Goal: Information Seeking & Learning: Learn about a topic

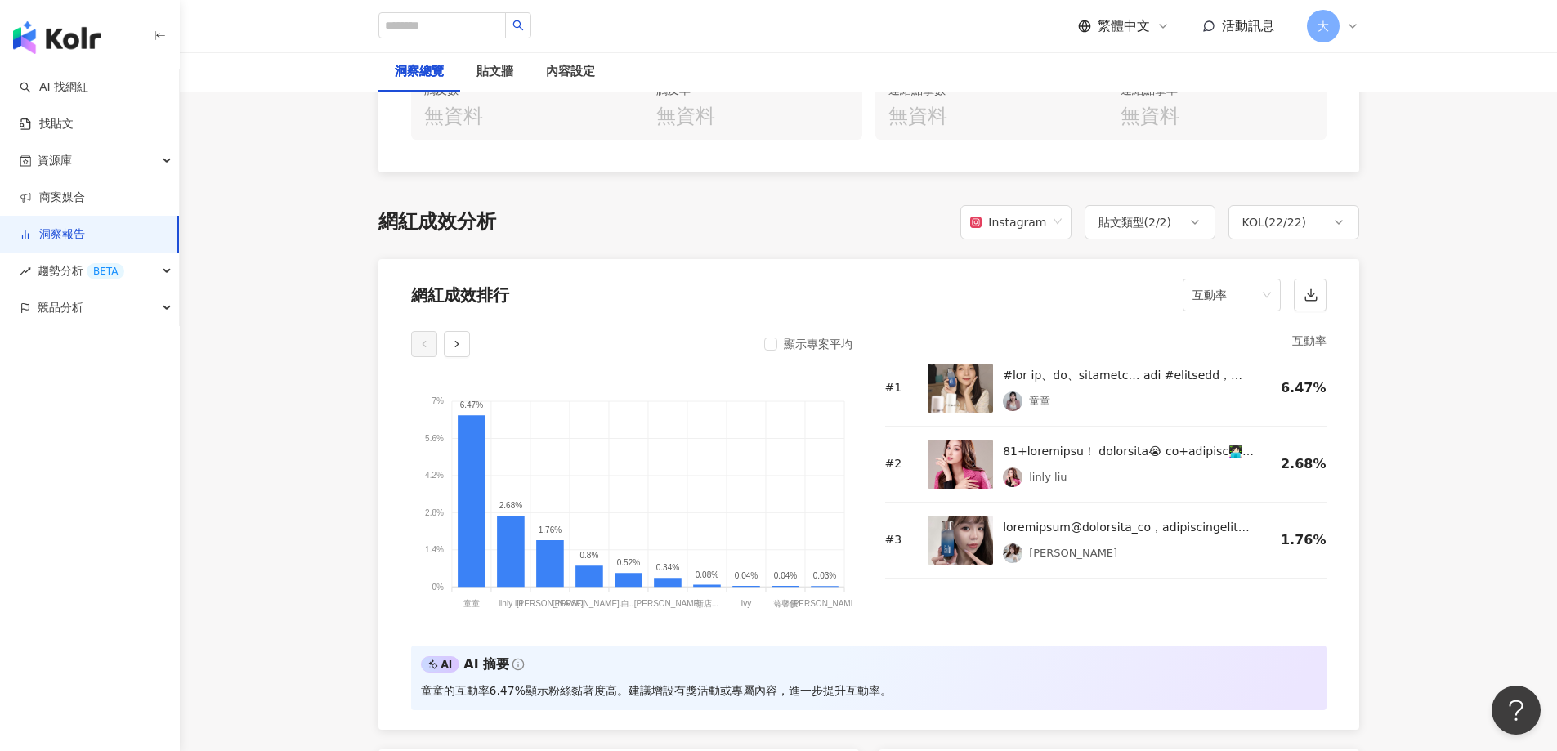
scroll to position [1138, 0]
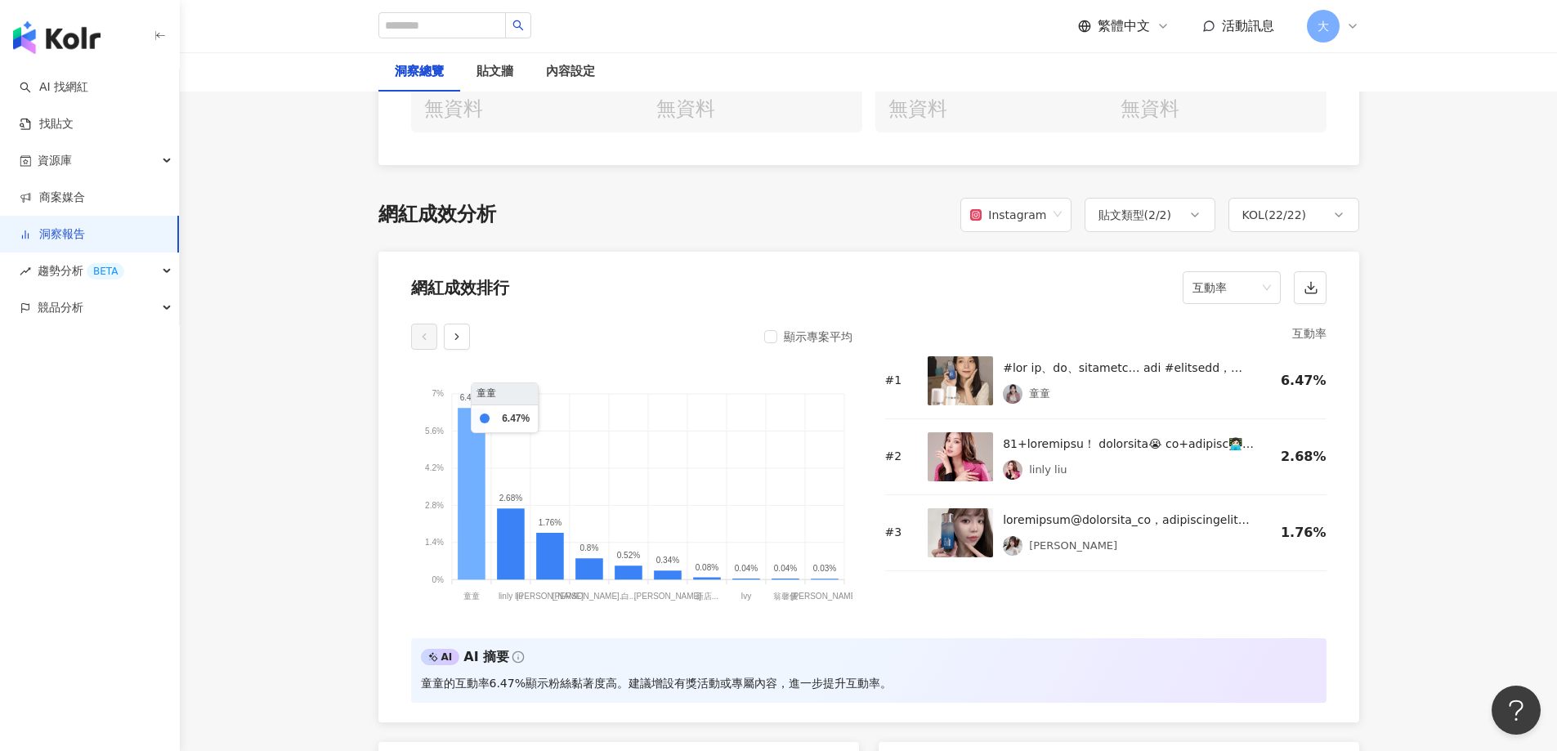
click at [467, 470] on icon at bounding box center [472, 494] width 28 height 172
click at [458, 346] on button "button" at bounding box center [457, 337] width 26 height 26
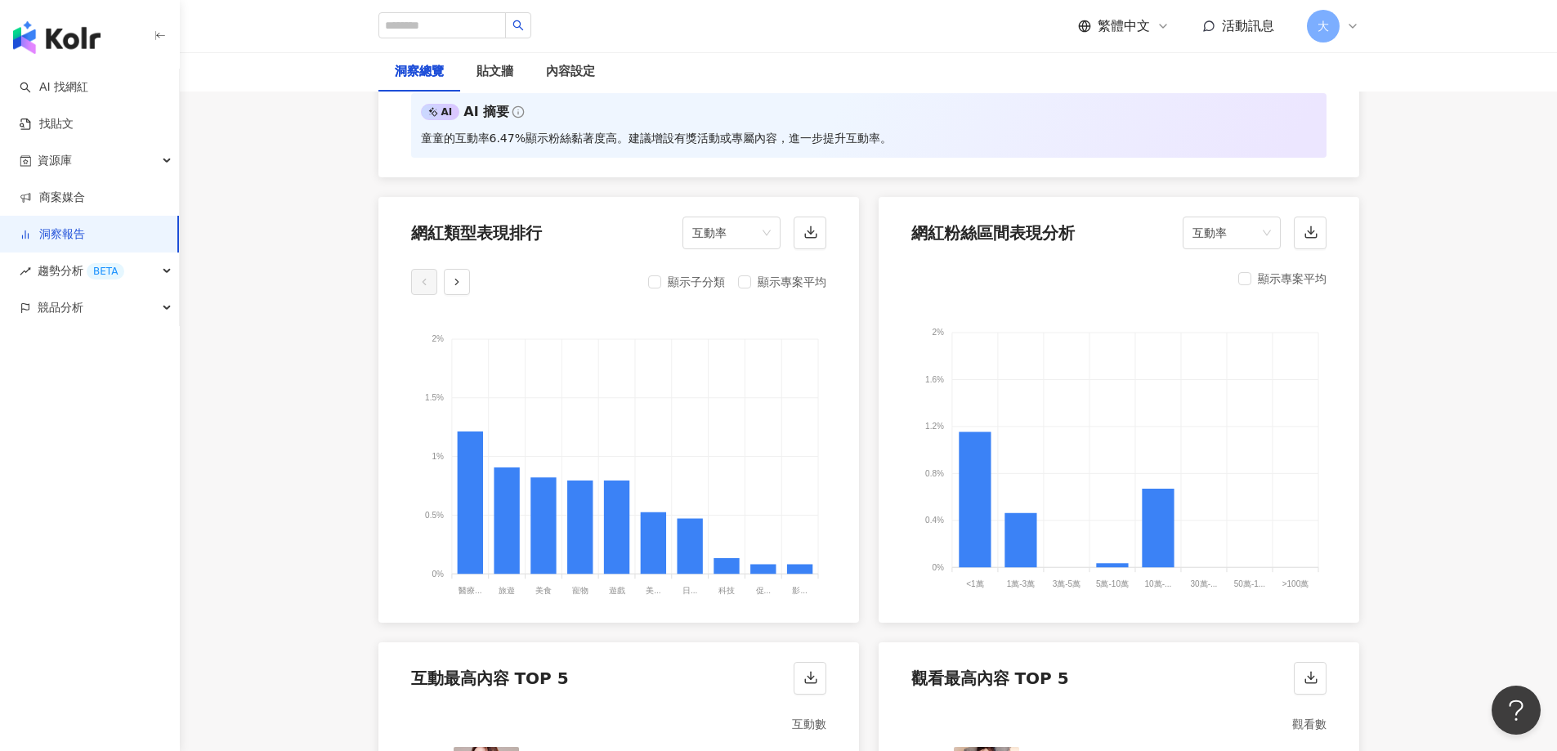
scroll to position [1710, 0]
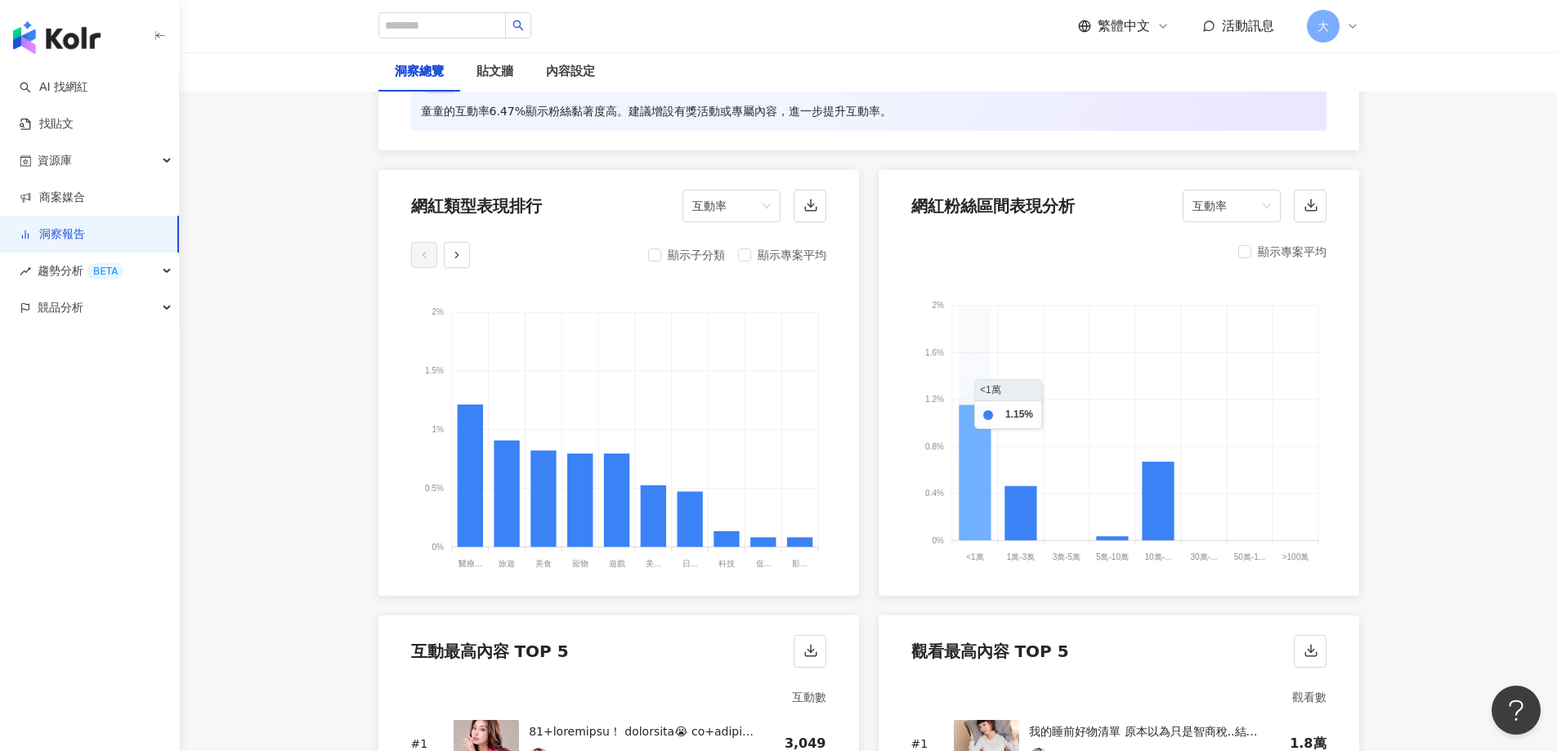
click at [971, 424] on icon at bounding box center [975, 473] width 32 height 136
click at [1039, 534] on foreignobject at bounding box center [1118, 424] width 415 height 286
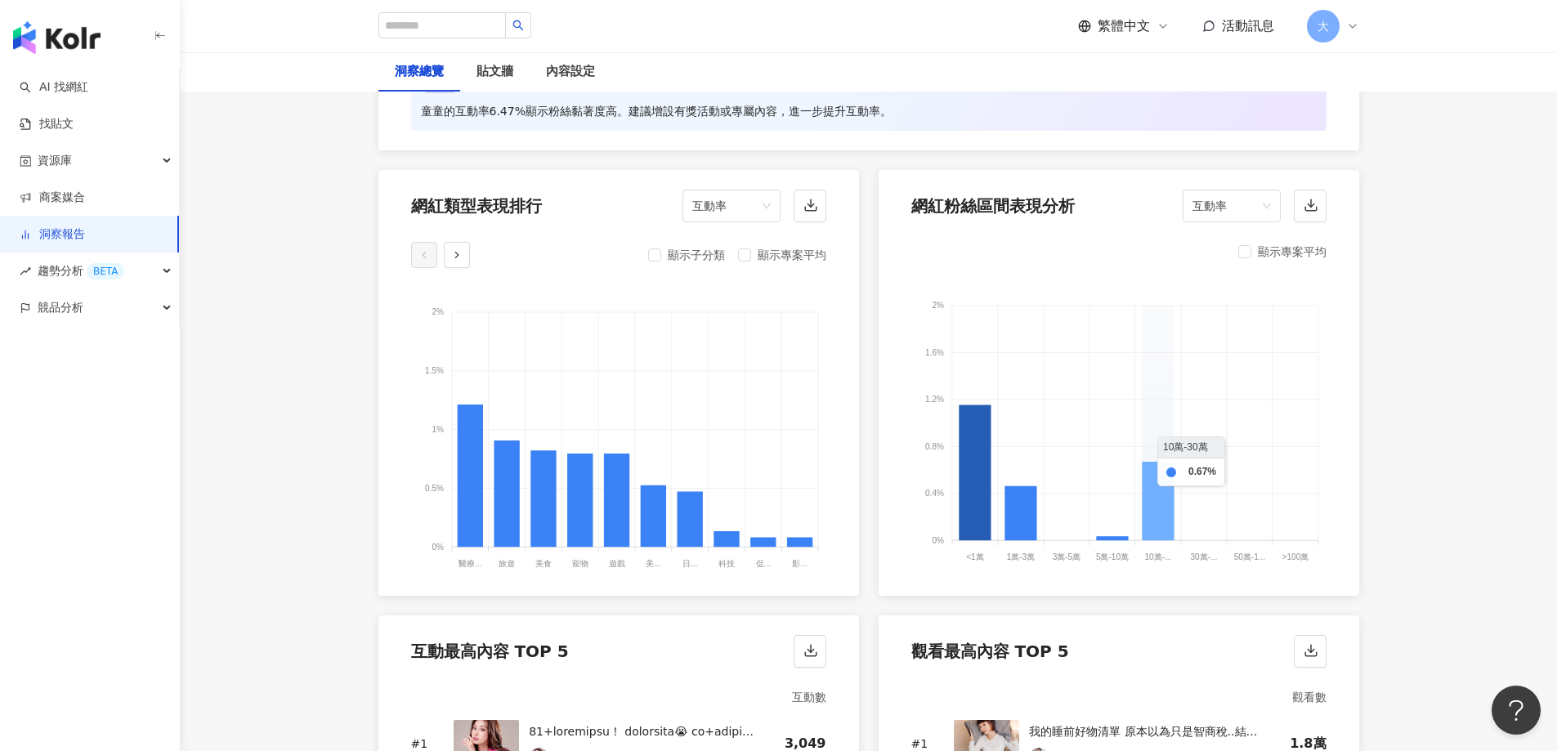
click at [1156, 511] on icon at bounding box center [1158, 501] width 32 height 78
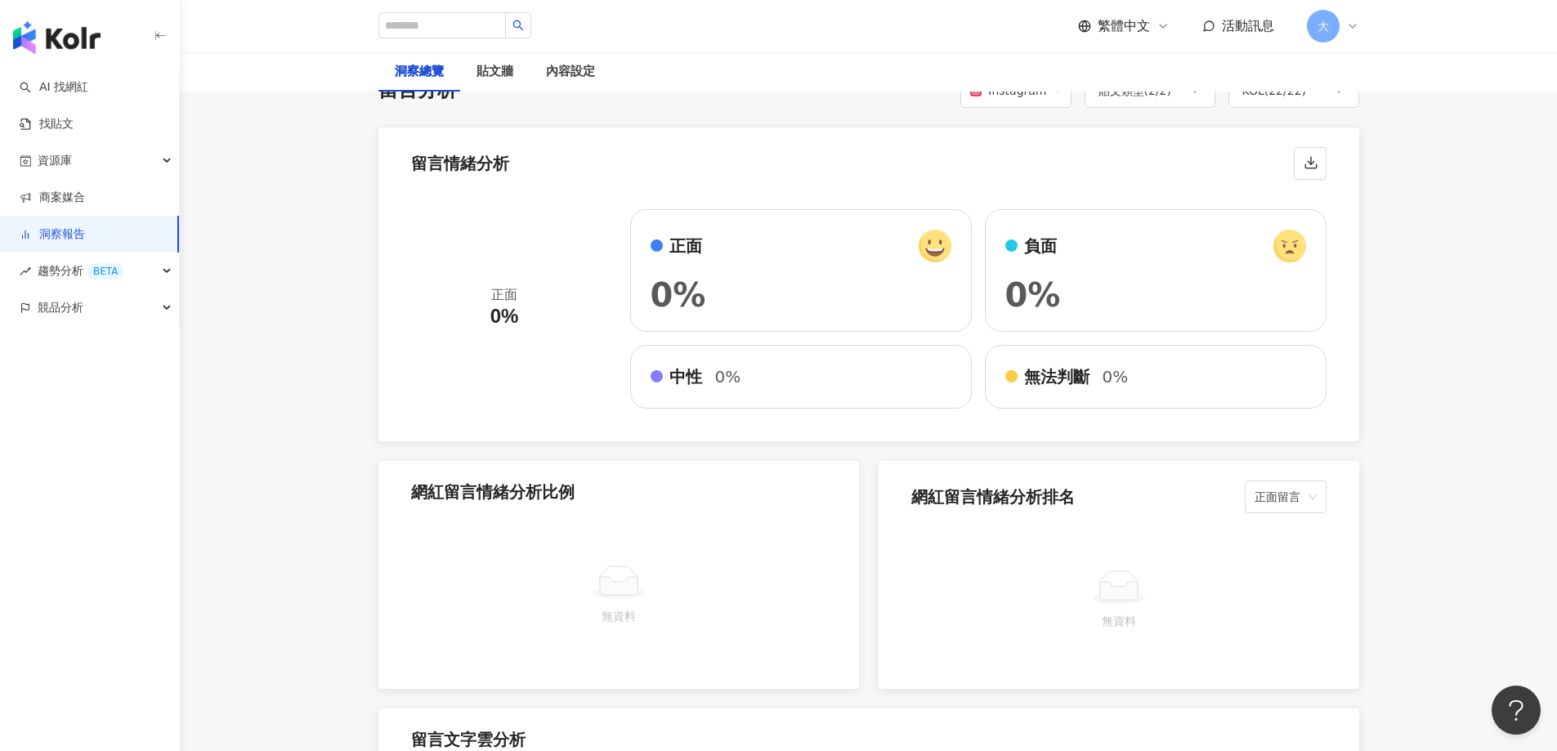
scroll to position [2773, 0]
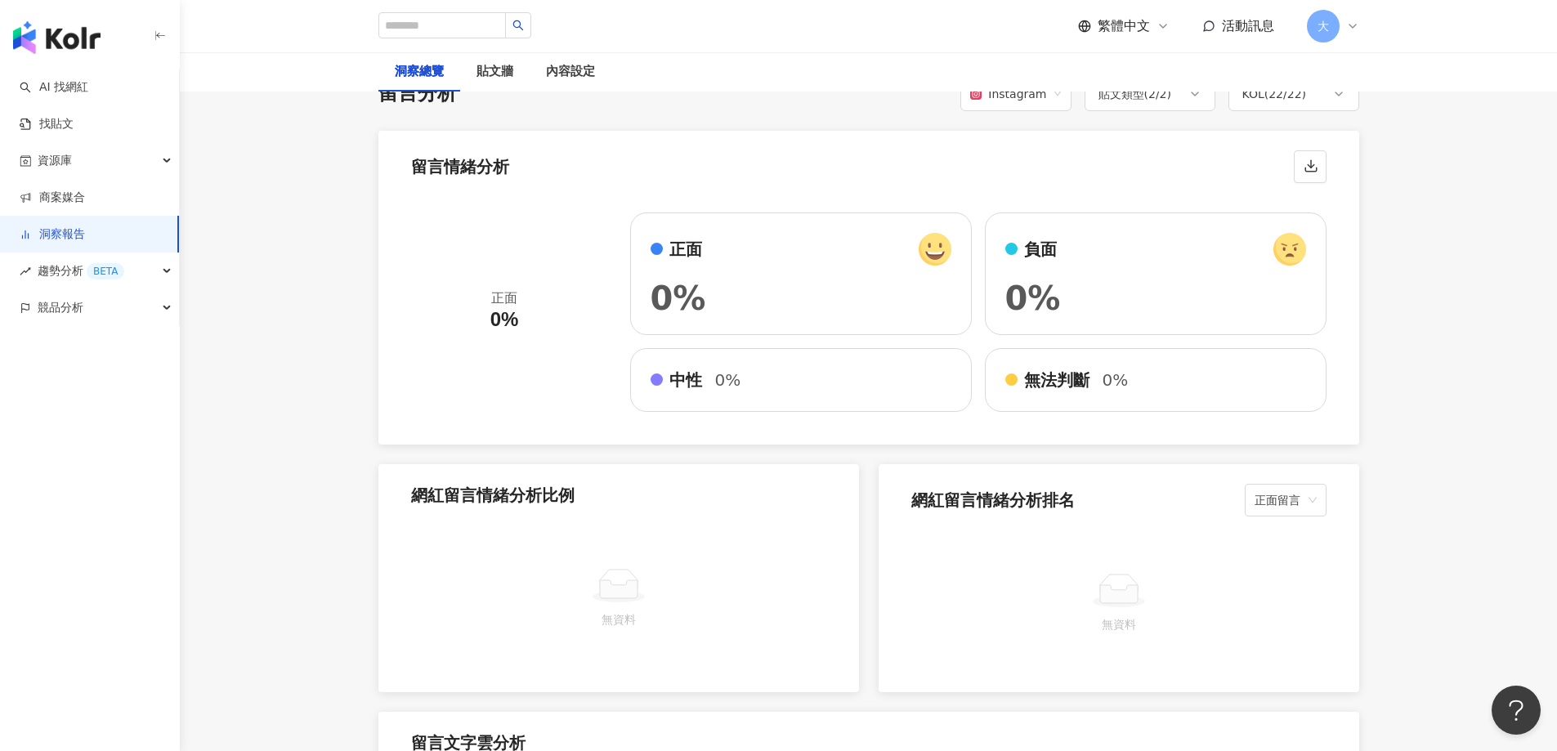
click at [752, 252] on div "正面" at bounding box center [801, 249] width 301 height 33
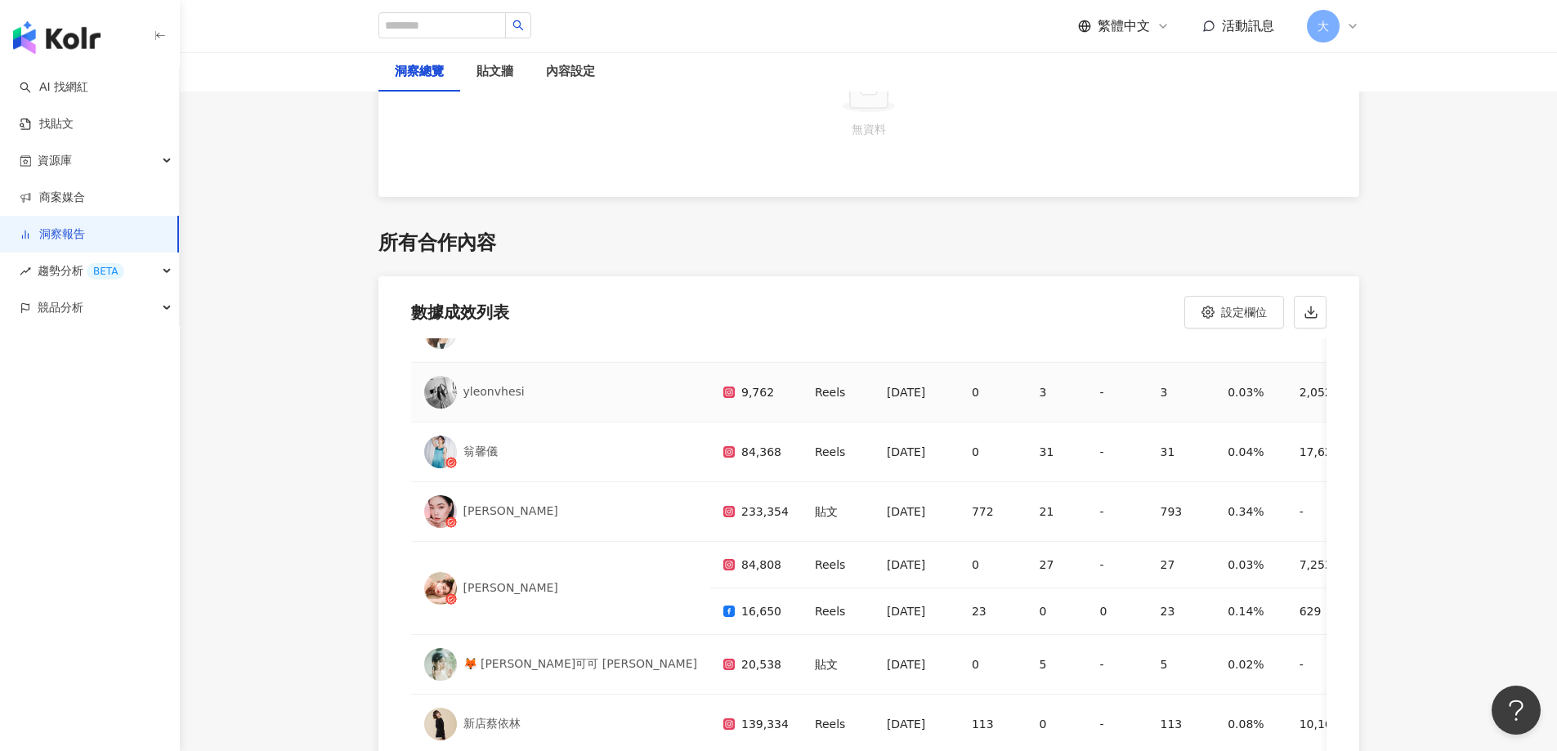
scroll to position [0, 0]
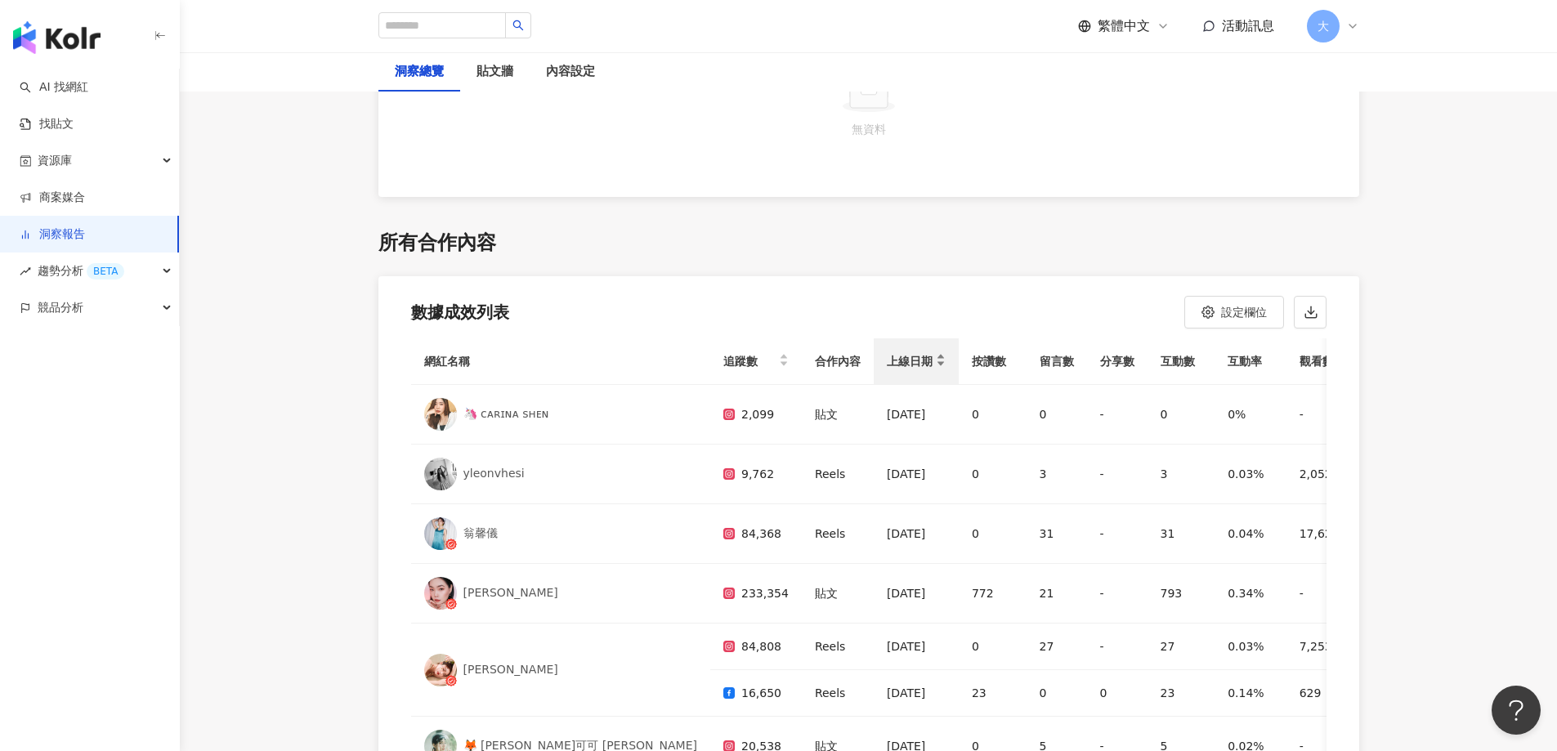
click at [887, 363] on span "上線日期" at bounding box center [910, 362] width 46 height 20
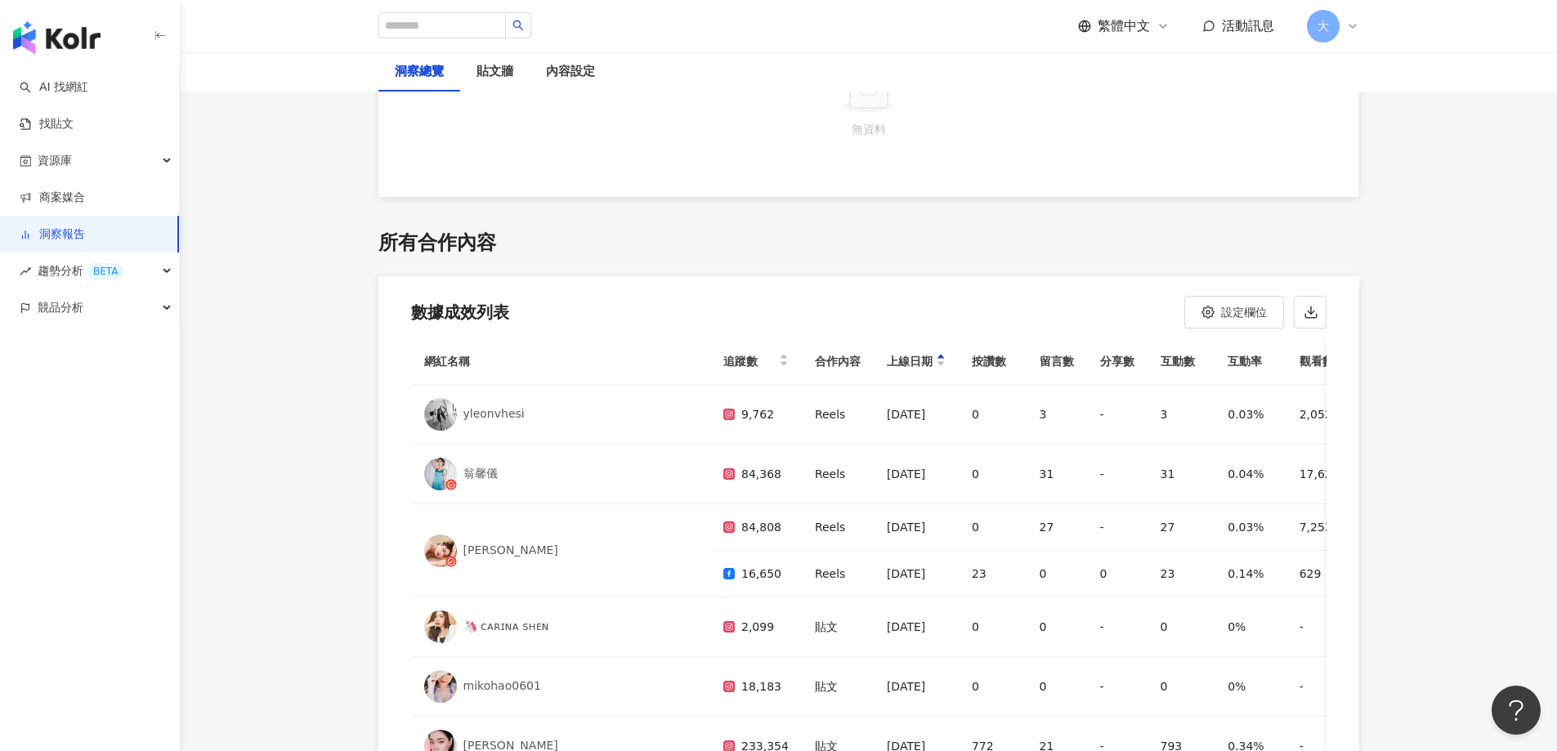
click at [1027, 365] on th "留言數" at bounding box center [1057, 361] width 60 height 47
click at [887, 360] on div "上線日期" at bounding box center [916, 362] width 59 height 20
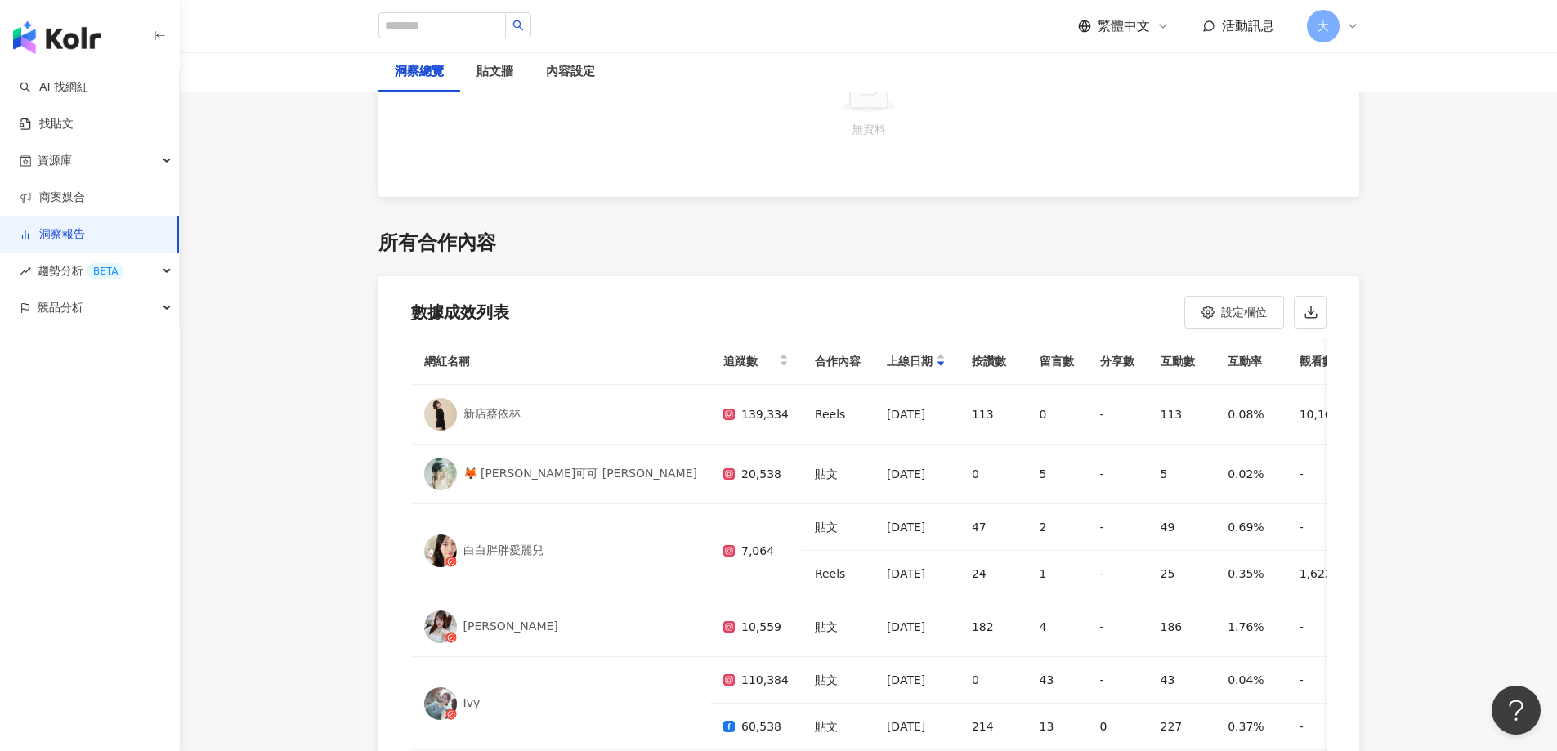
click at [1027, 362] on th "留言數" at bounding box center [1057, 361] width 60 height 47
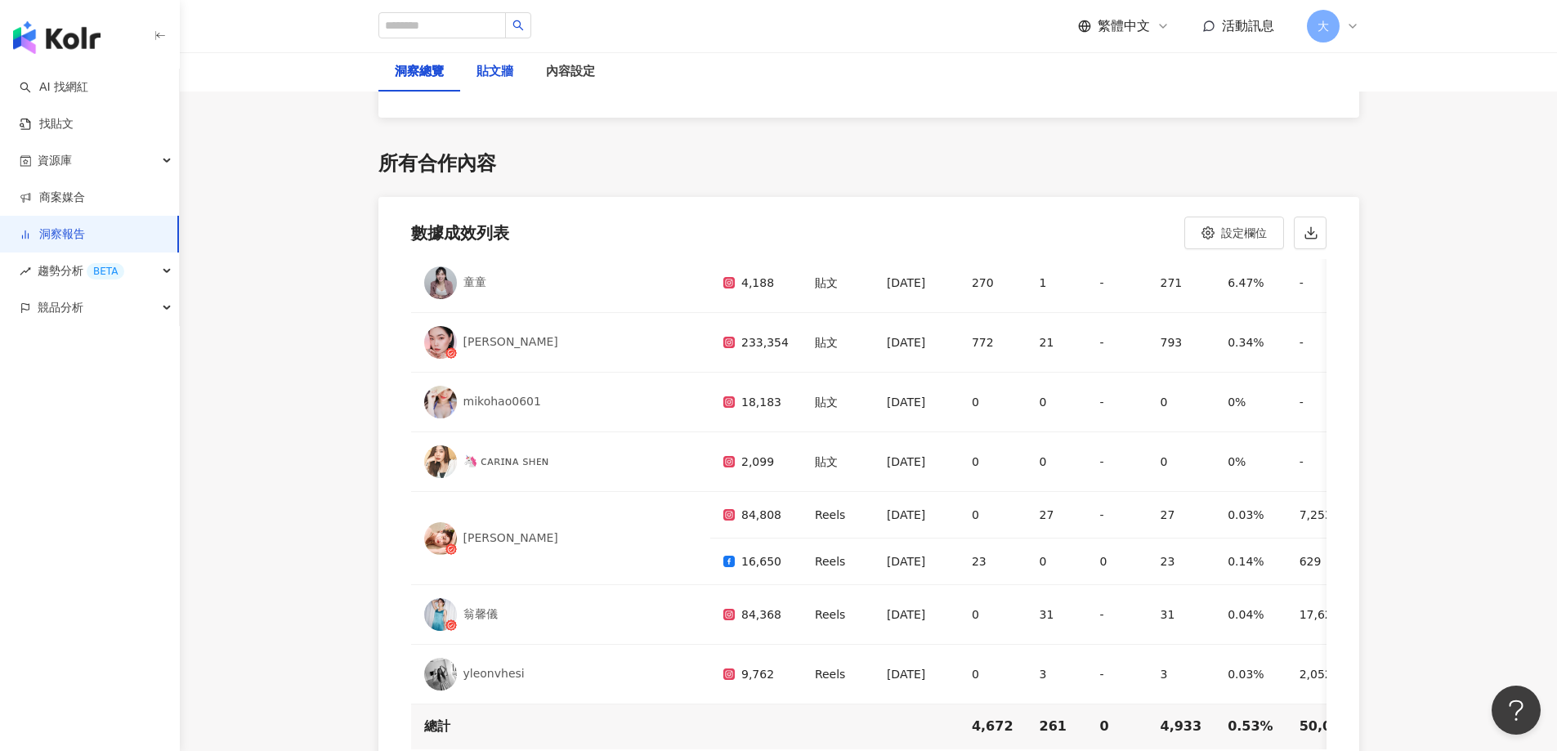
click at [502, 68] on div "貼文牆" at bounding box center [495, 72] width 37 height 20
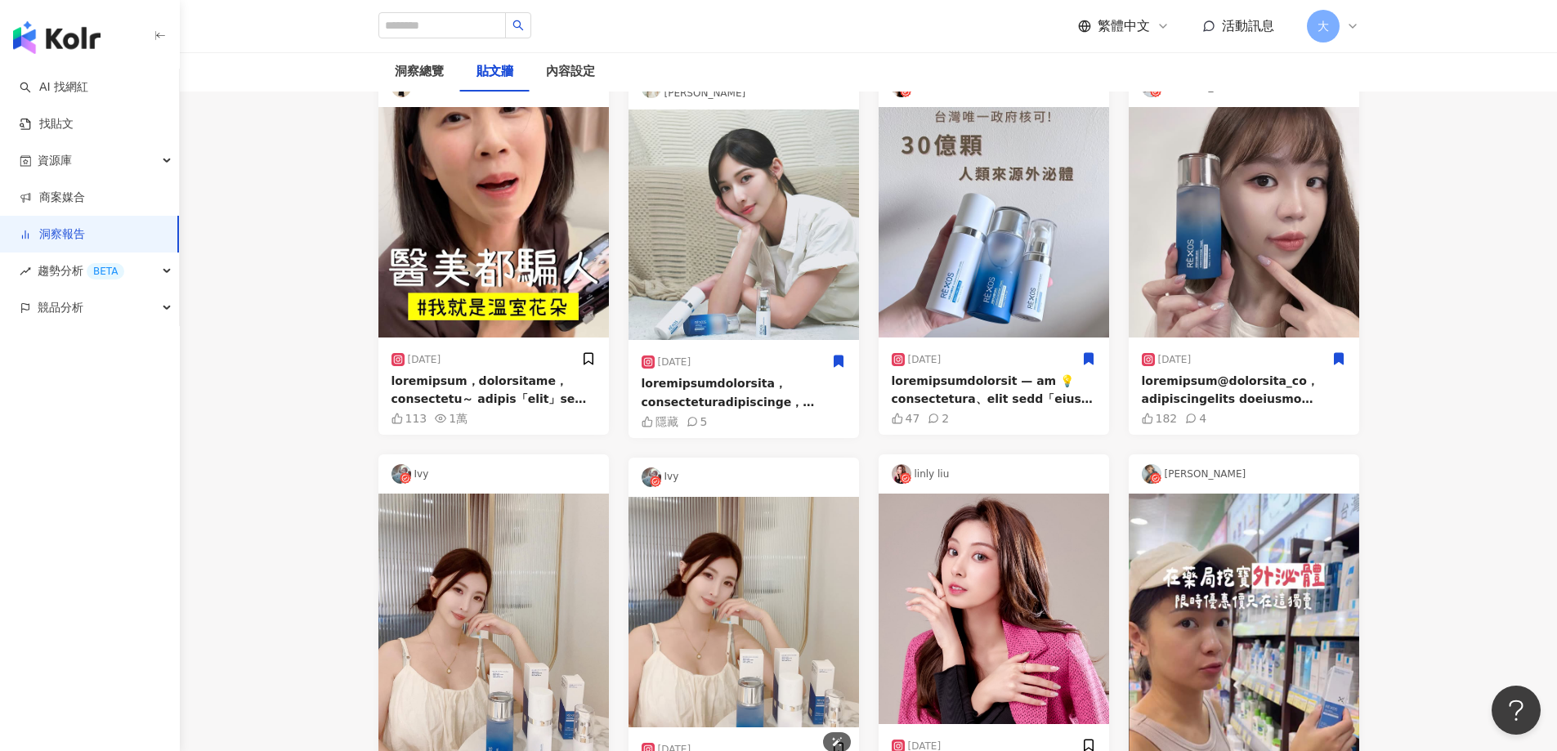
scroll to position [1, 0]
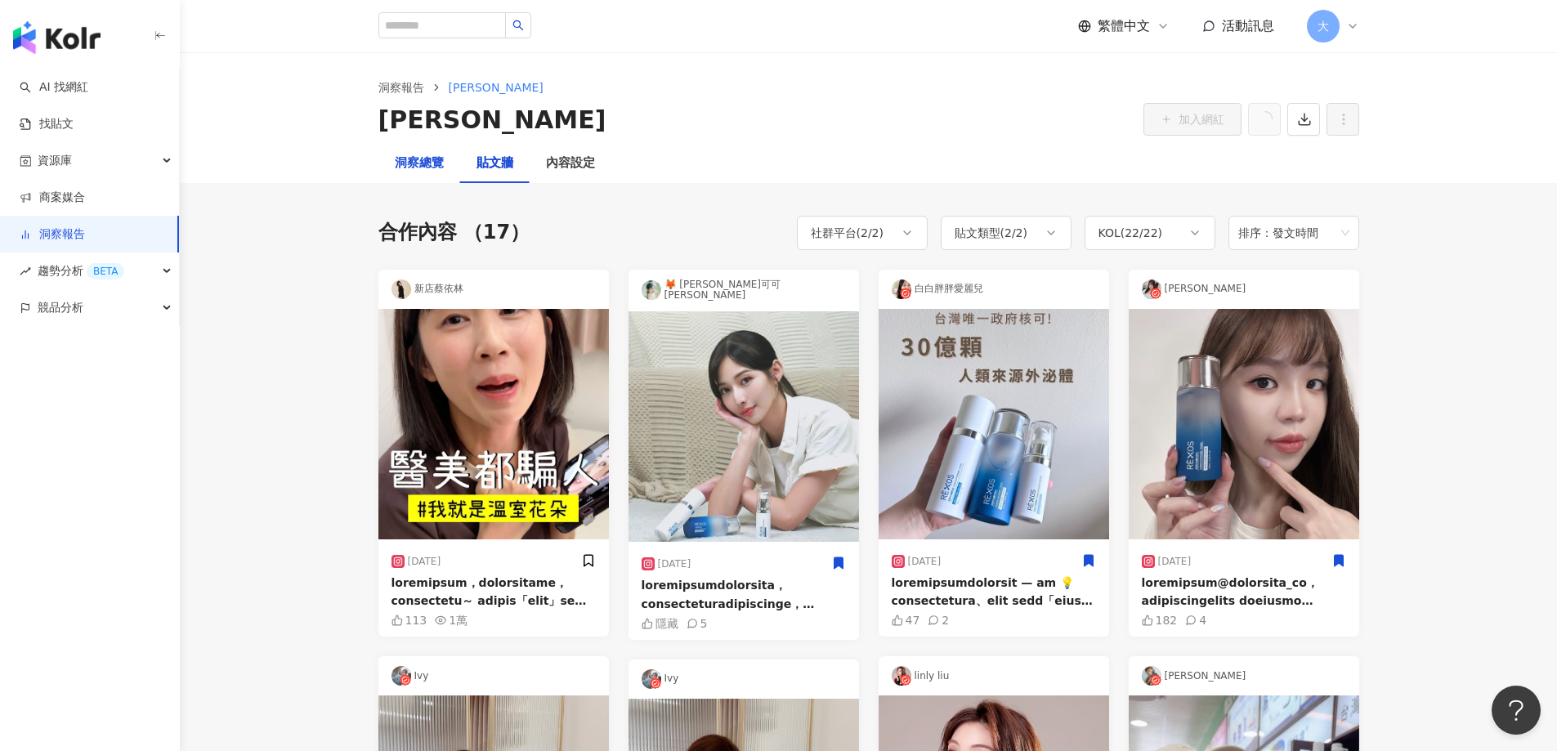
click at [430, 171] on div "洞察總覽" at bounding box center [419, 164] width 49 height 20
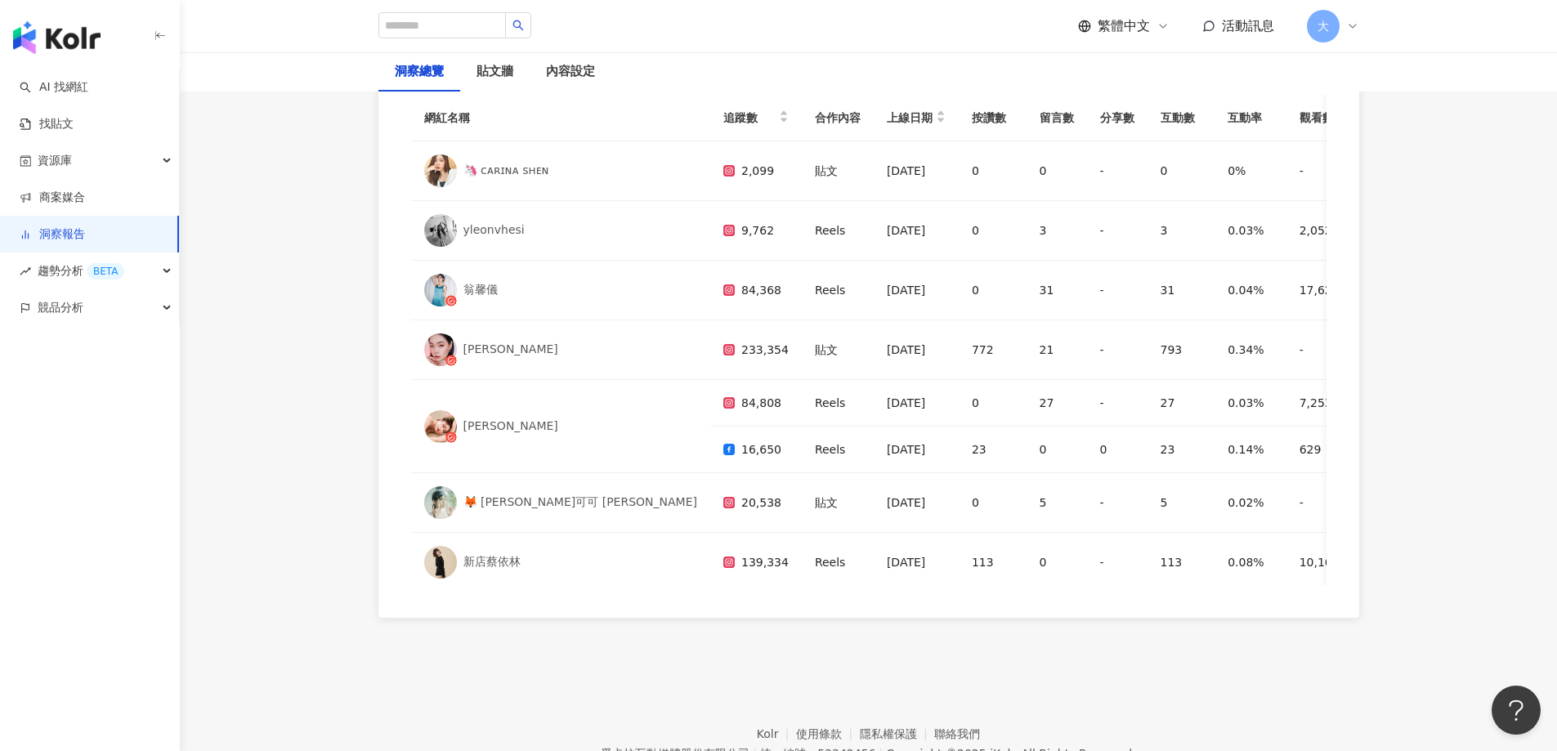
scroll to position [4078, 0]
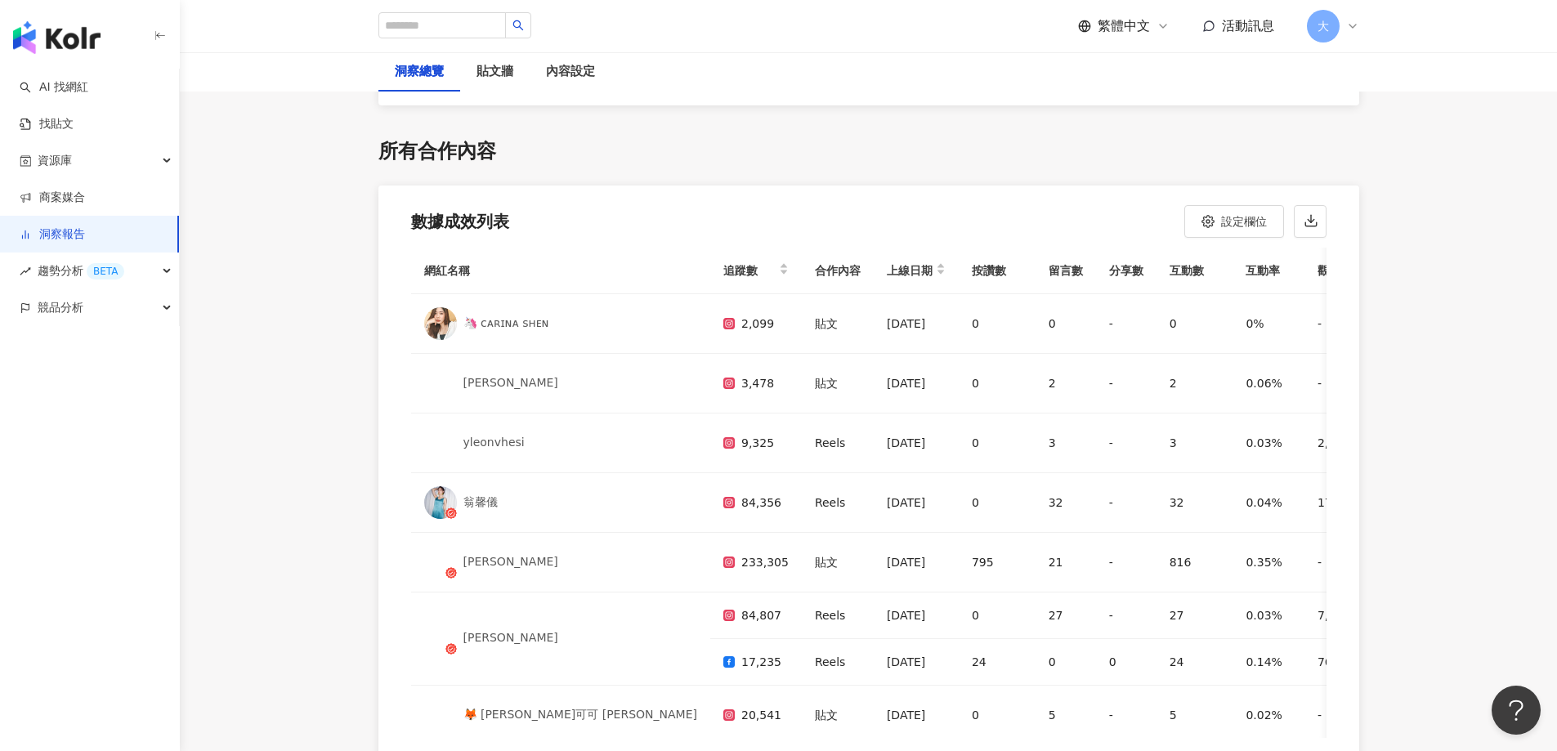
scroll to position [4741, 0]
click at [723, 273] on span "追蹤數" at bounding box center [749, 269] width 52 height 20
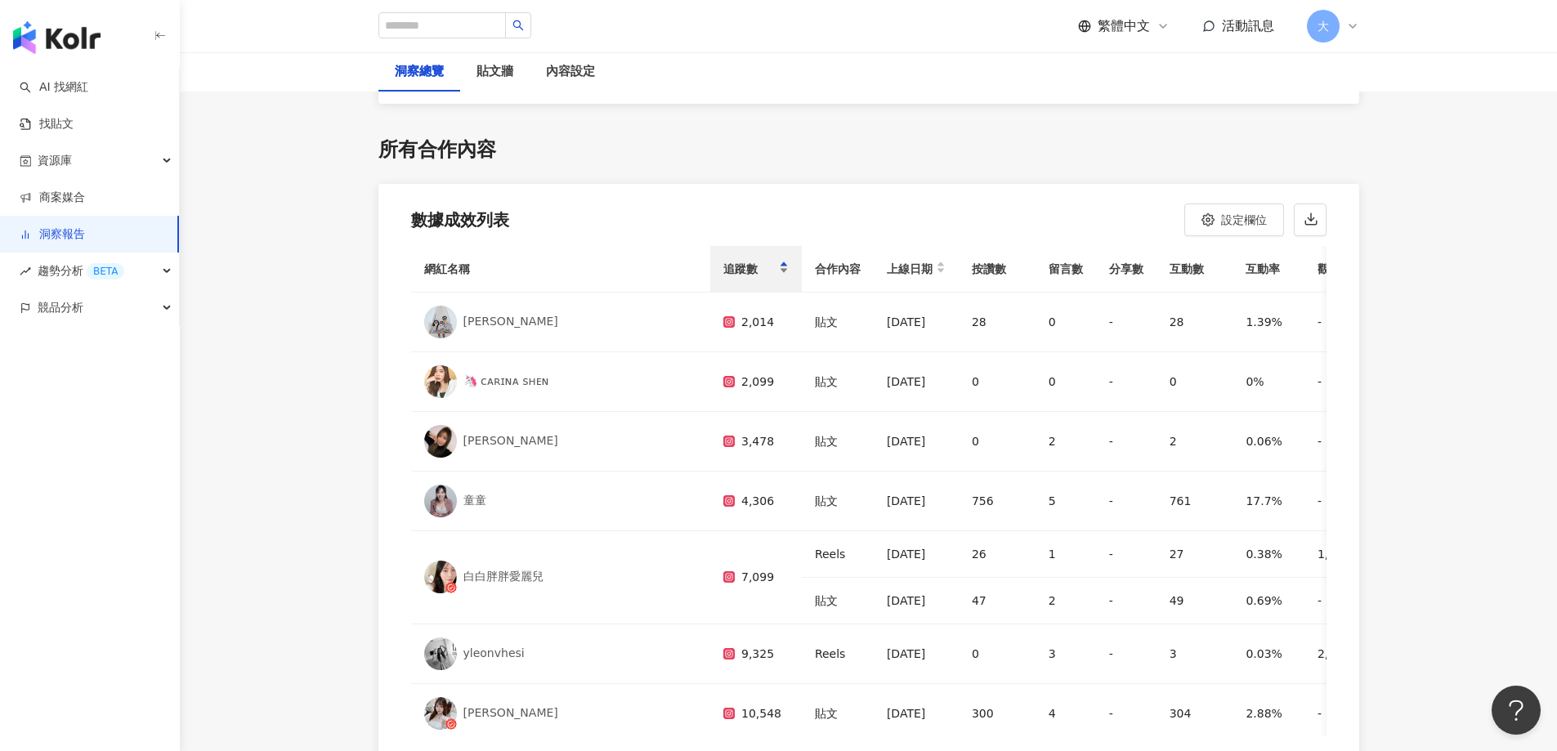
click at [723, 273] on span "追蹤數" at bounding box center [749, 269] width 52 height 20
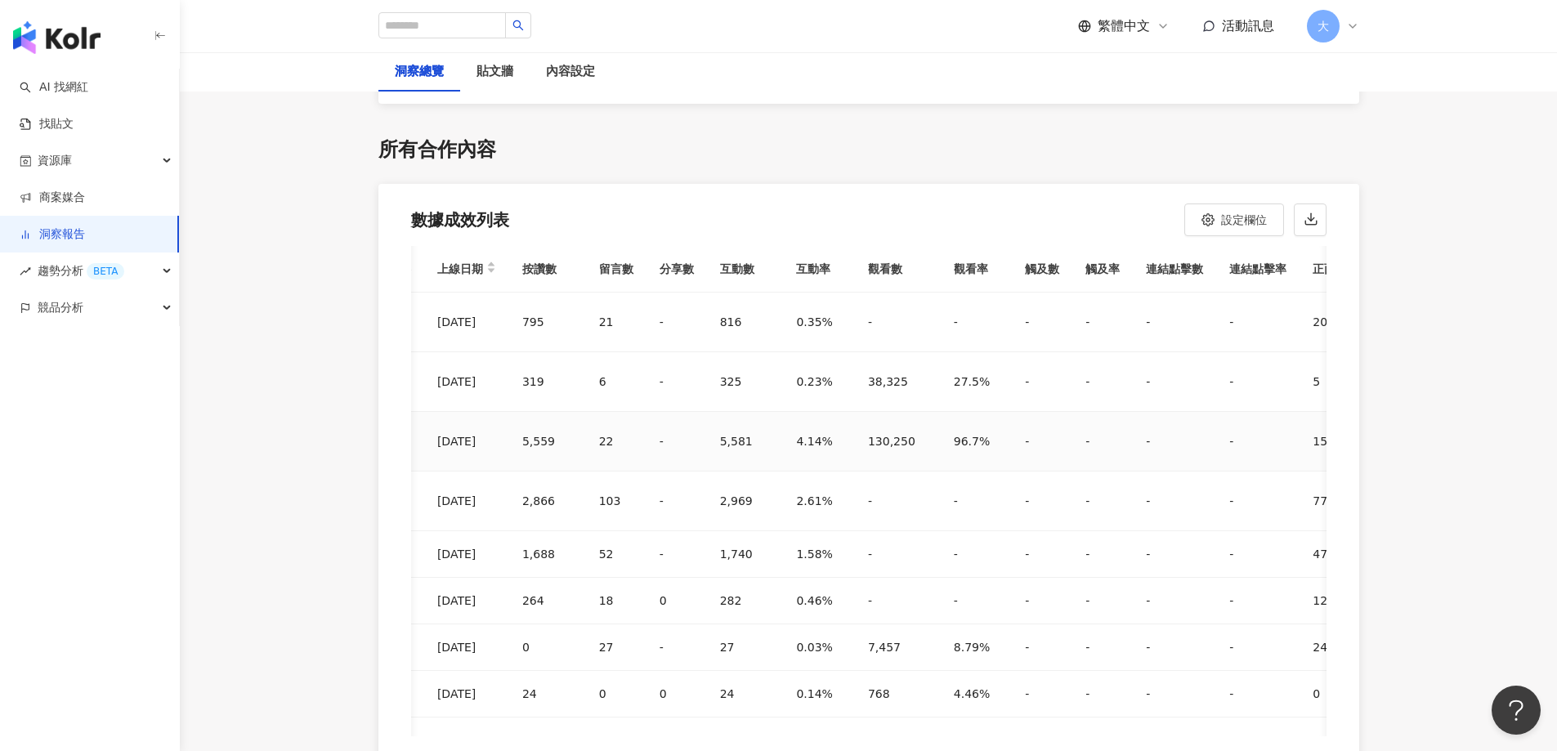
click at [1396, 440] on div "1" at bounding box center [1424, 442] width 57 height 20
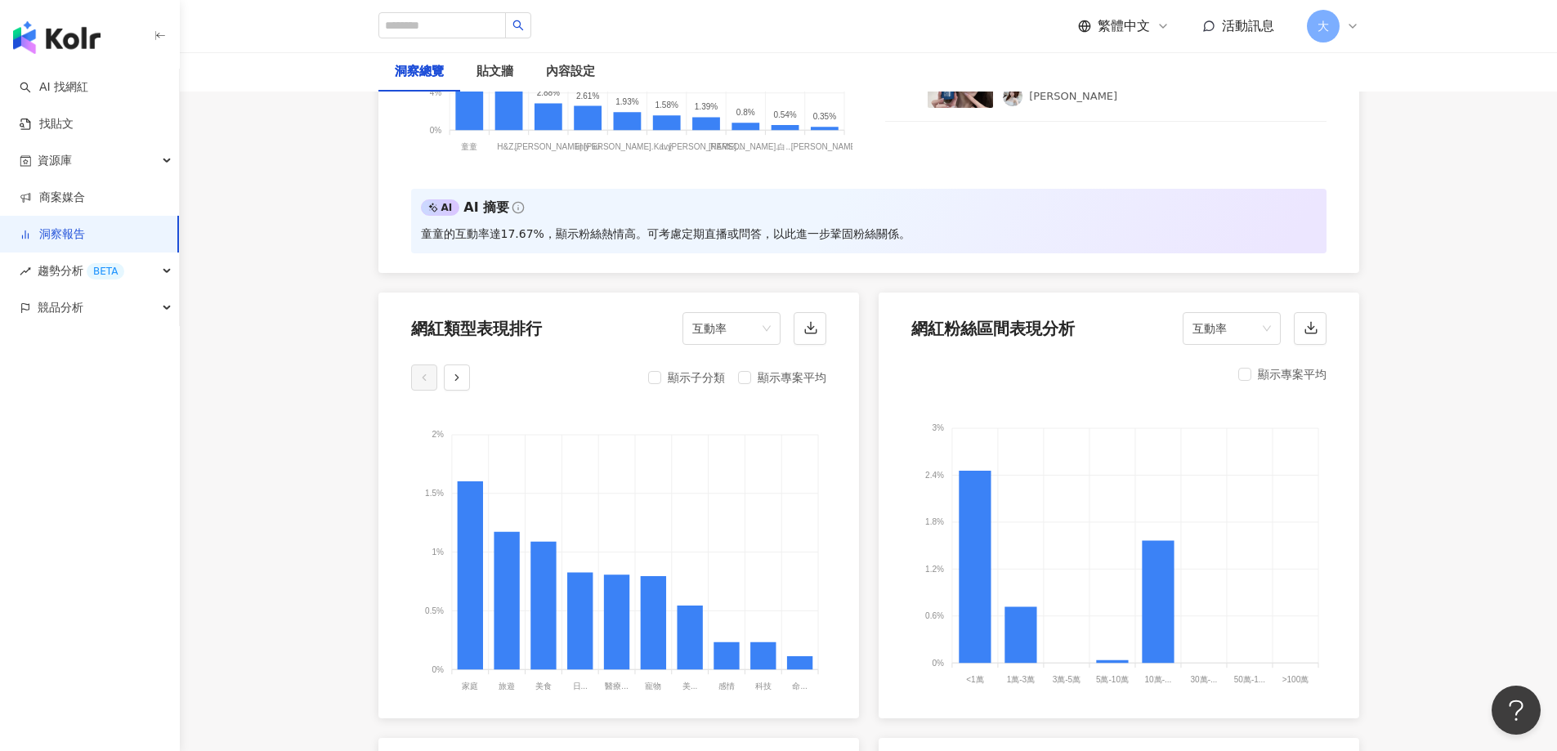
scroll to position [1622, 0]
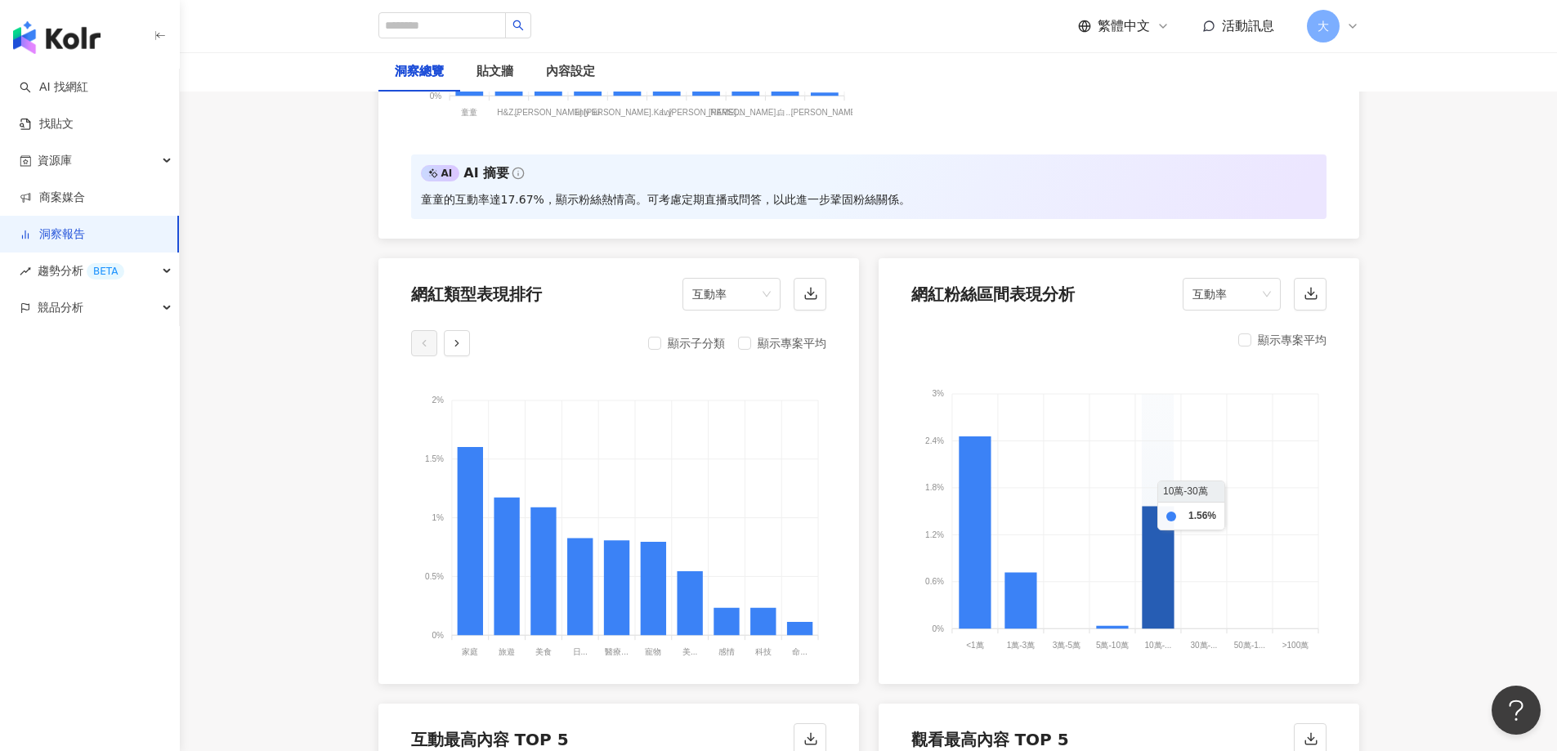
click at [1160, 541] on icon at bounding box center [1158, 567] width 32 height 123
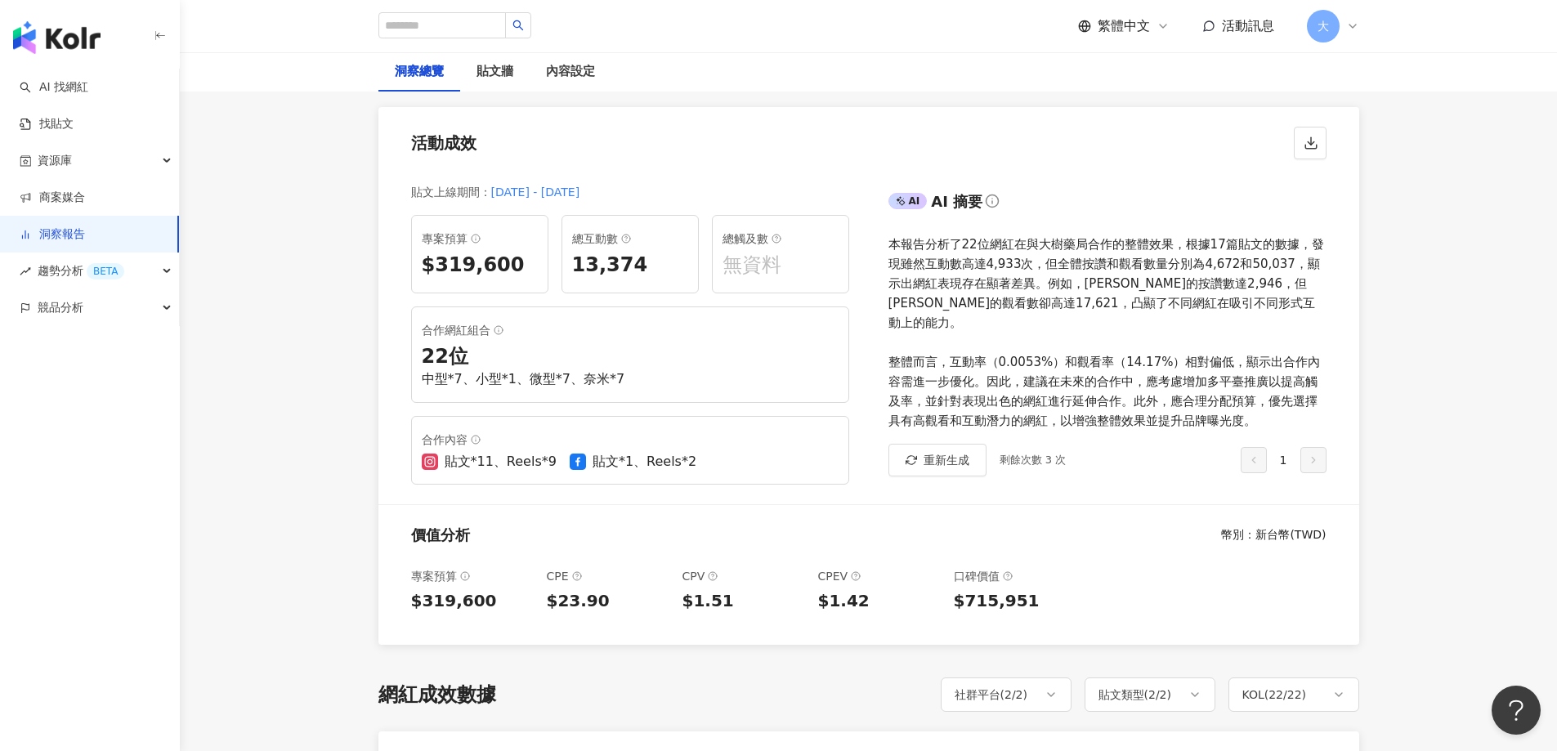
scroll to position [0, 0]
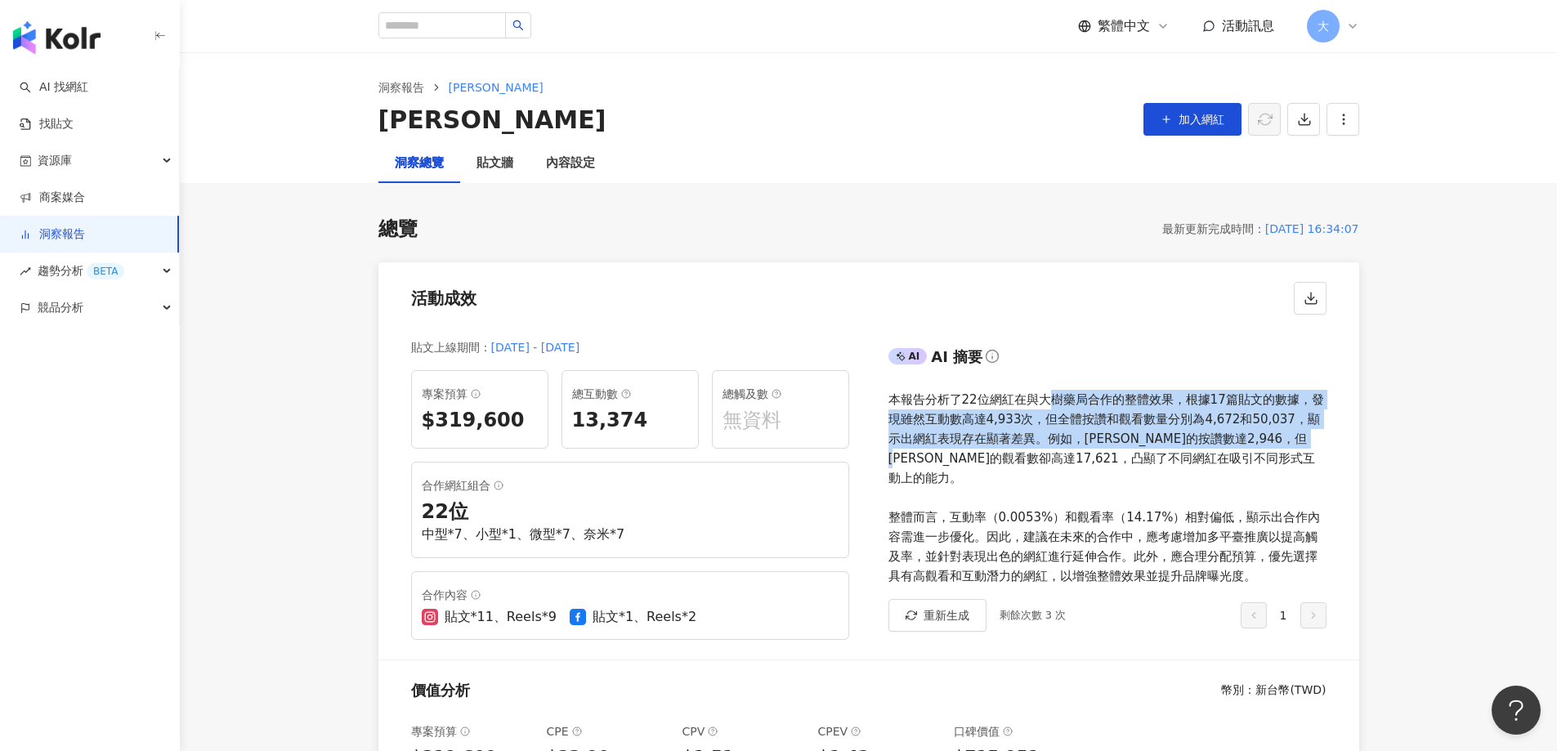
drag, startPoint x: 1047, startPoint y: 400, endPoint x: 1286, endPoint y: 444, distance: 242.7
click at [1286, 444] on div "本報告分析了22位網紅在與大樹藥局合作的整體效果，根據17篇貼文的數據，發現雖然互動數高達4,933次，但全體按讚和觀看數量分別為4,672和50,037，顯…" at bounding box center [1108, 488] width 438 height 196
click at [1047, 461] on div "本報告分析了22位網紅在與大樹藥局合作的整體效果，根據17篇貼文的數據，發現雖然互動數高達4,933次，但全體按讚和觀看數量分別為4,672和50,037，顯…" at bounding box center [1108, 488] width 438 height 196
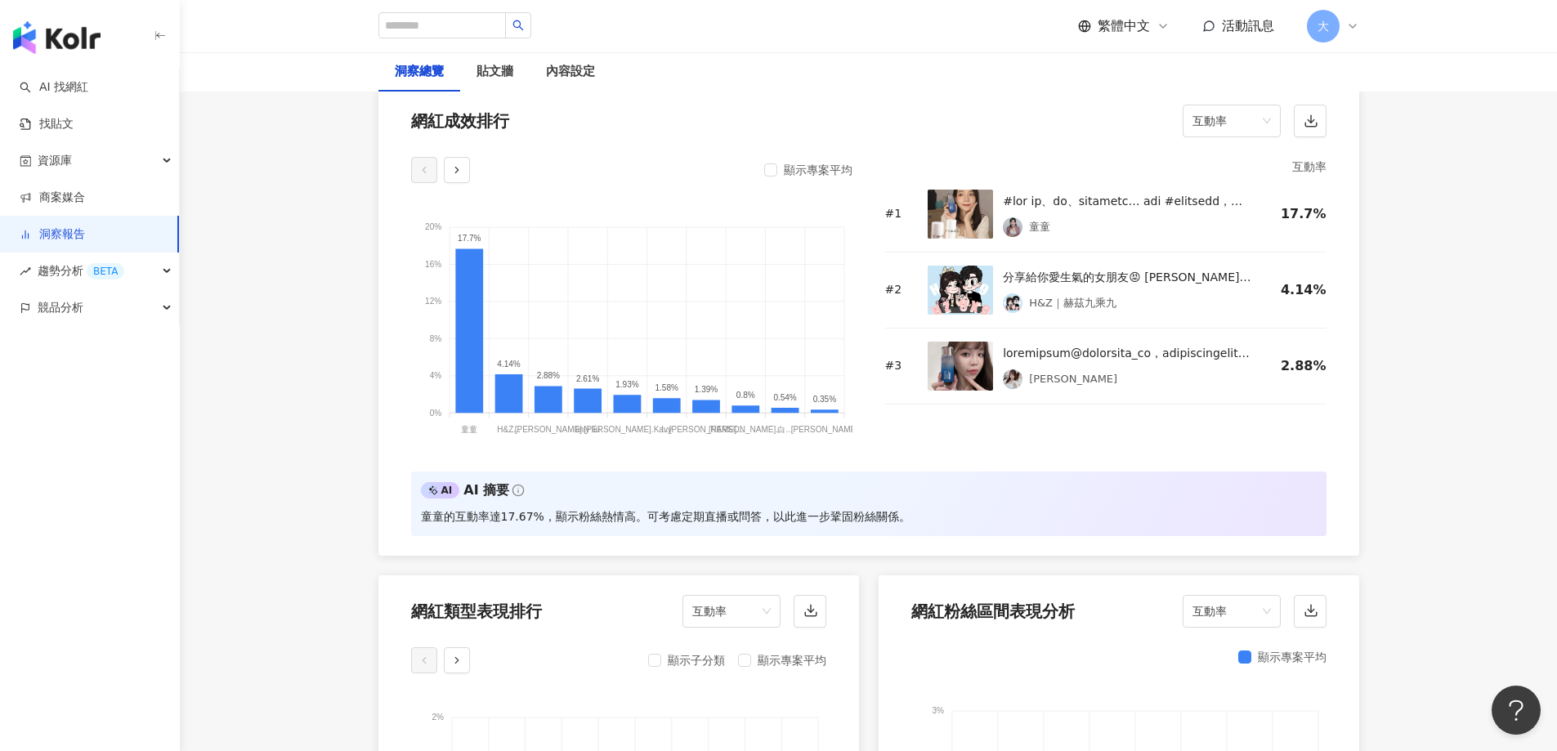
scroll to position [1471, 0]
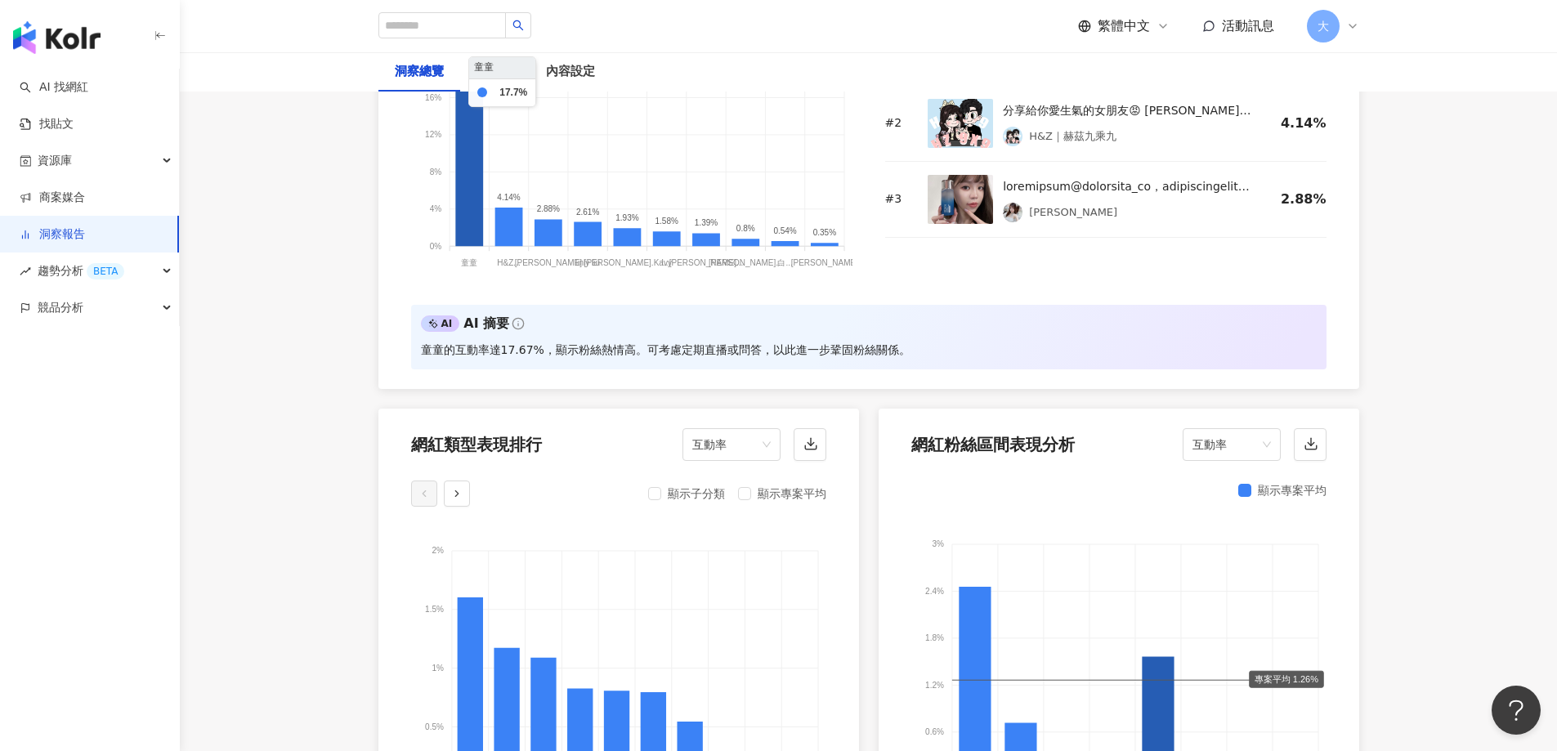
click at [464, 240] on icon at bounding box center [469, 165] width 28 height 164
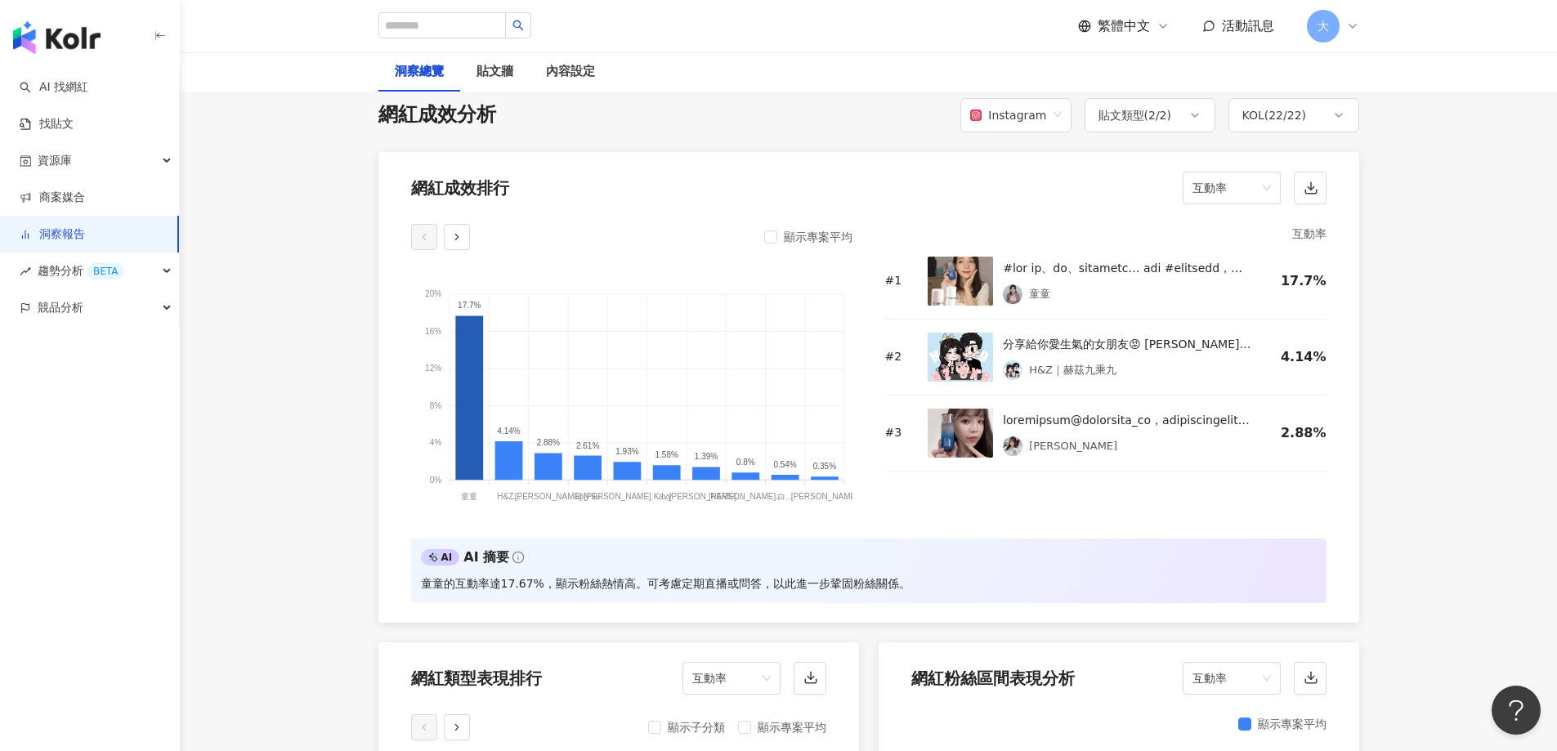
scroll to position [1226, 0]
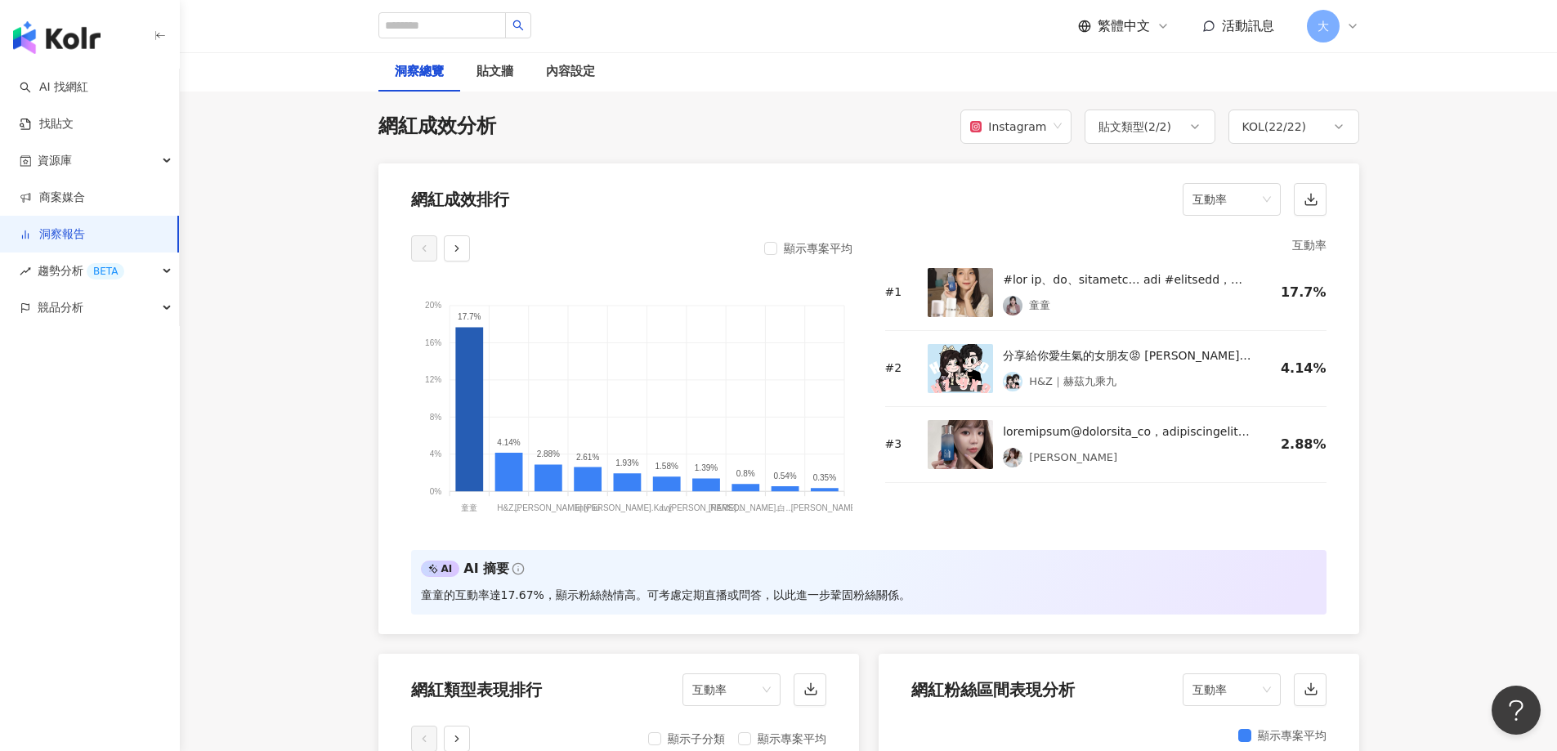
click at [964, 289] on img at bounding box center [960, 292] width 65 height 49
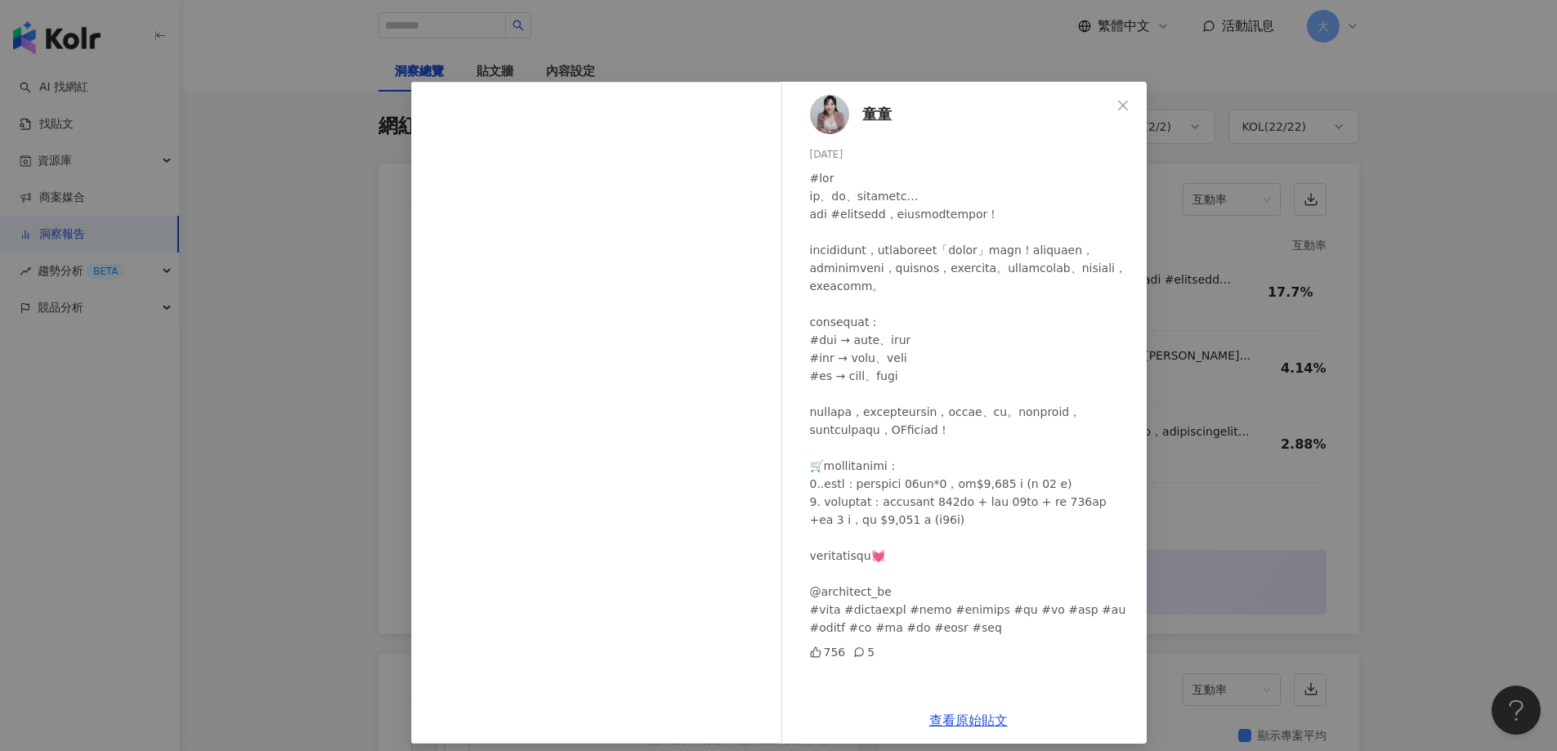
scroll to position [36, 0]
click at [969, 714] on link "查看原始貼文" at bounding box center [968, 721] width 78 height 16
click at [1446, 247] on div "童童 2025/9/1 756 5 查看原始貼文" at bounding box center [778, 375] width 1557 height 751
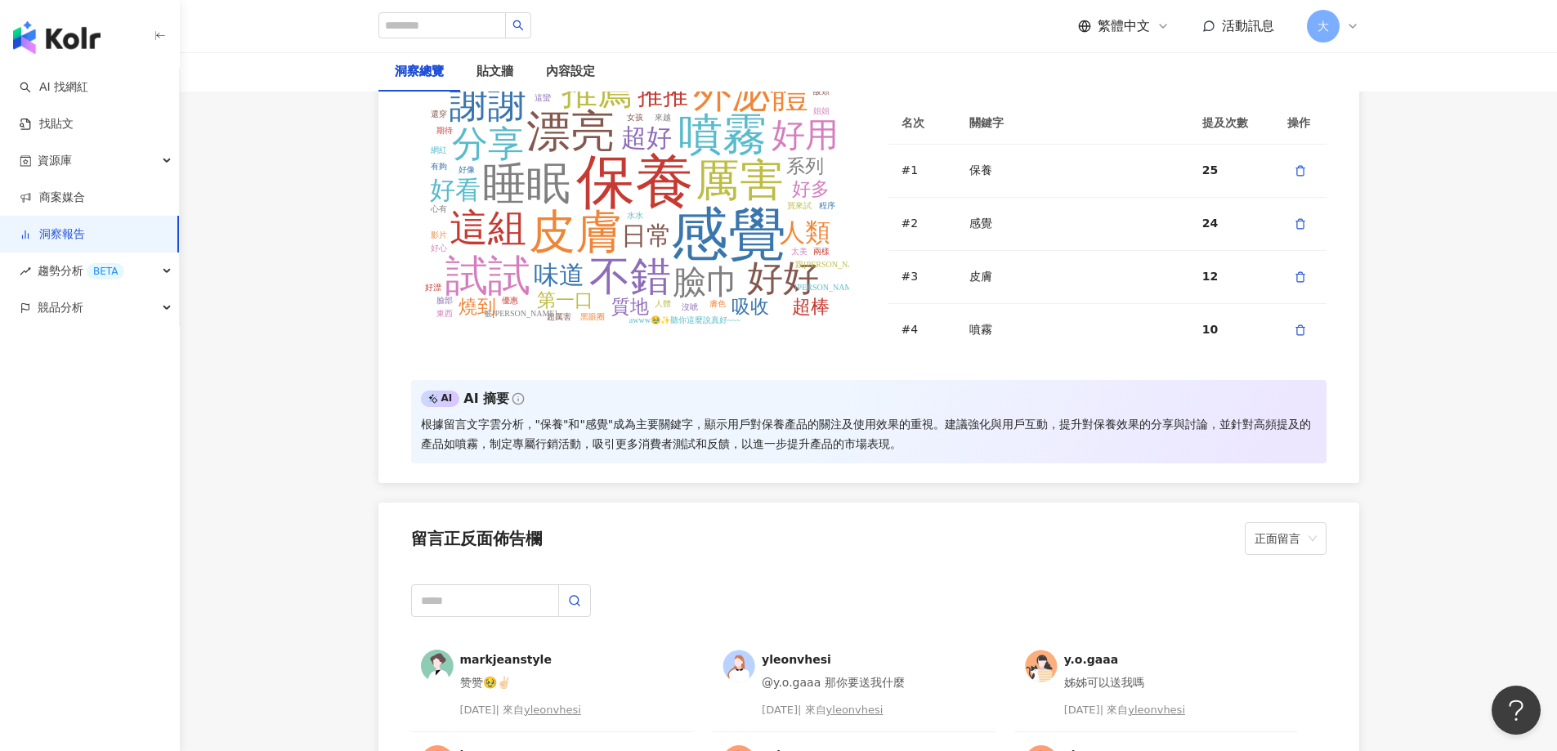
scroll to position [4207, 0]
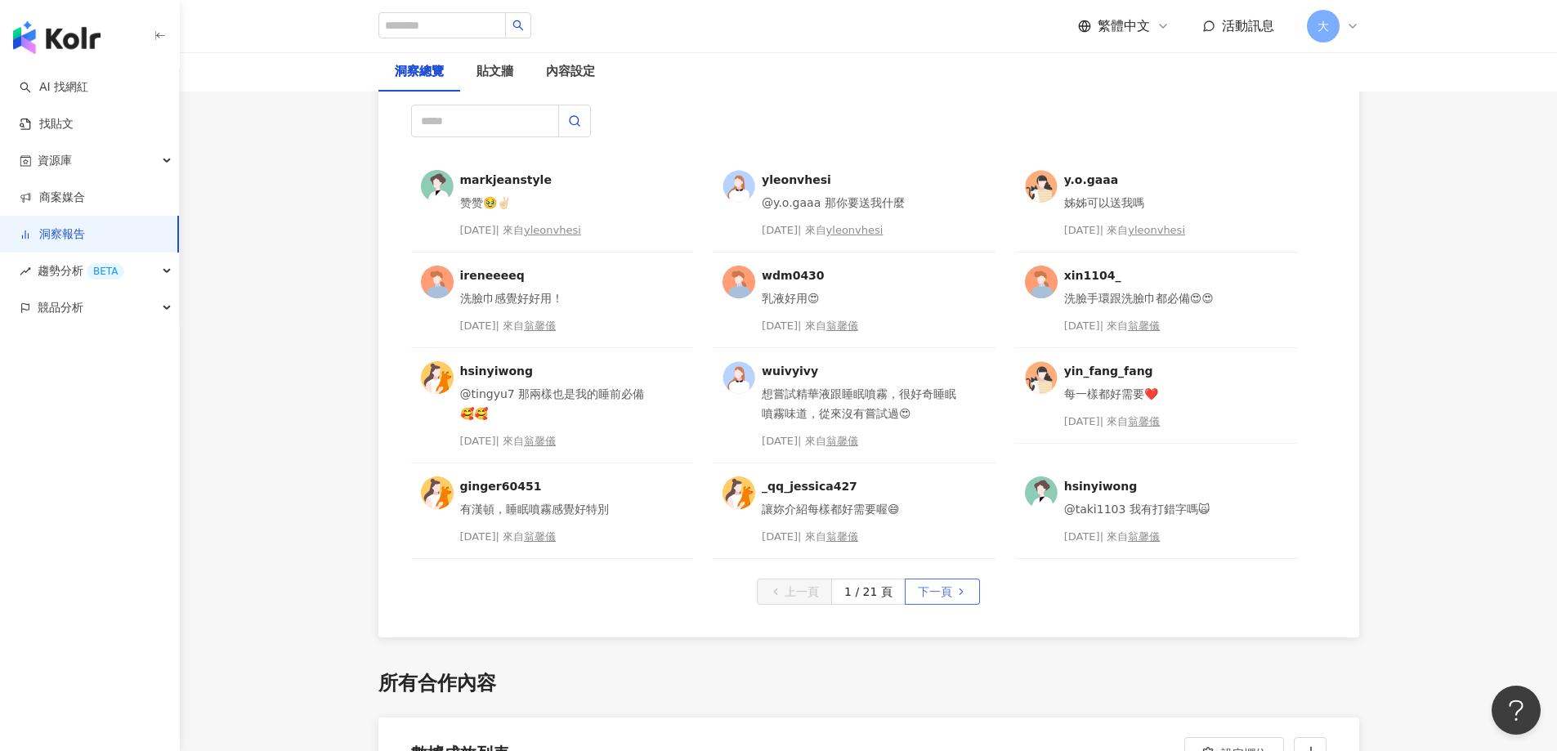
click at [952, 590] on button "下一頁" at bounding box center [942, 592] width 75 height 26
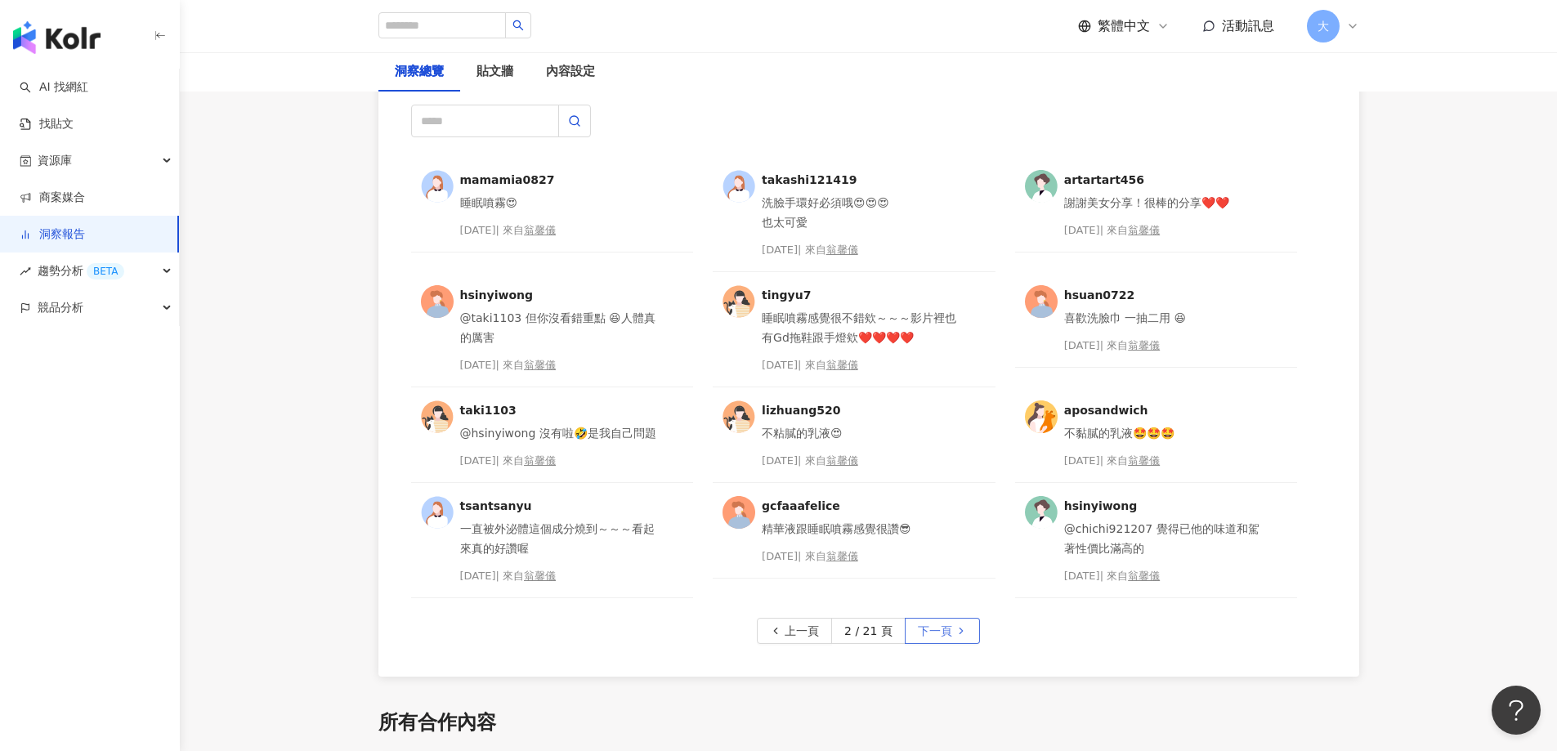
click at [949, 625] on span "下一頁" at bounding box center [935, 632] width 34 height 26
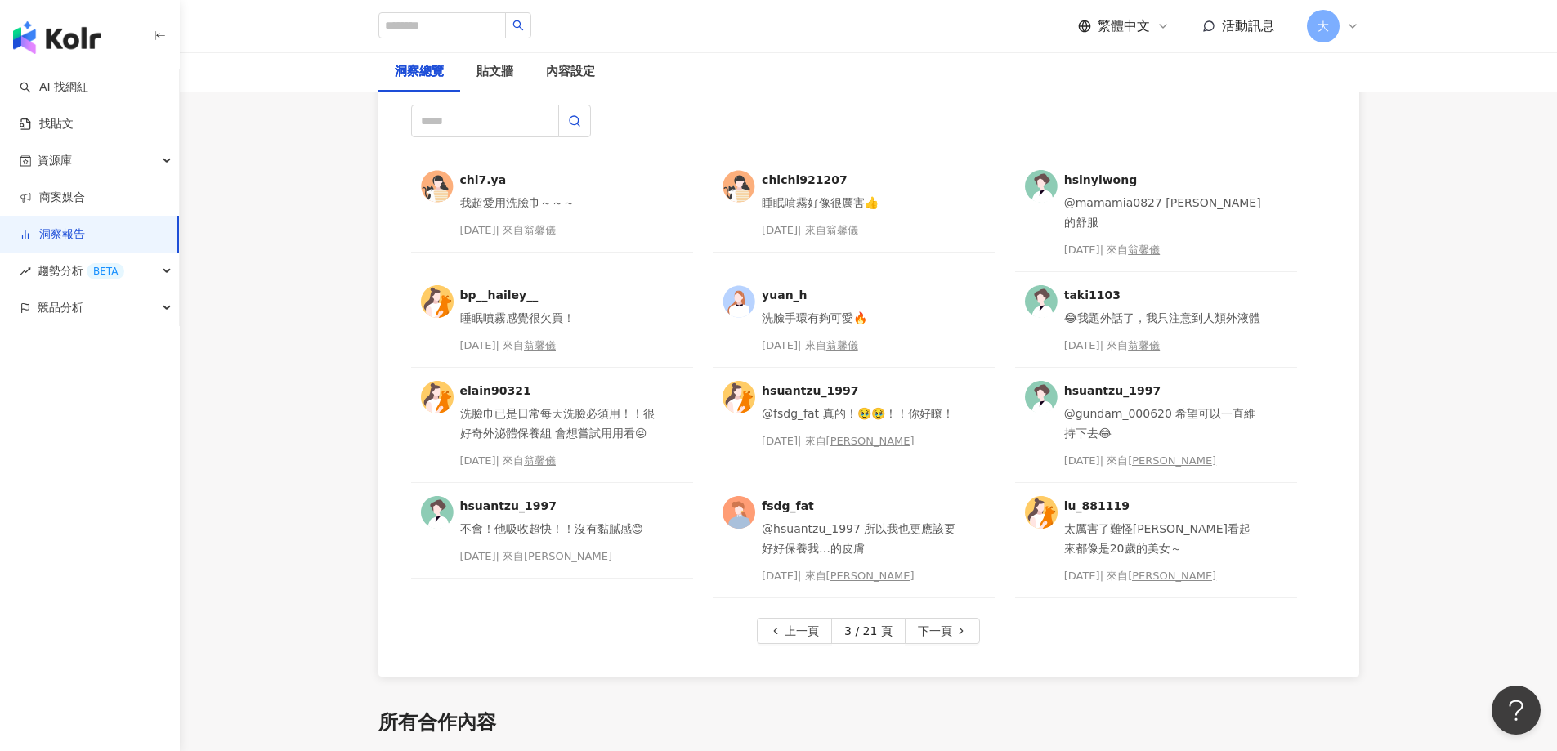
click at [949, 625] on span "下一頁" at bounding box center [935, 632] width 34 height 26
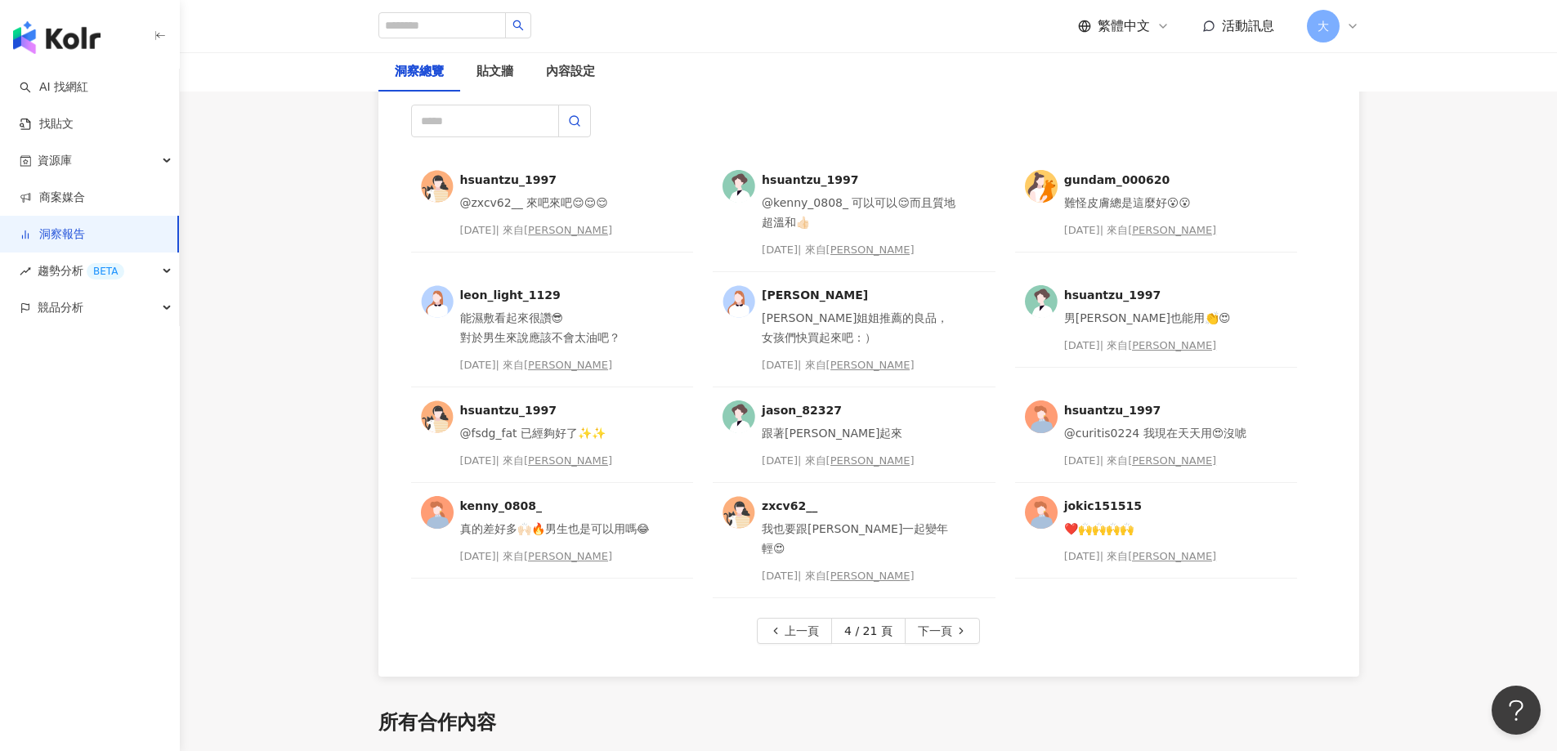
click at [949, 625] on div "hsuantzu_1997 @zxcv62__ 來吧來吧😌😌😌 2025/8/30 | 來自 黃宣慈 阿慈 hsuantzu_1997 @kenny_0808…" at bounding box center [868, 381] width 981 height 592
click at [950, 618] on button "下一頁" at bounding box center [942, 631] width 75 height 26
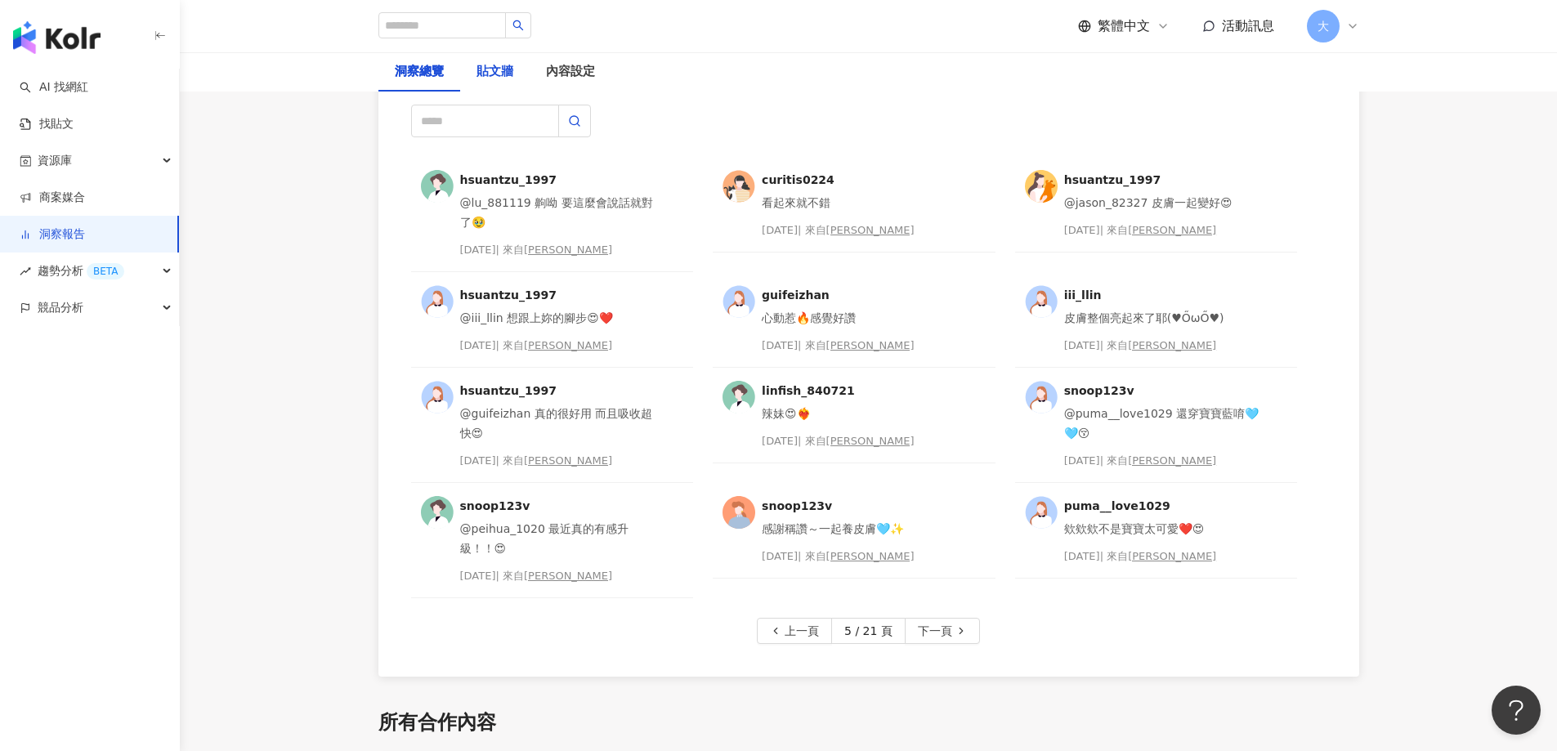
click at [496, 81] on div "貼文牆" at bounding box center [495, 72] width 37 height 20
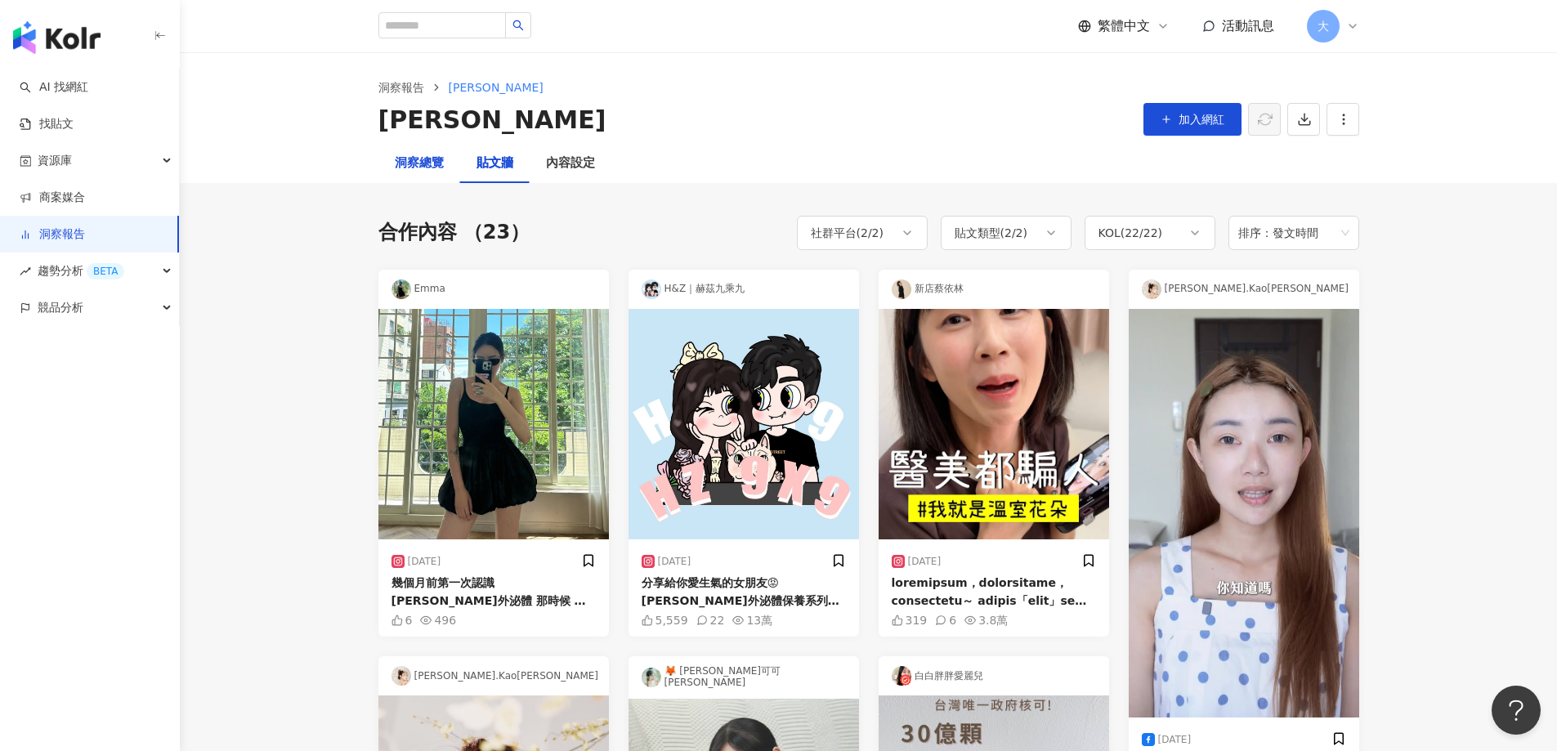
click at [429, 159] on div "洞察總覽" at bounding box center [419, 164] width 49 height 20
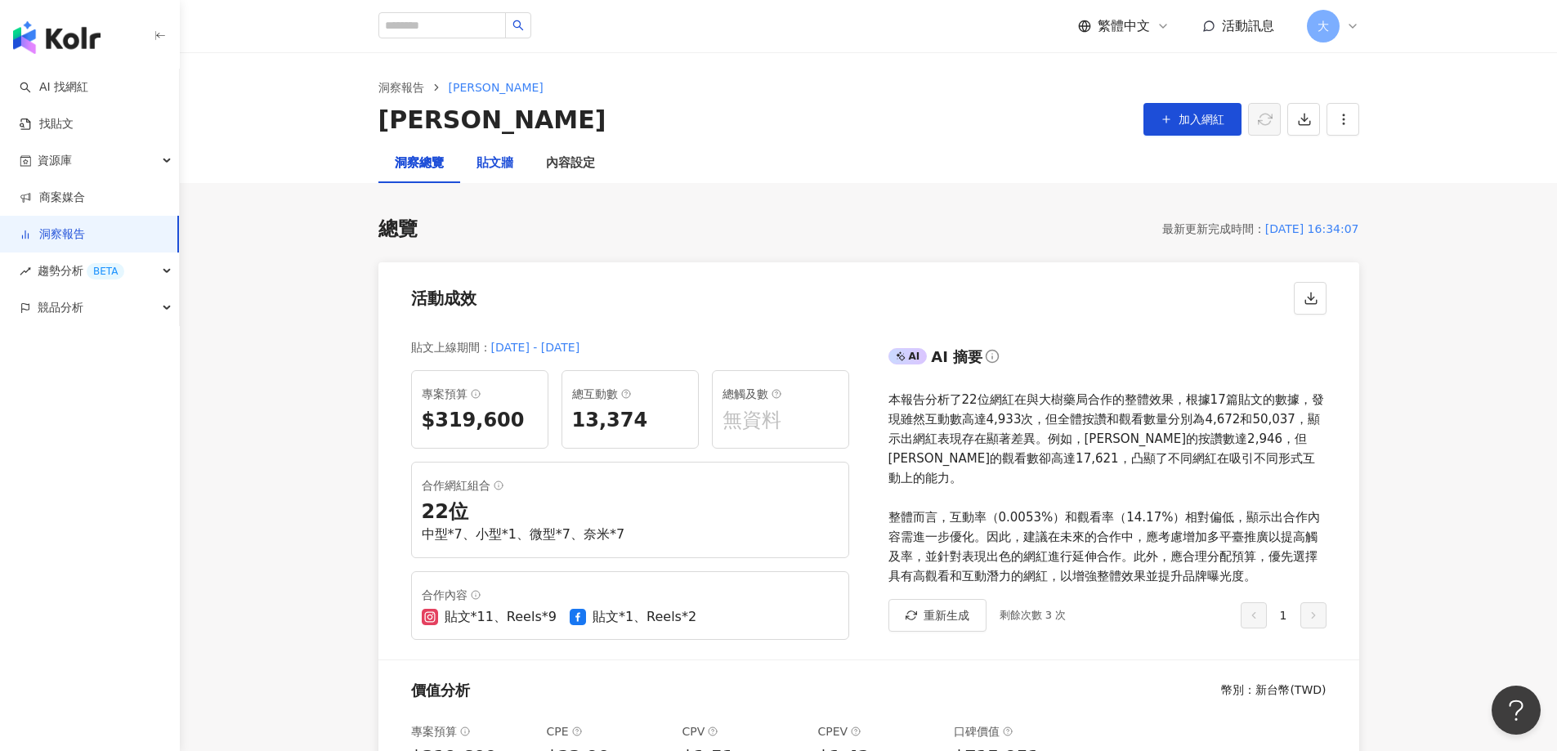
click at [496, 162] on div "貼文牆" at bounding box center [495, 164] width 37 height 20
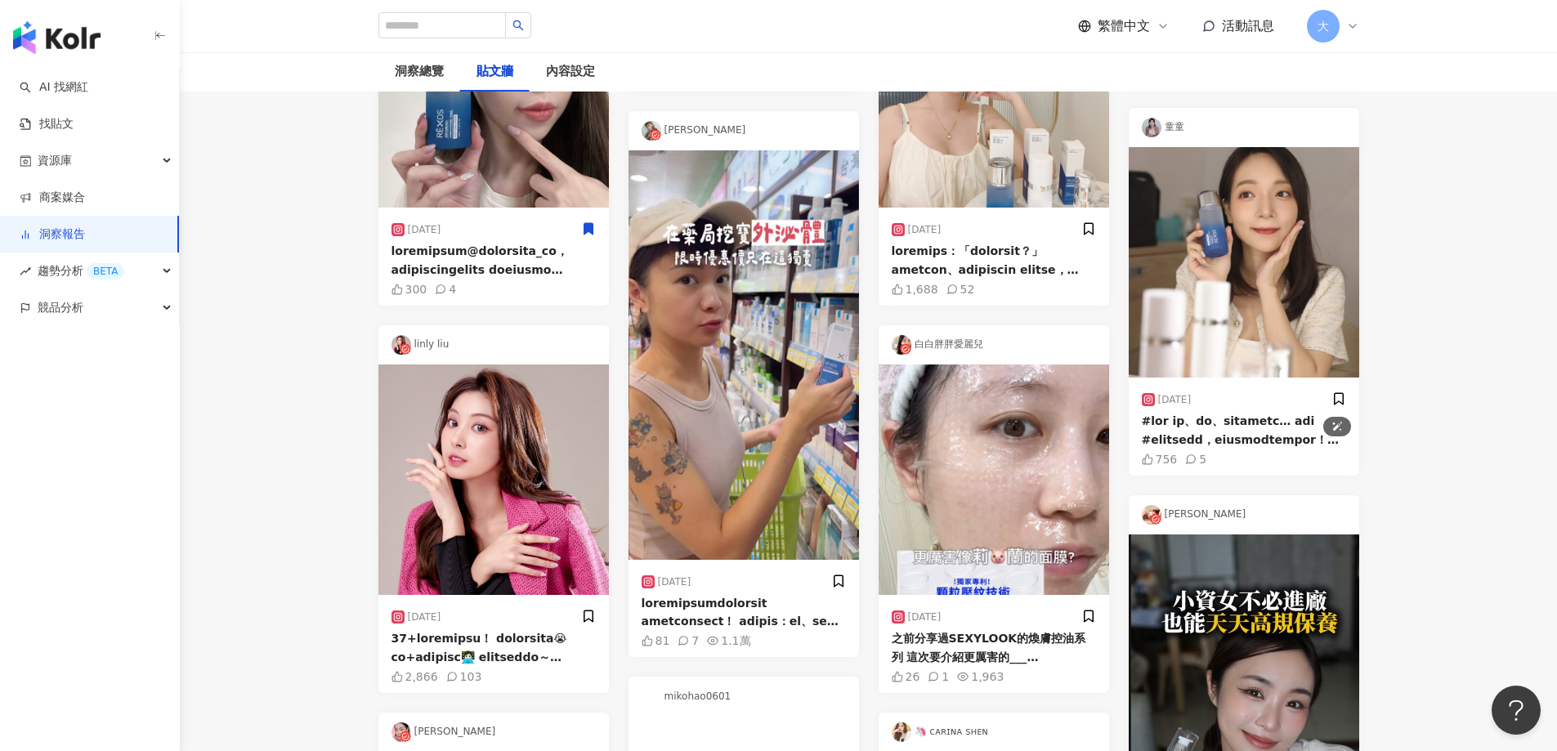
scroll to position [1144, 0]
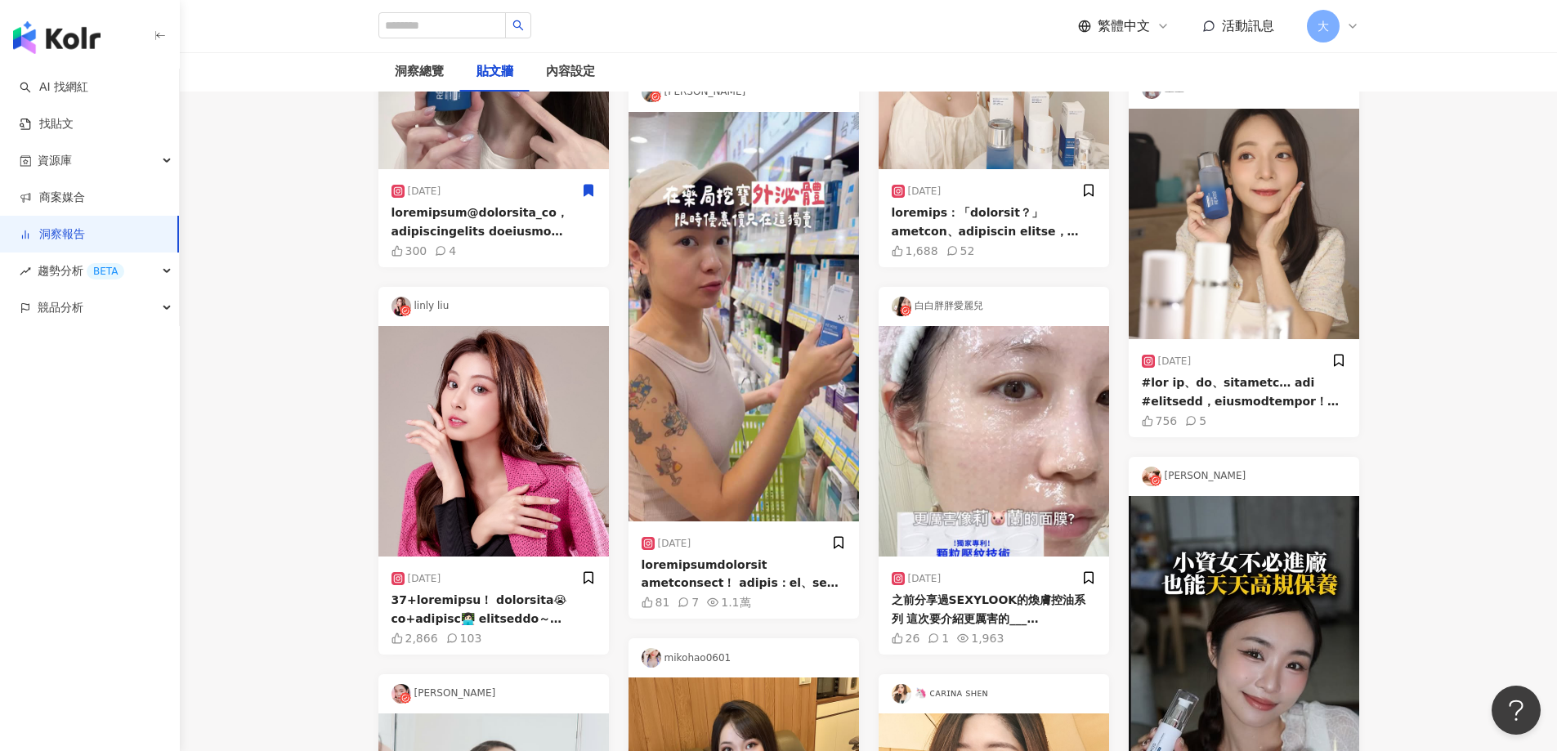
click at [1077, 306] on div "白白胖胖愛麗兒" at bounding box center [994, 306] width 231 height 39
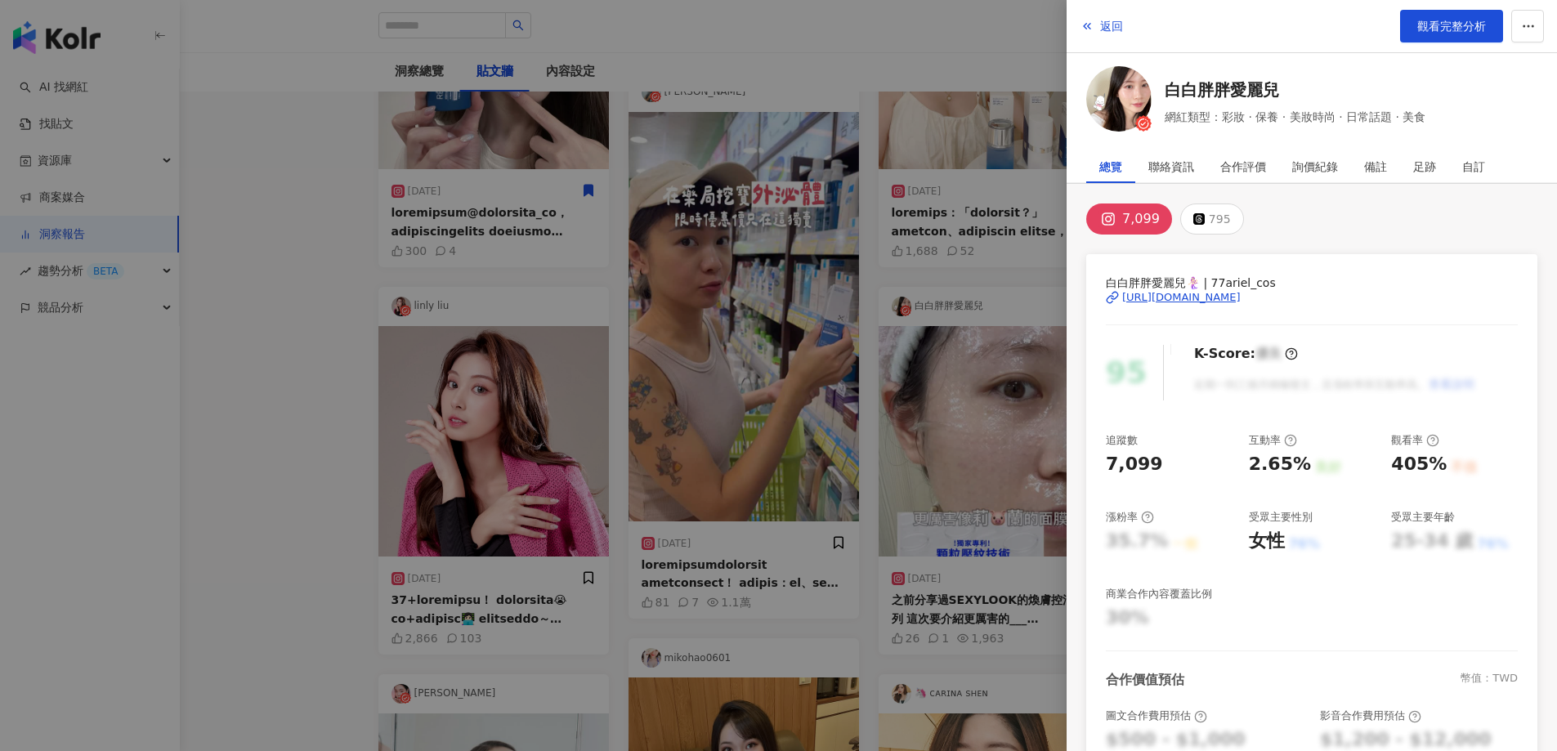
click at [1026, 308] on div at bounding box center [778, 375] width 1557 height 751
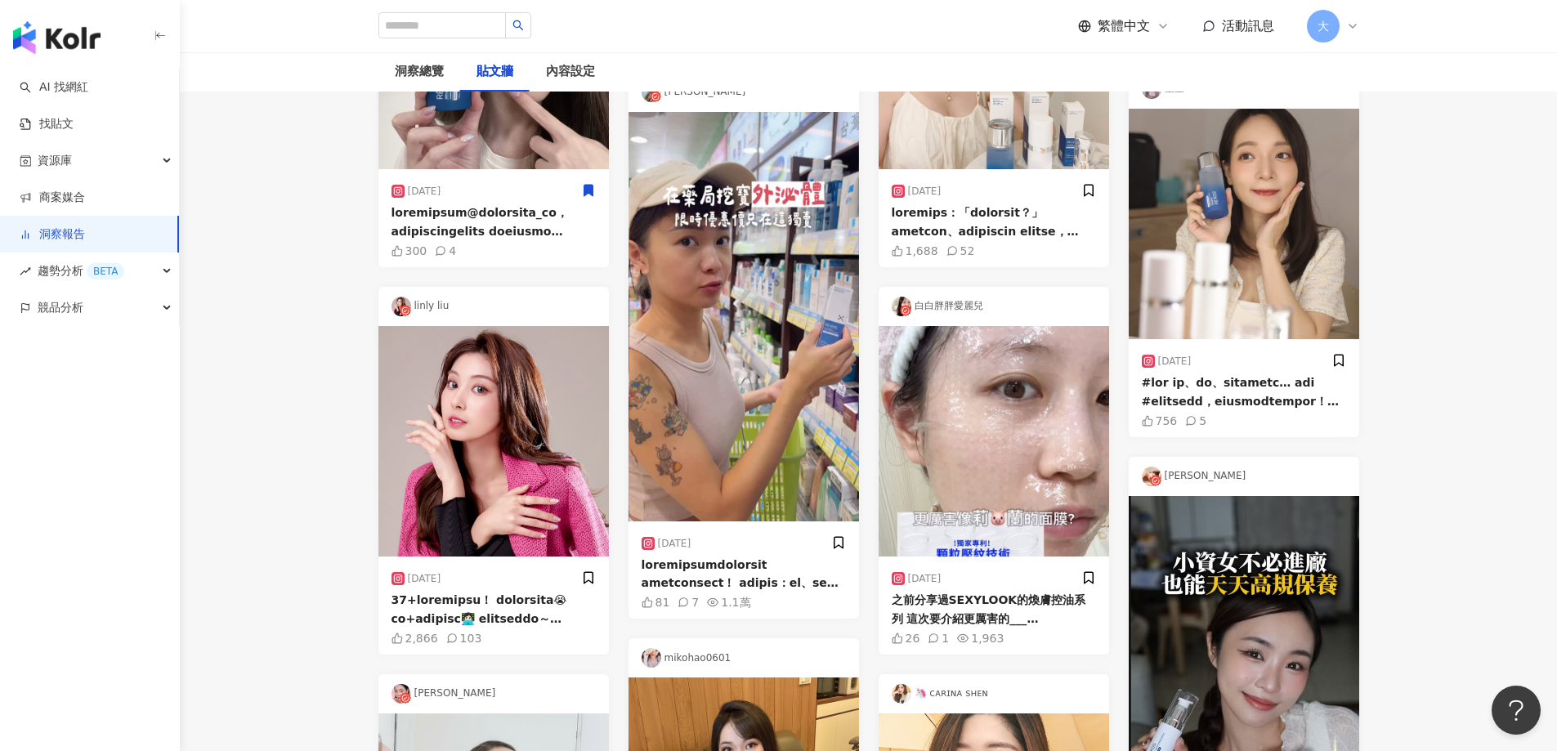
click at [958, 640] on icon at bounding box center [963, 637] width 11 height 7
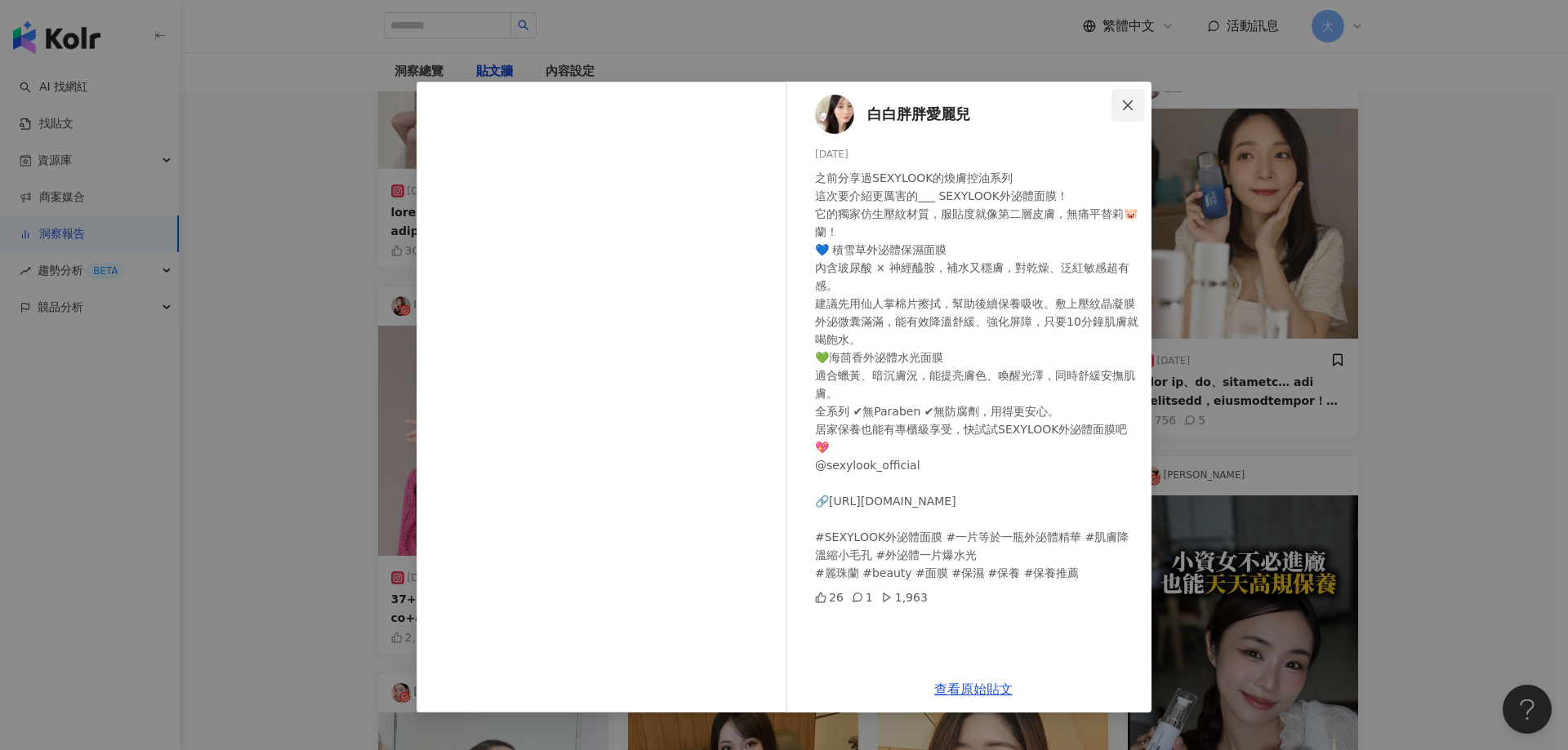
click at [1134, 108] on icon "close" at bounding box center [1127, 105] width 13 height 13
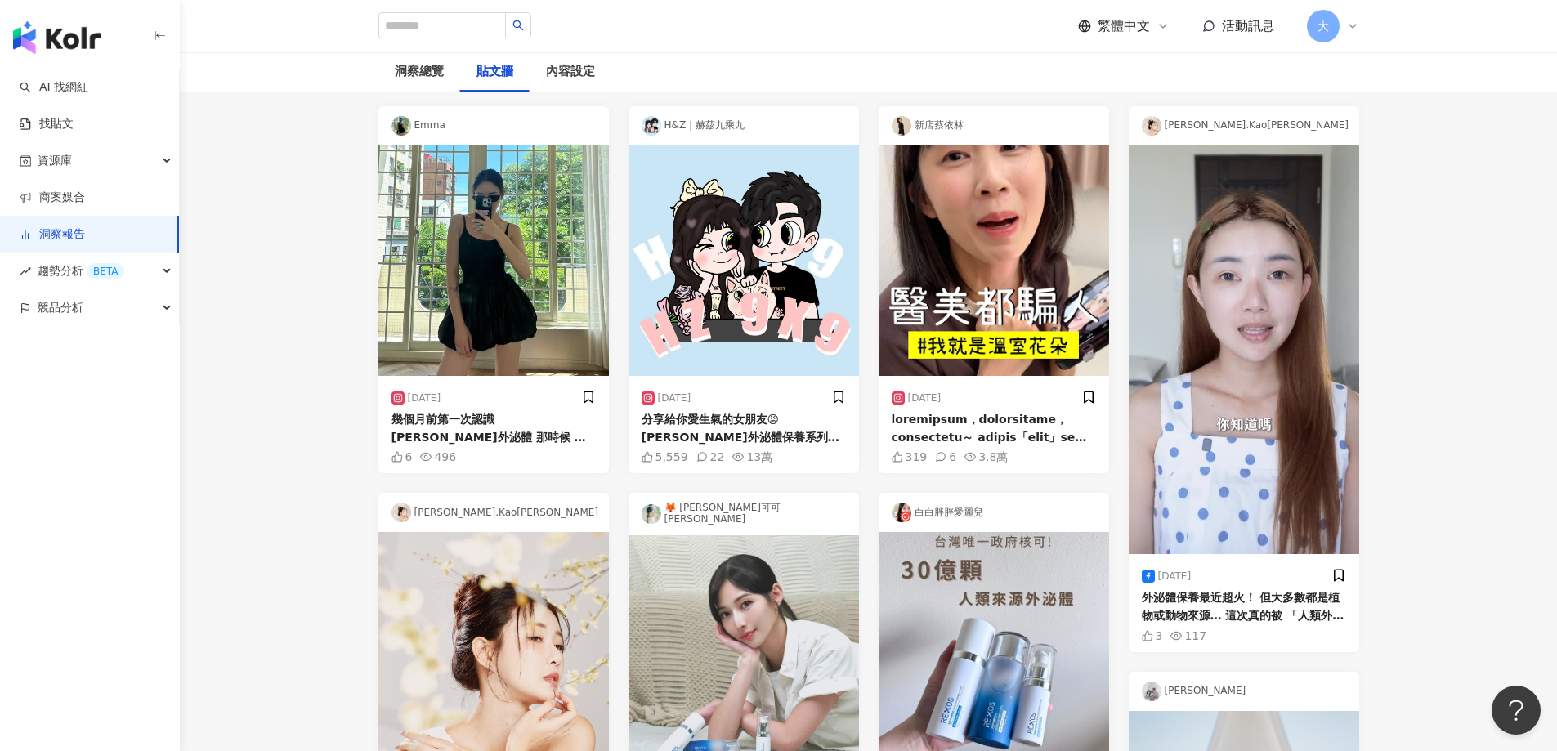
scroll to position [0, 0]
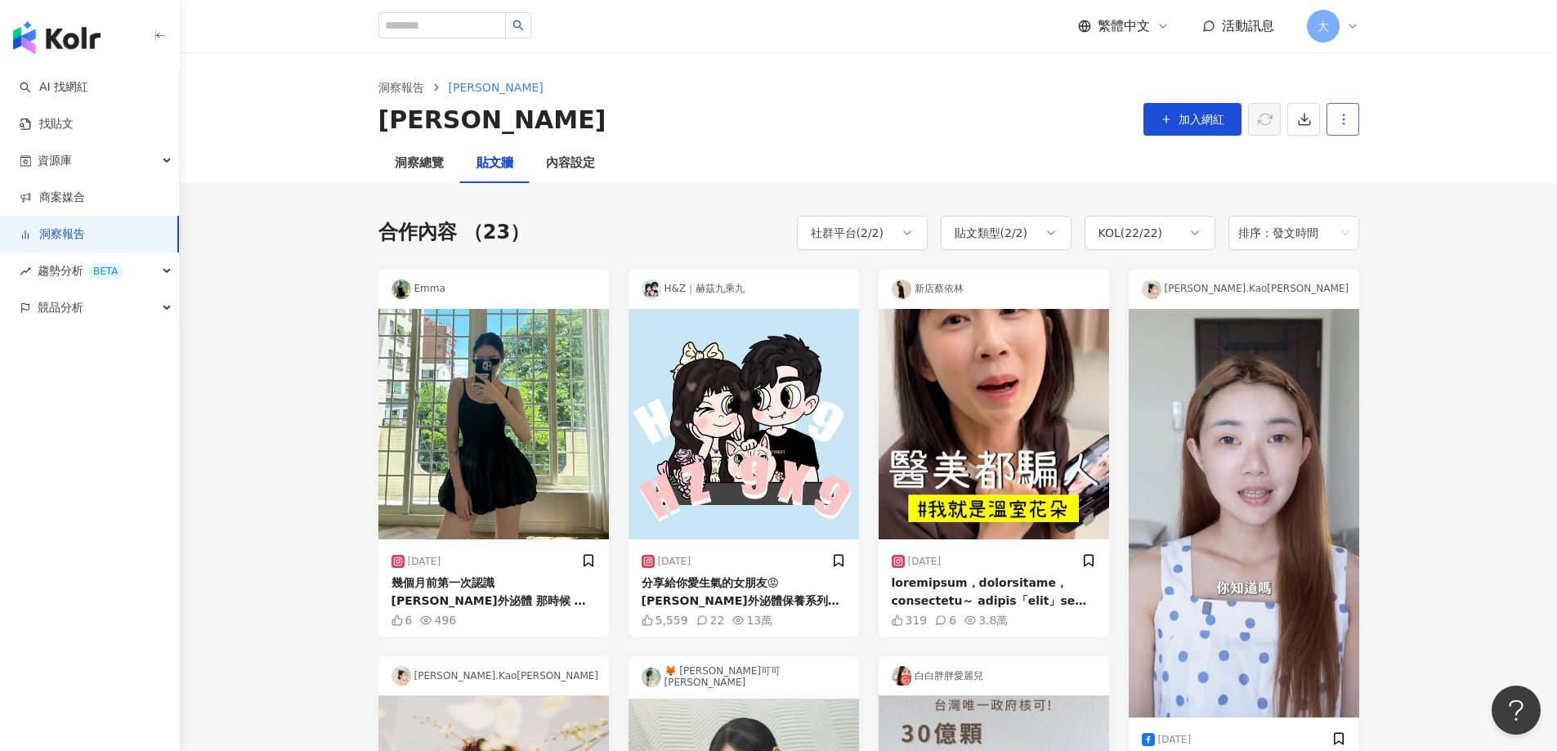
click at [1346, 123] on icon "button" at bounding box center [1344, 119] width 15 height 15
click at [1008, 163] on div "洞察總覽 貼文牆 內容設定" at bounding box center [869, 163] width 1046 height 39
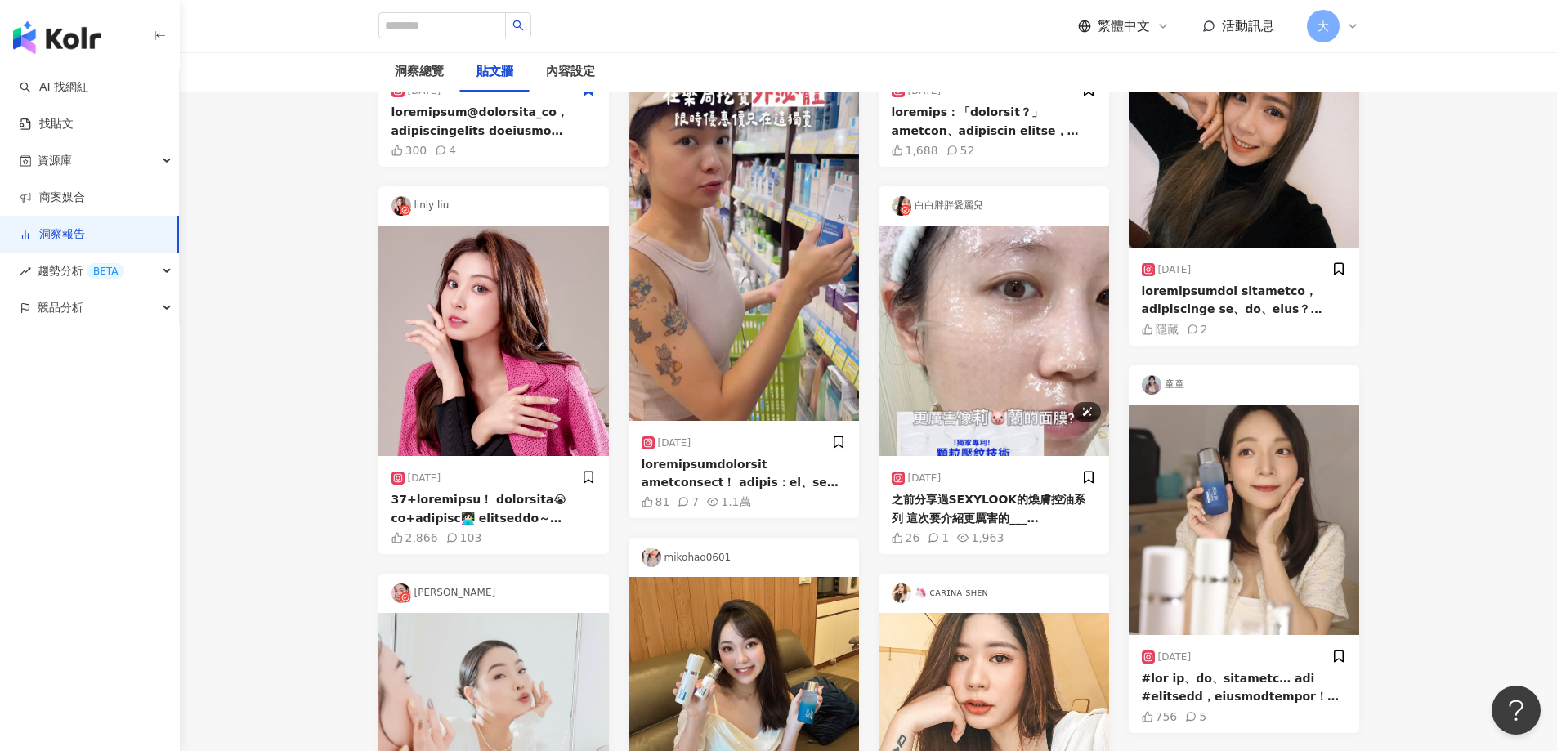
scroll to position [1226, 0]
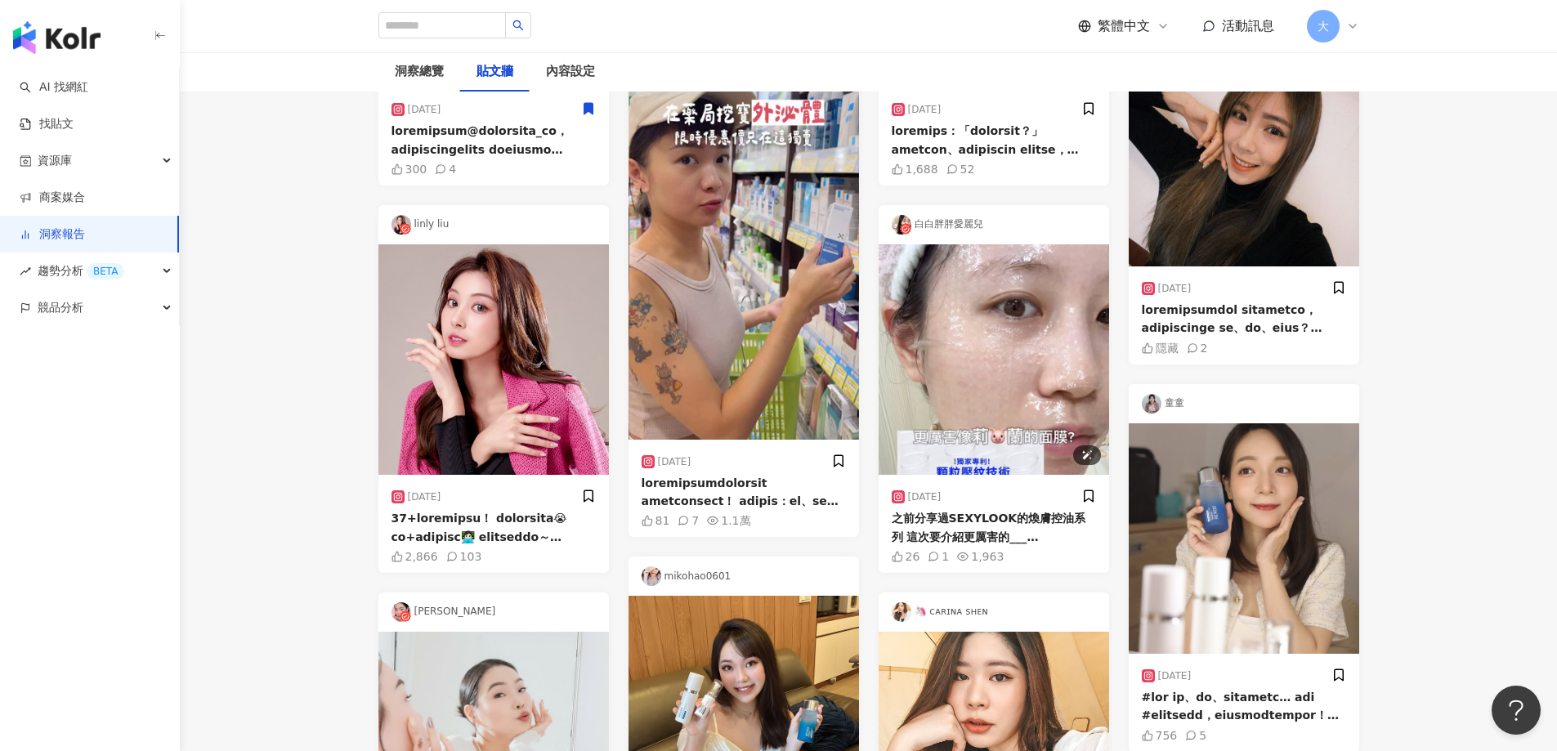
drag, startPoint x: 1004, startPoint y: 376, endPoint x: 983, endPoint y: 365, distance: 23.8
click at [983, 365] on img at bounding box center [994, 359] width 231 height 231
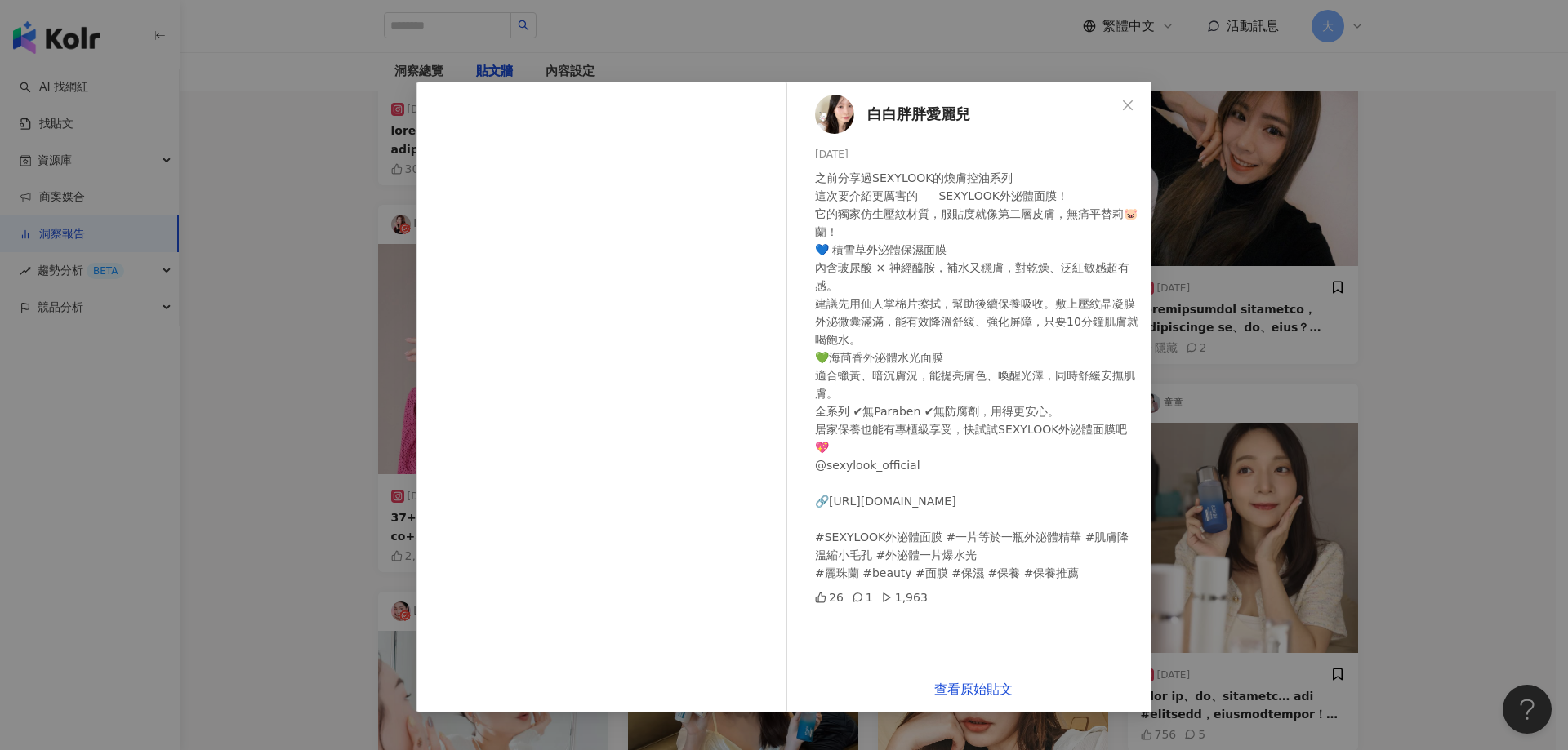
click at [1444, 240] on div "白白胖胖愛麗兒 2025/9/1 之前分享過SEXYLOOK的煥膚控油系列 這次要介紹更厲害的___ SEXYLOOK外泌體面膜！ 它的獨家仿生壓紋材質，服貼…" at bounding box center [784, 375] width 1568 height 750
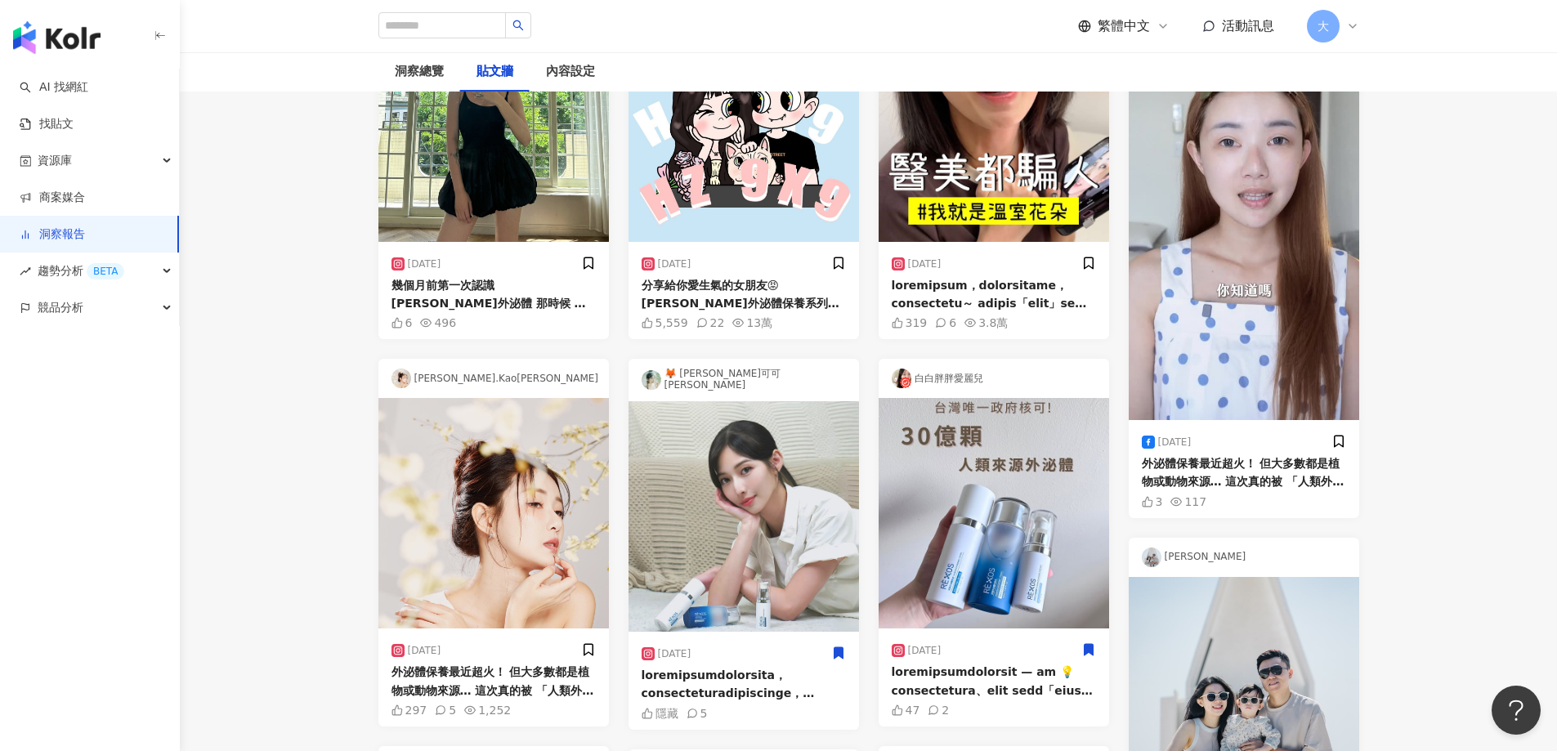
scroll to position [0, 0]
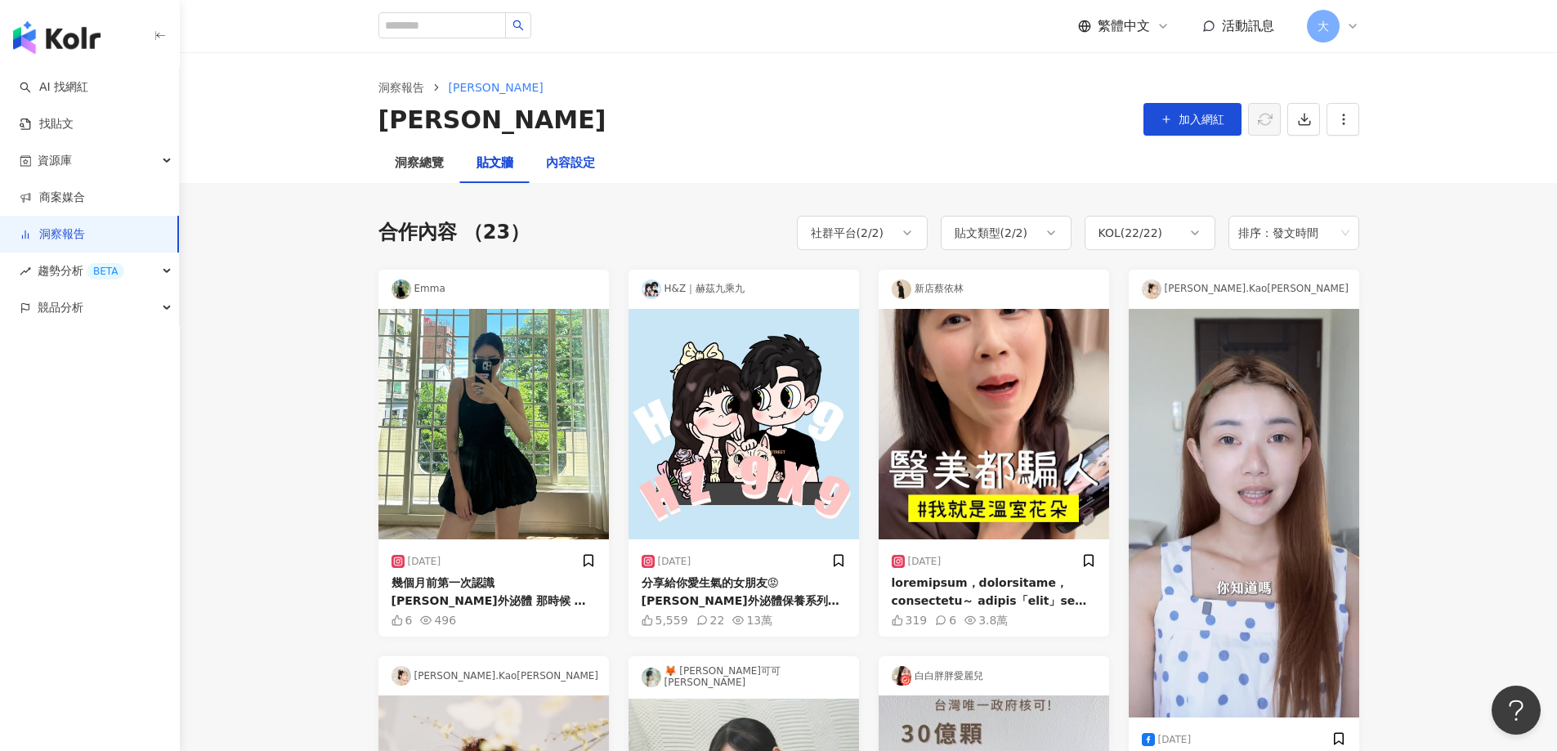
click at [582, 160] on div "內容設定" at bounding box center [570, 164] width 49 height 20
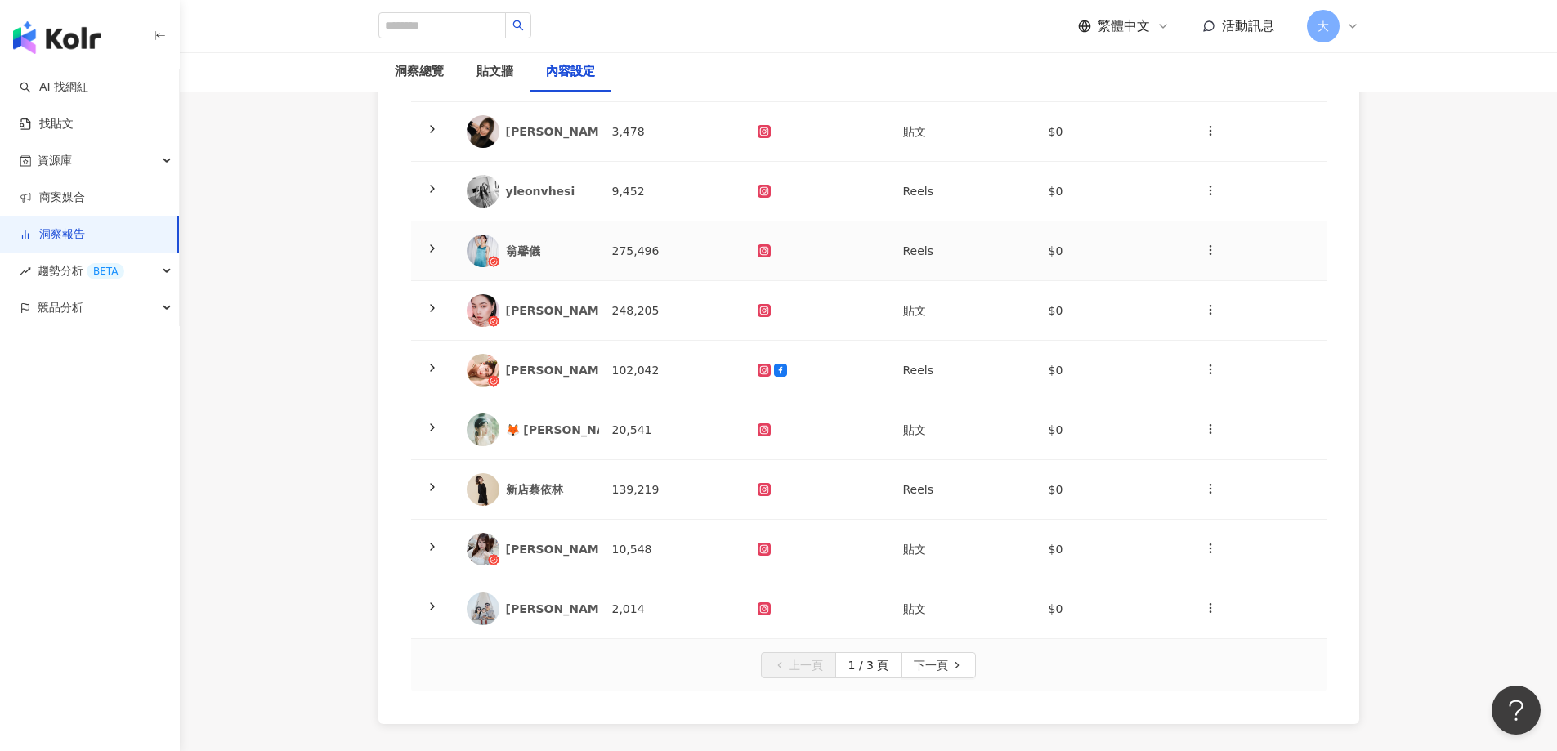
scroll to position [409, 0]
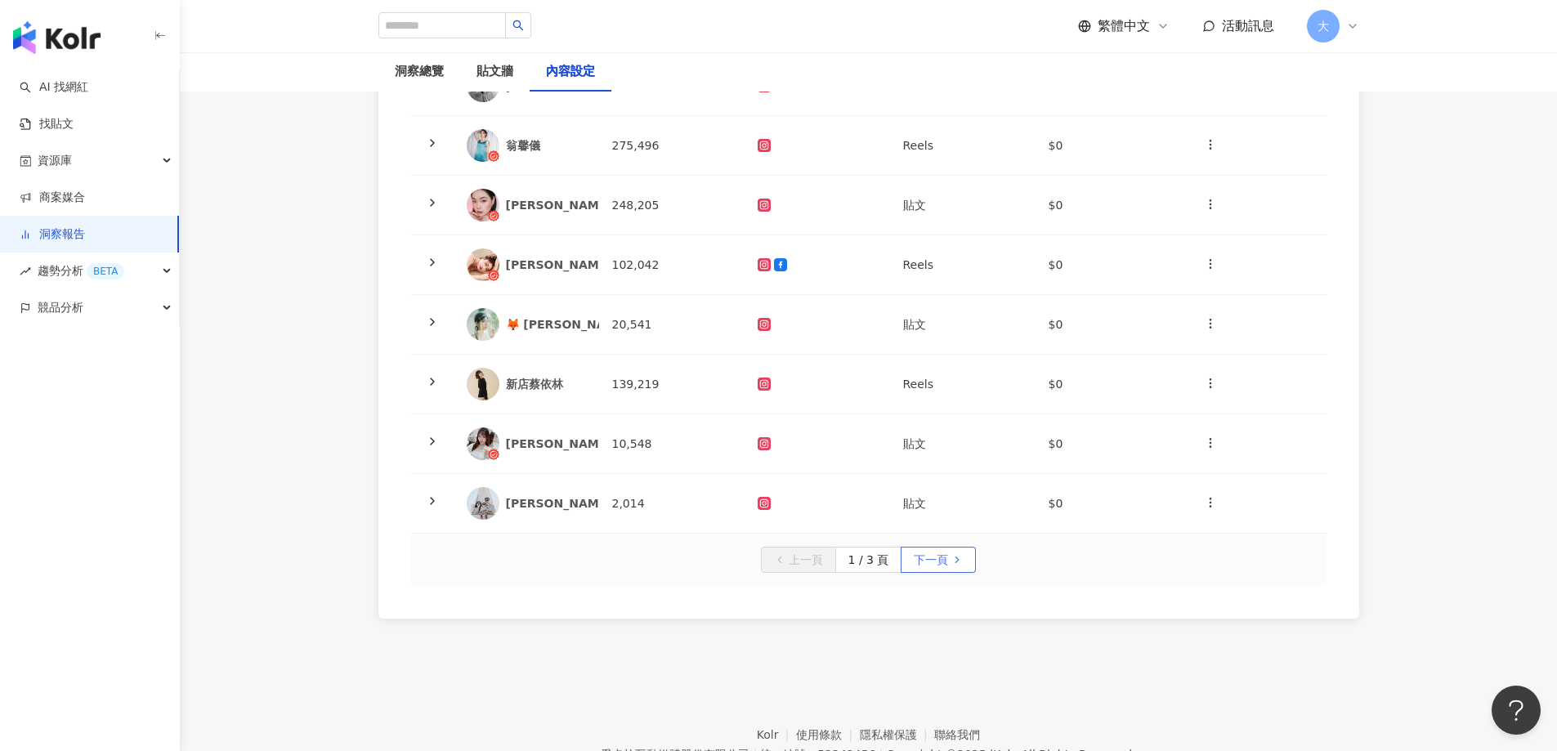
click at [932, 561] on span "下一頁" at bounding box center [931, 561] width 34 height 26
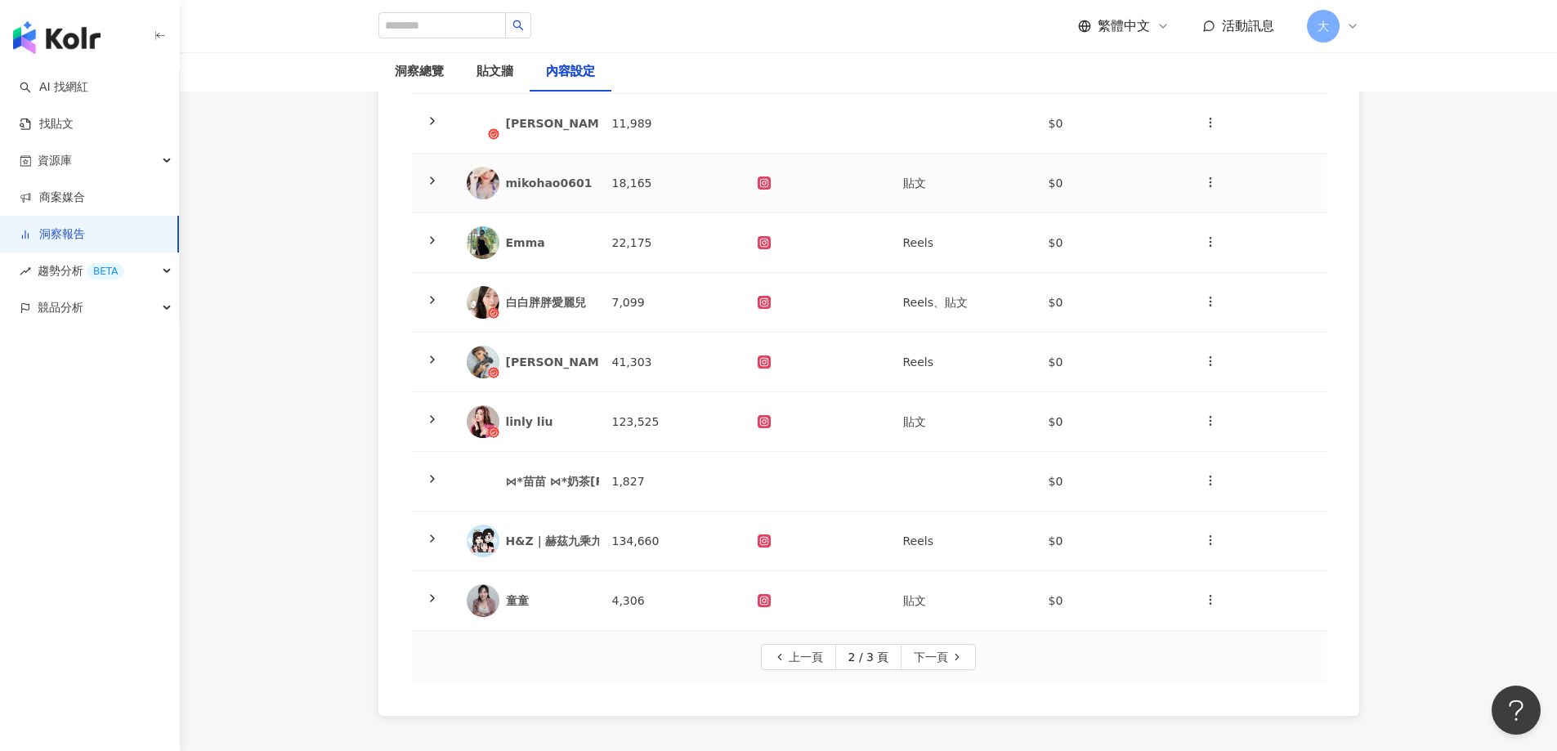
scroll to position [327, 0]
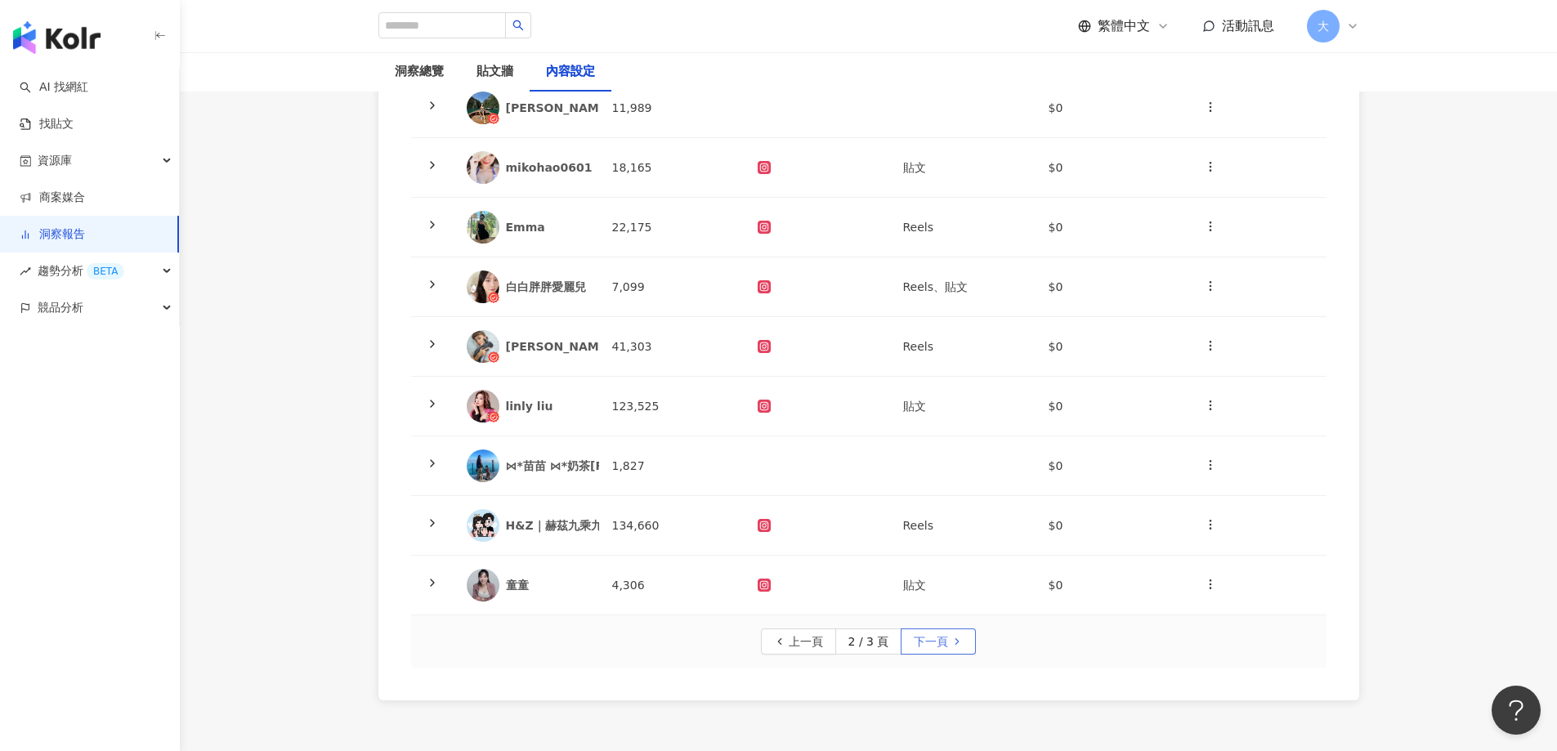
click at [945, 641] on span "下一頁" at bounding box center [931, 642] width 34 height 26
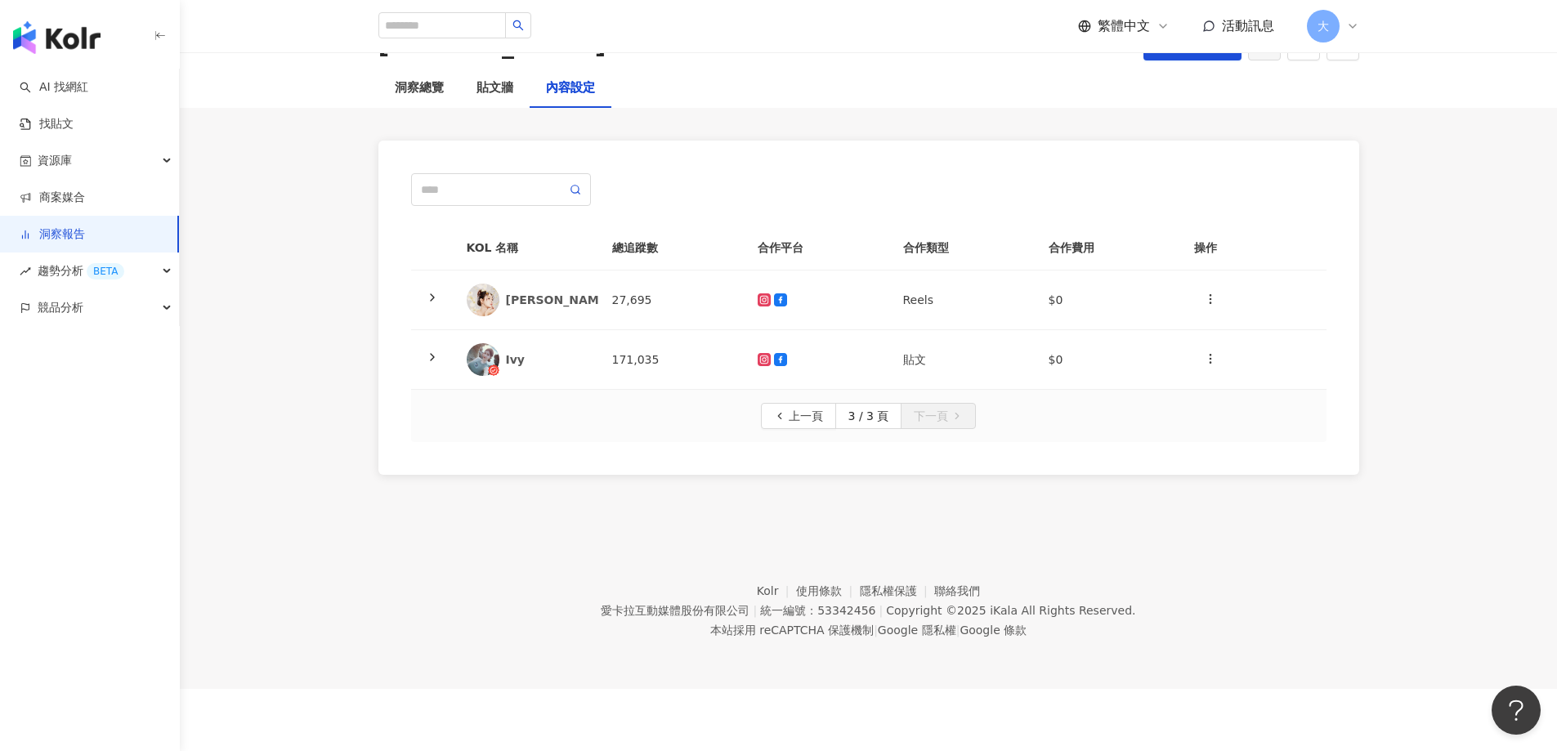
scroll to position [75, 0]
click at [788, 413] on button "上一頁" at bounding box center [798, 416] width 75 height 26
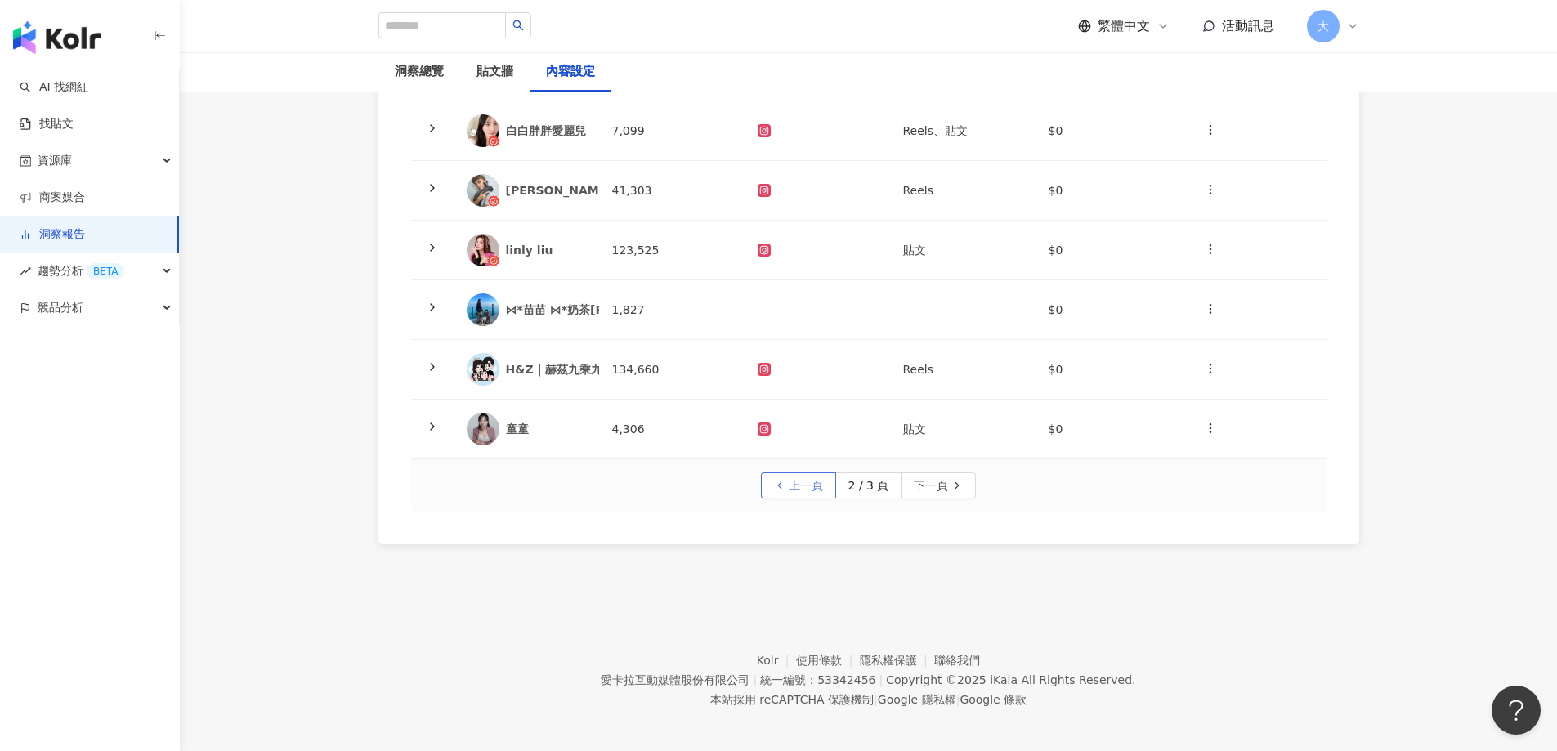
scroll to position [484, 0]
click at [799, 486] on span "上一頁" at bounding box center [806, 485] width 34 height 26
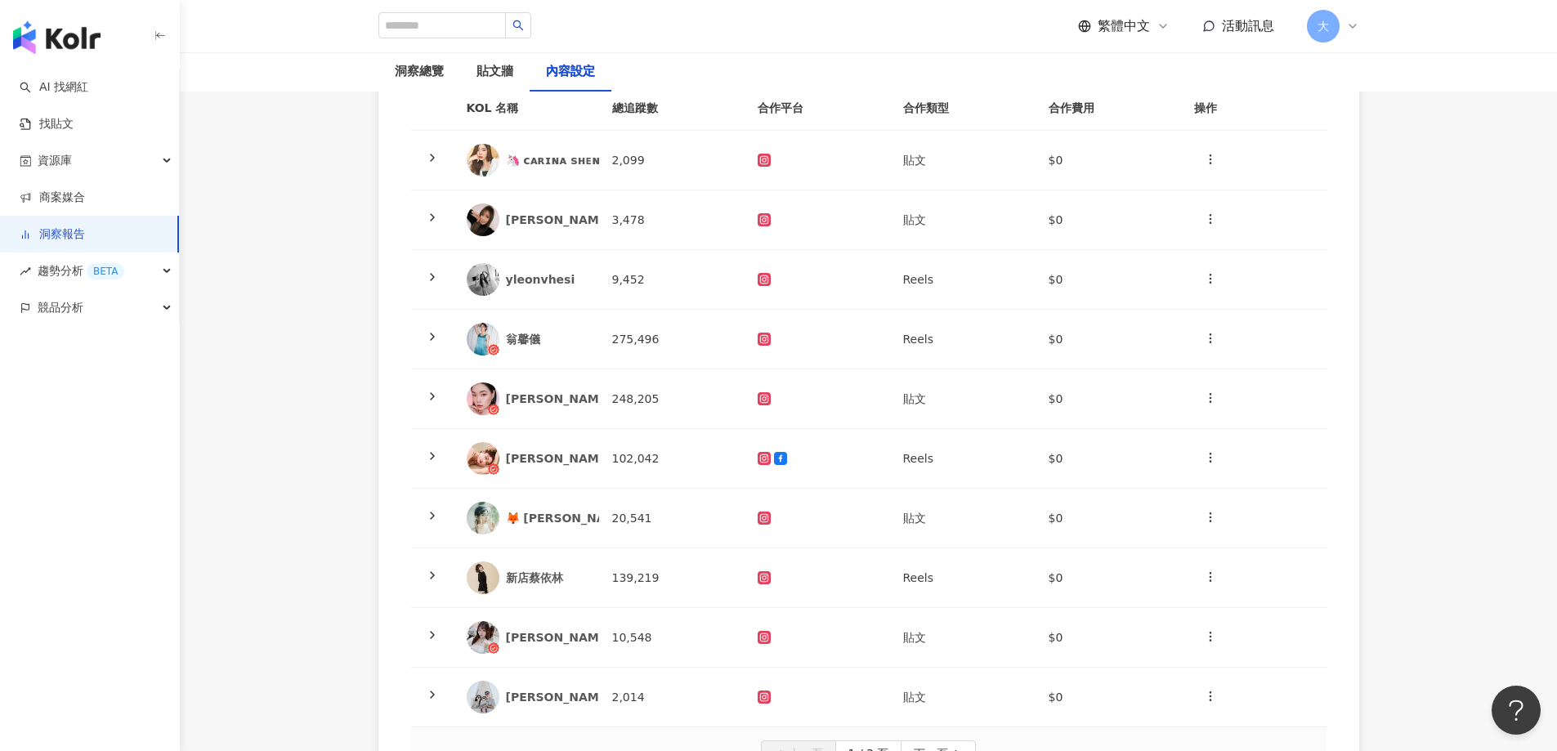
scroll to position [0, 0]
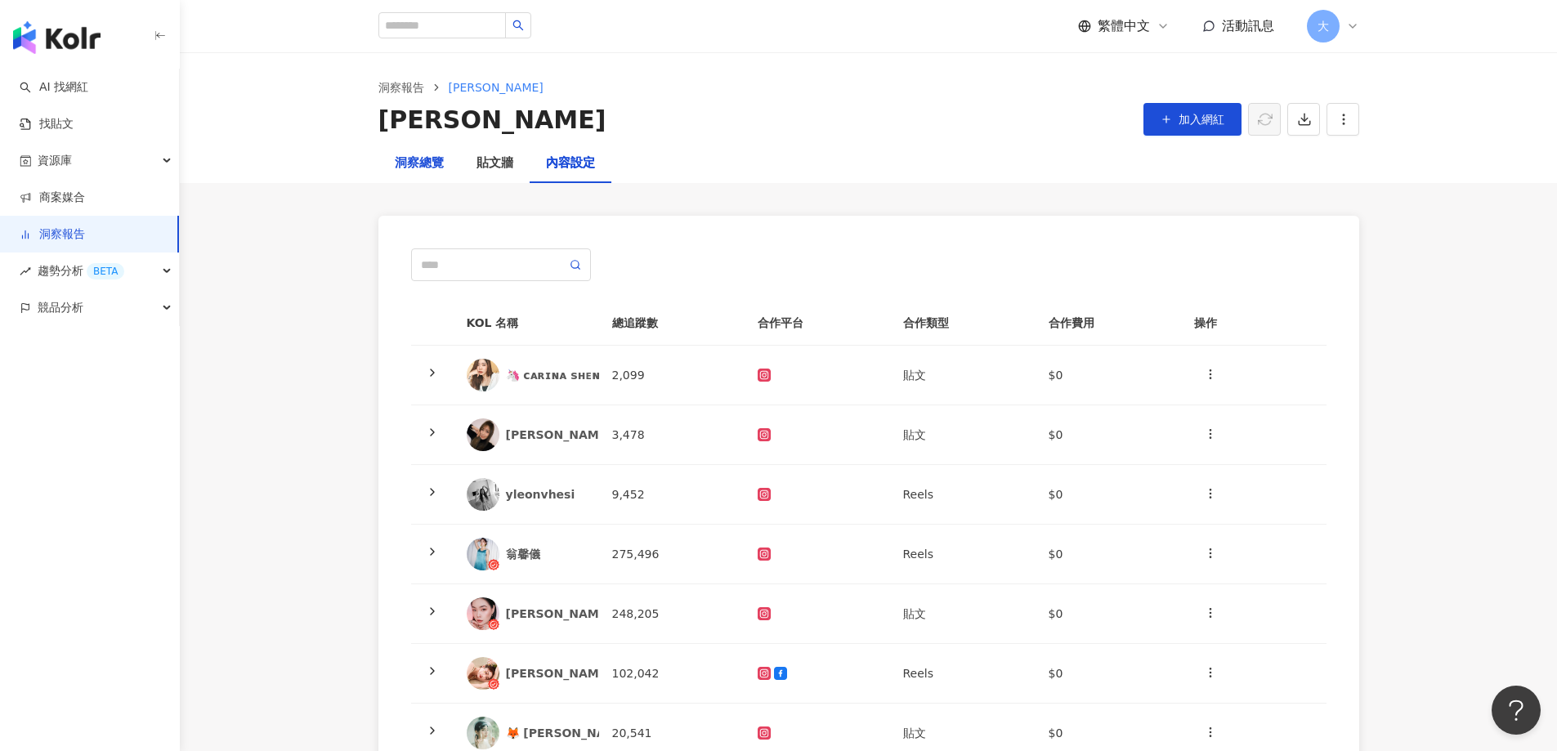
click at [432, 170] on div "洞察總覽" at bounding box center [419, 164] width 49 height 20
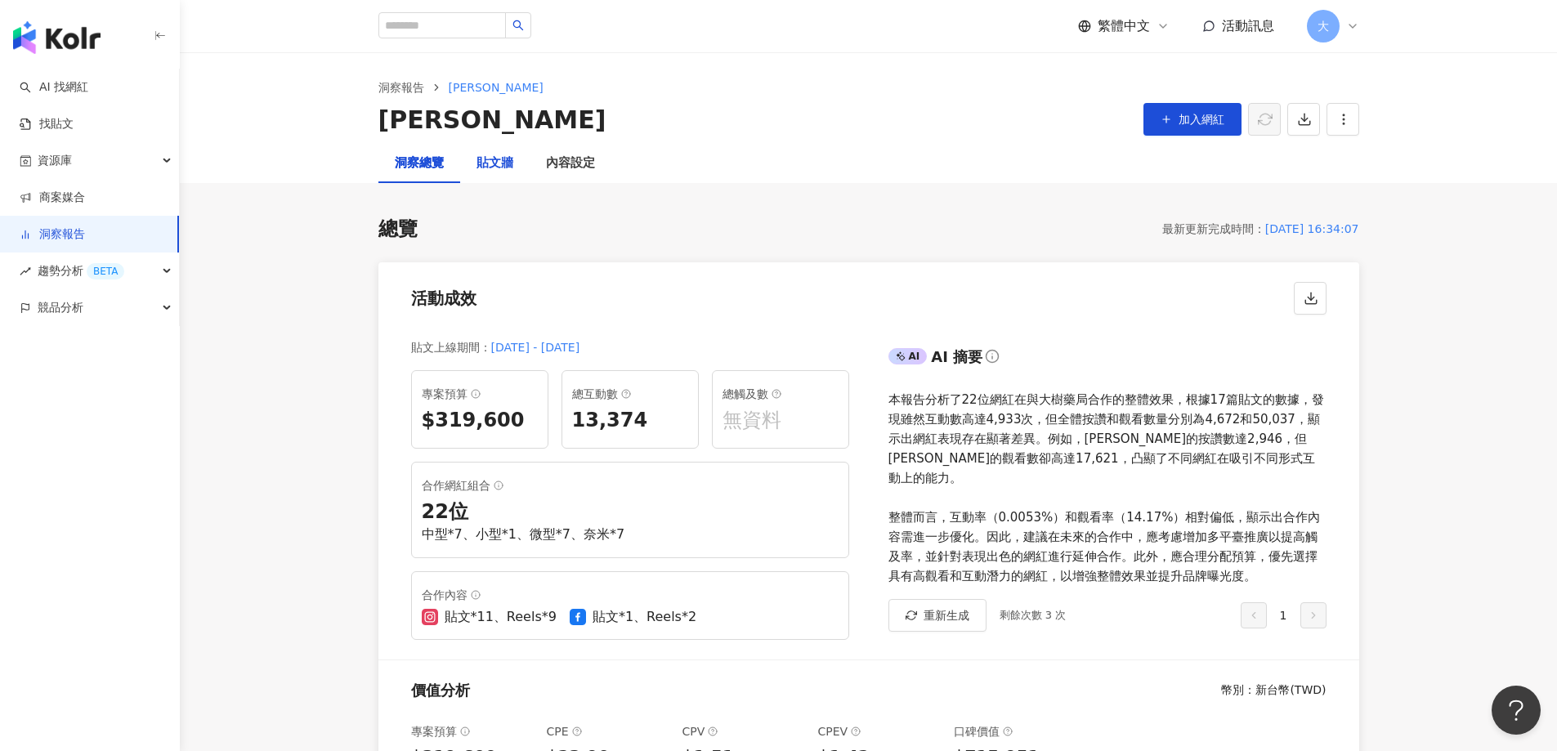
click at [513, 168] on div "貼文牆" at bounding box center [495, 164] width 37 height 20
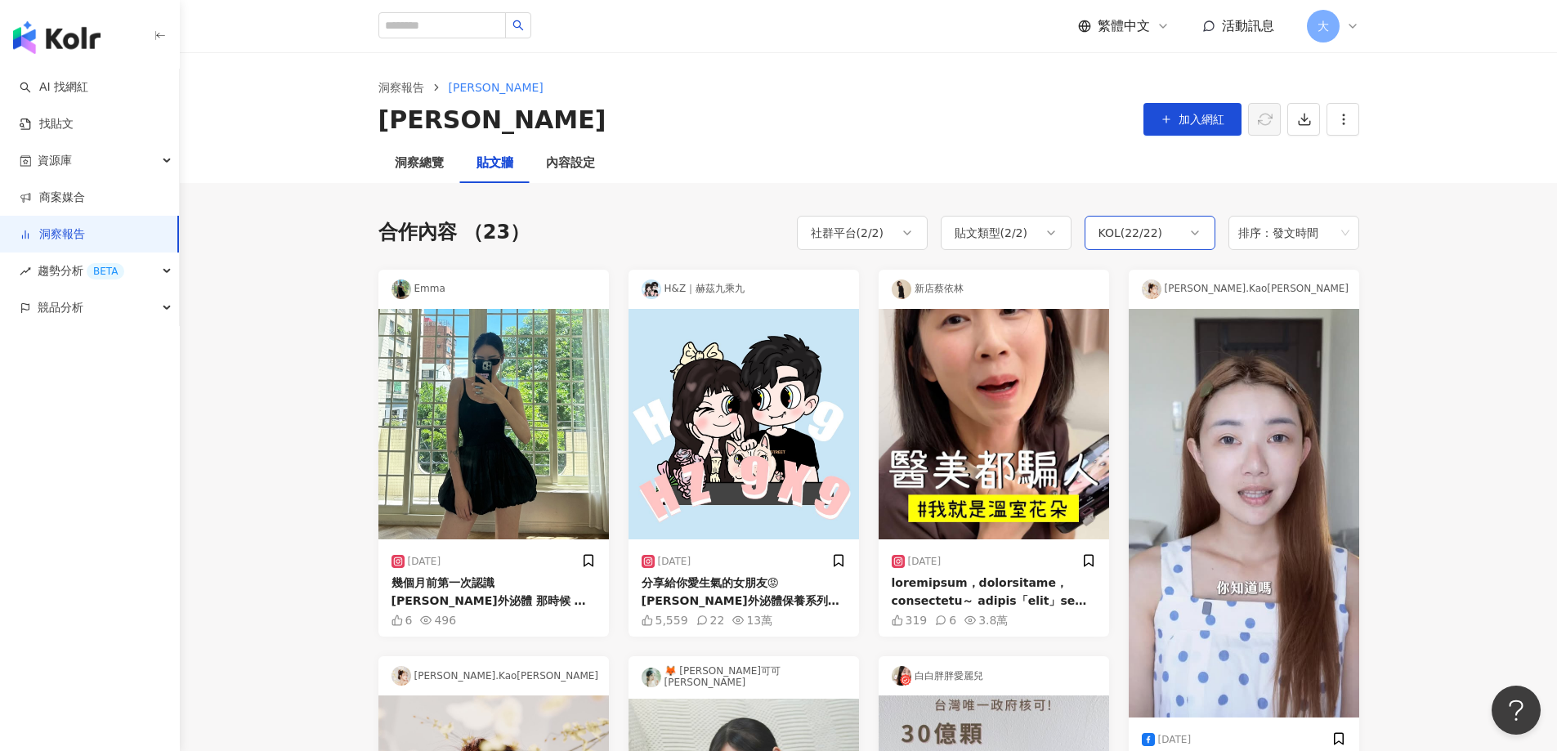
click at [1174, 234] on div "KOL ( 22 / 22 )" at bounding box center [1150, 233] width 131 height 34
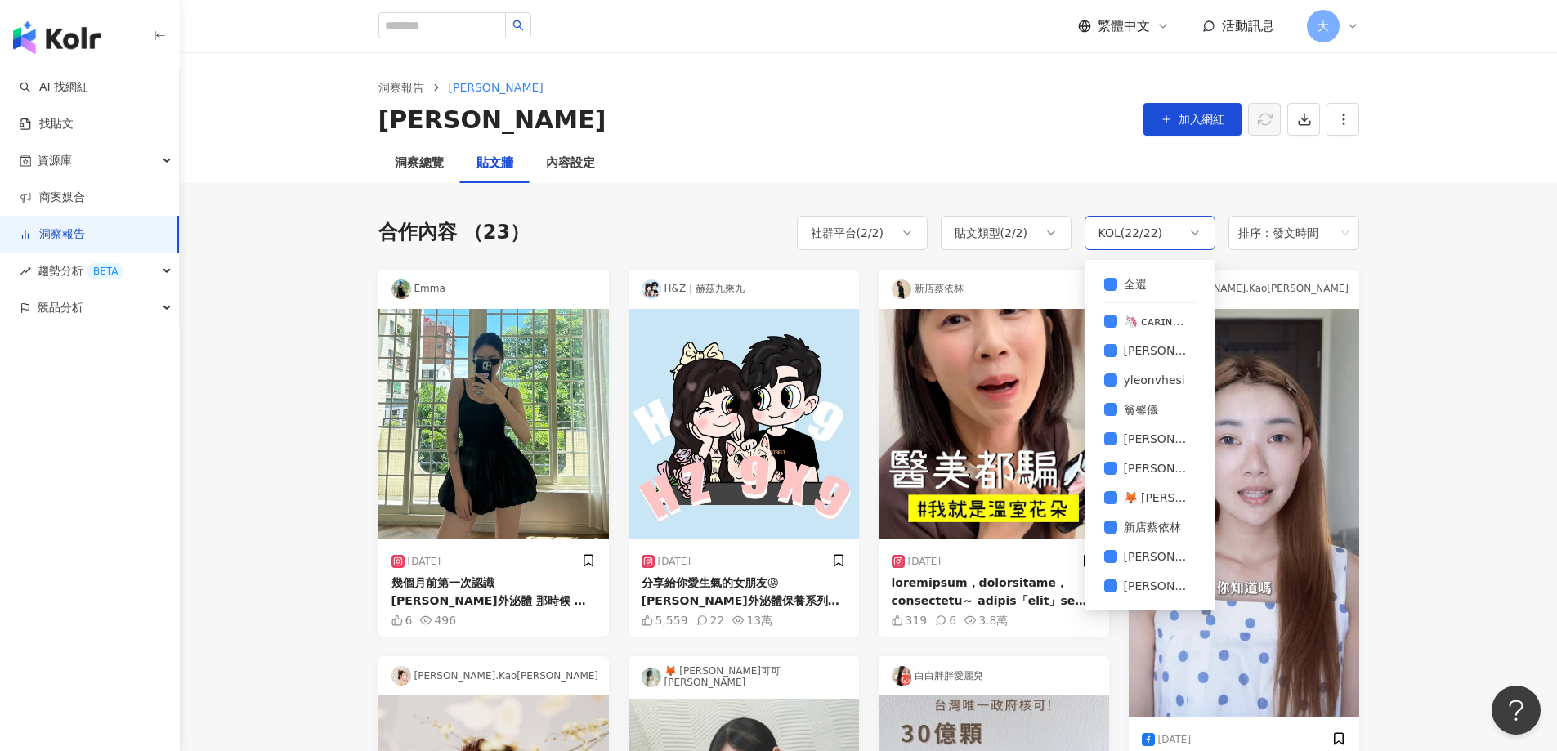
click at [1174, 234] on div "KOL ( 22 / 22 )" at bounding box center [1150, 233] width 131 height 34
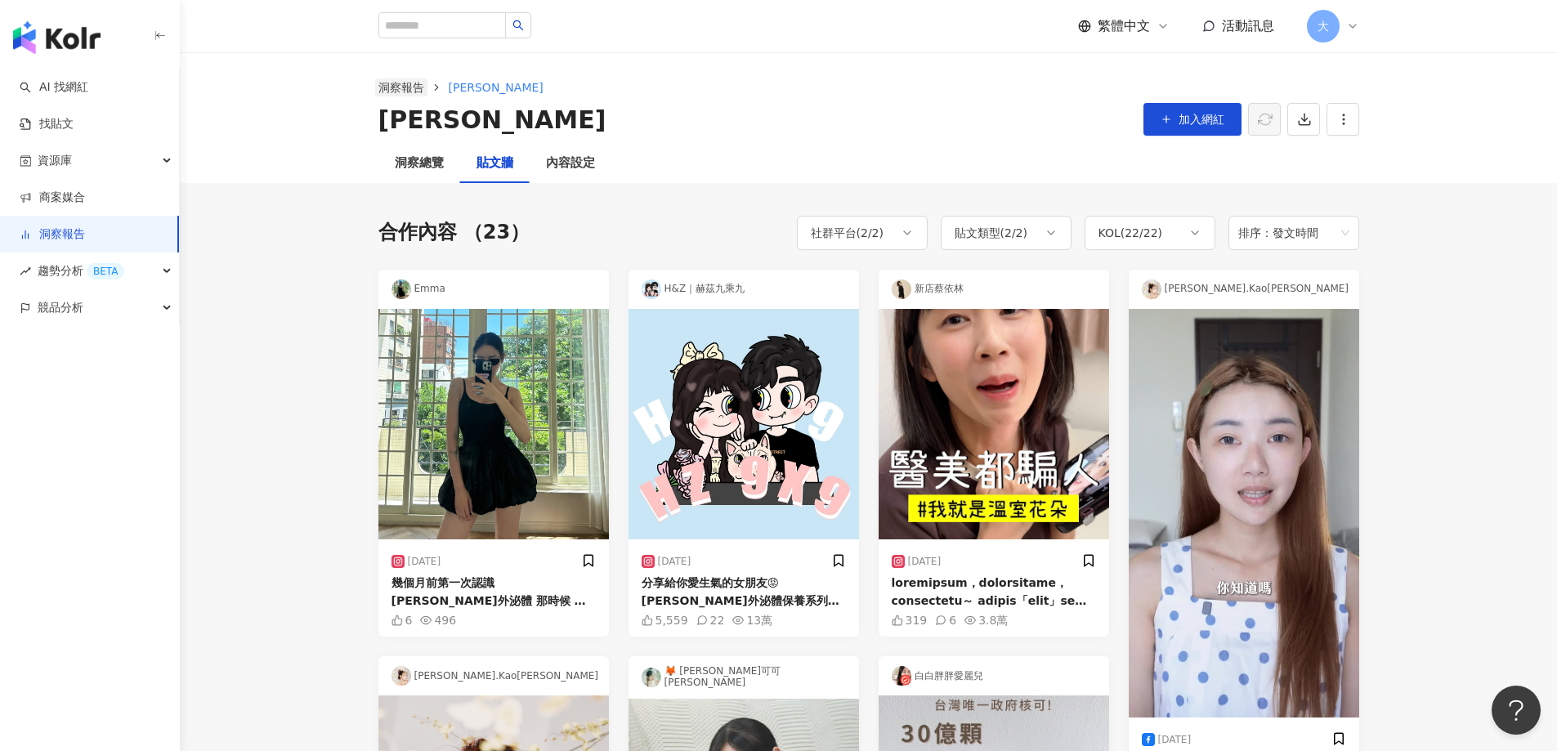
click at [408, 84] on link "洞察報告" at bounding box center [401, 87] width 52 height 18
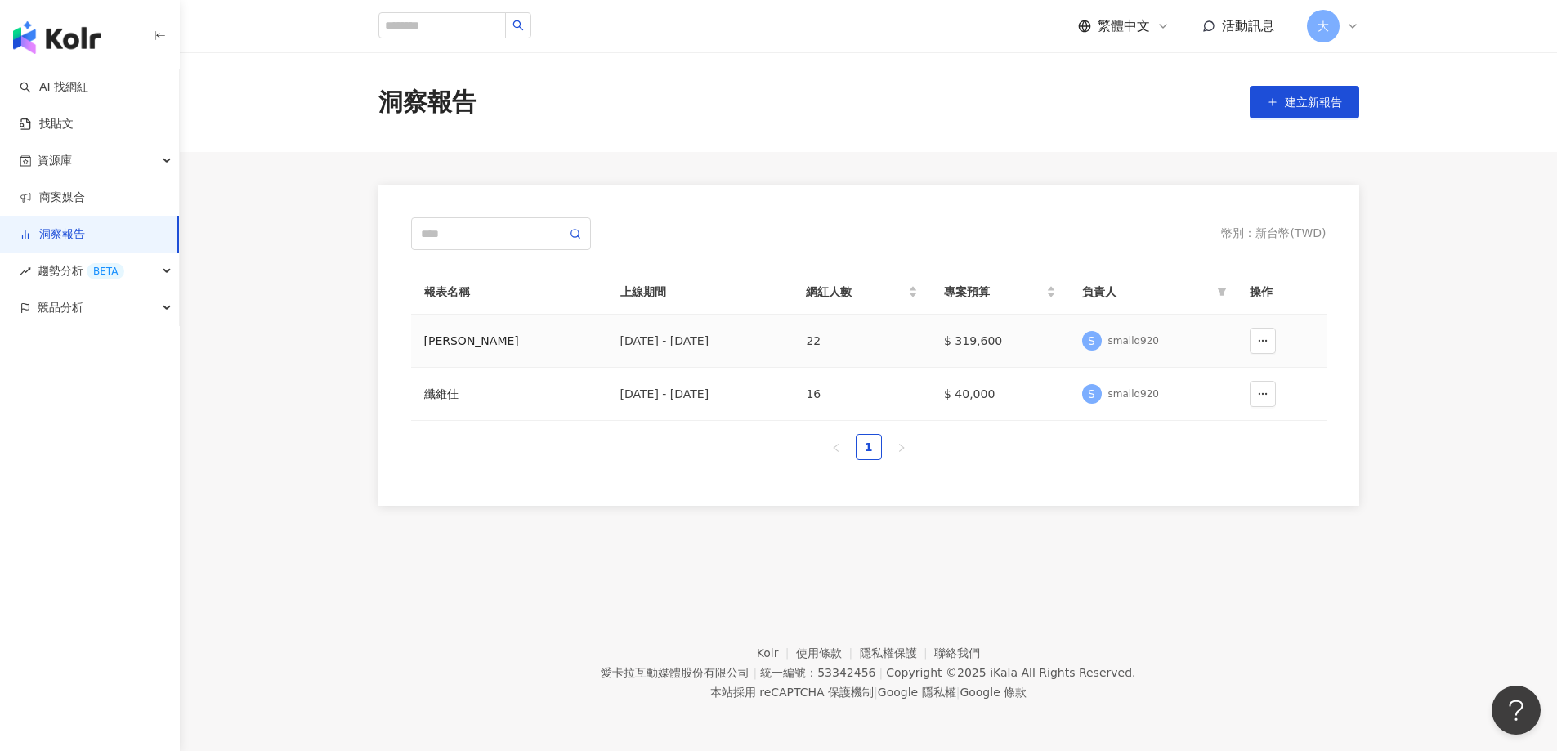
click at [1279, 342] on td at bounding box center [1282, 341] width 90 height 53
click at [1252, 338] on button "button" at bounding box center [1263, 341] width 26 height 26
click at [895, 343] on td "22" at bounding box center [862, 341] width 138 height 53
click at [781, 343] on div "[DATE] - [DATE]" at bounding box center [700, 341] width 160 height 18
click at [489, 343] on div "[PERSON_NAME]" at bounding box center [509, 341] width 170 height 18
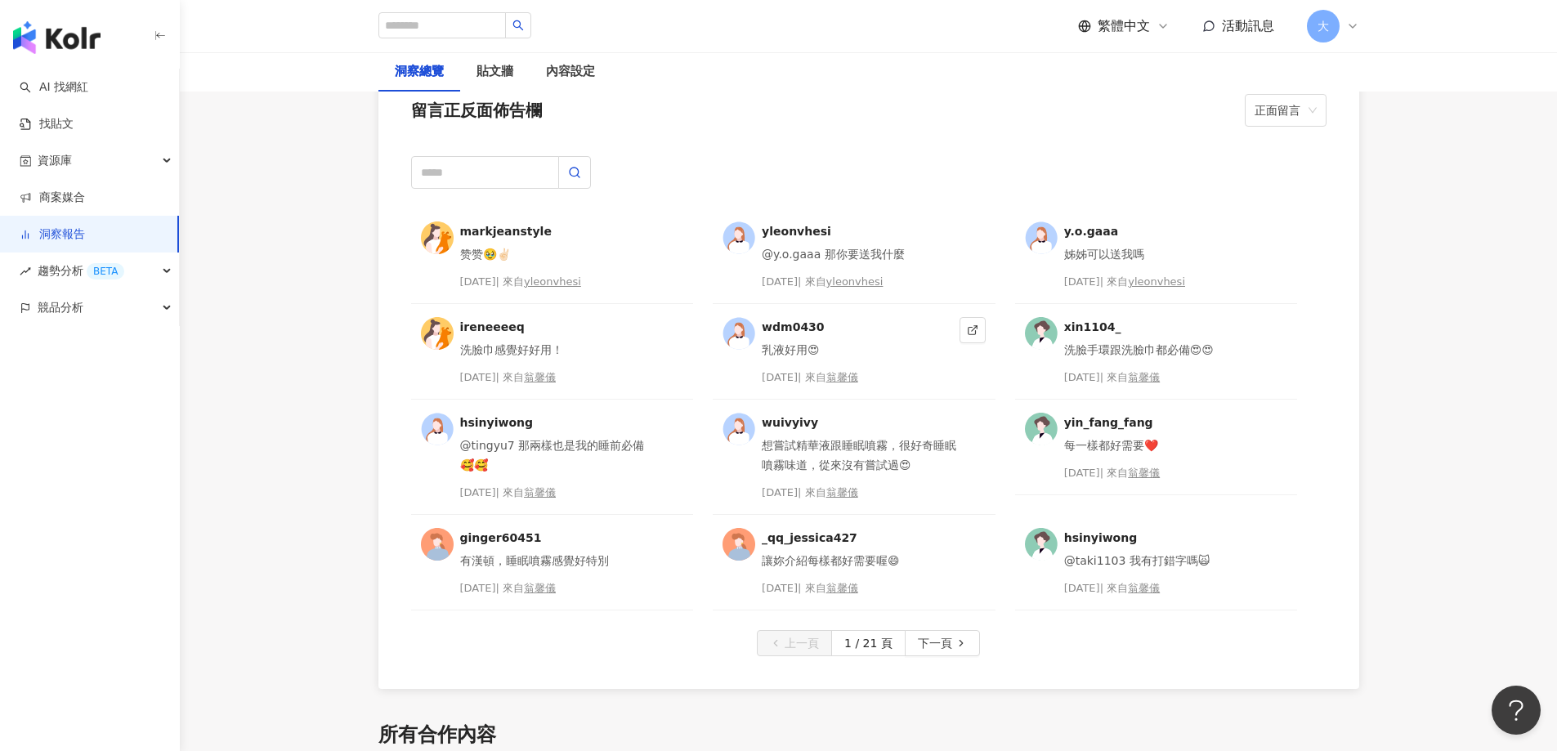
scroll to position [3665, 0]
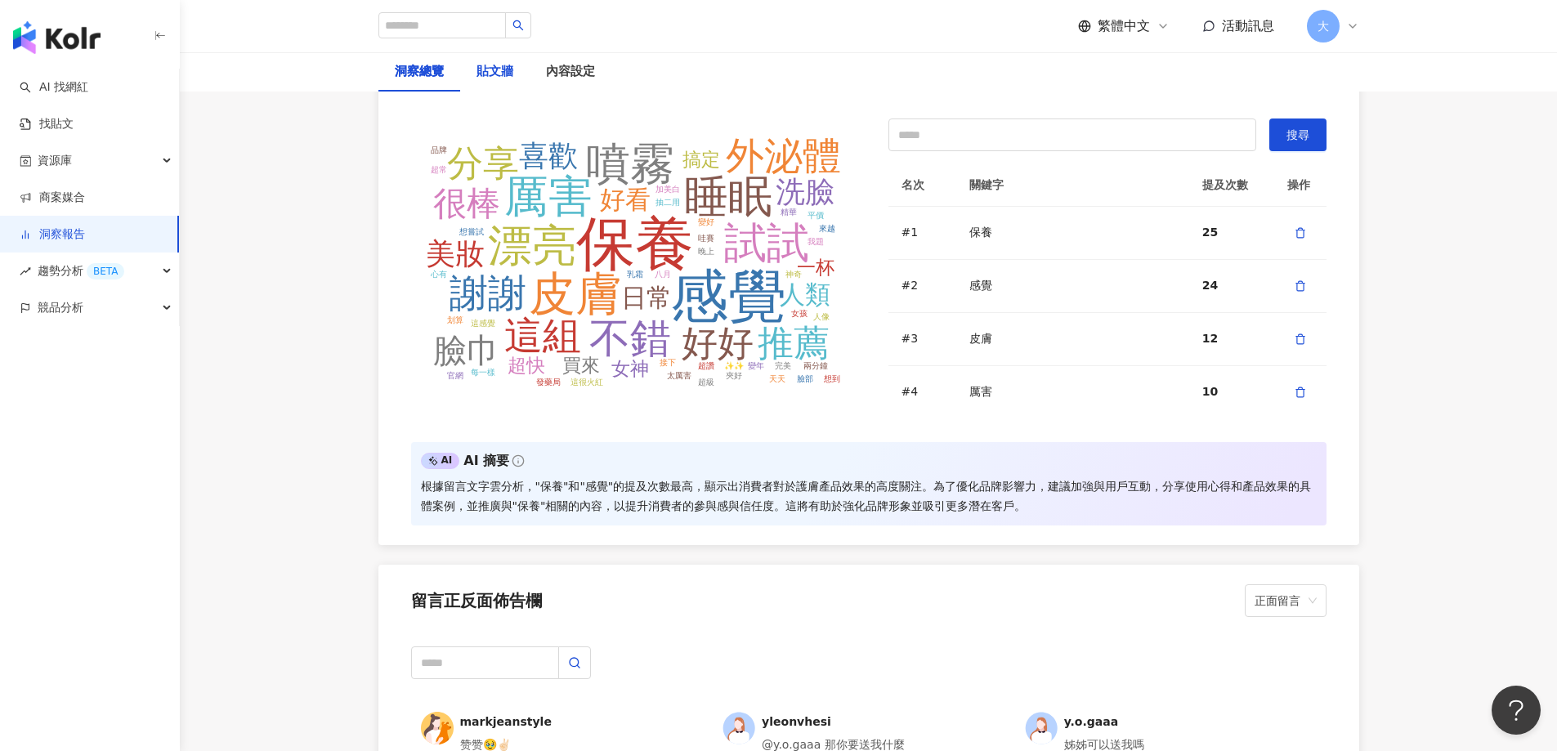
click at [489, 76] on div "貼文牆" at bounding box center [495, 72] width 37 height 20
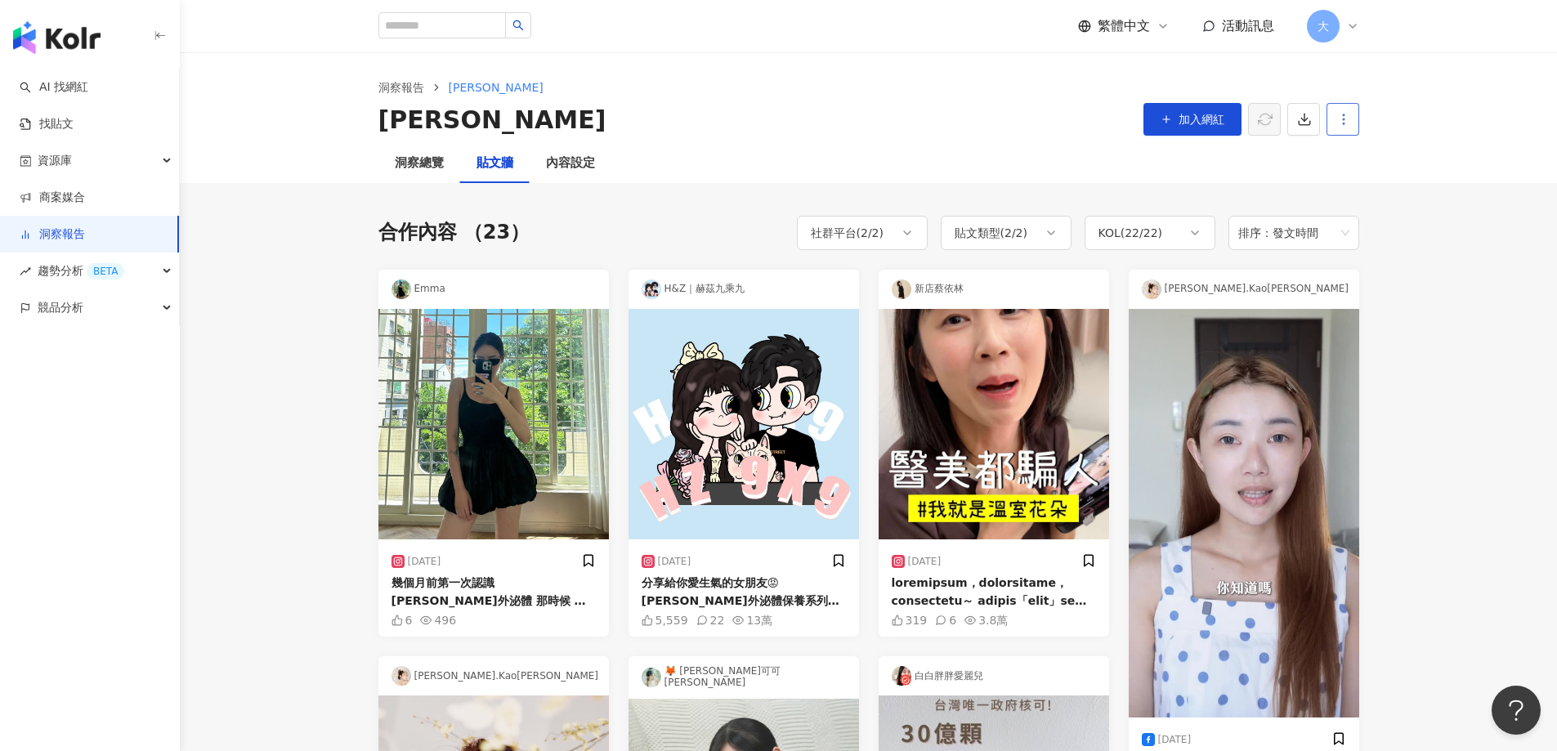
click at [1341, 120] on icon "button" at bounding box center [1344, 119] width 15 height 15
click at [1385, 163] on div "設定報告" at bounding box center [1372, 159] width 64 height 18
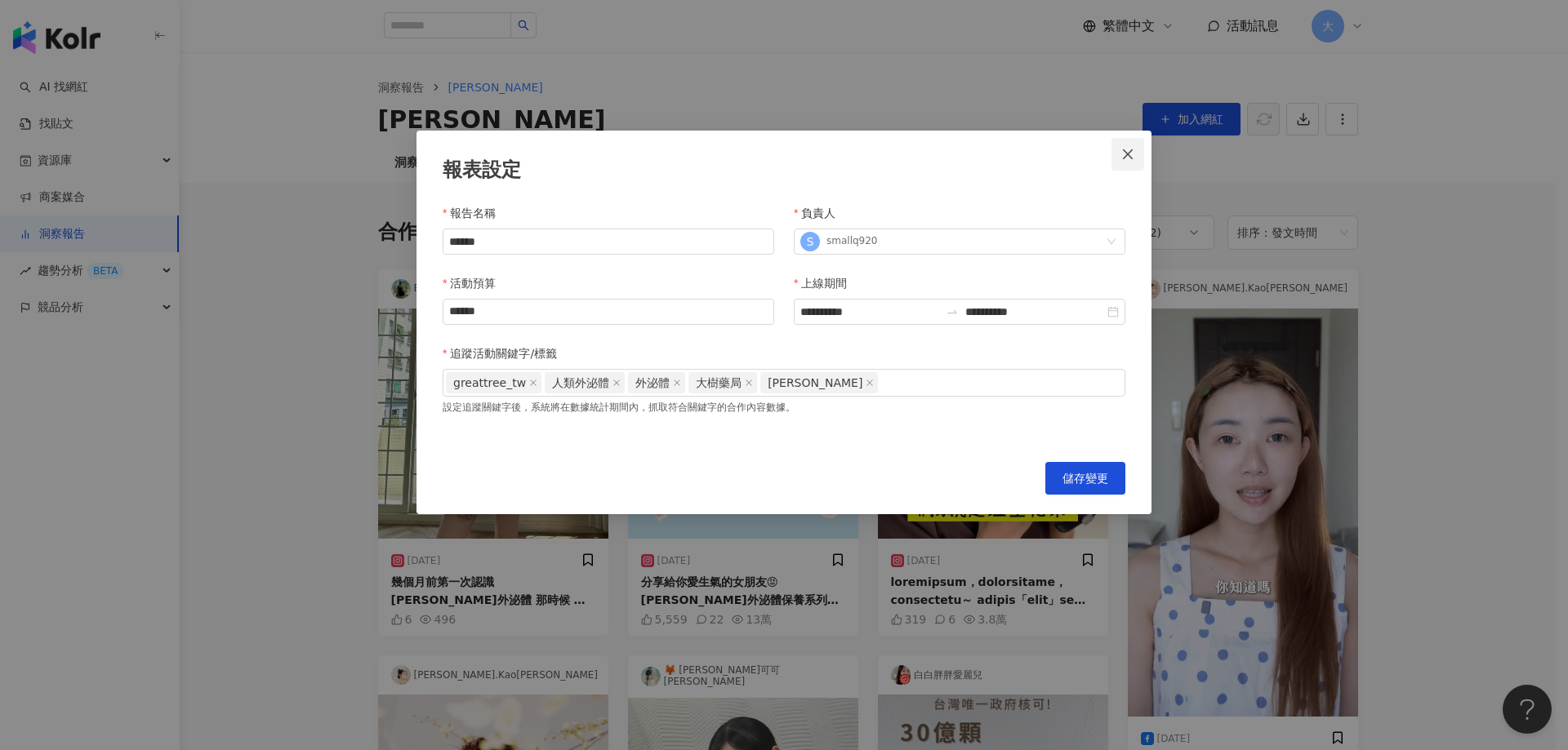
click at [1124, 158] on icon "close" at bounding box center [1128, 154] width 10 height 10
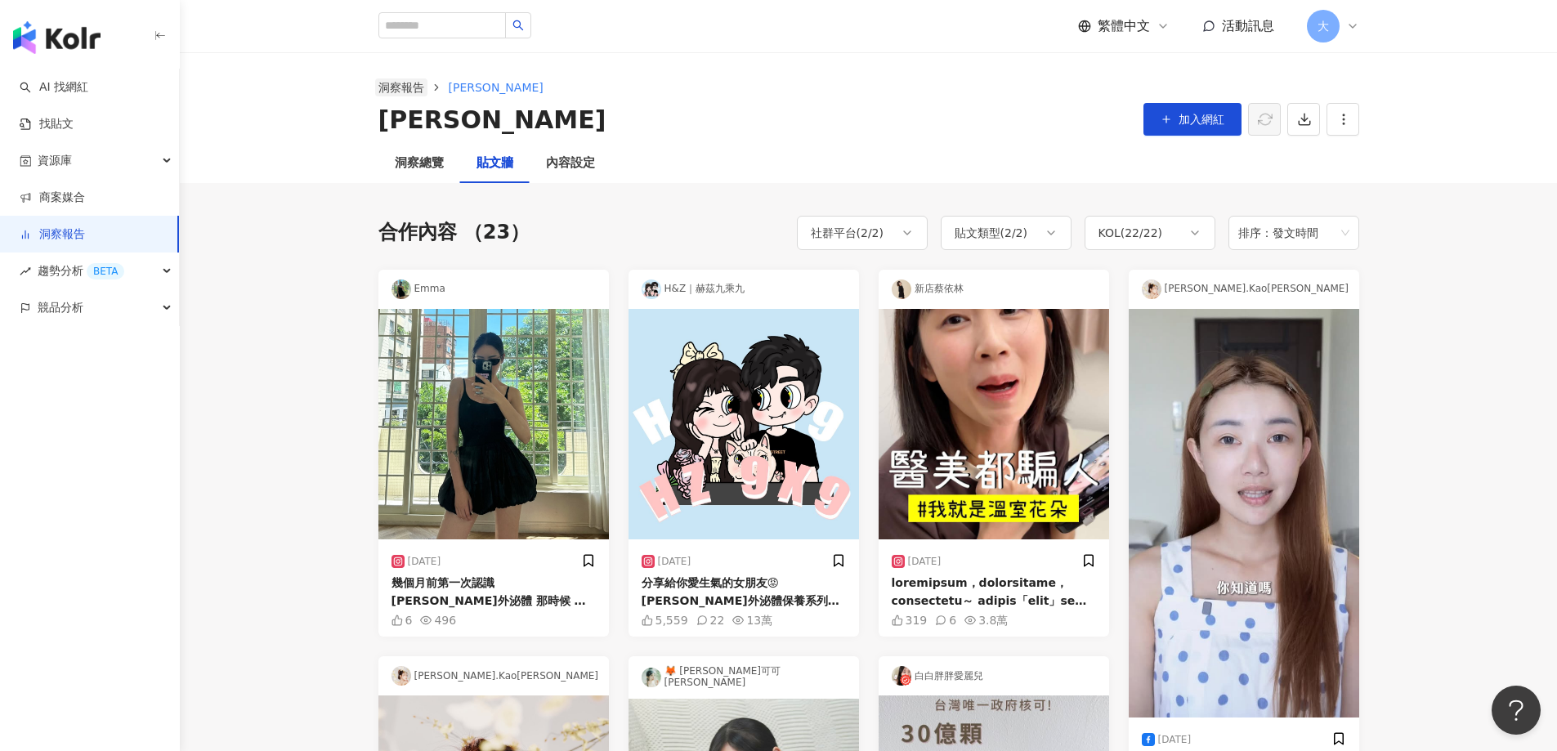
click at [393, 89] on link "洞察報告" at bounding box center [401, 87] width 52 height 18
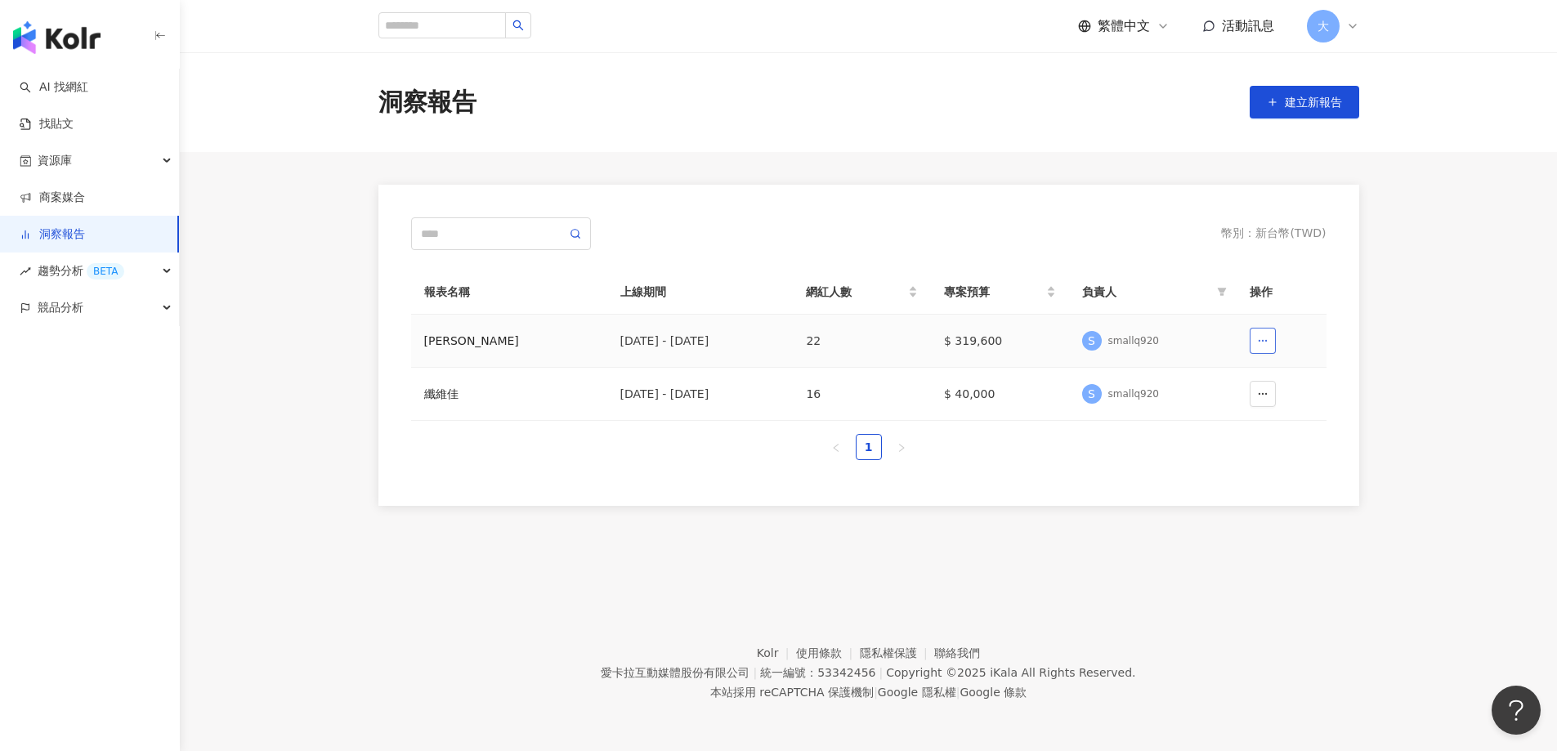
click at [1278, 337] on td at bounding box center [1282, 341] width 90 height 53
click at [1253, 334] on button "button" at bounding box center [1263, 341] width 26 height 26
click at [552, 352] on td "[PERSON_NAME]" at bounding box center [509, 341] width 196 height 53
click at [440, 340] on div "[PERSON_NAME]" at bounding box center [509, 341] width 170 height 18
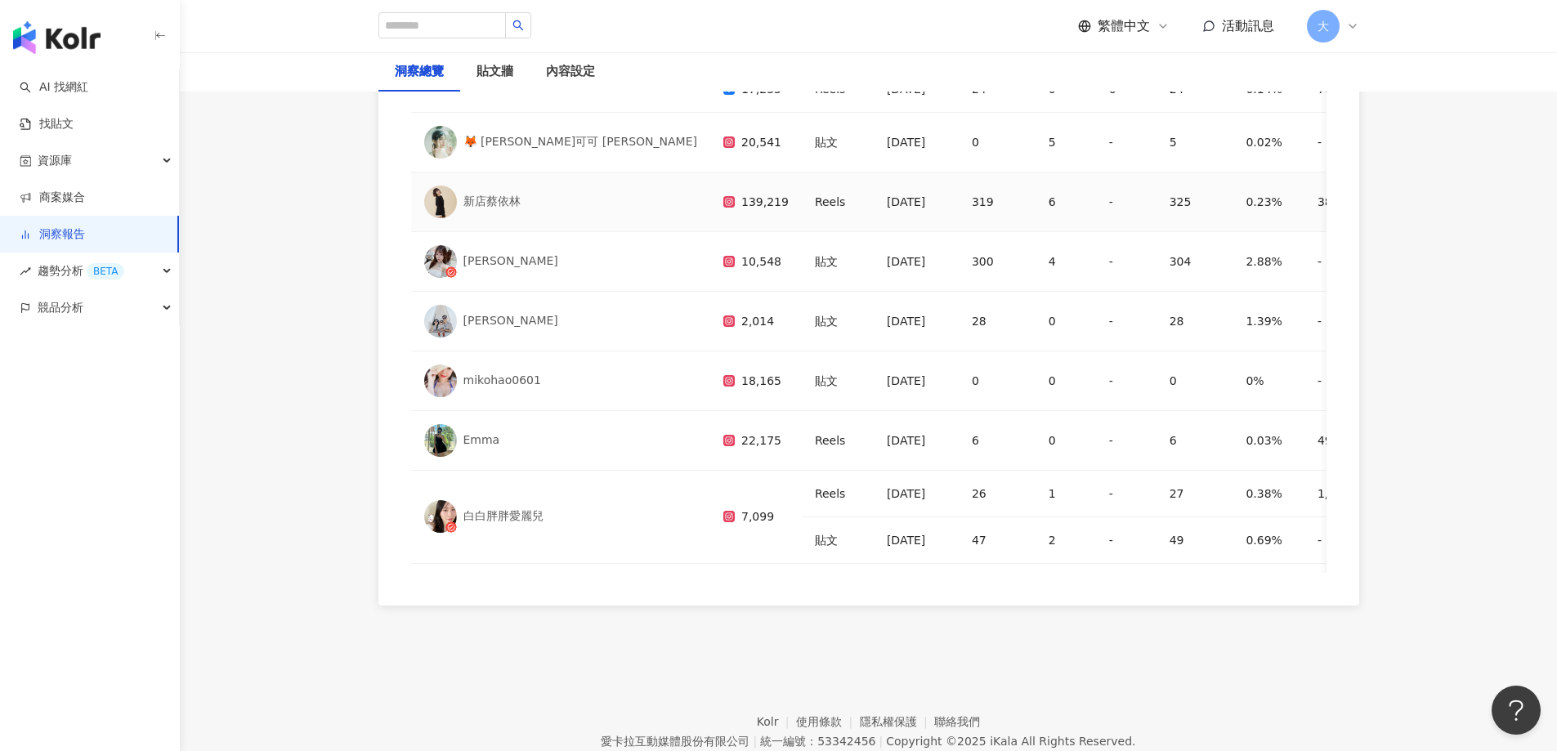
scroll to position [409, 0]
click at [445, 443] on img at bounding box center [440, 439] width 33 height 33
click at [1318, 432] on div "496" at bounding box center [1348, 440] width 60 height 20
click at [1246, 449] on div "0.03%" at bounding box center [1269, 440] width 46 height 20
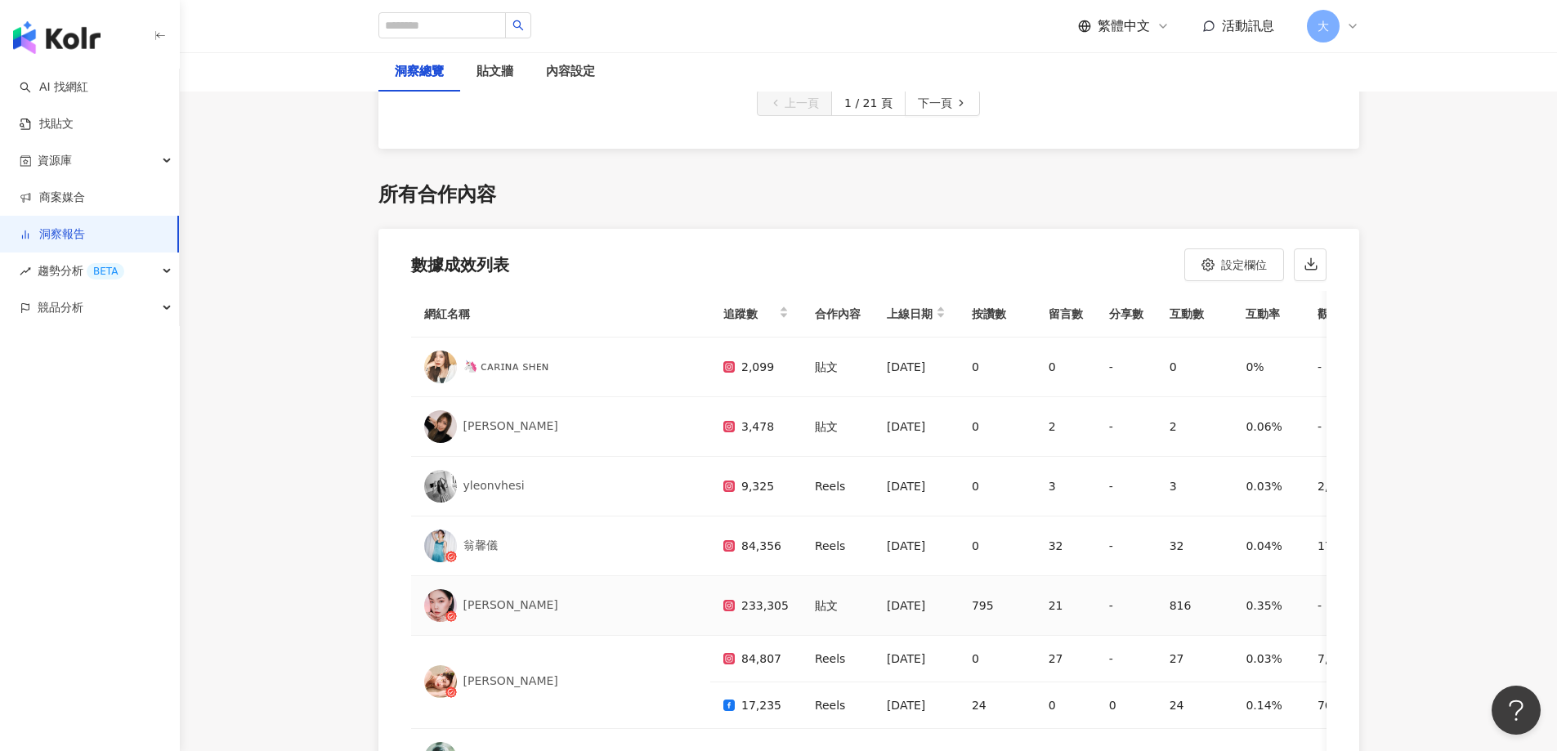
scroll to position [4659, 0]
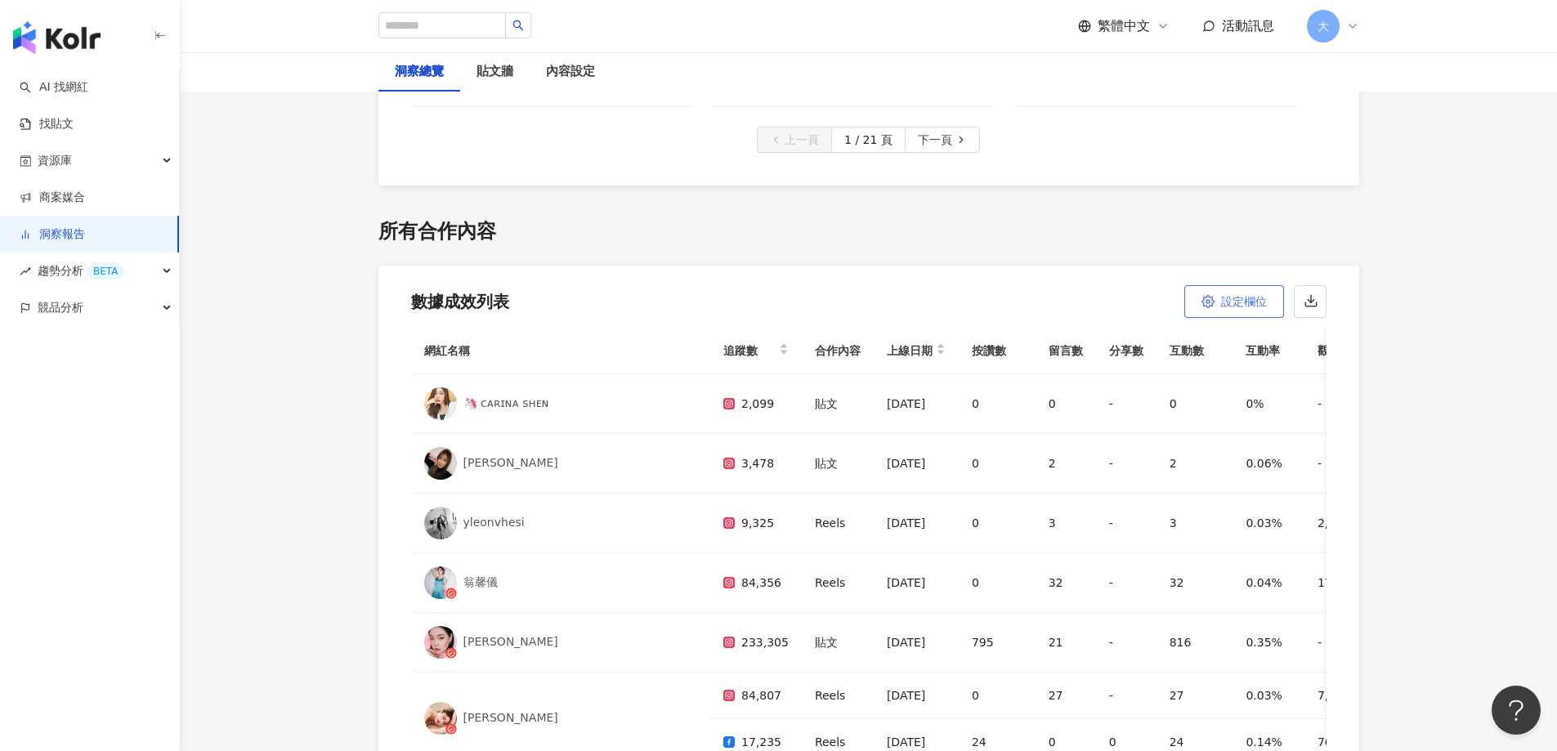
click at [1256, 299] on span "設定欄位" at bounding box center [1244, 301] width 46 height 13
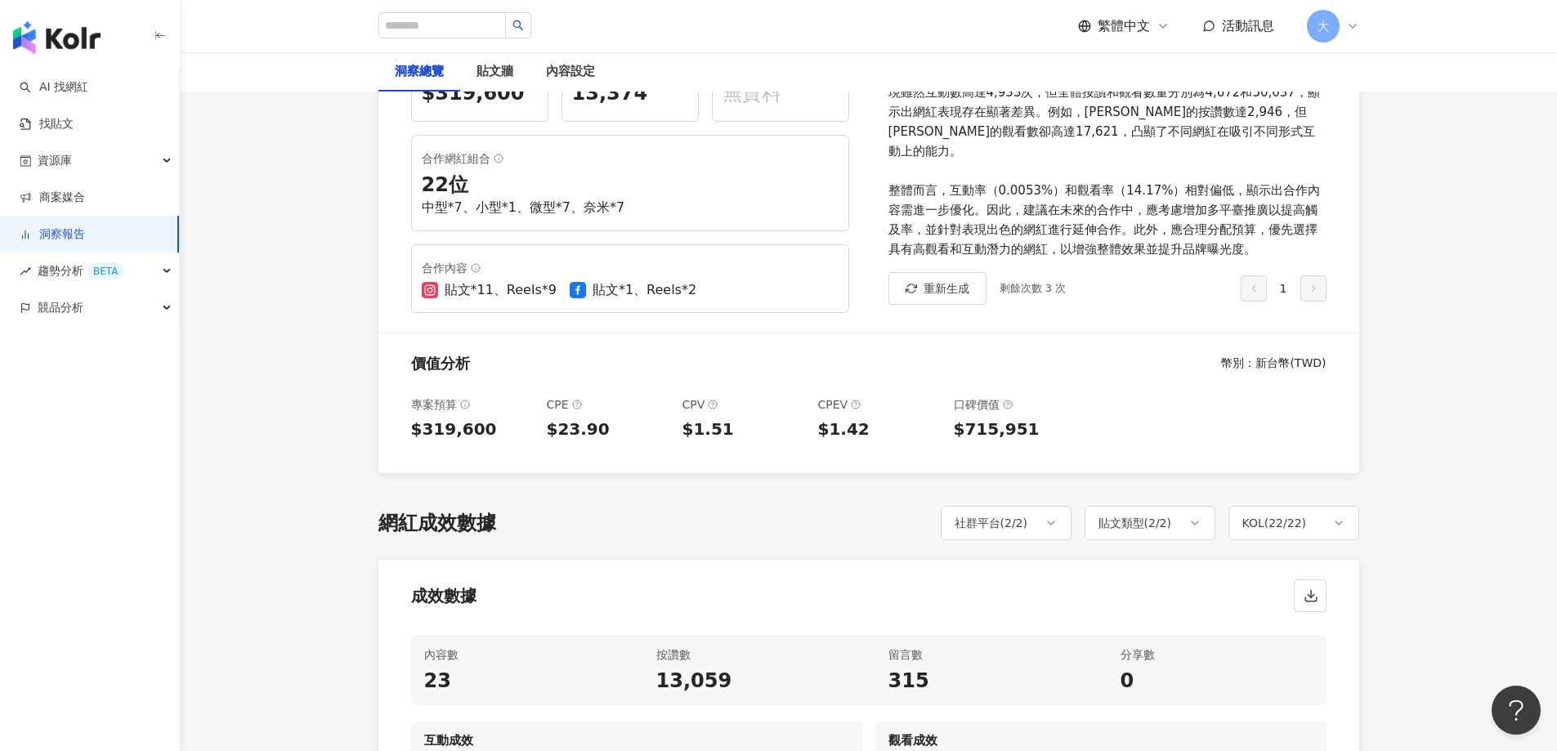
scroll to position [0, 0]
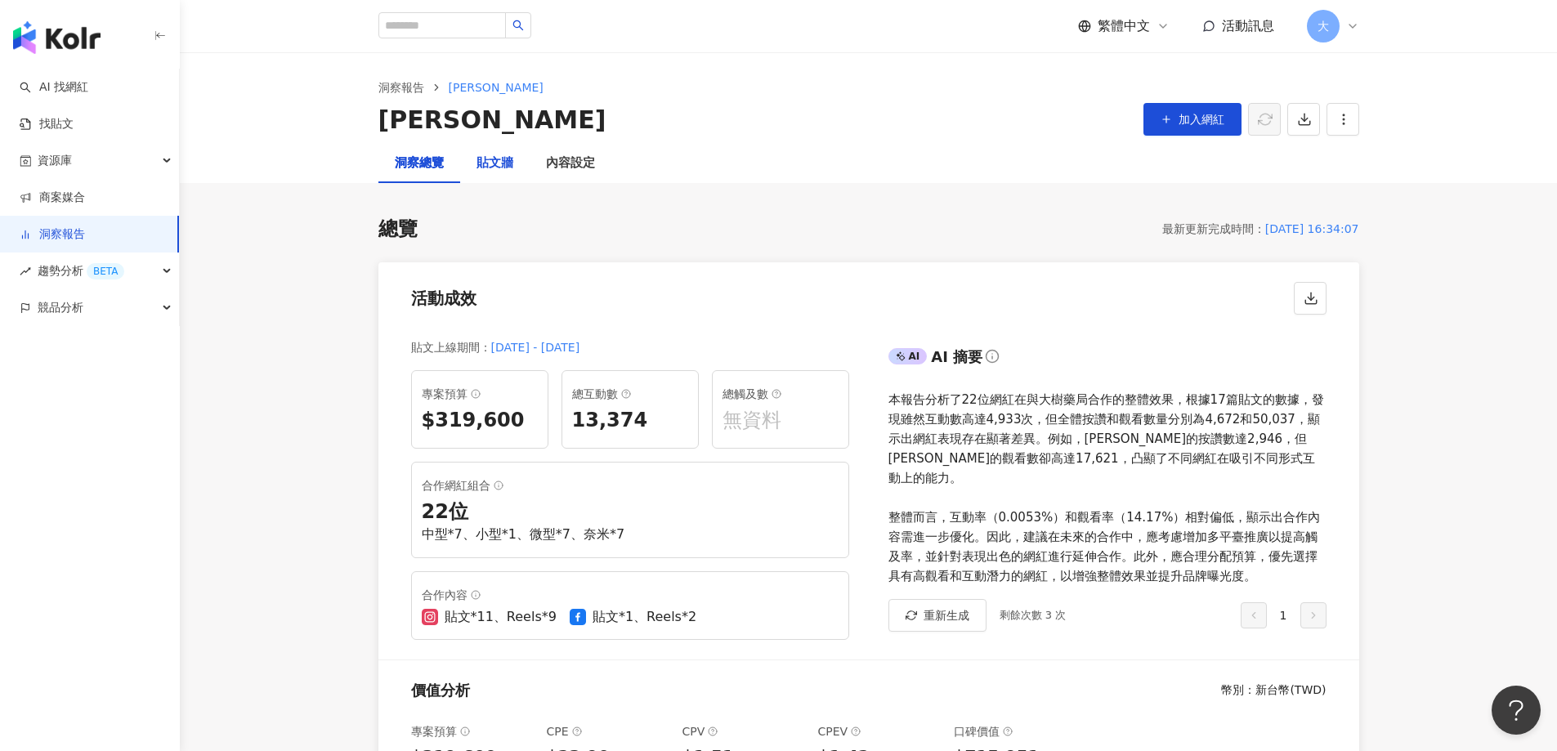
click at [505, 172] on div "貼文牆" at bounding box center [495, 164] width 37 height 20
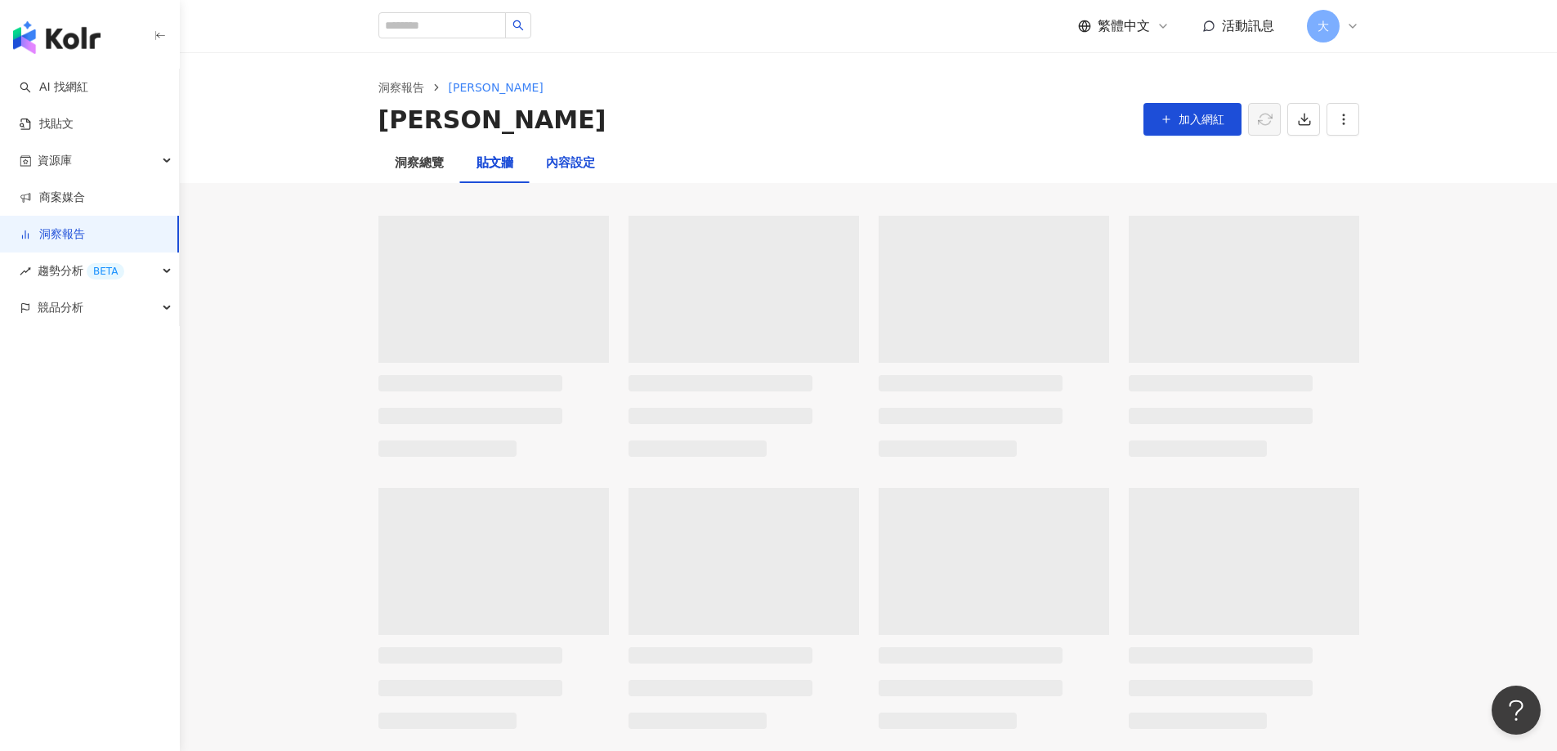
click at [568, 165] on div "內容設定" at bounding box center [570, 164] width 49 height 20
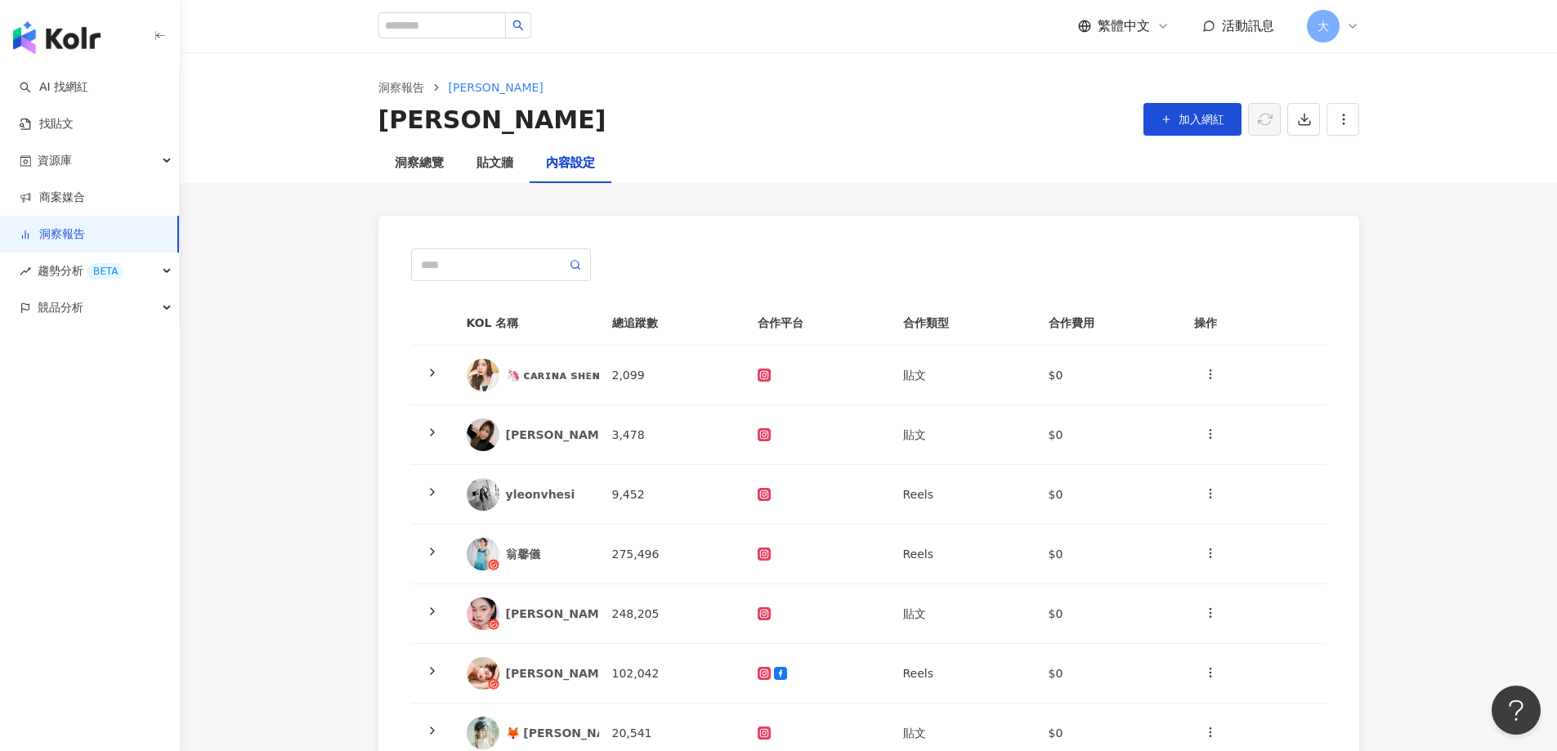
scroll to position [490, 0]
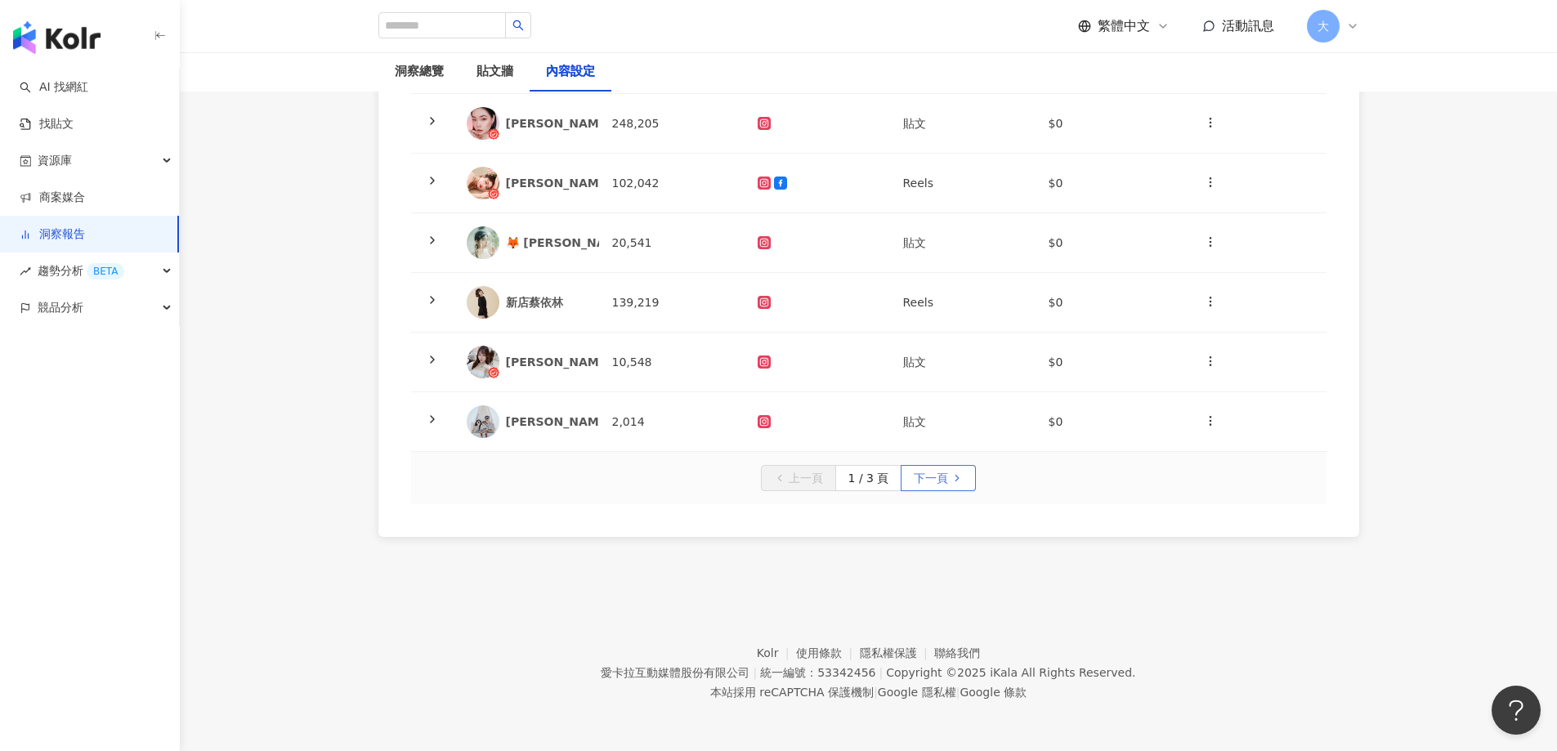
click at [928, 482] on span "下一頁" at bounding box center [931, 479] width 34 height 26
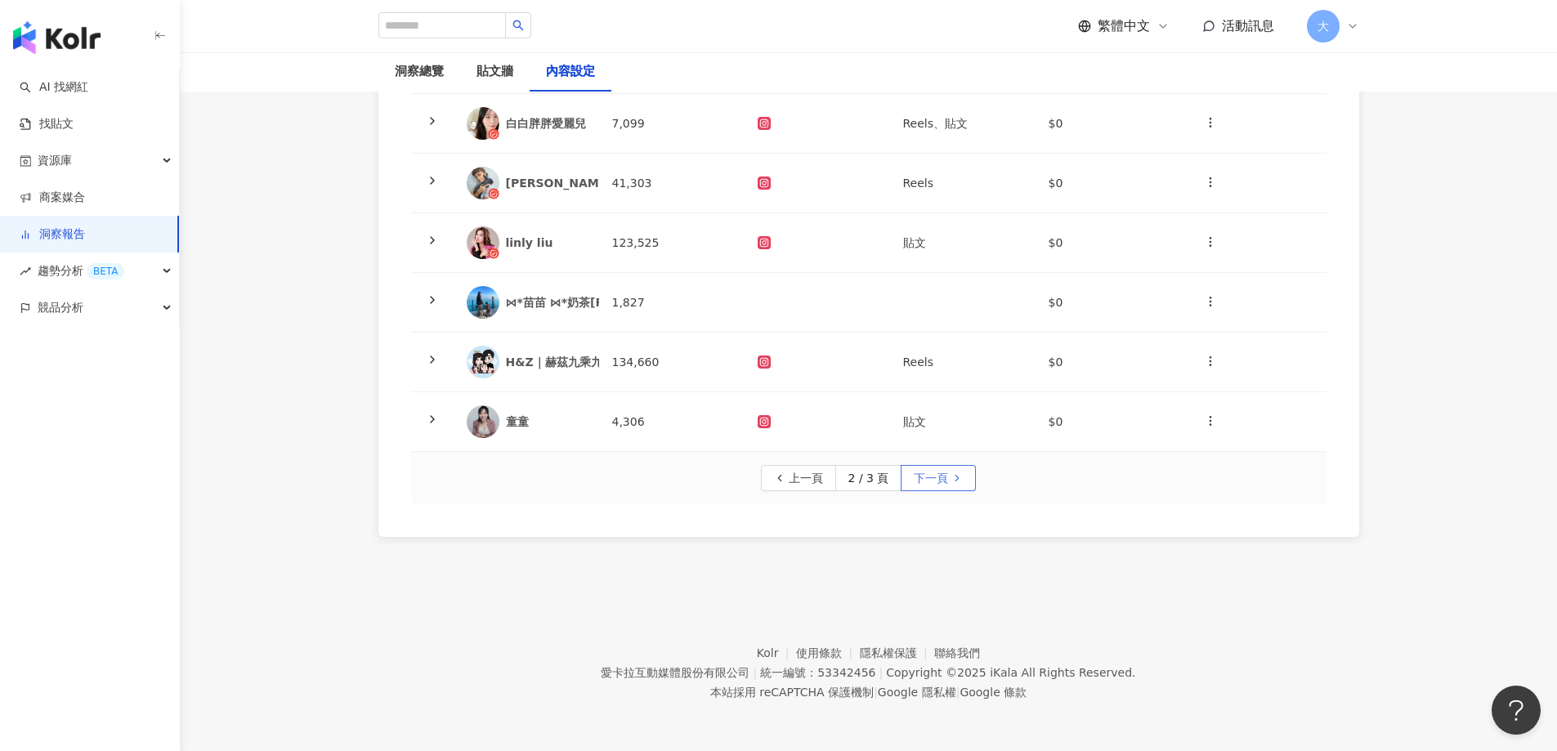
click at [942, 479] on span "下一頁" at bounding box center [931, 479] width 34 height 26
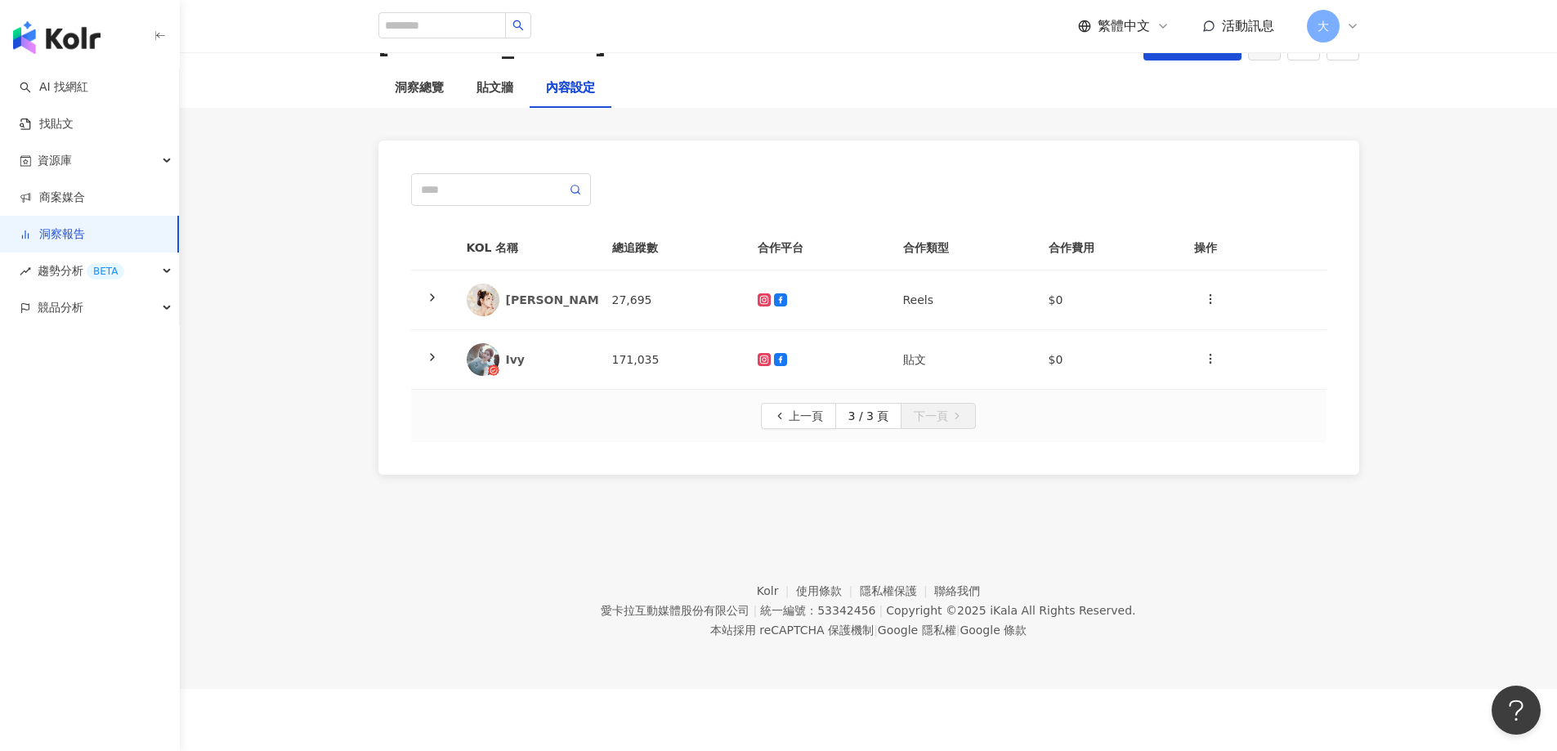
scroll to position [75, 0]
click at [1215, 288] on button "button" at bounding box center [1210, 300] width 33 height 33
click at [1258, 333] on div "新增內容" at bounding box center [1239, 339] width 64 height 18
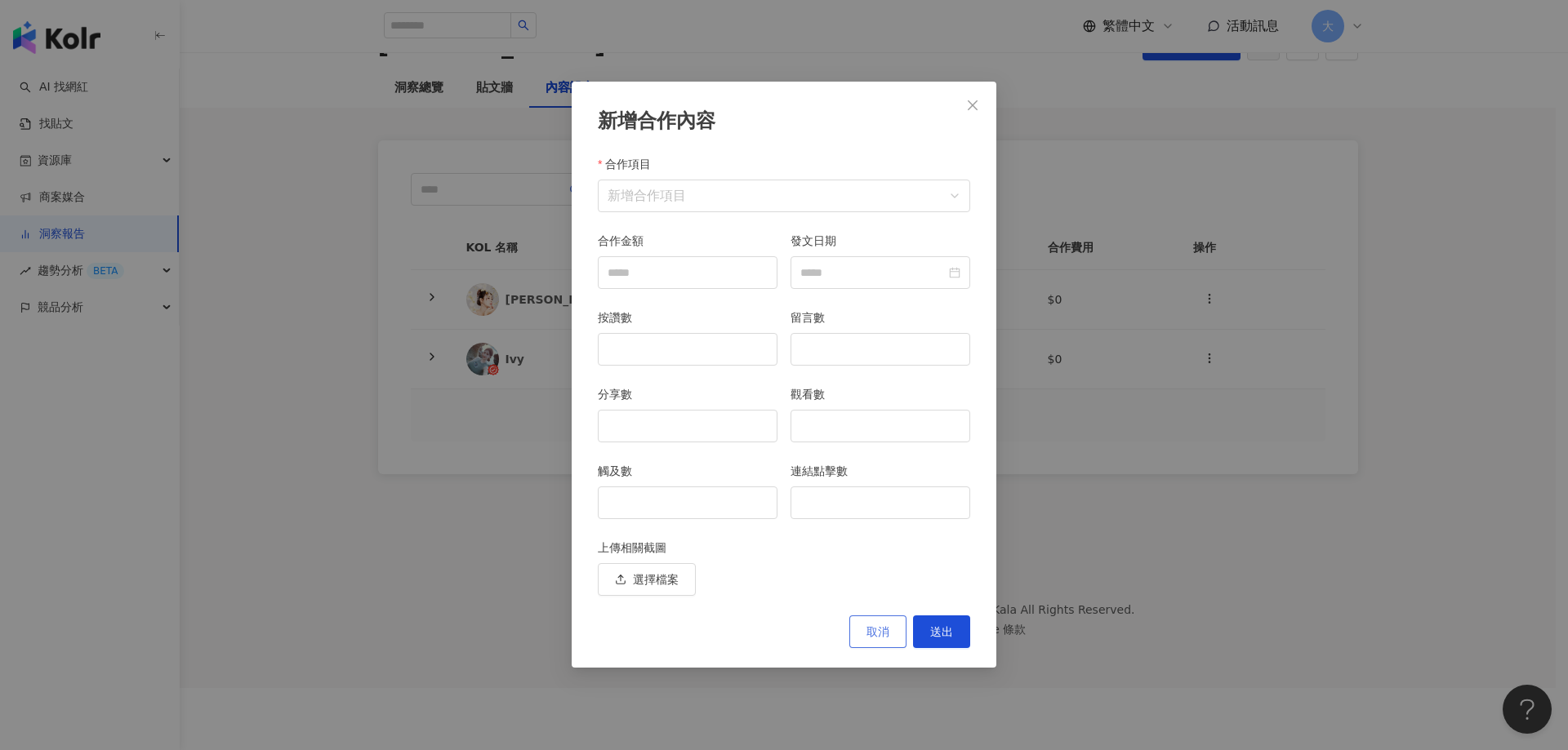
click at [873, 635] on span "取消" at bounding box center [877, 631] width 23 height 13
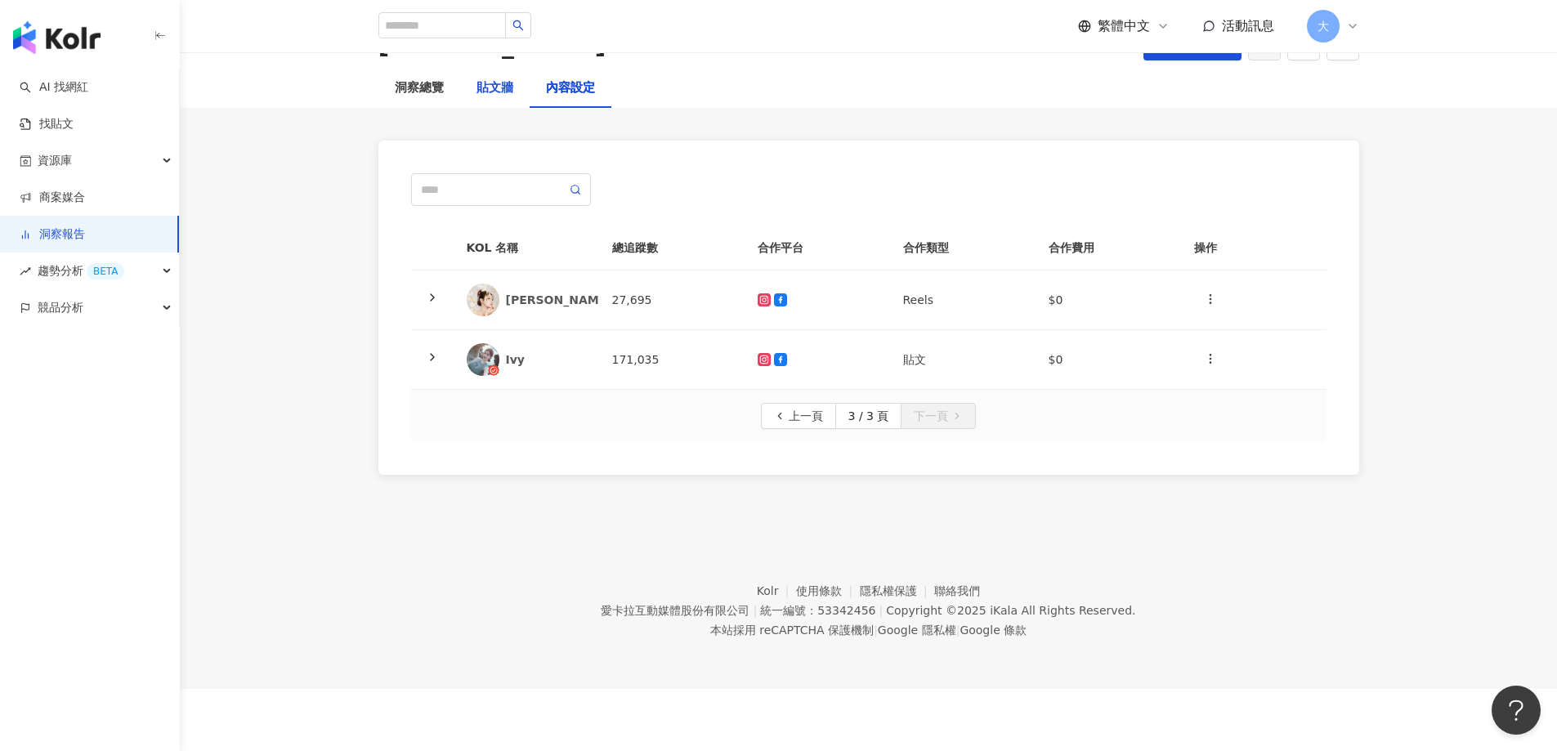
click at [486, 92] on div "貼文牆" at bounding box center [495, 88] width 37 height 20
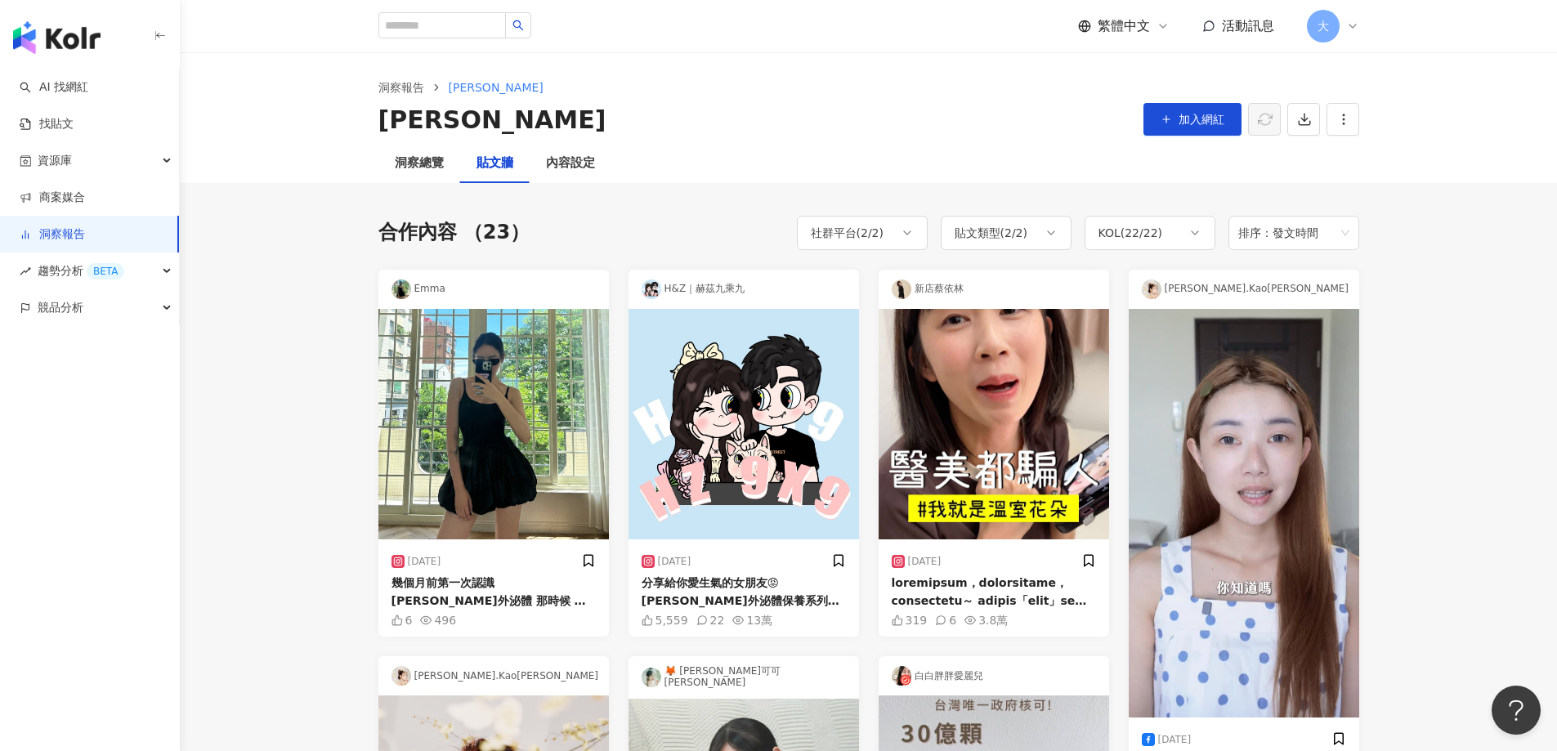
click at [1080, 282] on div "新店蔡依林" at bounding box center [994, 289] width 231 height 39
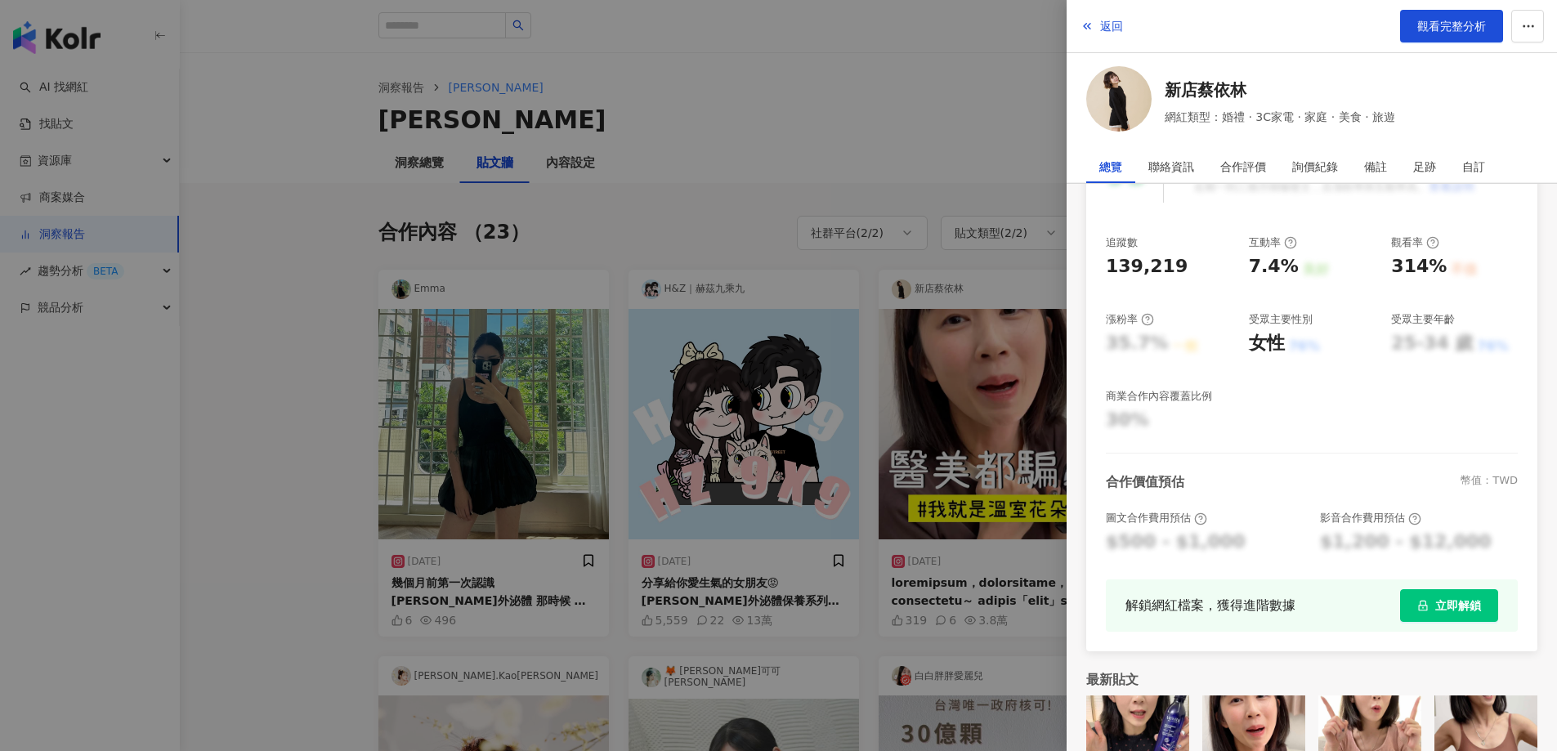
scroll to position [264, 0]
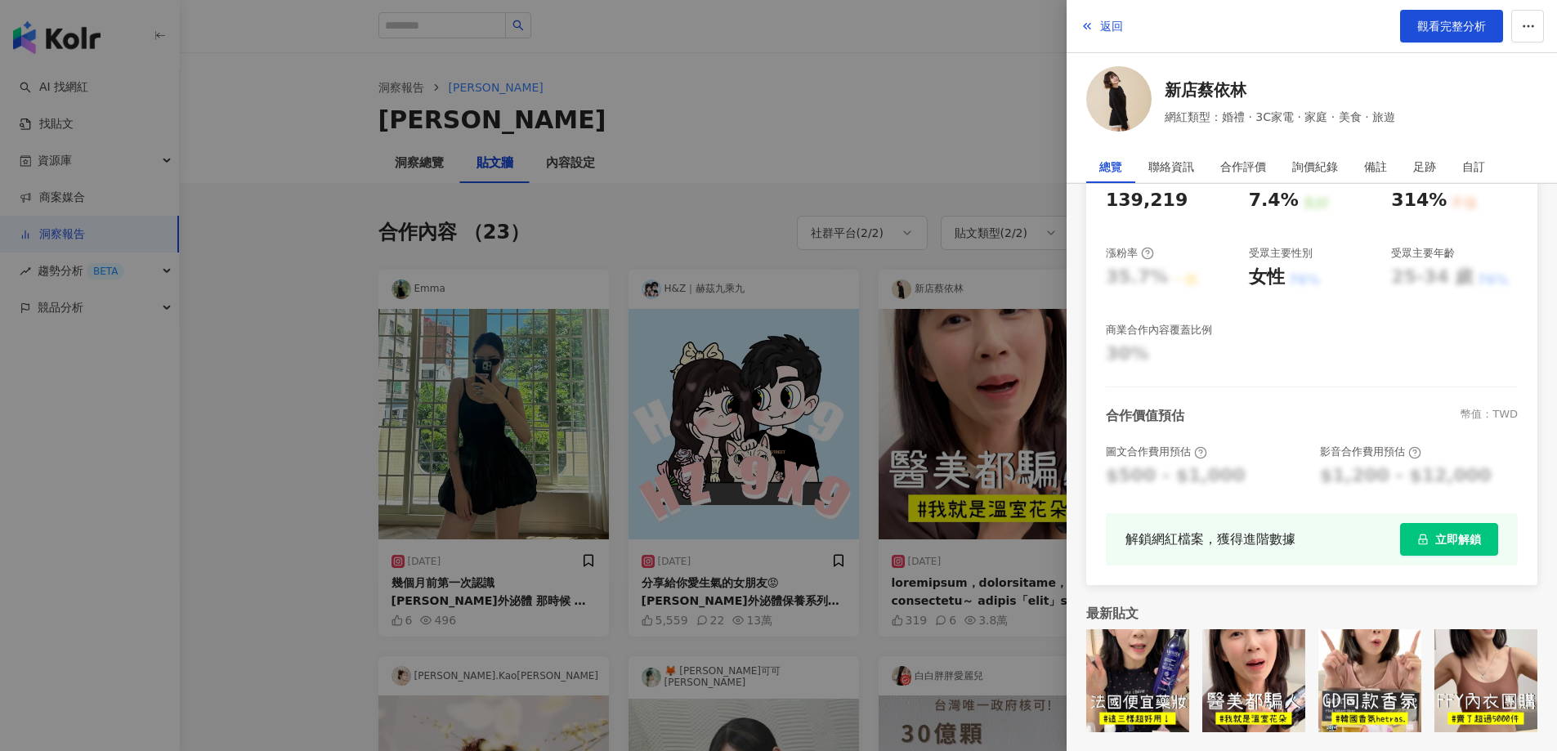
click at [758, 185] on div at bounding box center [778, 375] width 1557 height 751
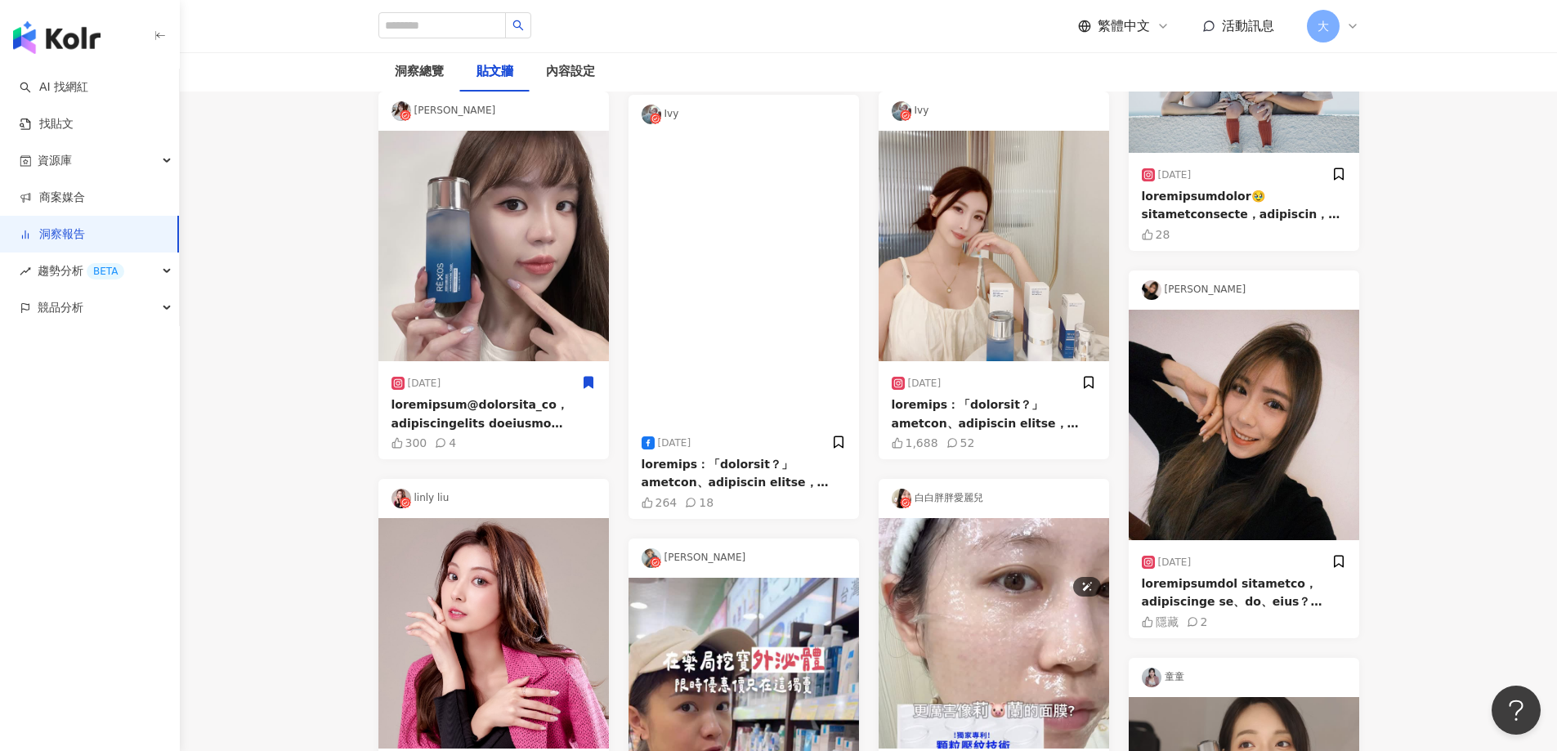
scroll to position [1095, 0]
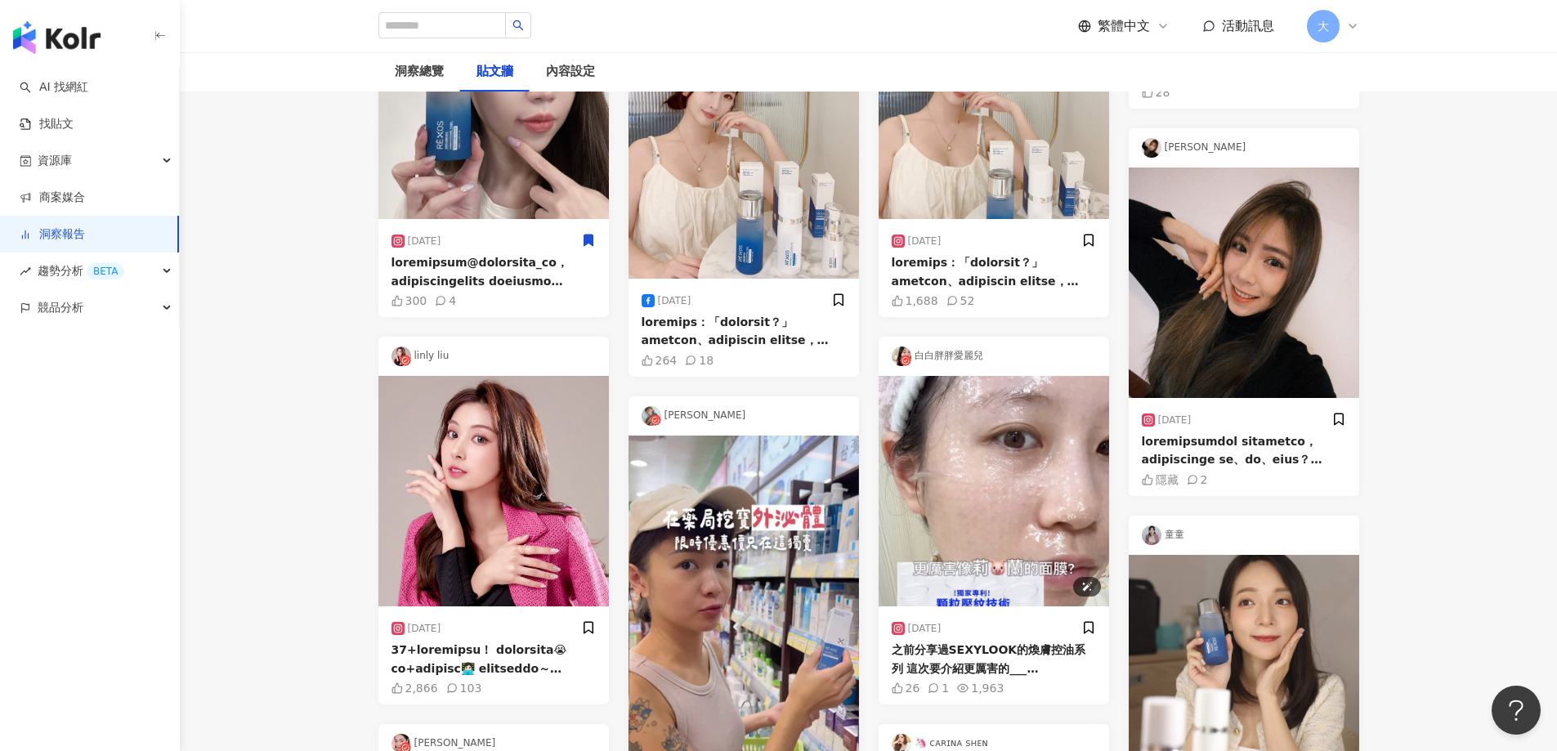
click at [911, 411] on img at bounding box center [994, 491] width 231 height 231
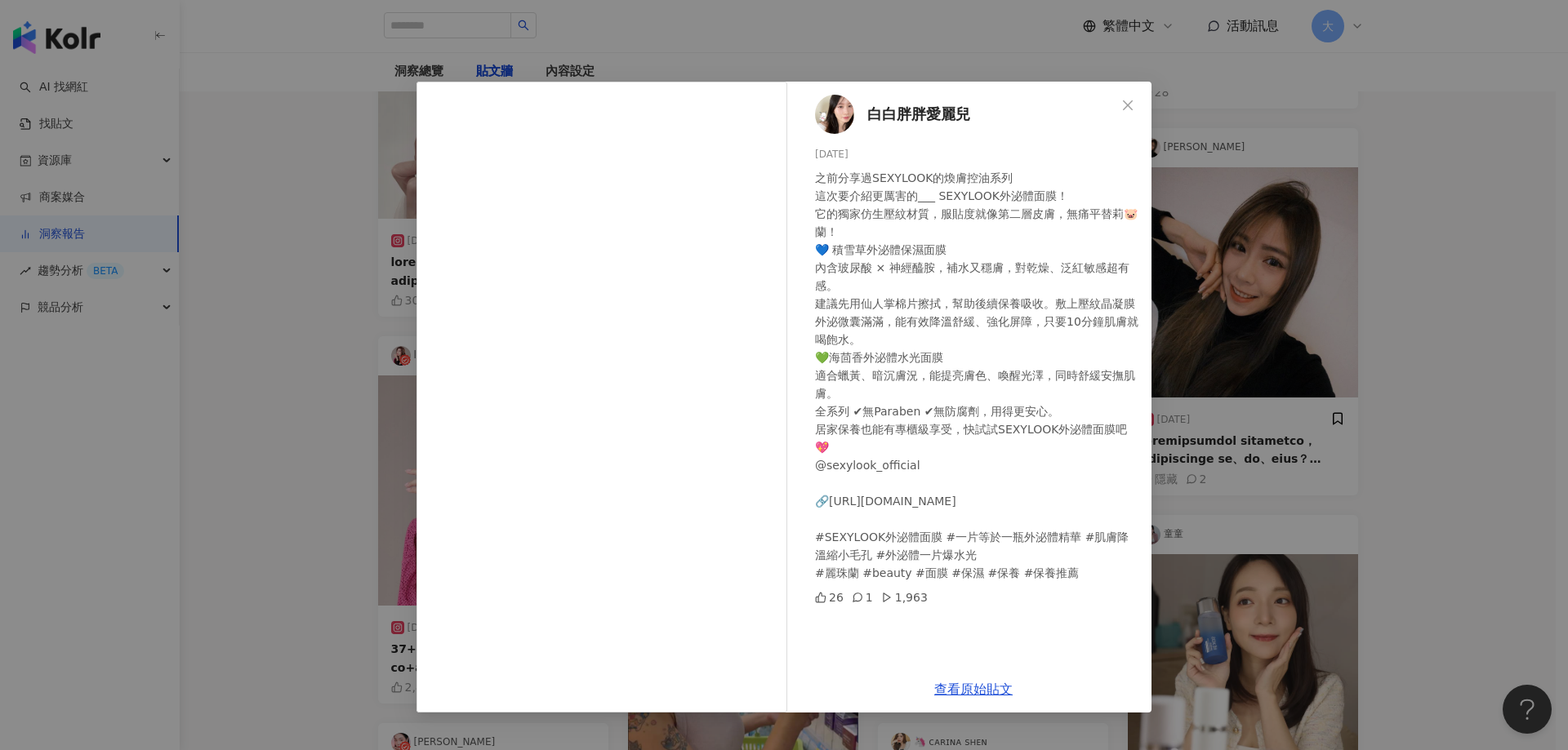
click at [1434, 341] on div "白白胖胖愛麗兒 2025/9/1 之前分享過SEXYLOOK的煥膚控油系列 這次要介紹更厲害的___ SEXYLOOK外泌體面膜！ 它的獨家仿生壓紋材質，服貼…" at bounding box center [784, 375] width 1568 height 750
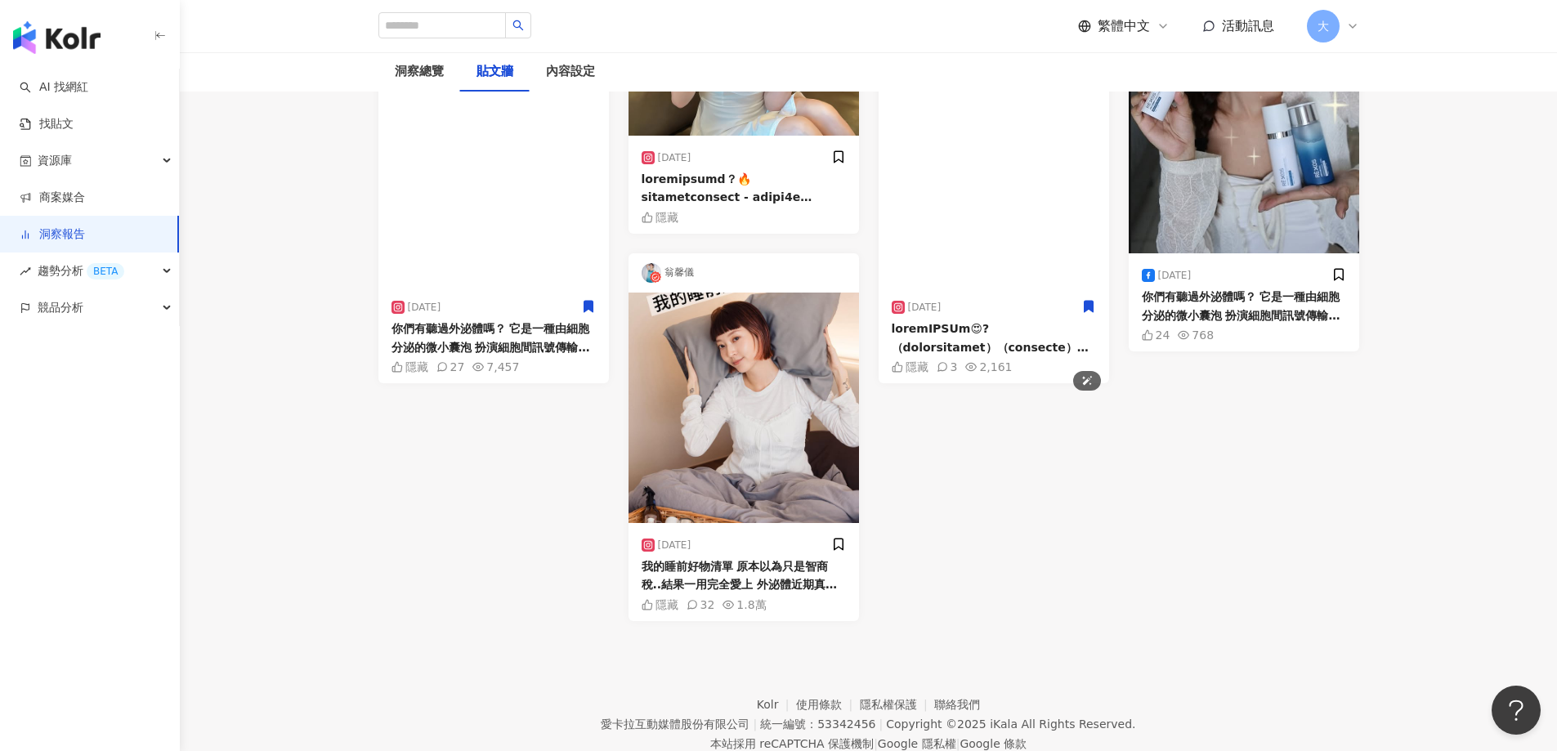
scroll to position [2239, 0]
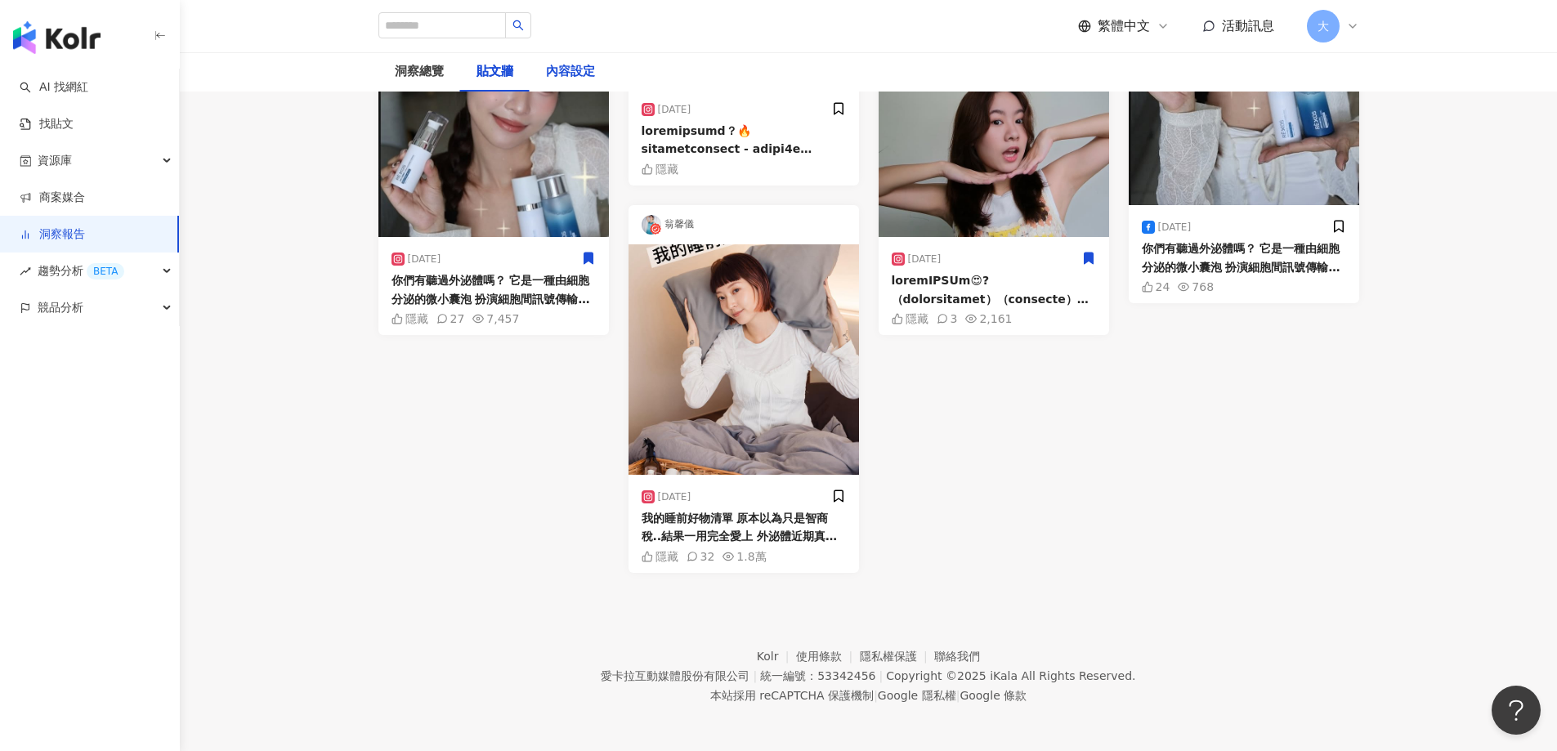
click at [578, 68] on div "內容設定" at bounding box center [570, 72] width 49 height 20
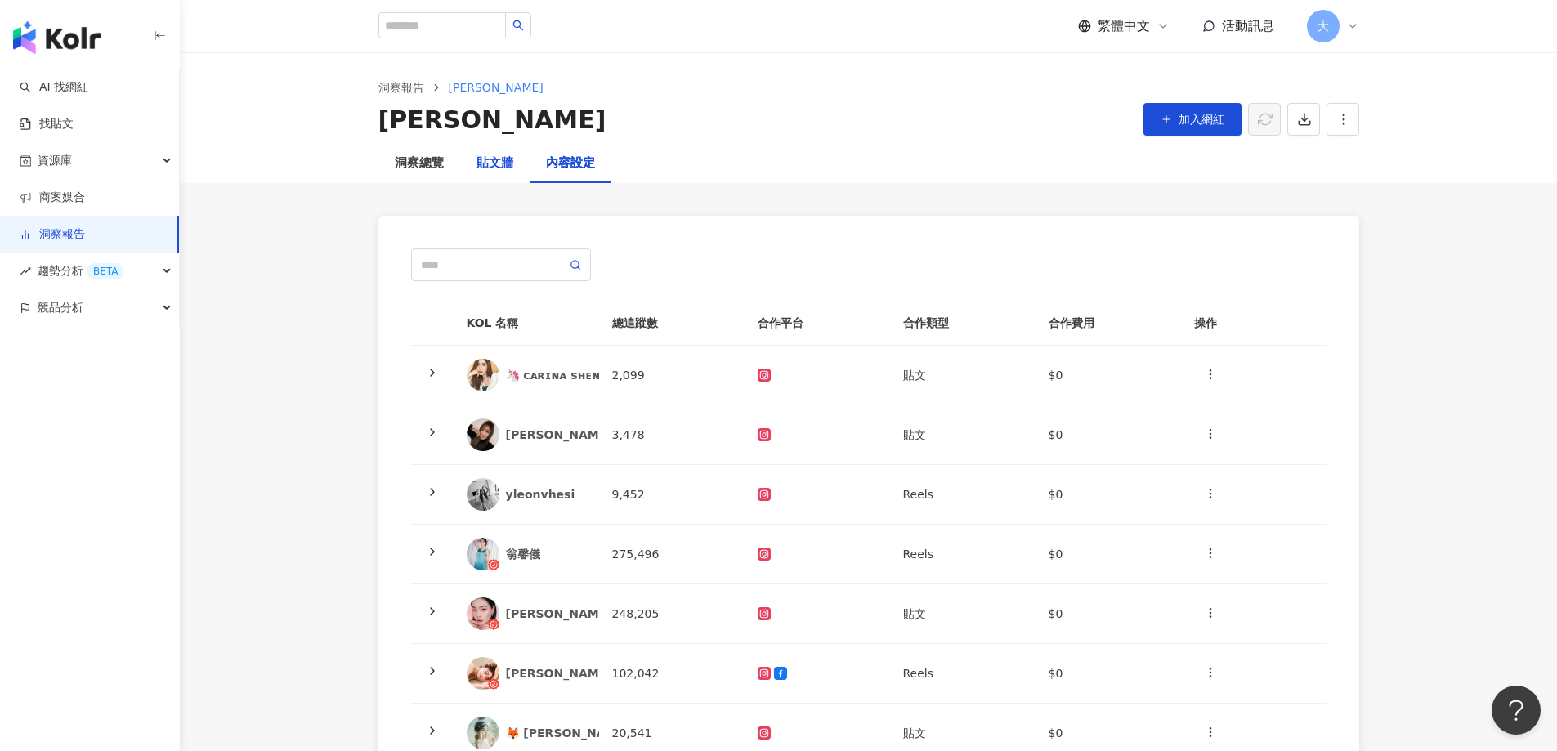
click at [510, 160] on div "貼文牆" at bounding box center [495, 164] width 37 height 20
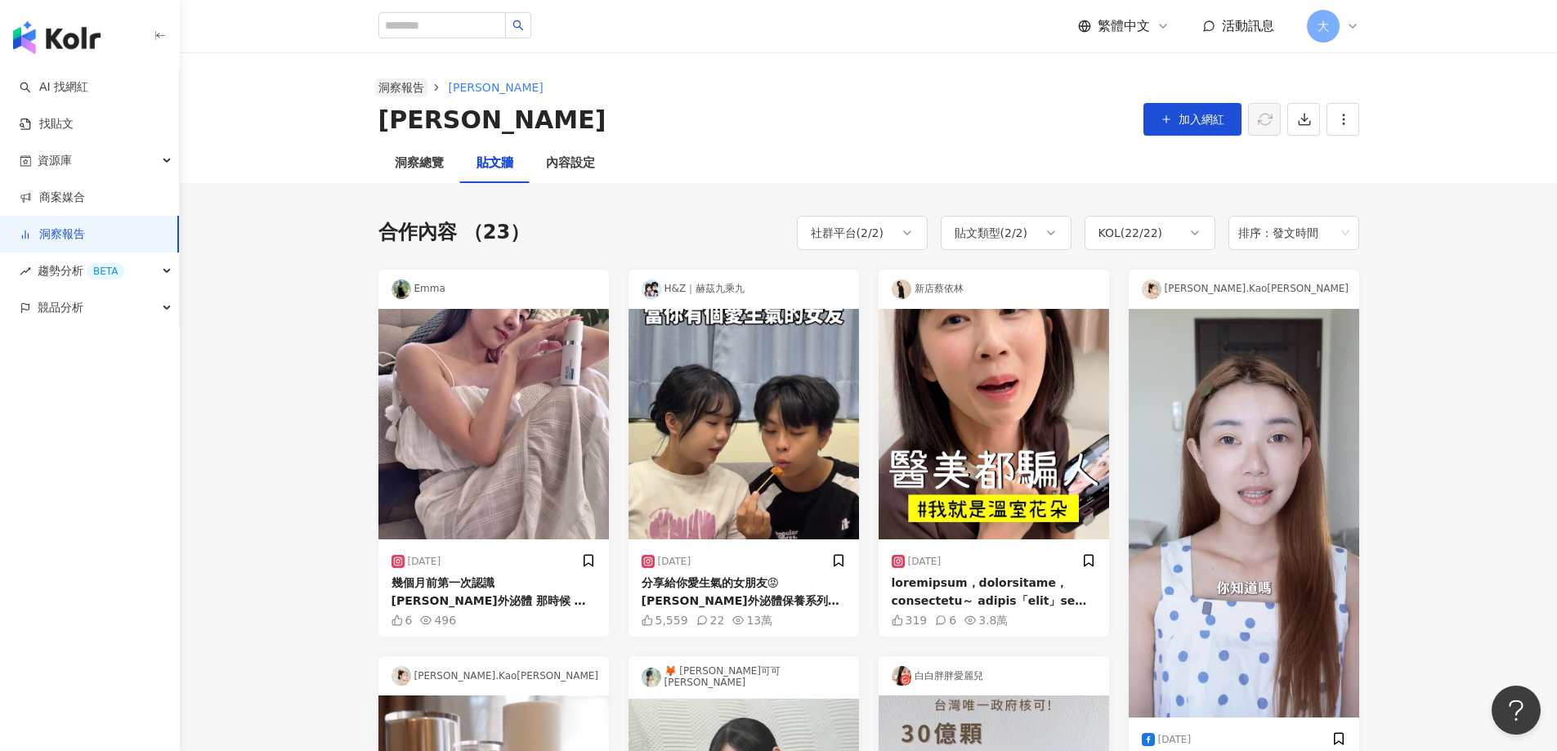
click at [418, 88] on link "洞察報告" at bounding box center [401, 87] width 52 height 18
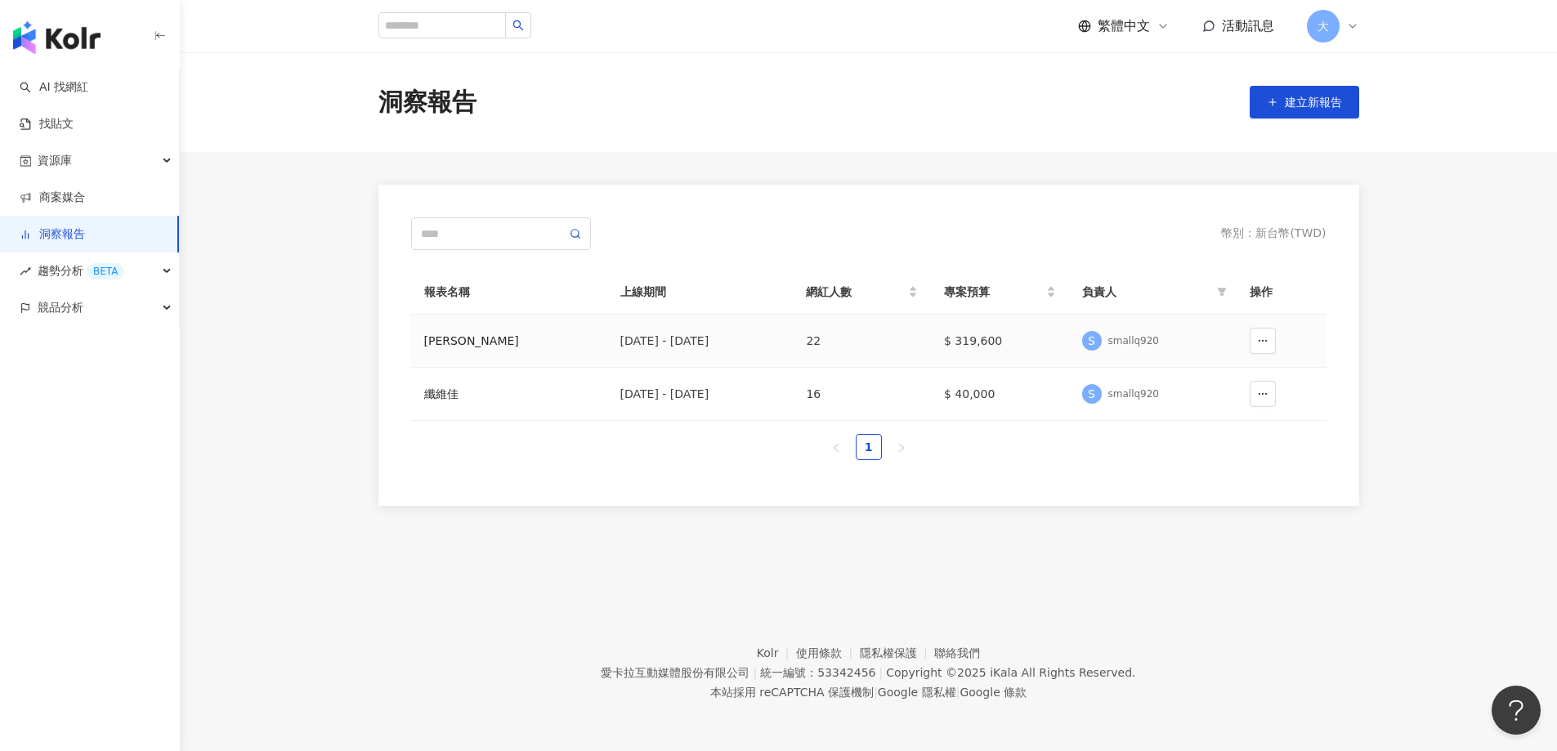
click at [427, 339] on div "[PERSON_NAME]" at bounding box center [509, 341] width 170 height 18
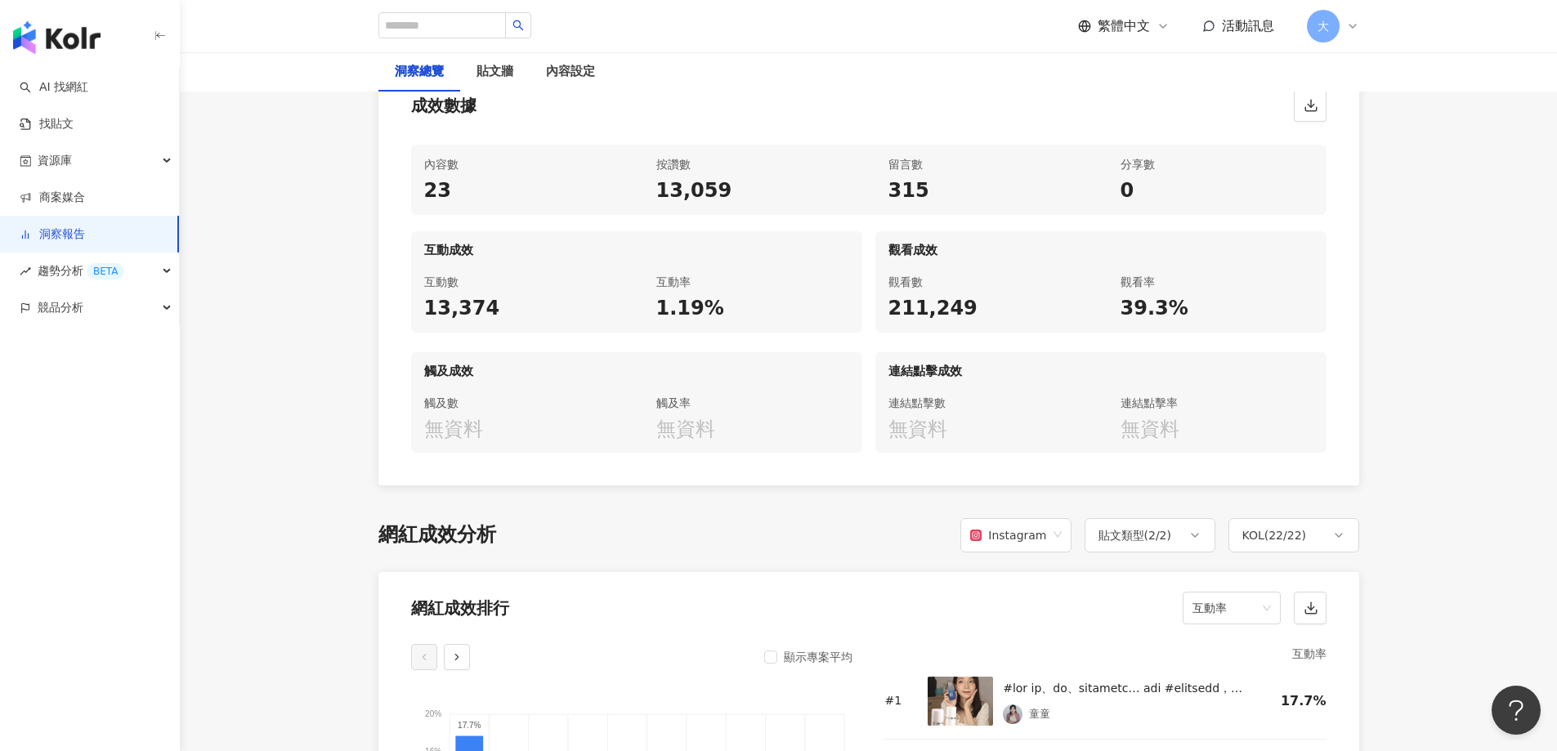
scroll to position [1144, 0]
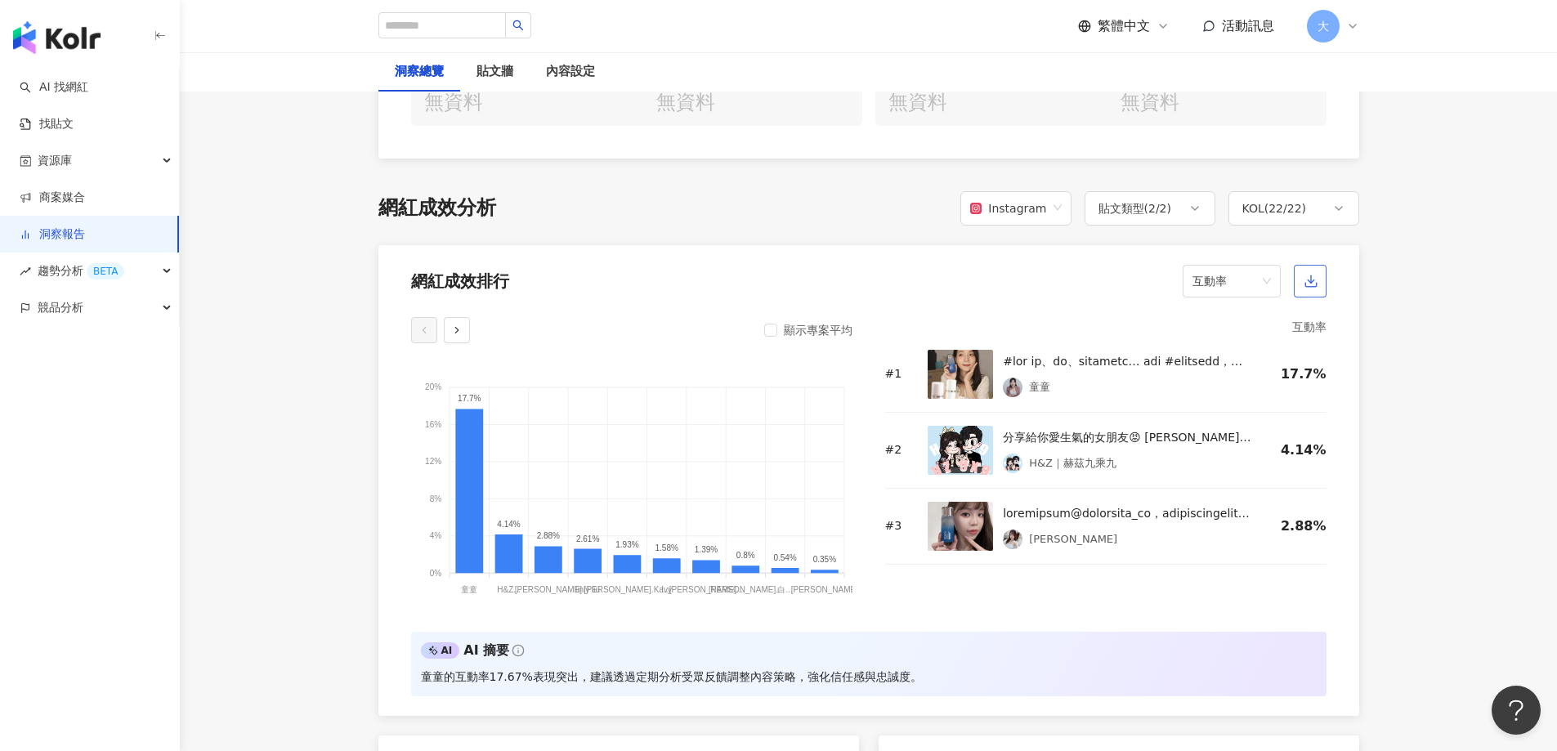
click at [1326, 290] on button "button" at bounding box center [1310, 281] width 33 height 33
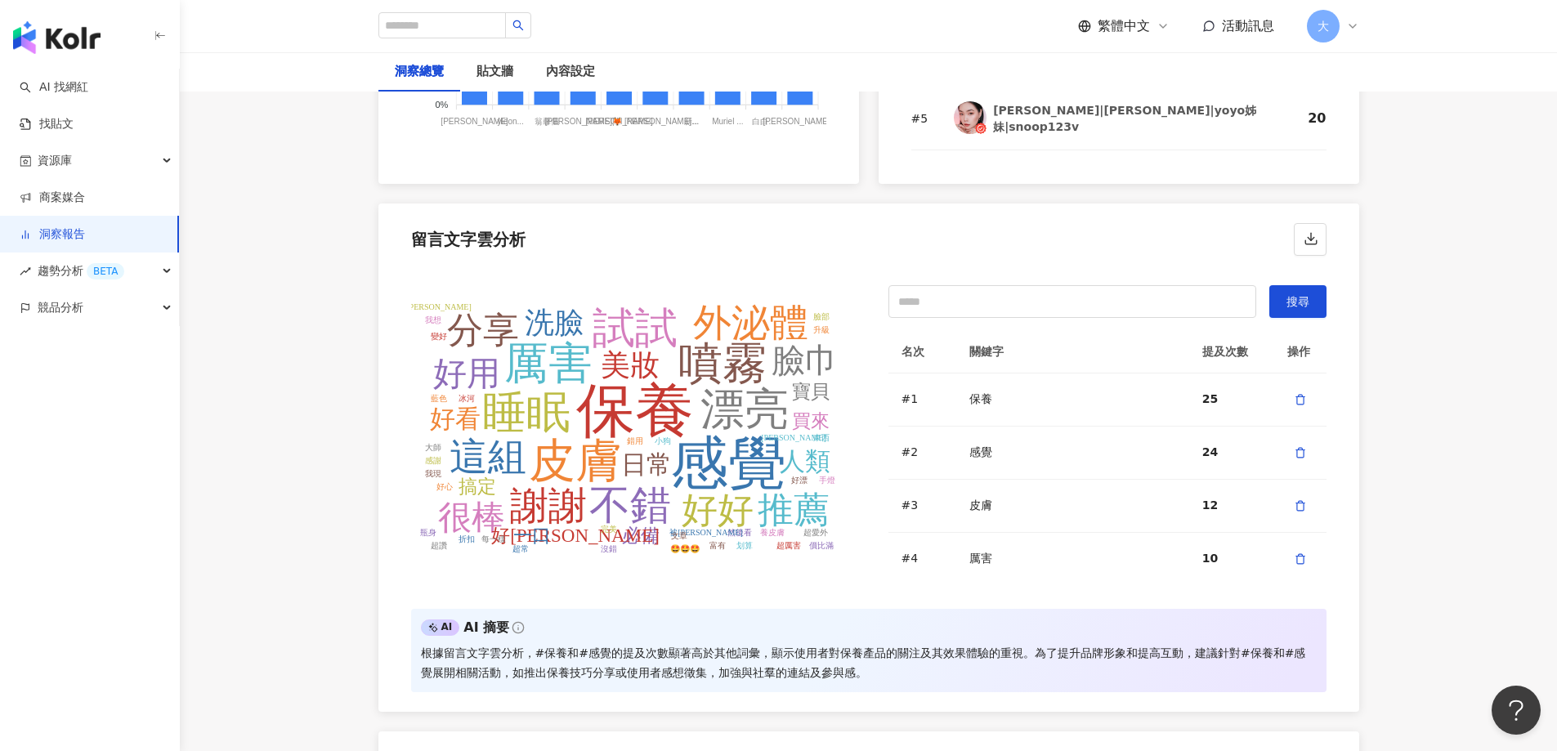
scroll to position [3515, 0]
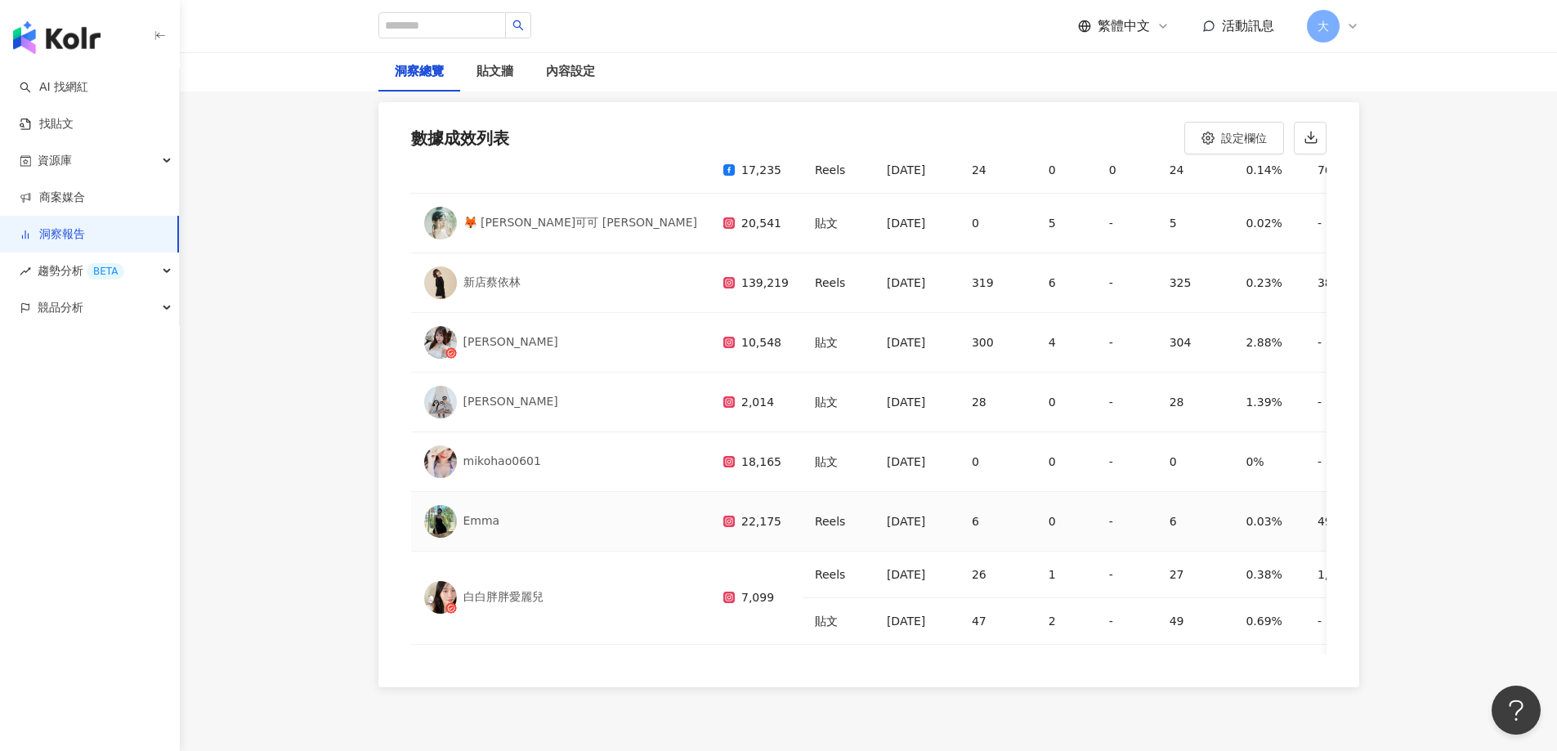
scroll to position [881, 0]
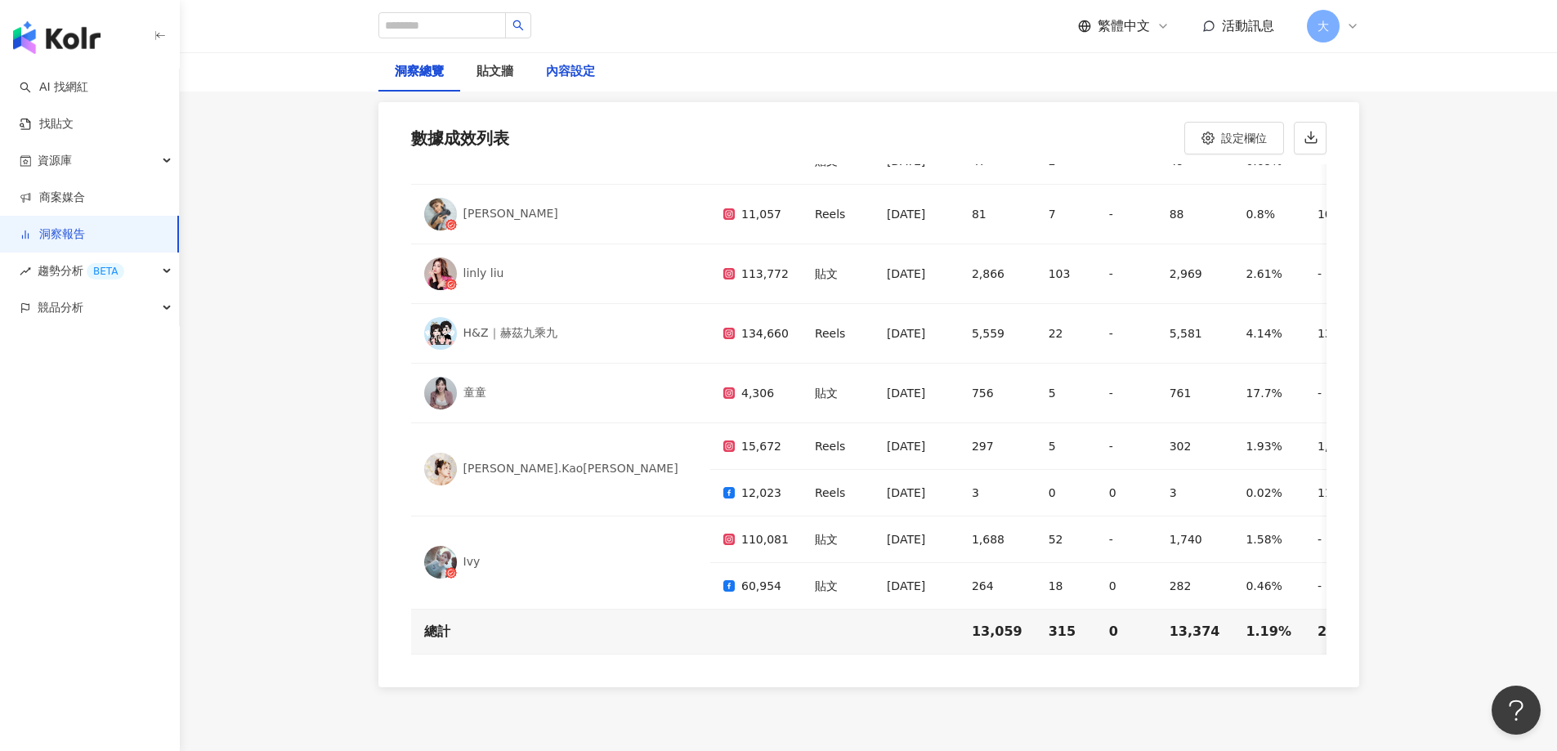
click at [569, 67] on div "內容設定" at bounding box center [570, 72] width 49 height 20
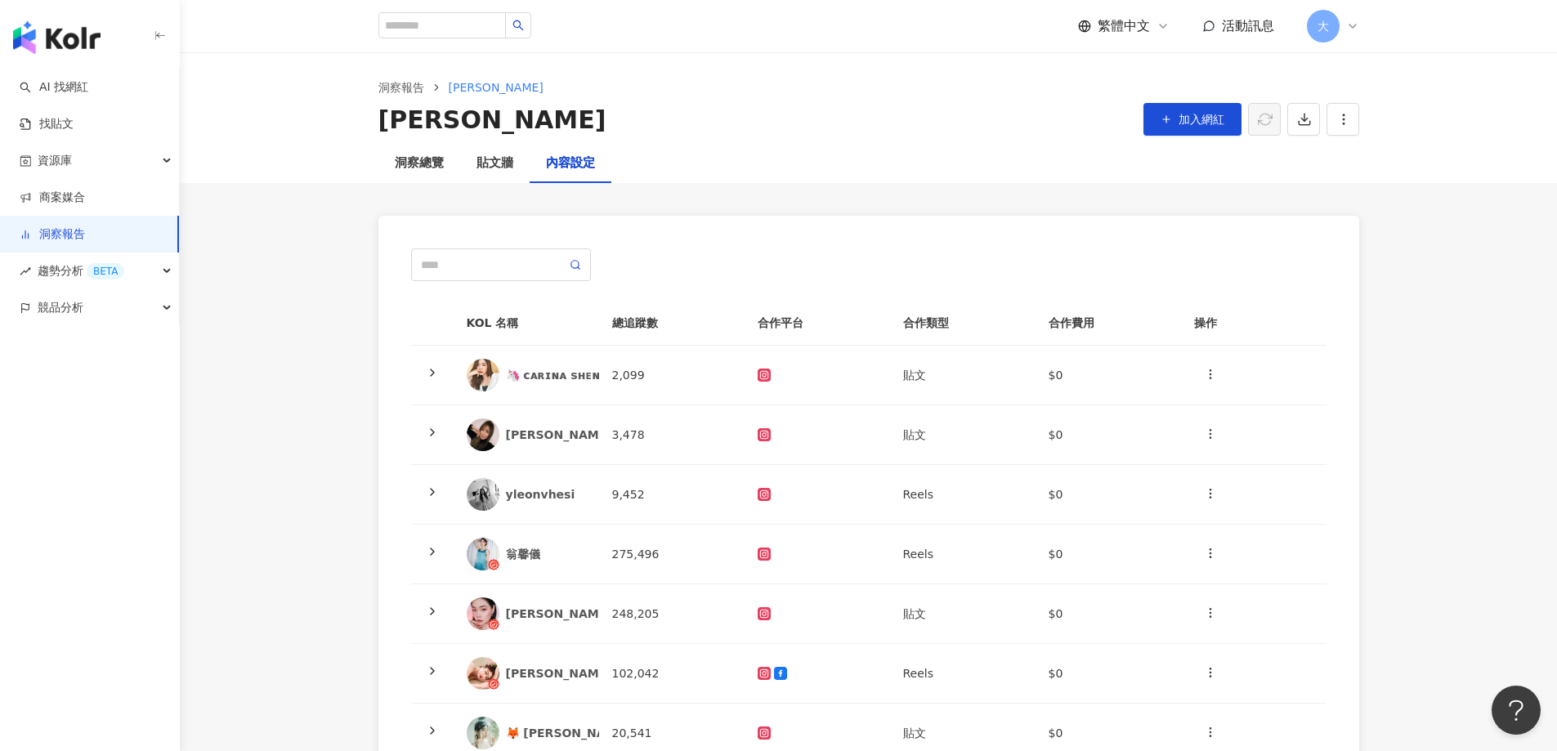
click at [805, 272] on div at bounding box center [869, 265] width 916 height 33
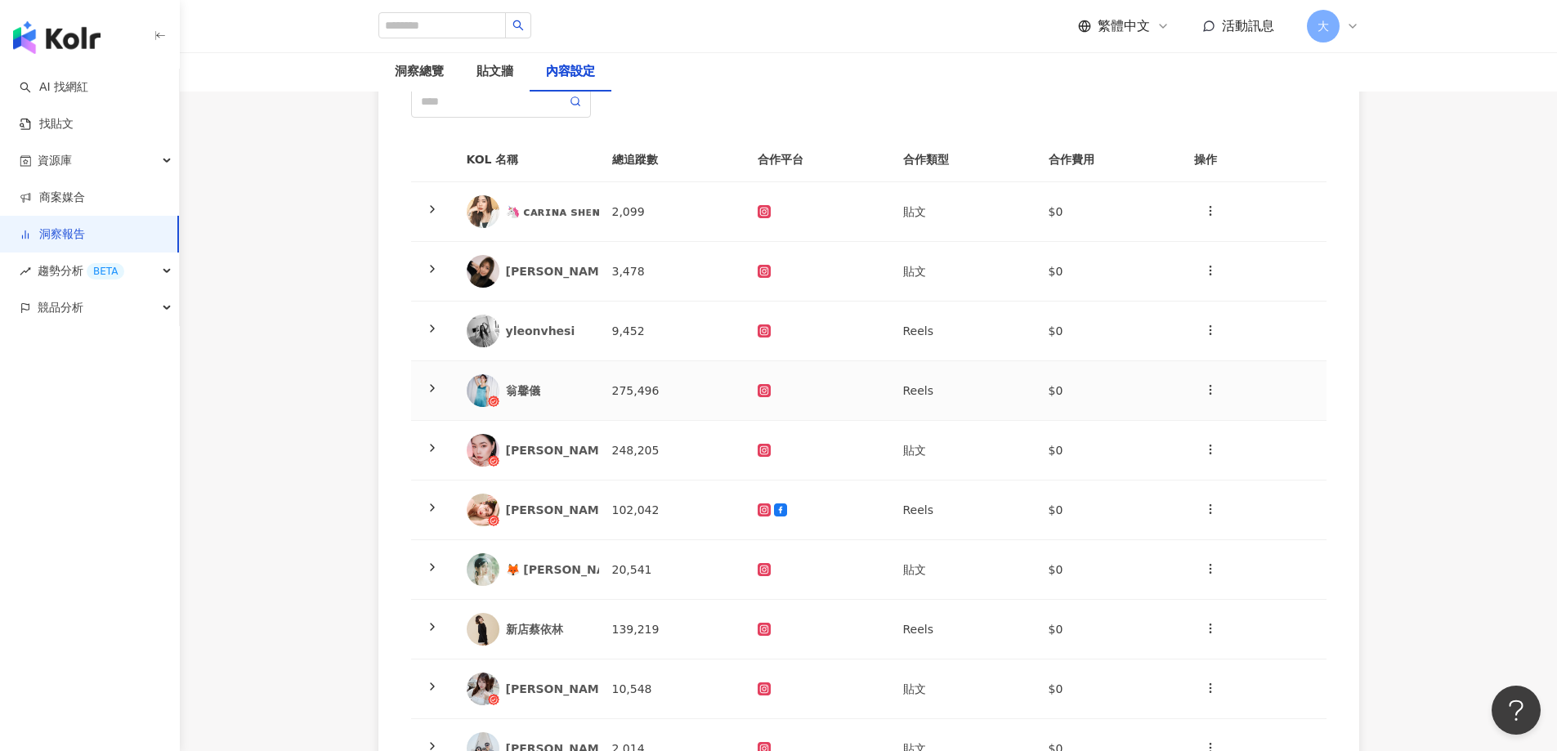
scroll to position [409, 0]
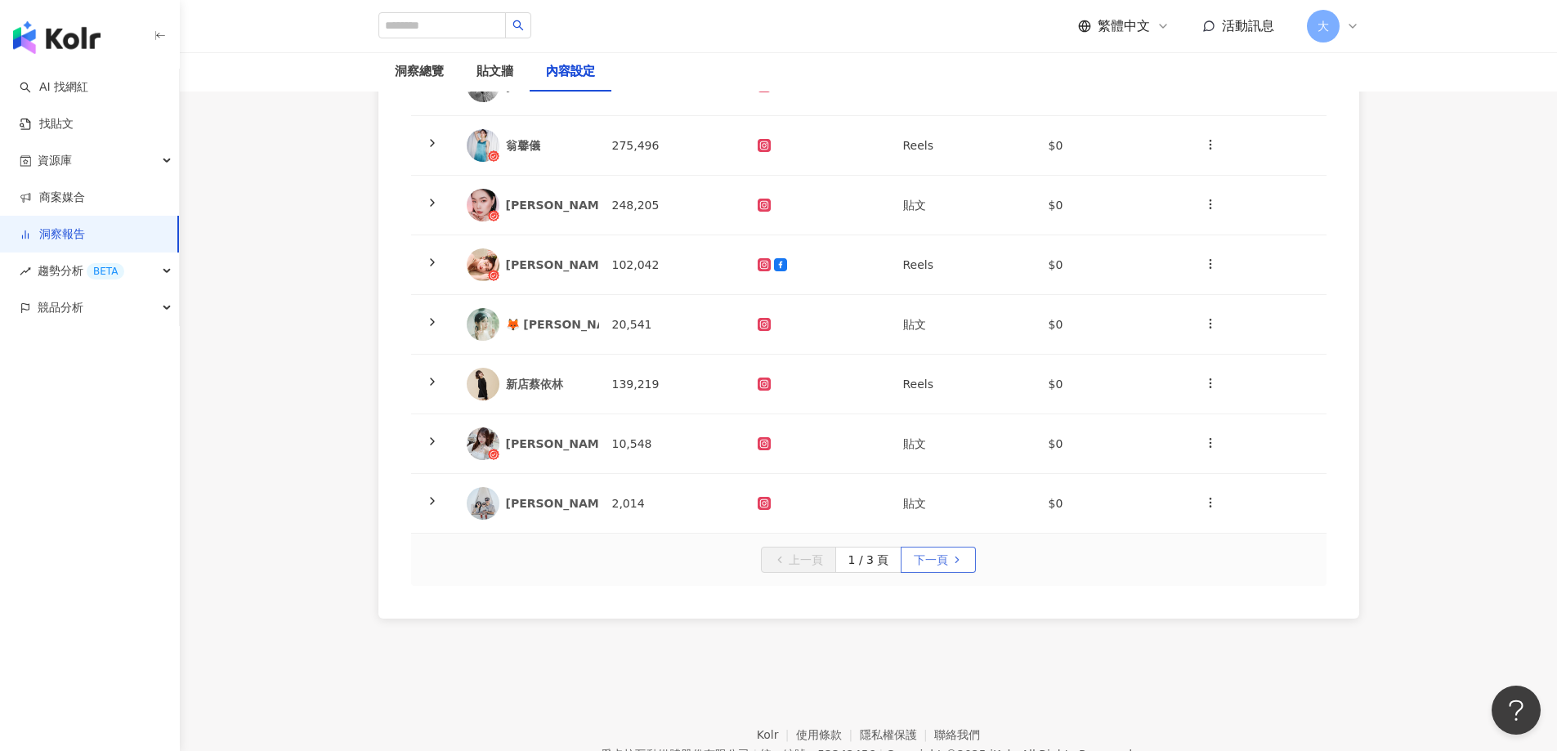
click at [938, 567] on span "下一頁" at bounding box center [931, 561] width 34 height 26
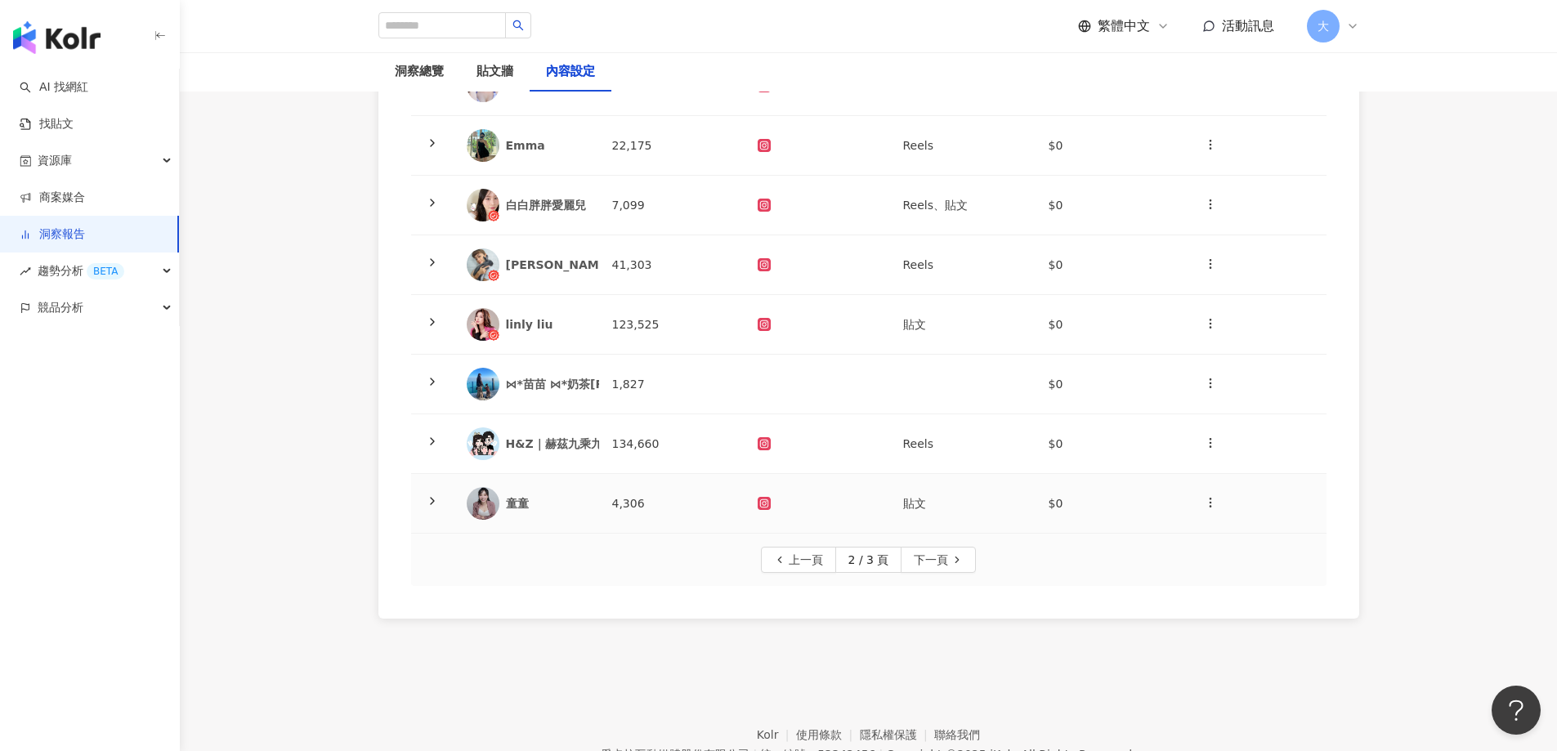
click at [911, 485] on td "貼文" at bounding box center [963, 504] width 146 height 60
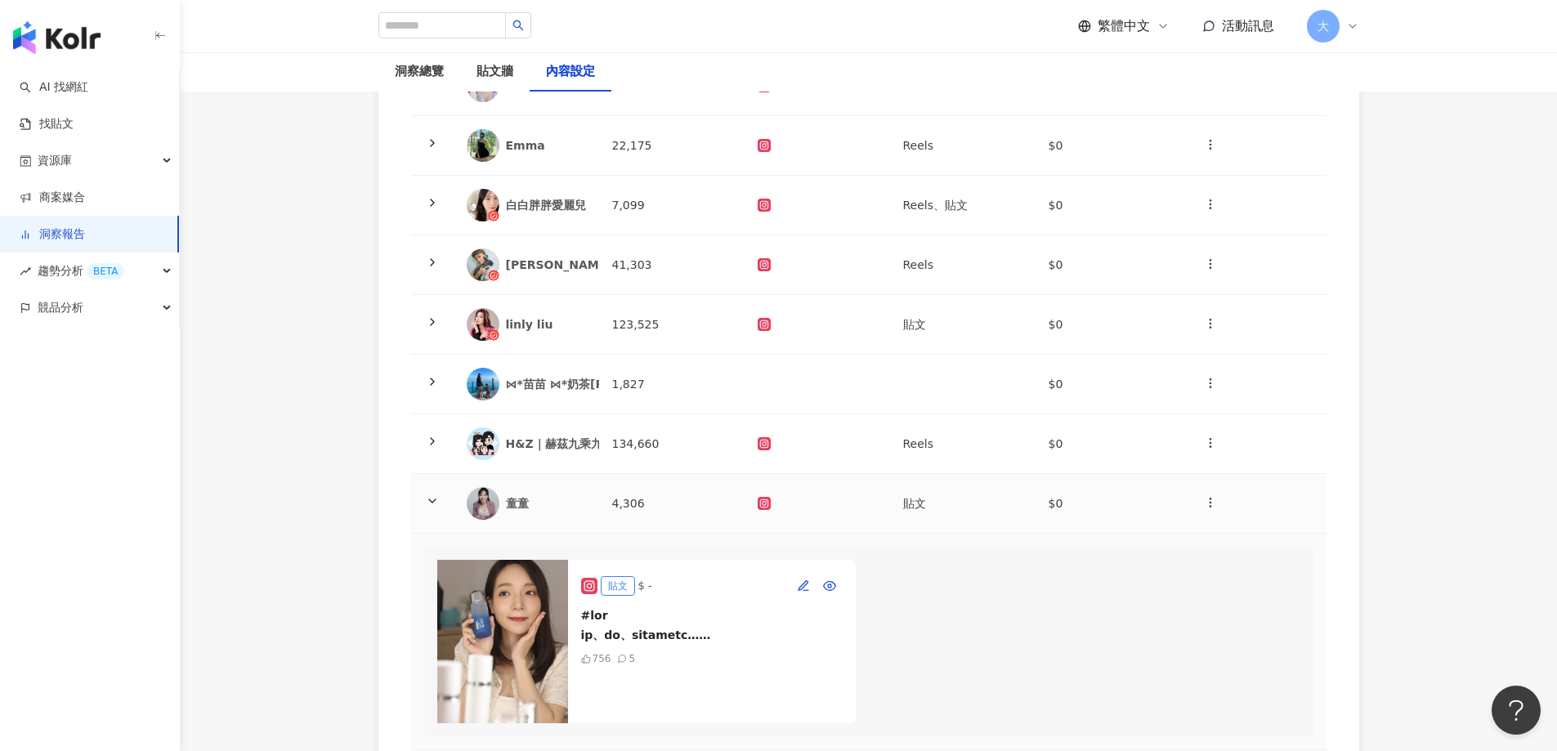
click at [918, 508] on td "貼文" at bounding box center [963, 504] width 146 height 60
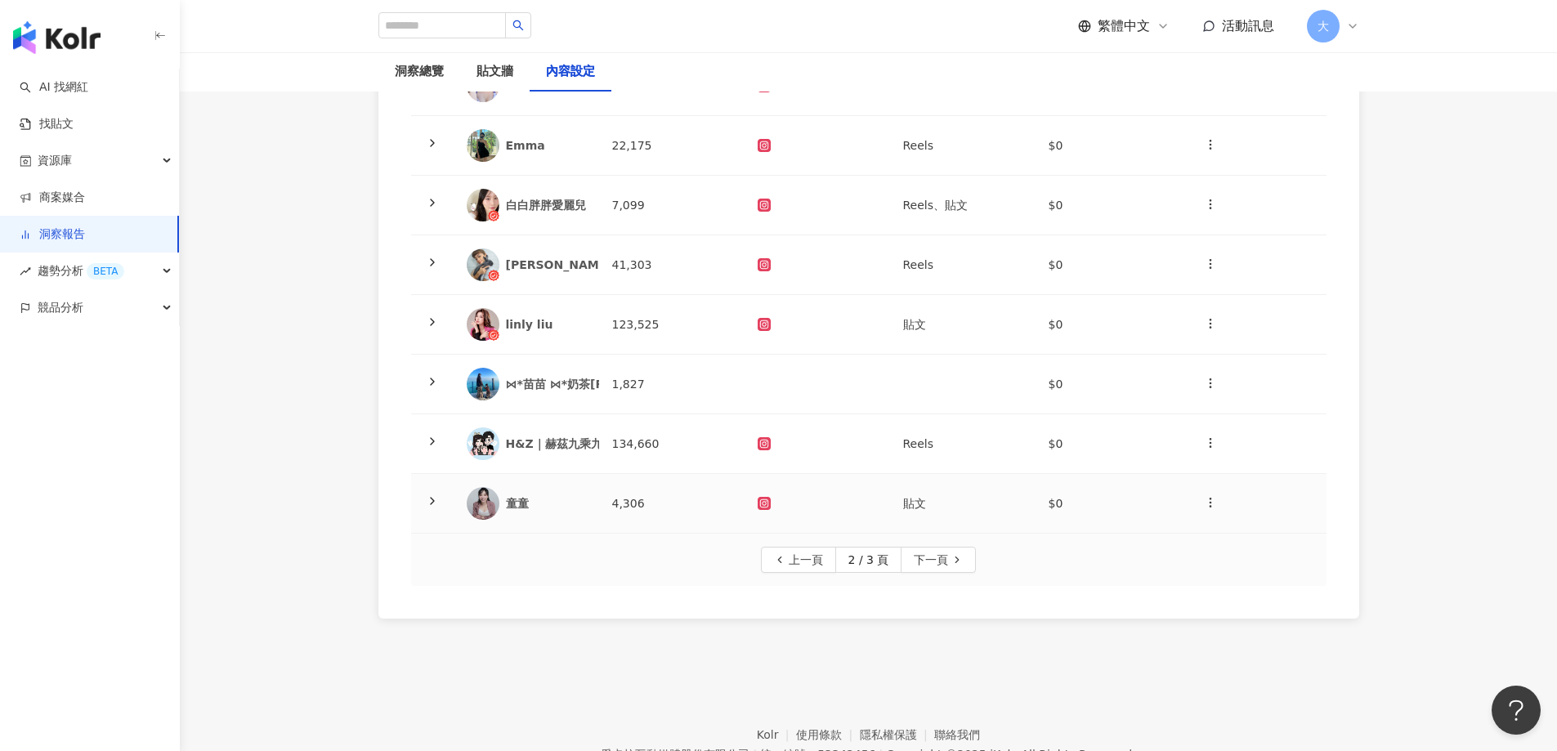
click at [918, 508] on td "貼文" at bounding box center [963, 504] width 146 height 60
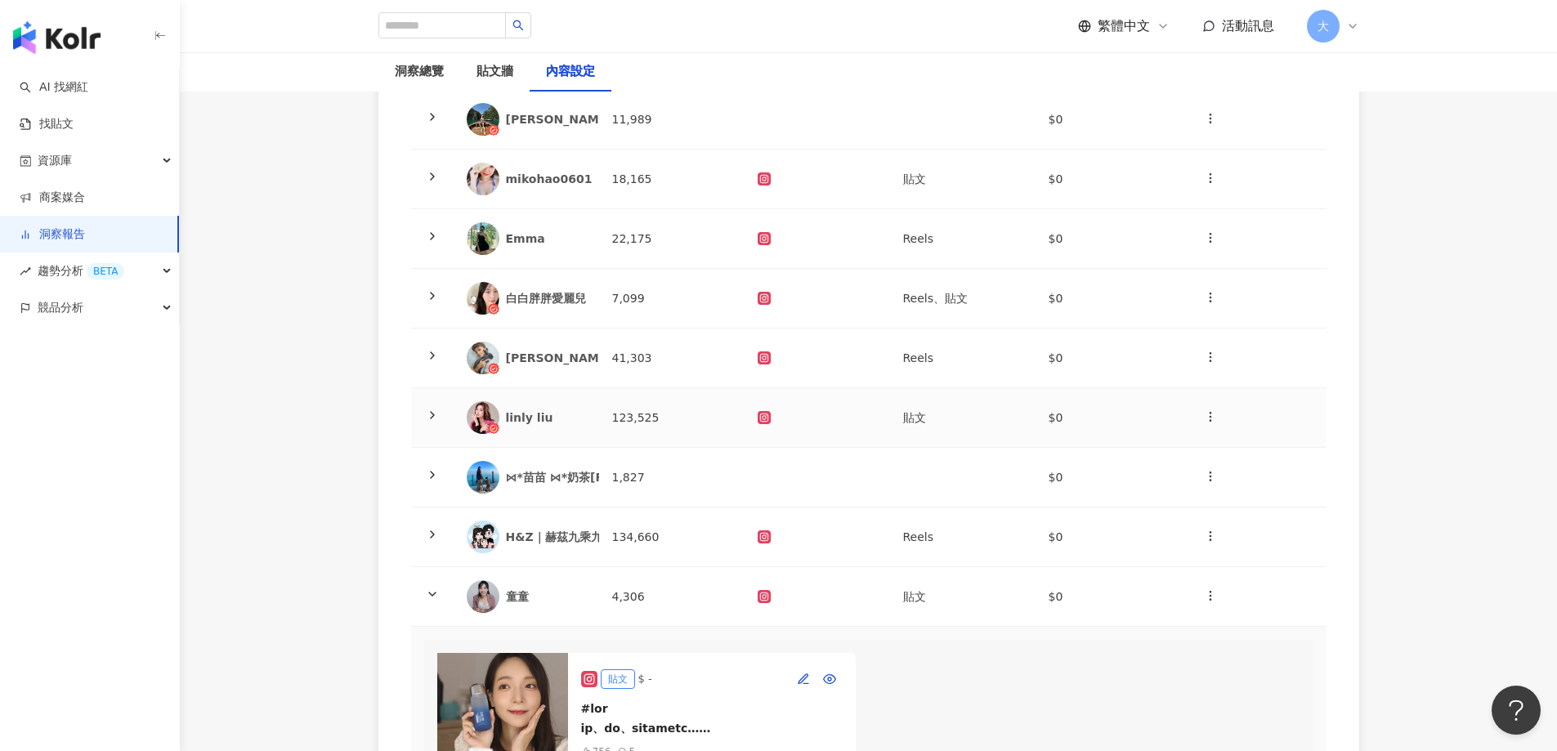
scroll to position [311, 0]
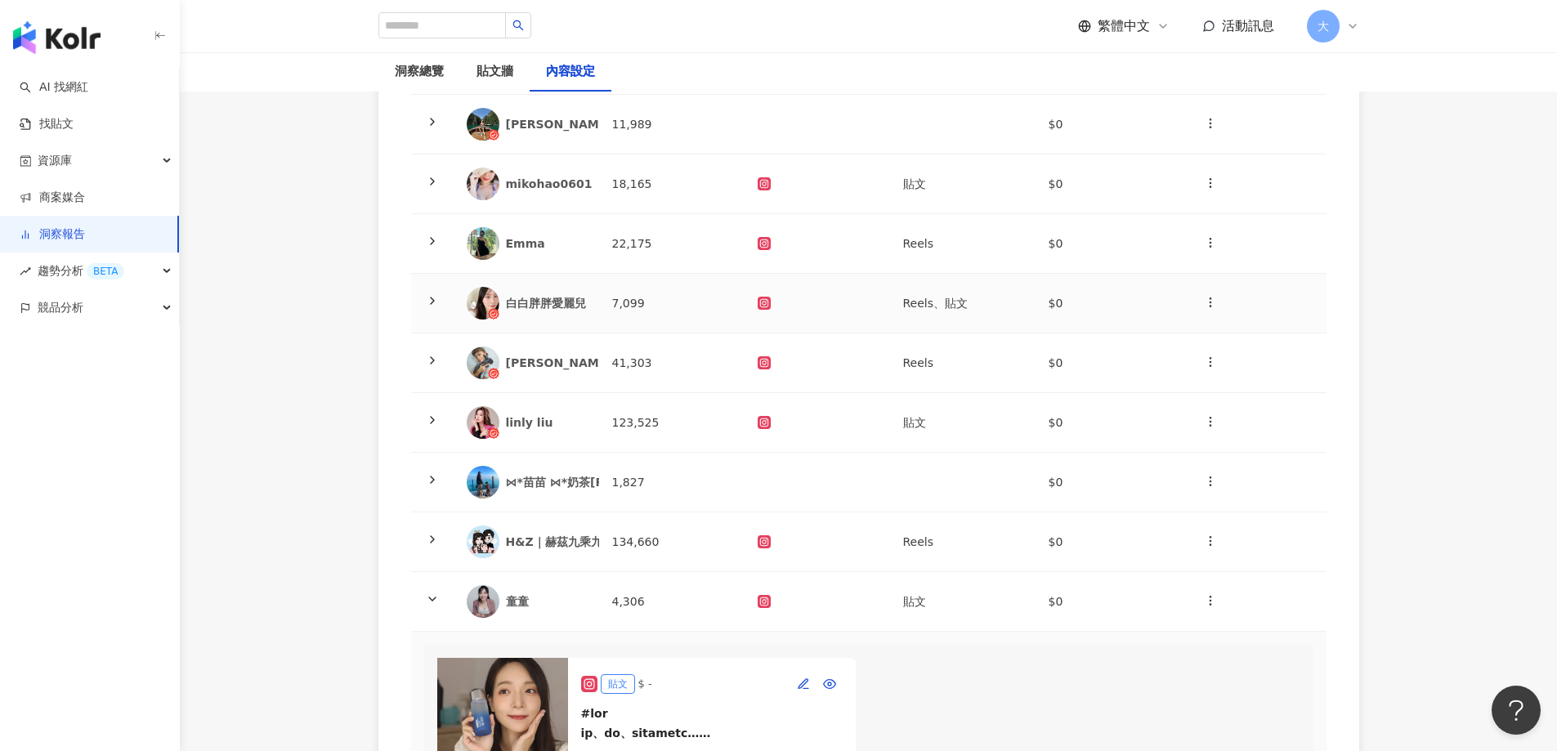
click at [595, 306] on td "白白胖胖愛麗兒" at bounding box center [527, 304] width 146 height 60
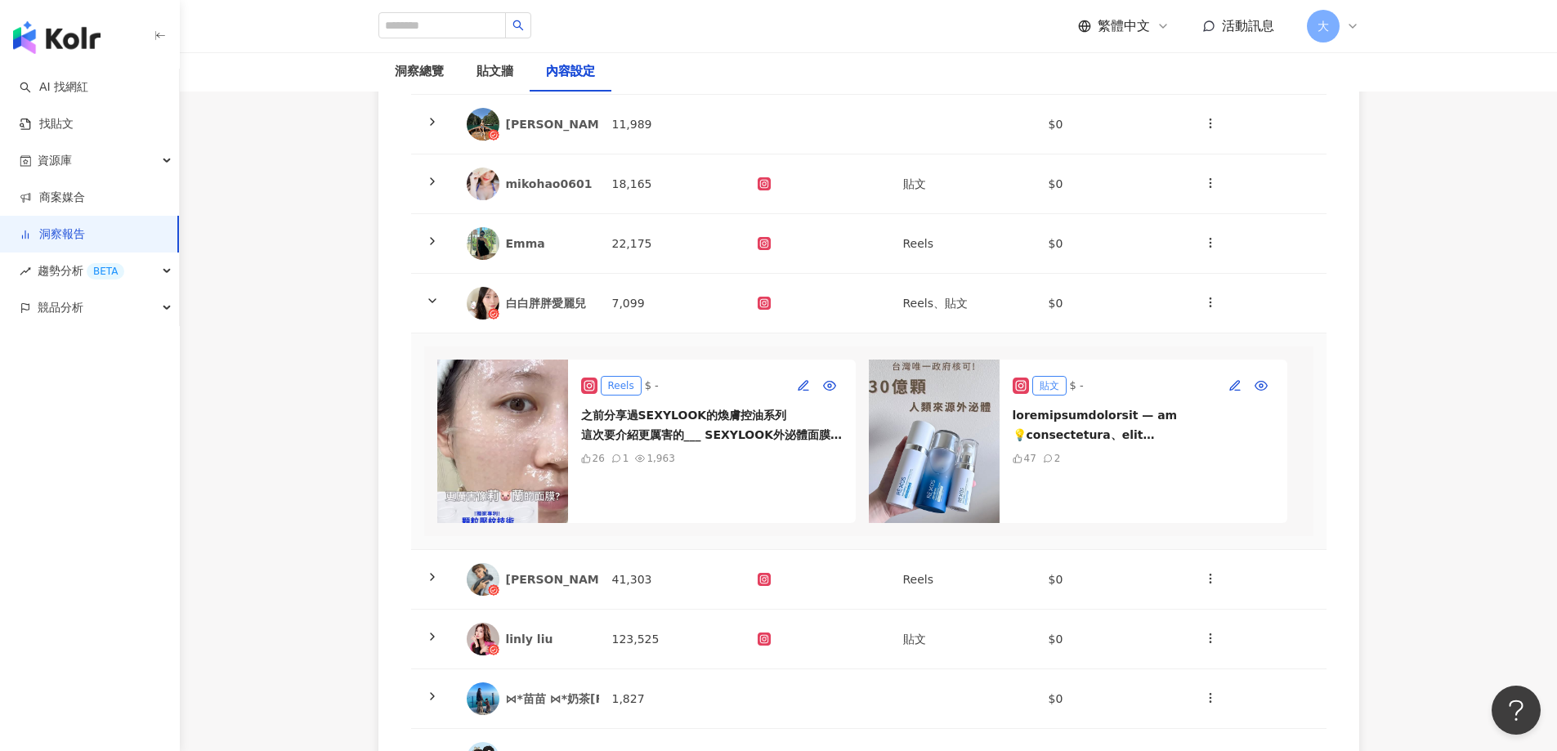
click at [360, 495] on div "KOL 名稱 總追蹤數 合作平台 合作類型 合作費用 操作 滑可貝 15,153 $0 Guo-wei Hu 11,989 $0 mikohao0601 18…" at bounding box center [869, 527] width 1046 height 1310
click at [735, 378] on div "Reels $ -" at bounding box center [712, 386] width 262 height 26
click at [834, 384] on icon "button" at bounding box center [829, 385] width 13 height 13
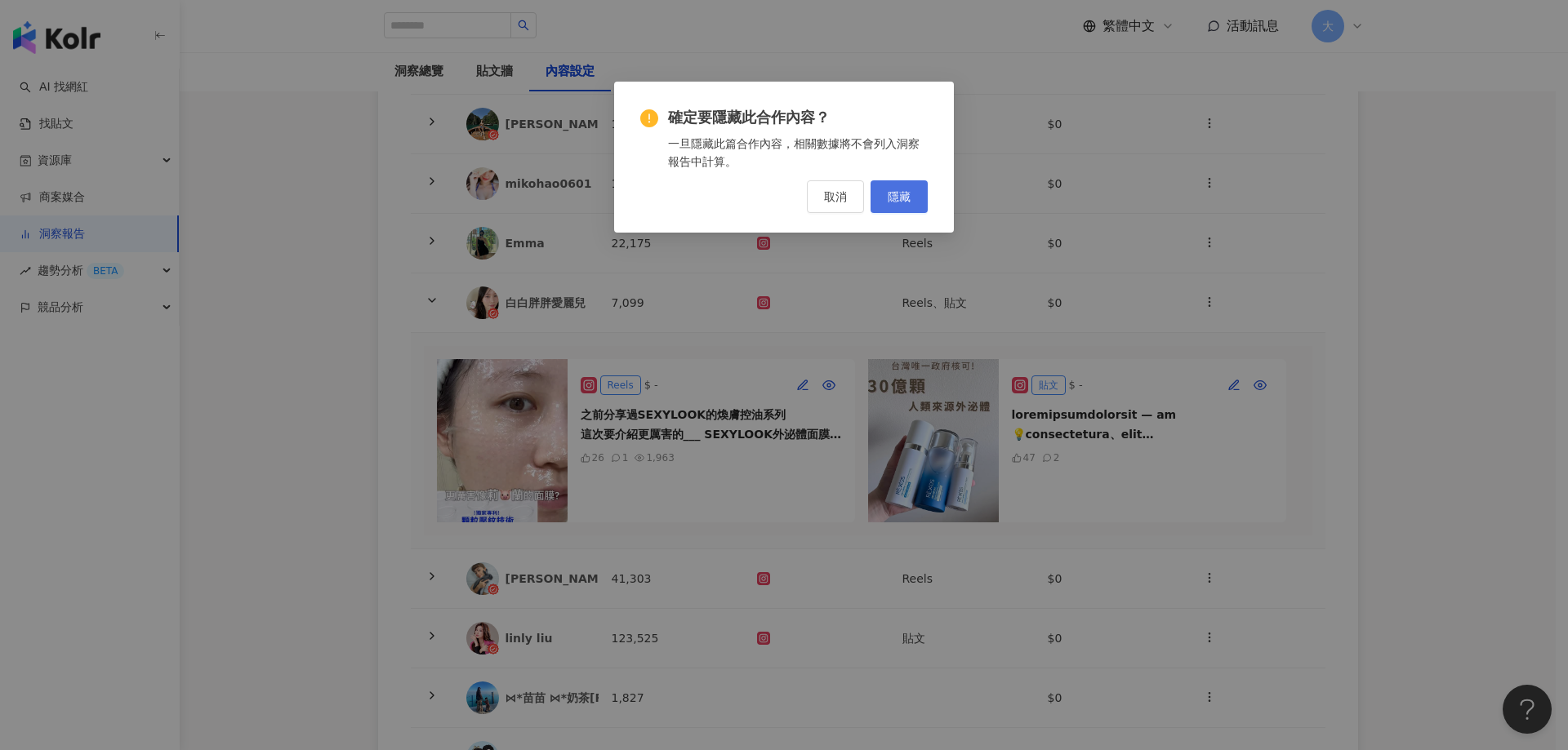
click at [905, 198] on span "隱藏" at bounding box center [899, 196] width 23 height 13
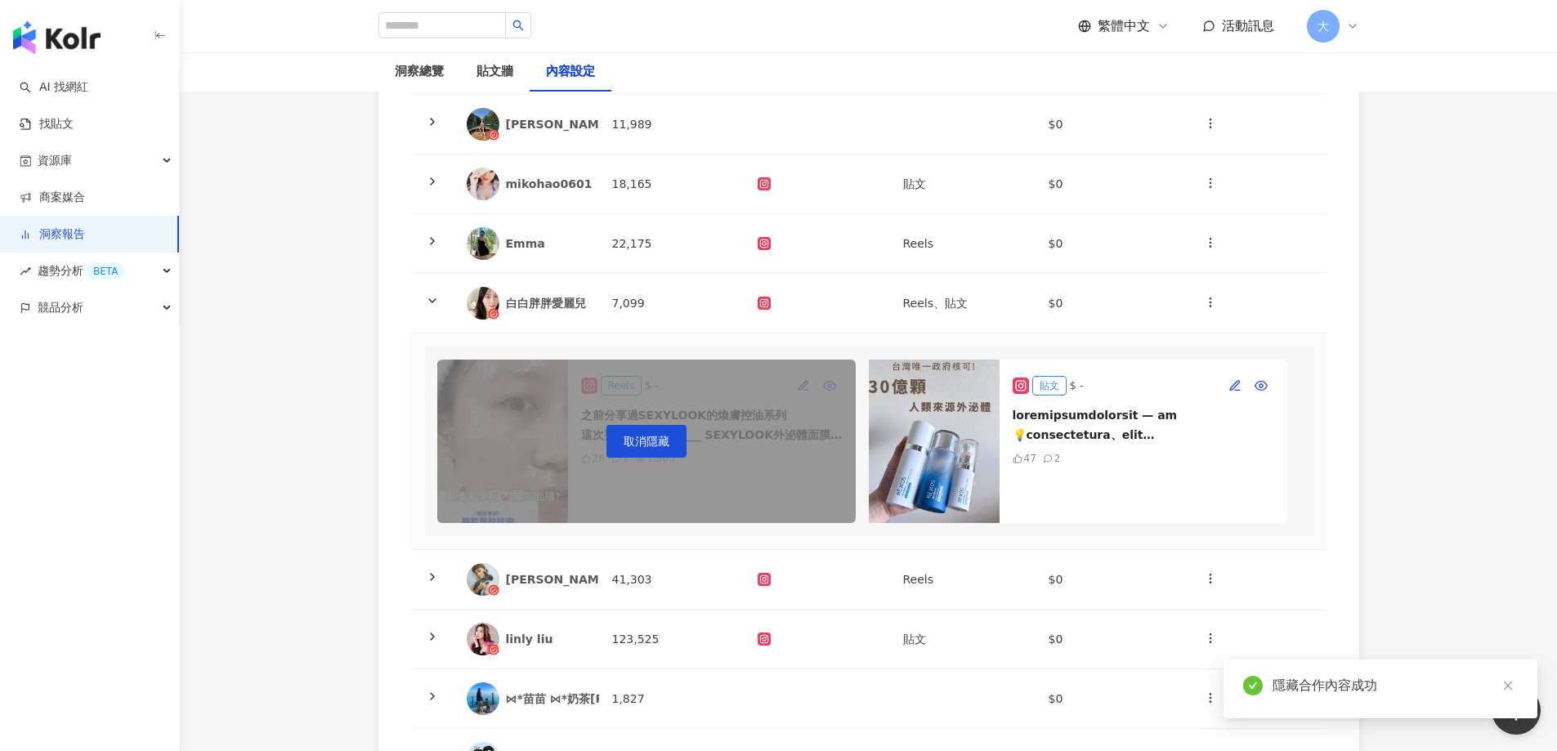
click at [313, 456] on main "洞察報告 若瑟-KOL 若瑟-KOL 加入網紅 洞察總覽 貼文牆 內容設定 KOL 名稱 總追蹤數 合作平台 合作類型 合作費用 操作 滑可貝 15,153 …" at bounding box center [868, 462] width 1377 height 1441
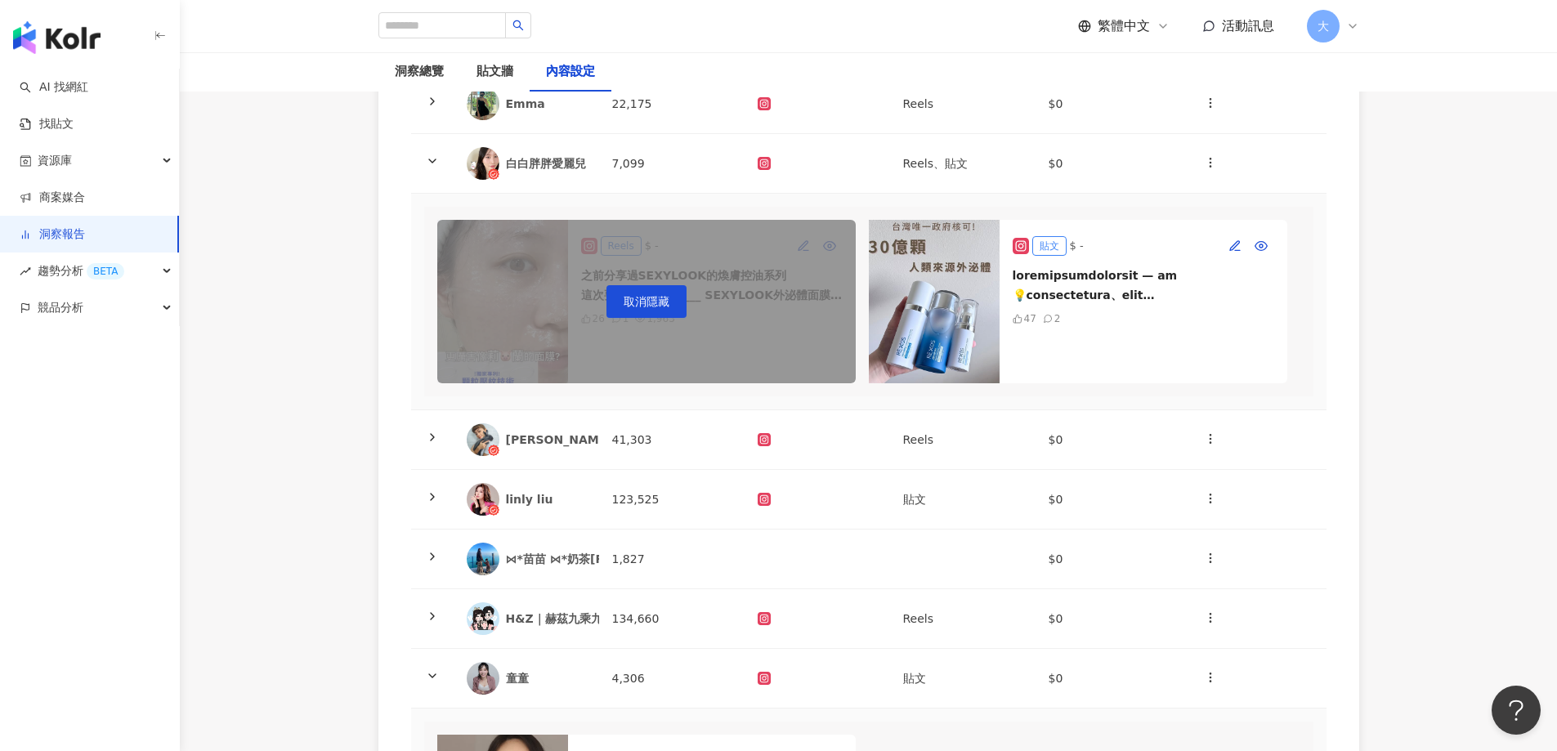
scroll to position [556, 0]
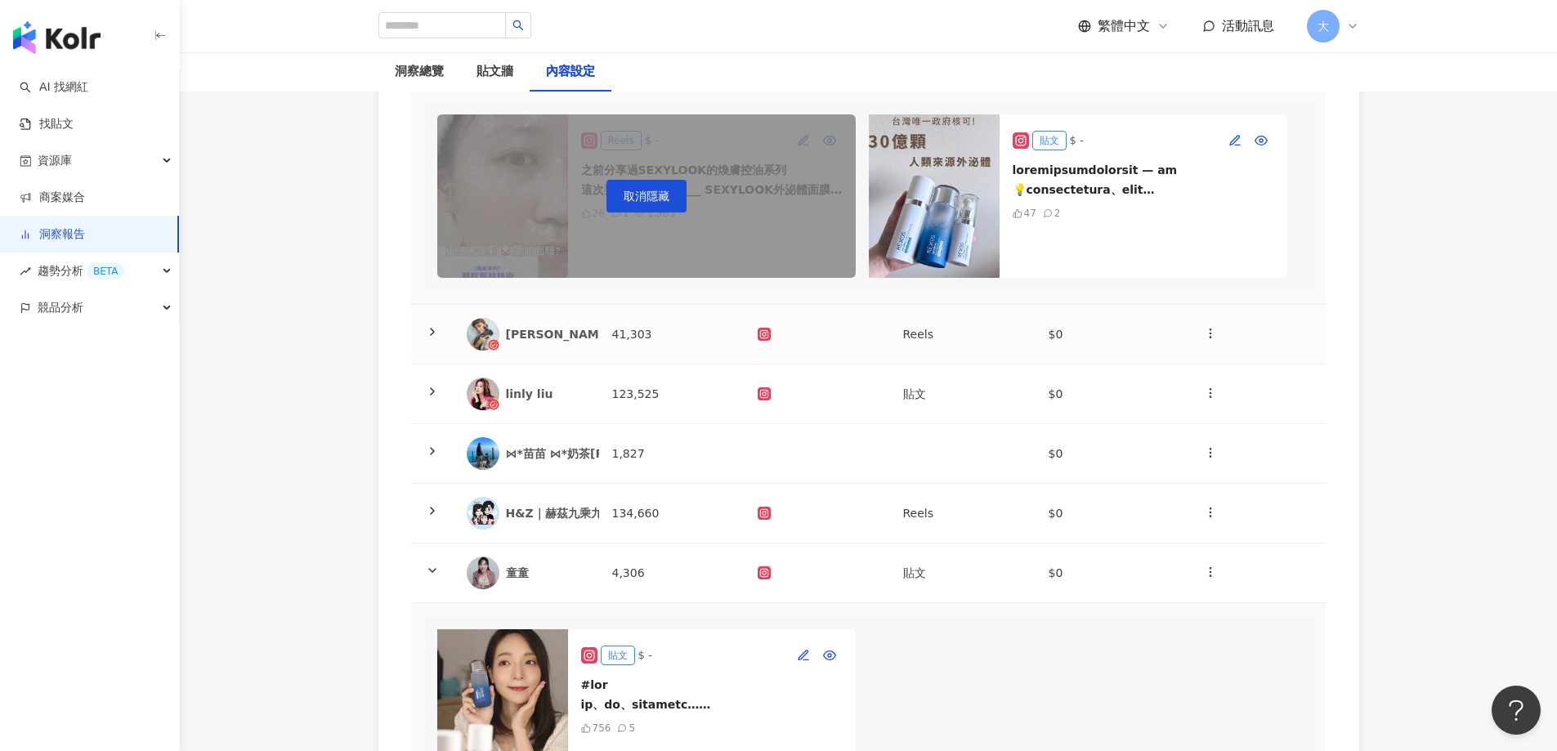
click at [660, 351] on td "41,303" at bounding box center [672, 335] width 146 height 60
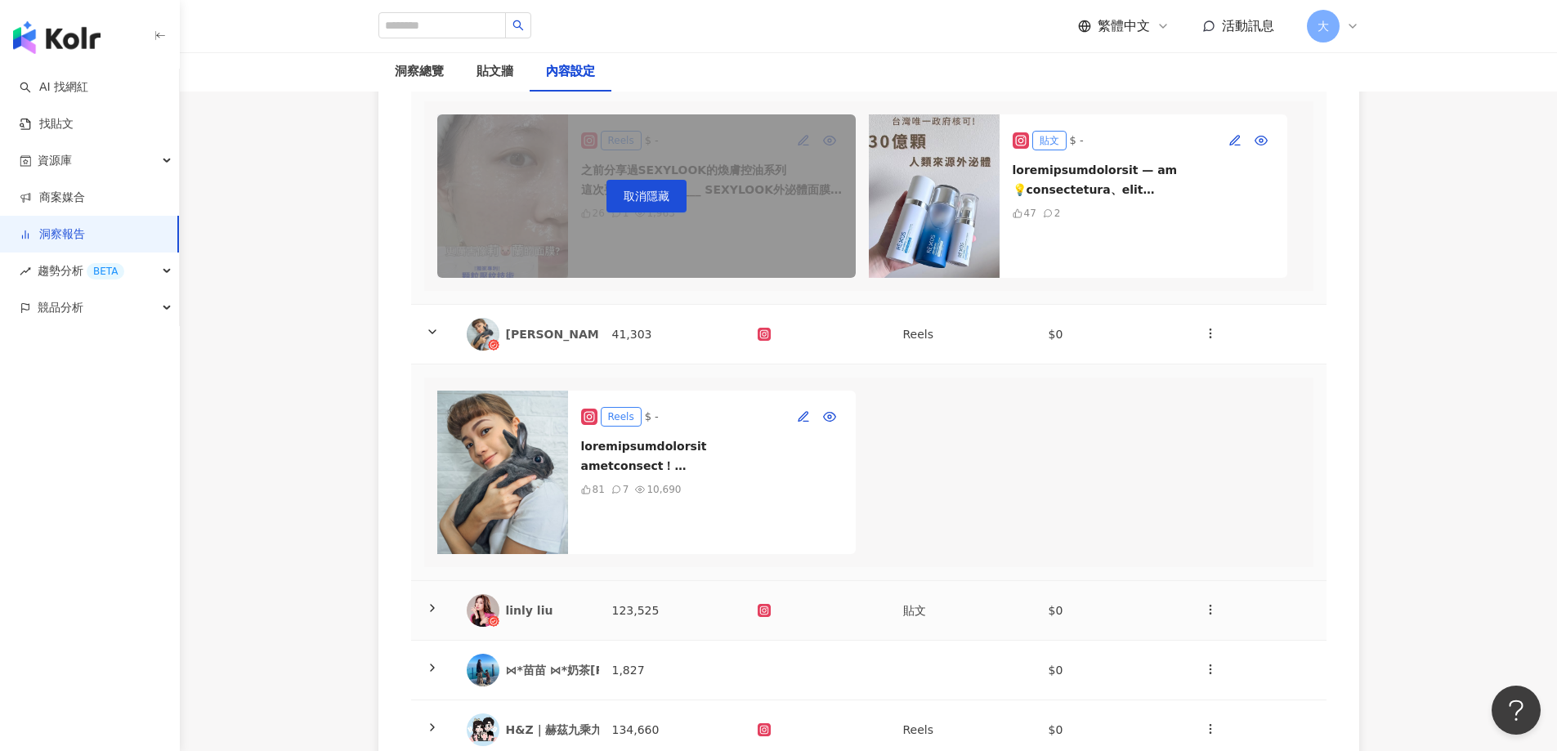
click at [647, 632] on td "123,525" at bounding box center [672, 611] width 146 height 60
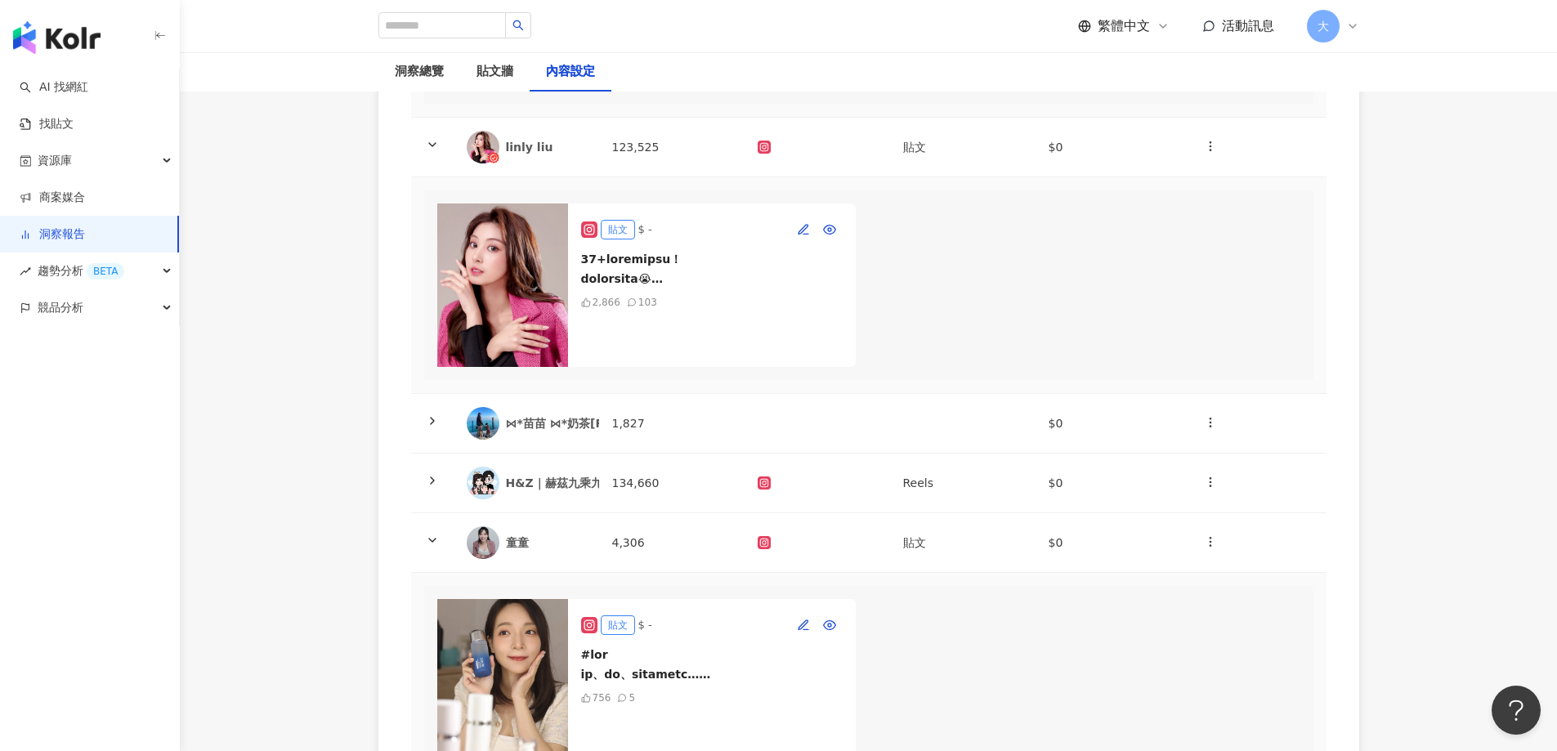
scroll to position [1046, 0]
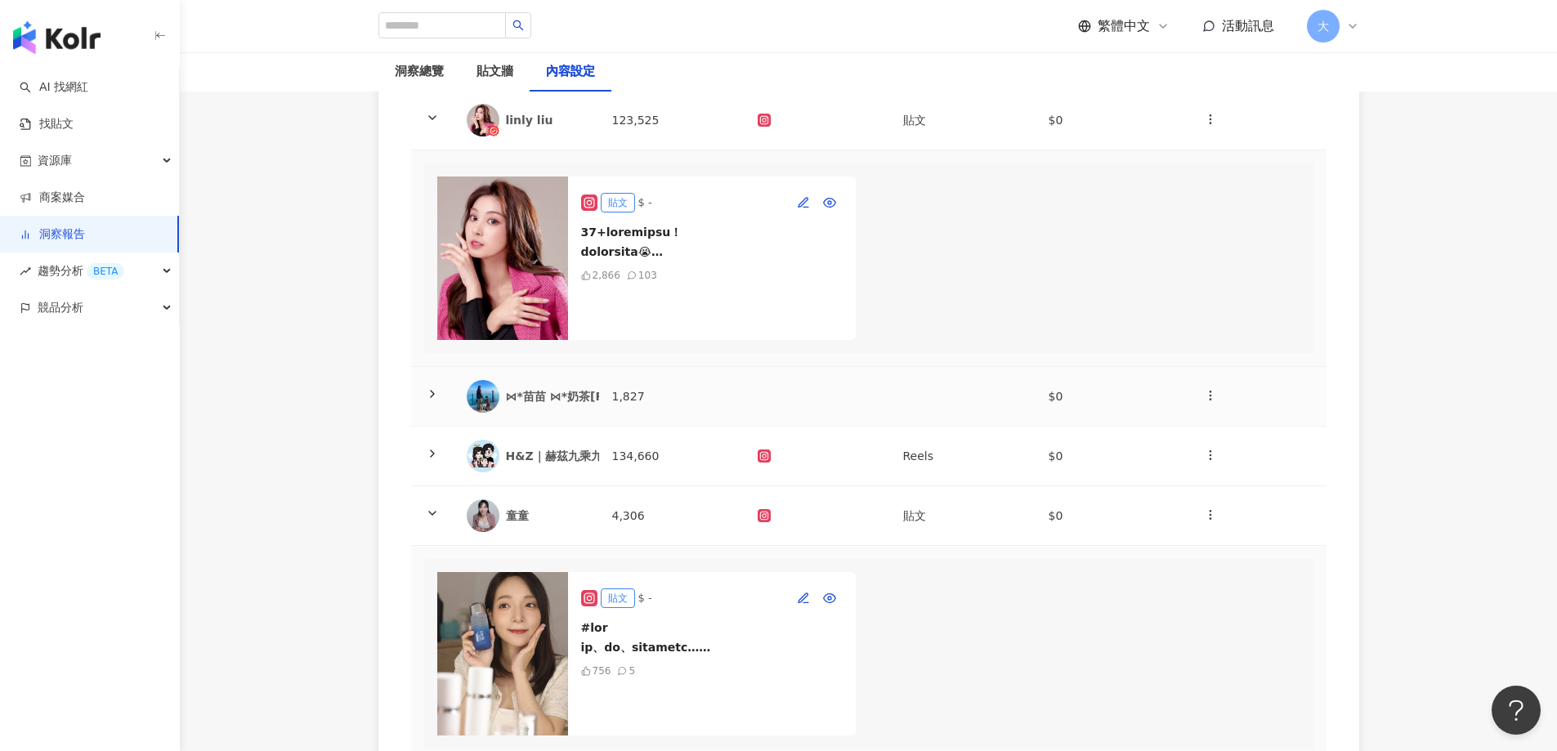
click at [663, 427] on td "1,827" at bounding box center [672, 397] width 146 height 60
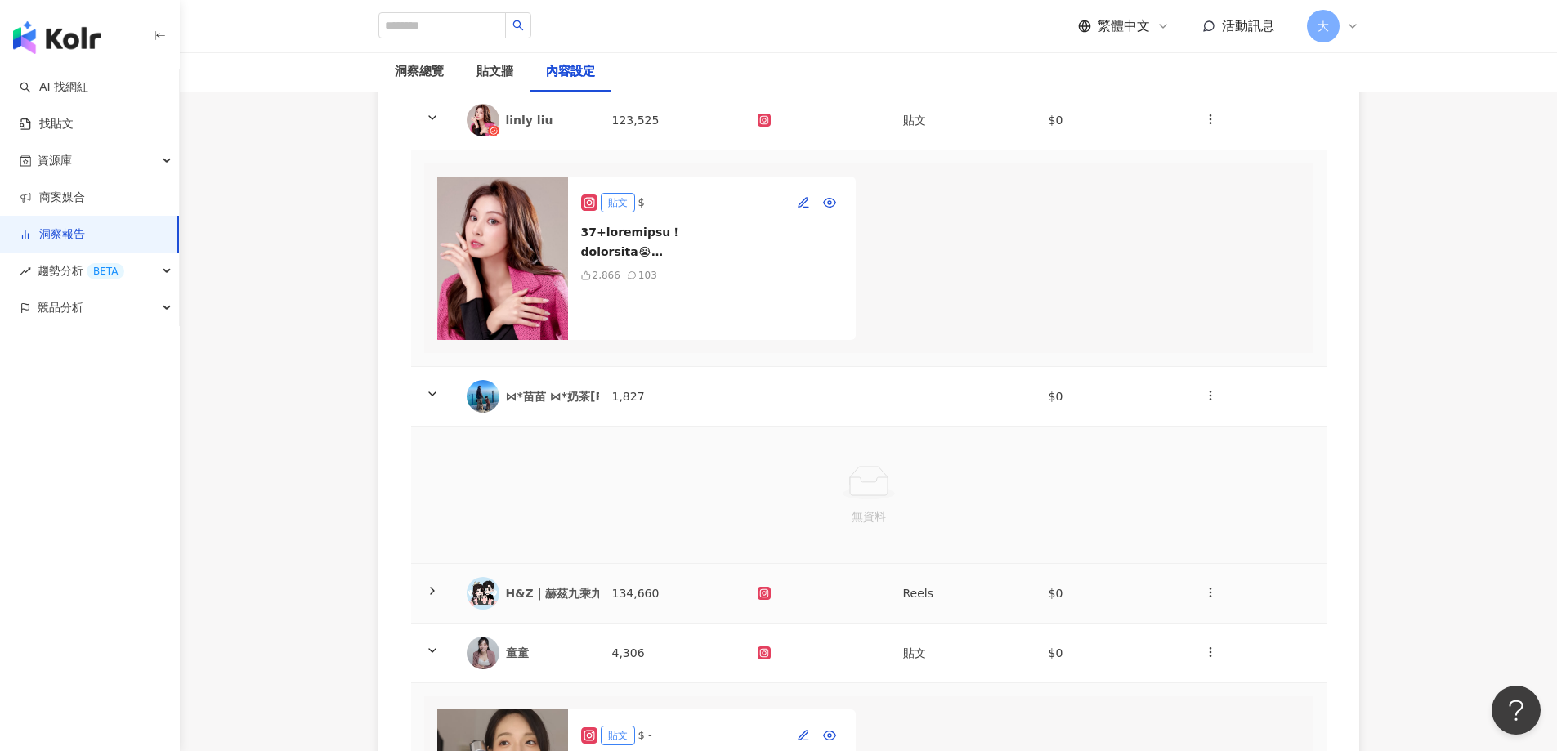
click at [659, 624] on td "134,660" at bounding box center [672, 594] width 146 height 60
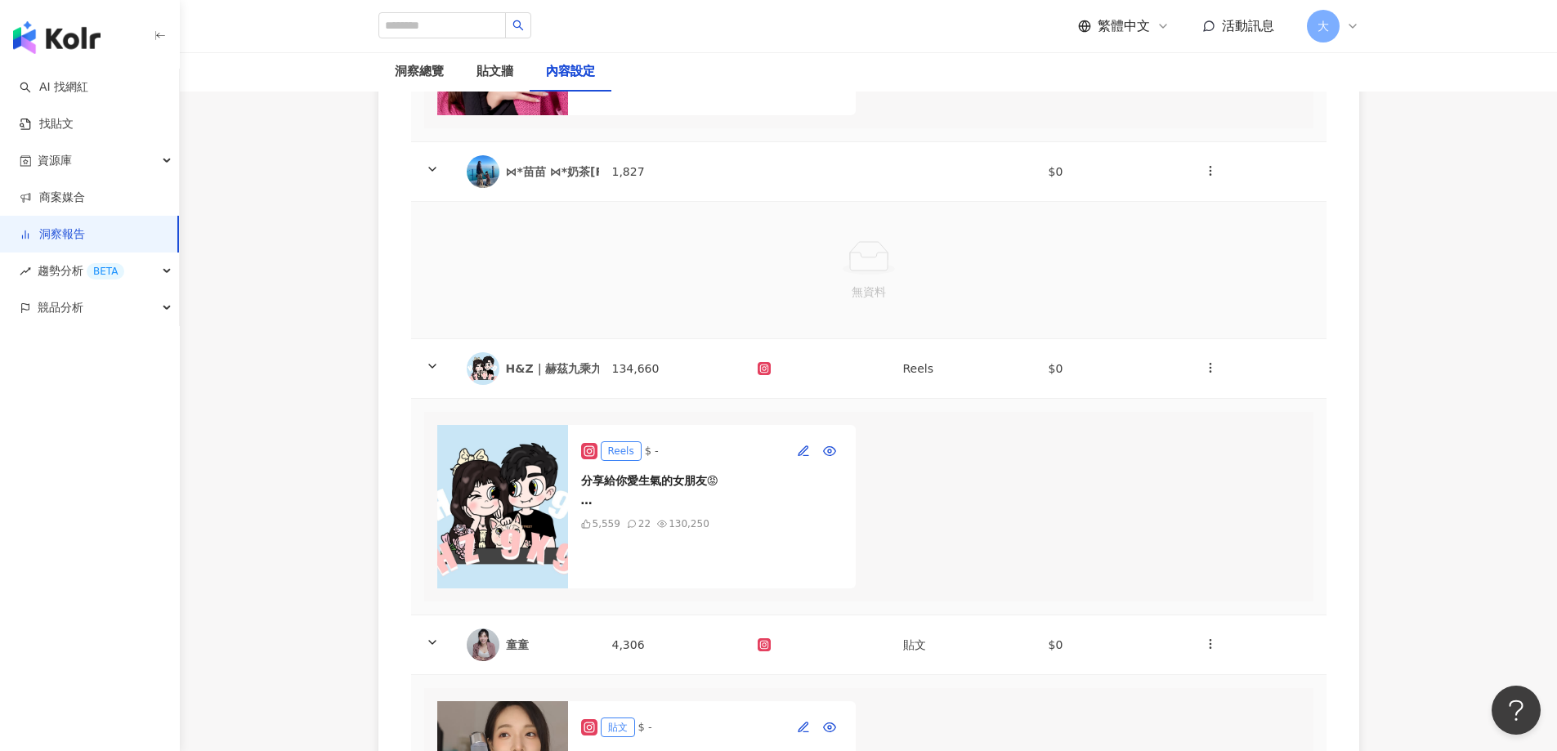
scroll to position [1292, 0]
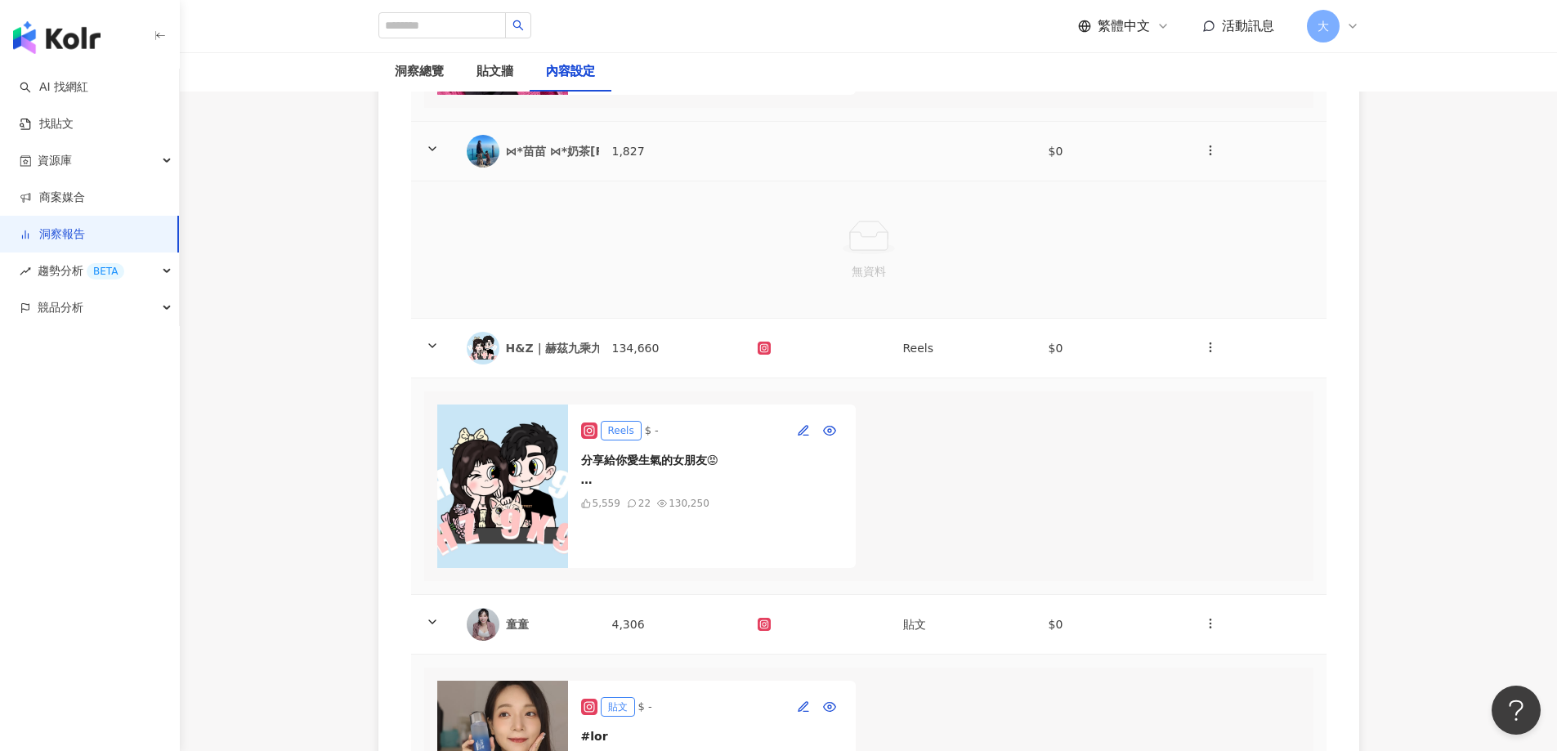
click at [741, 181] on td "1,827" at bounding box center [672, 152] width 146 height 60
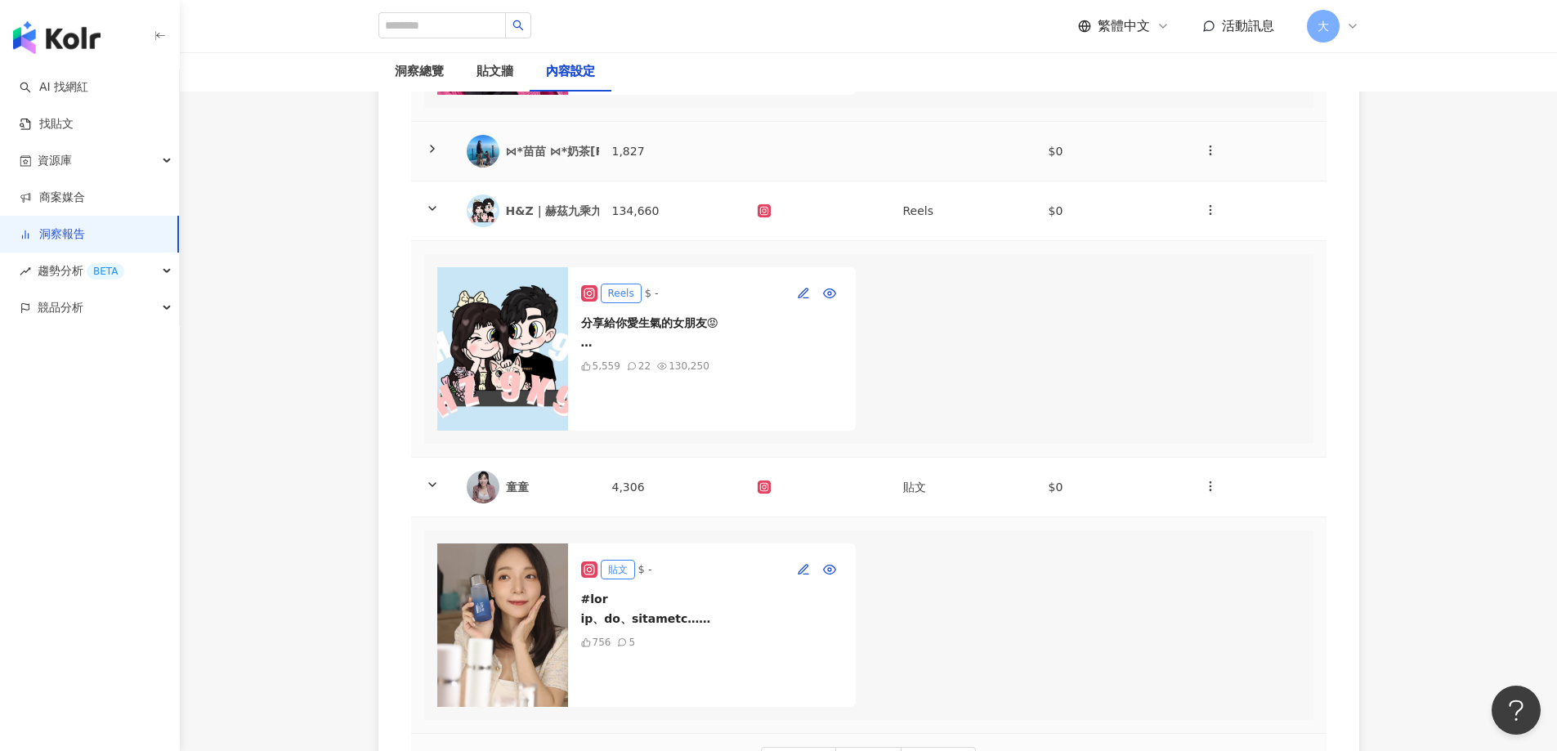
click at [791, 181] on td at bounding box center [818, 152] width 146 height 60
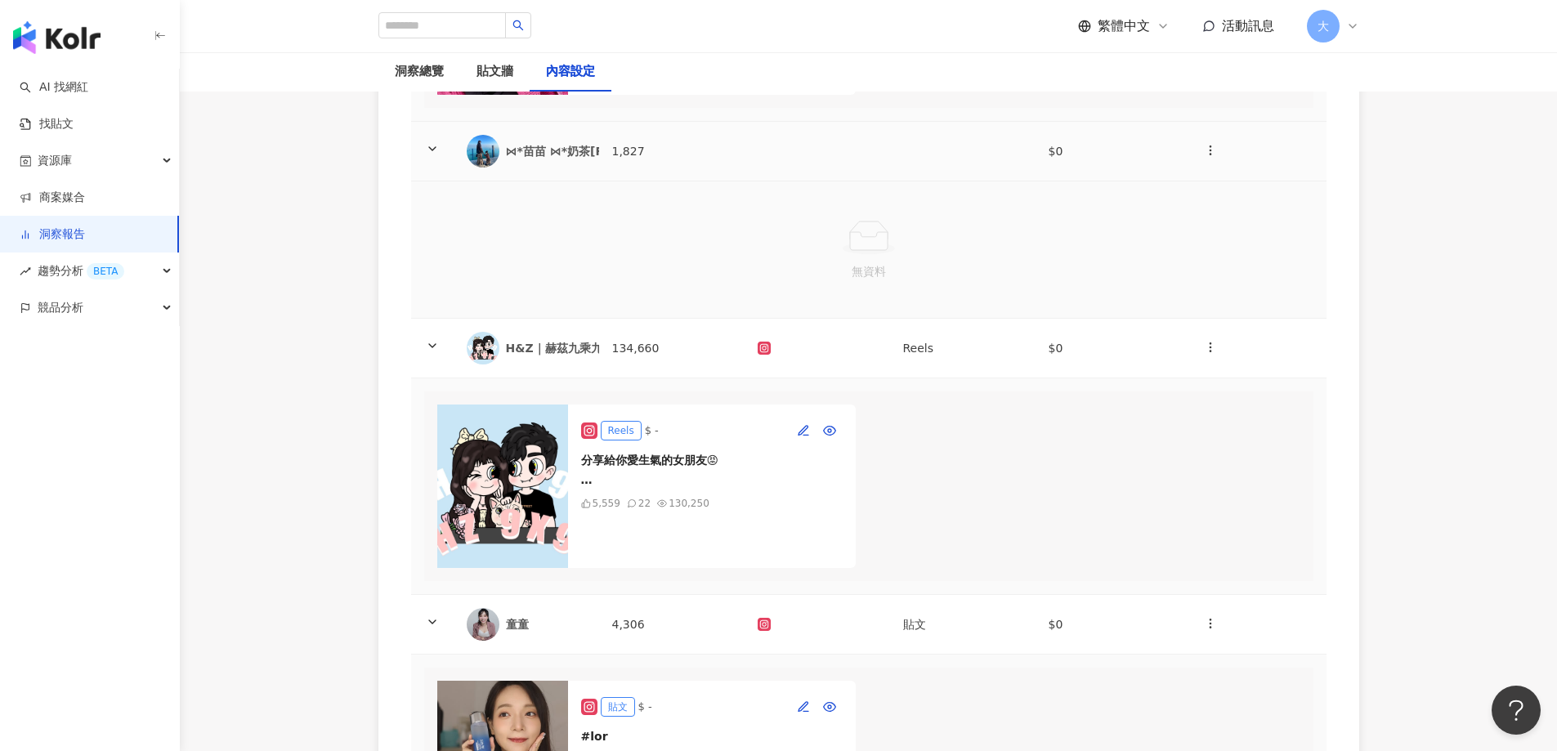
click at [487, 168] on img at bounding box center [483, 151] width 33 height 33
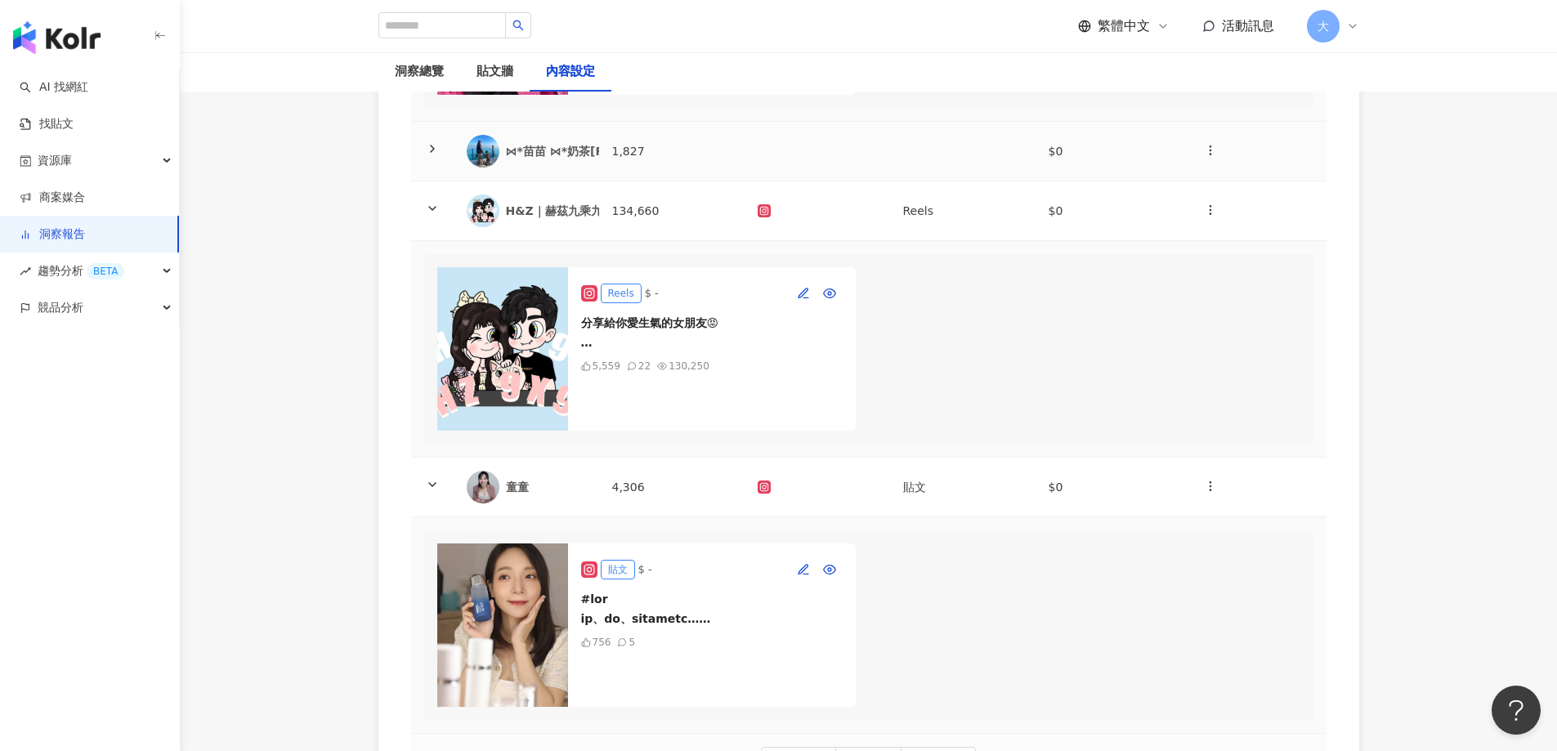
click at [487, 168] on img at bounding box center [483, 151] width 33 height 33
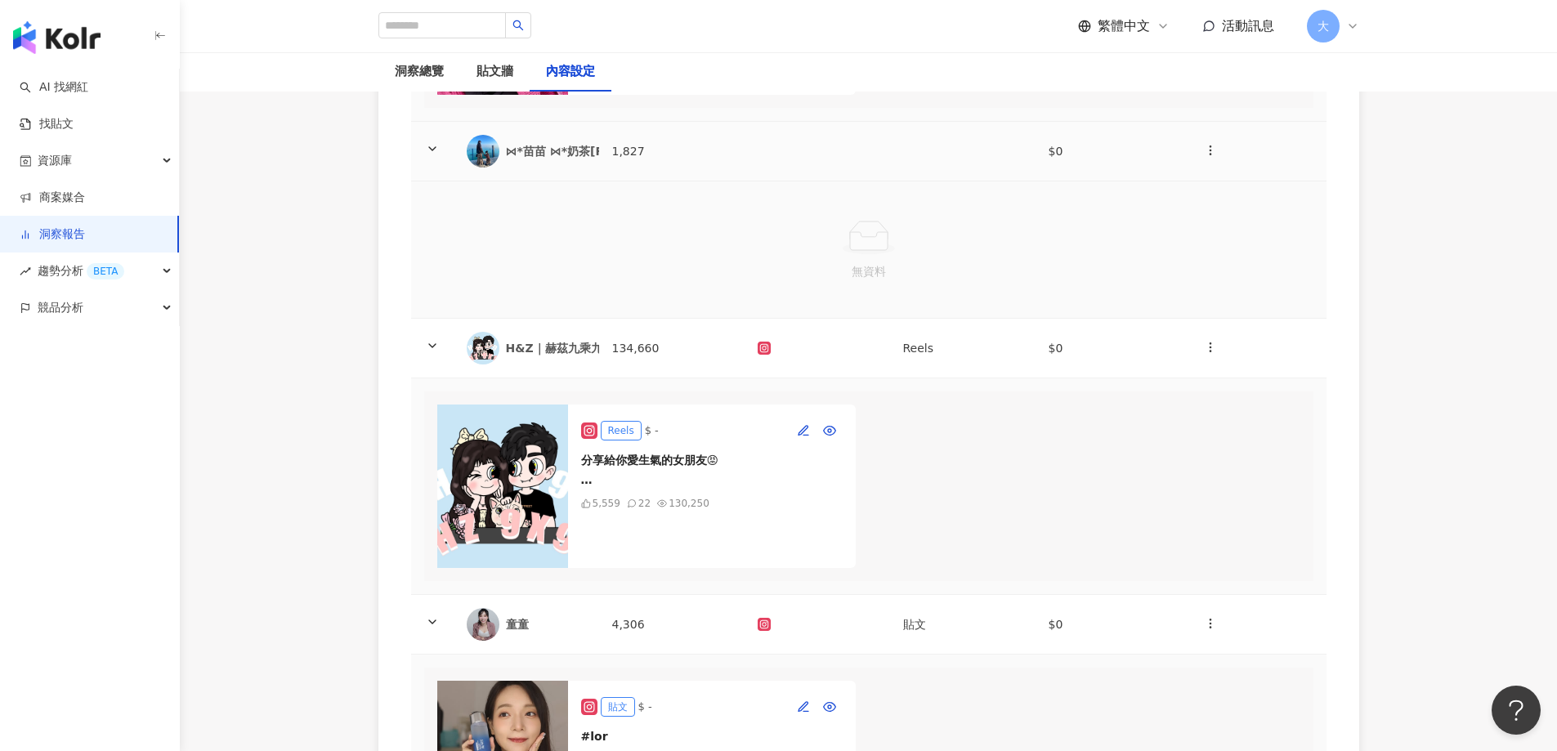
click at [1131, 181] on td "$0" at bounding box center [1109, 152] width 146 height 60
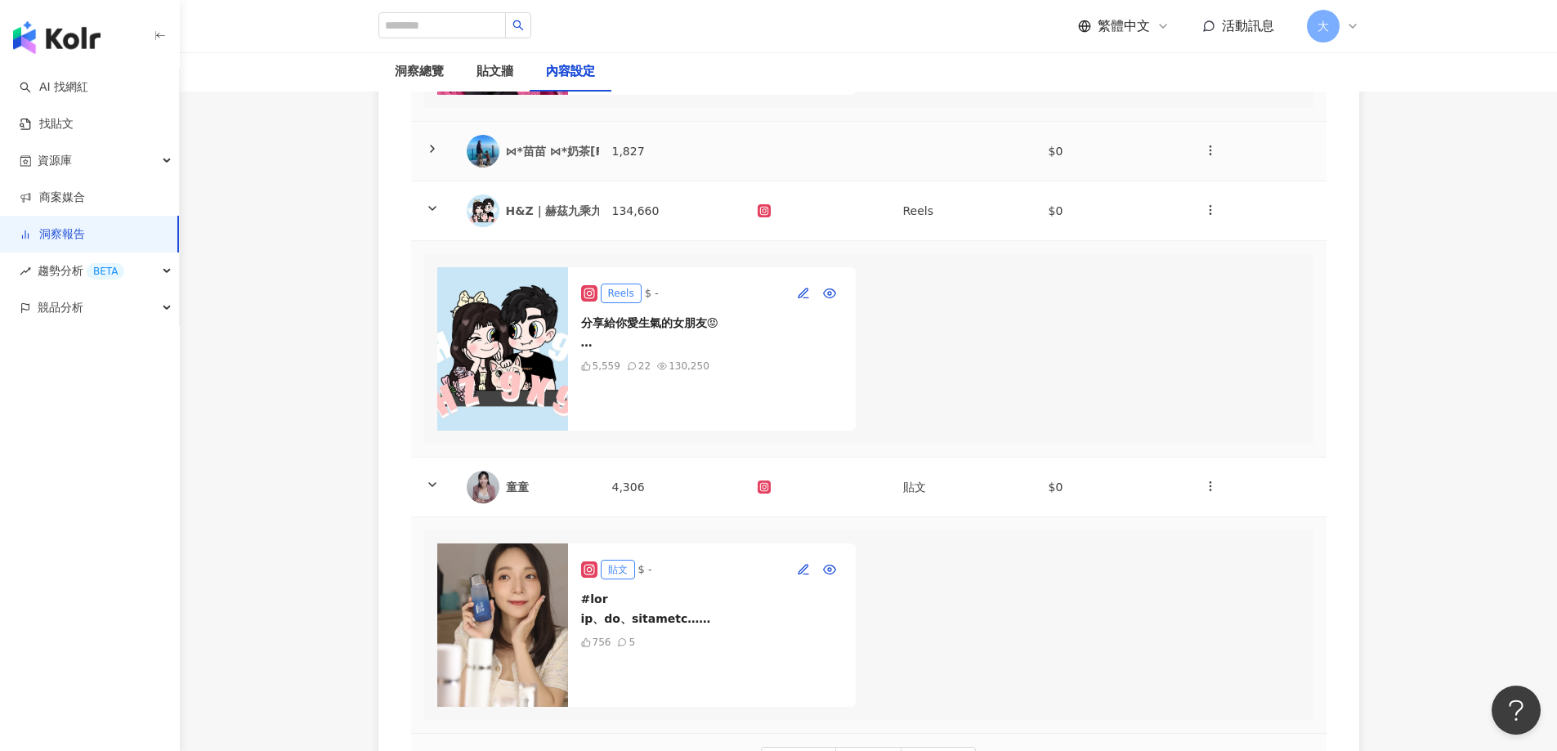
click at [1234, 181] on td at bounding box center [1254, 152] width 146 height 60
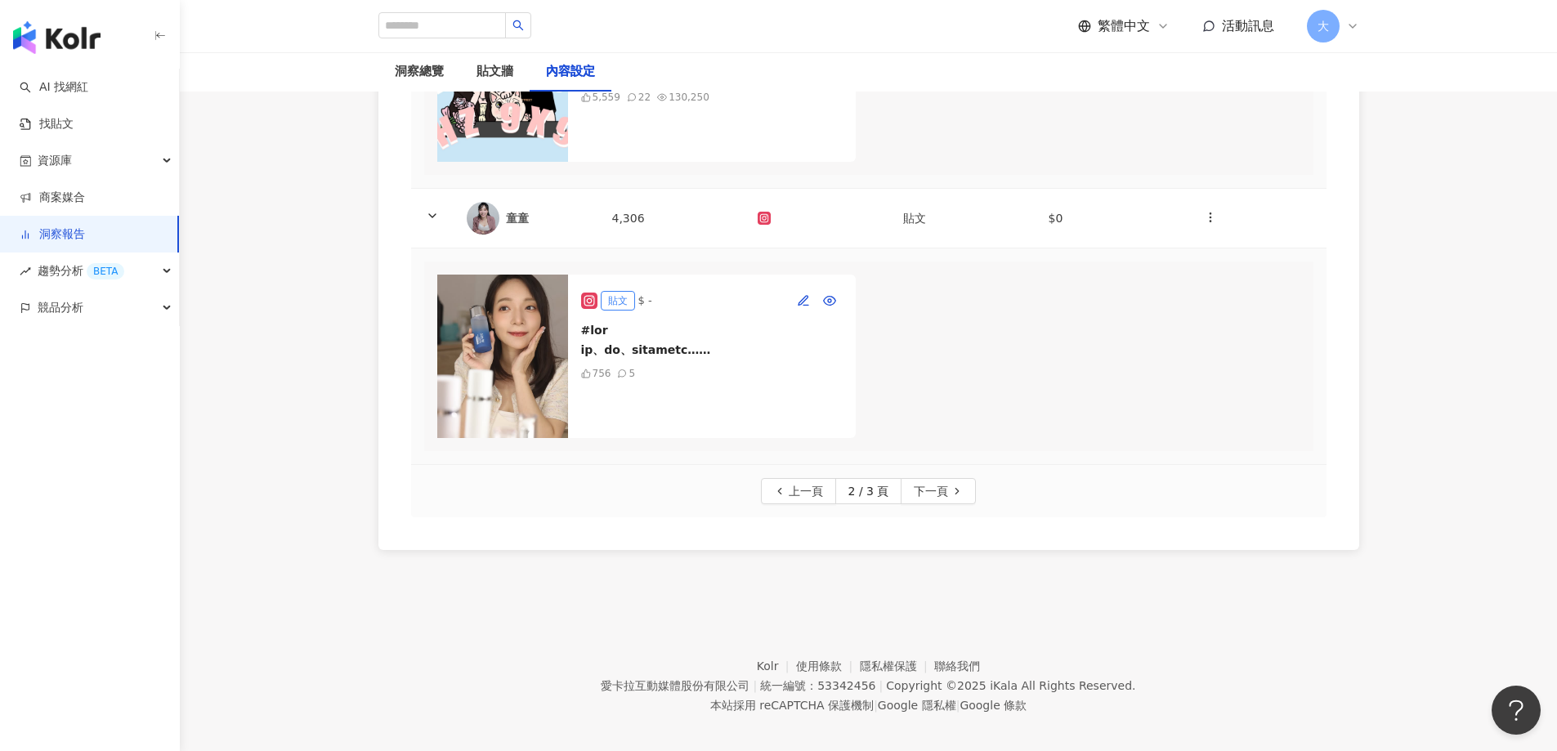
scroll to position [1700, 0]
click at [812, 503] on span "上一頁" at bounding box center [806, 490] width 34 height 26
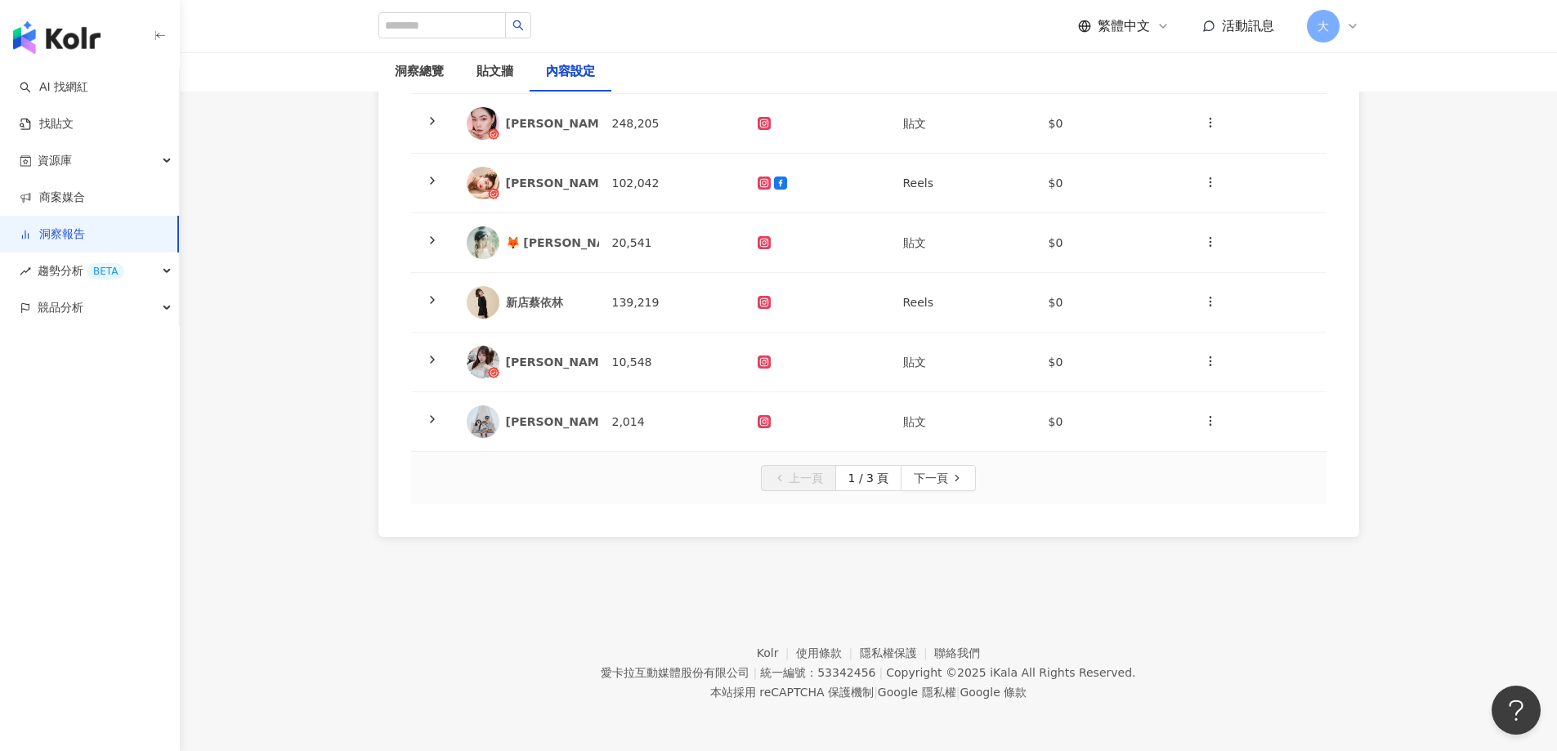
scroll to position [490, 0]
click at [576, 427] on div "Abby Hong" at bounding box center [559, 422] width 106 height 16
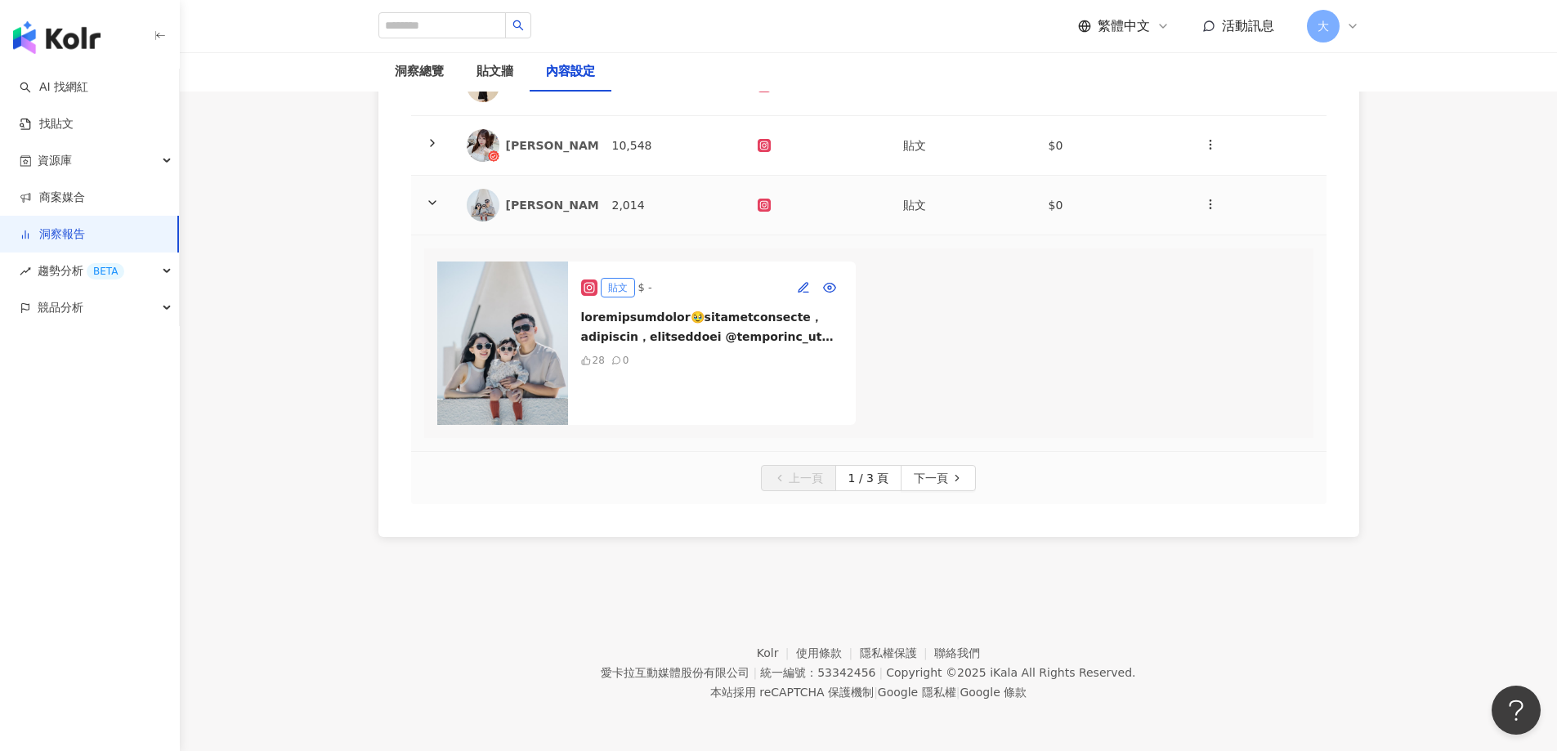
click at [570, 197] on div "Abby Hong" at bounding box center [559, 205] width 106 height 16
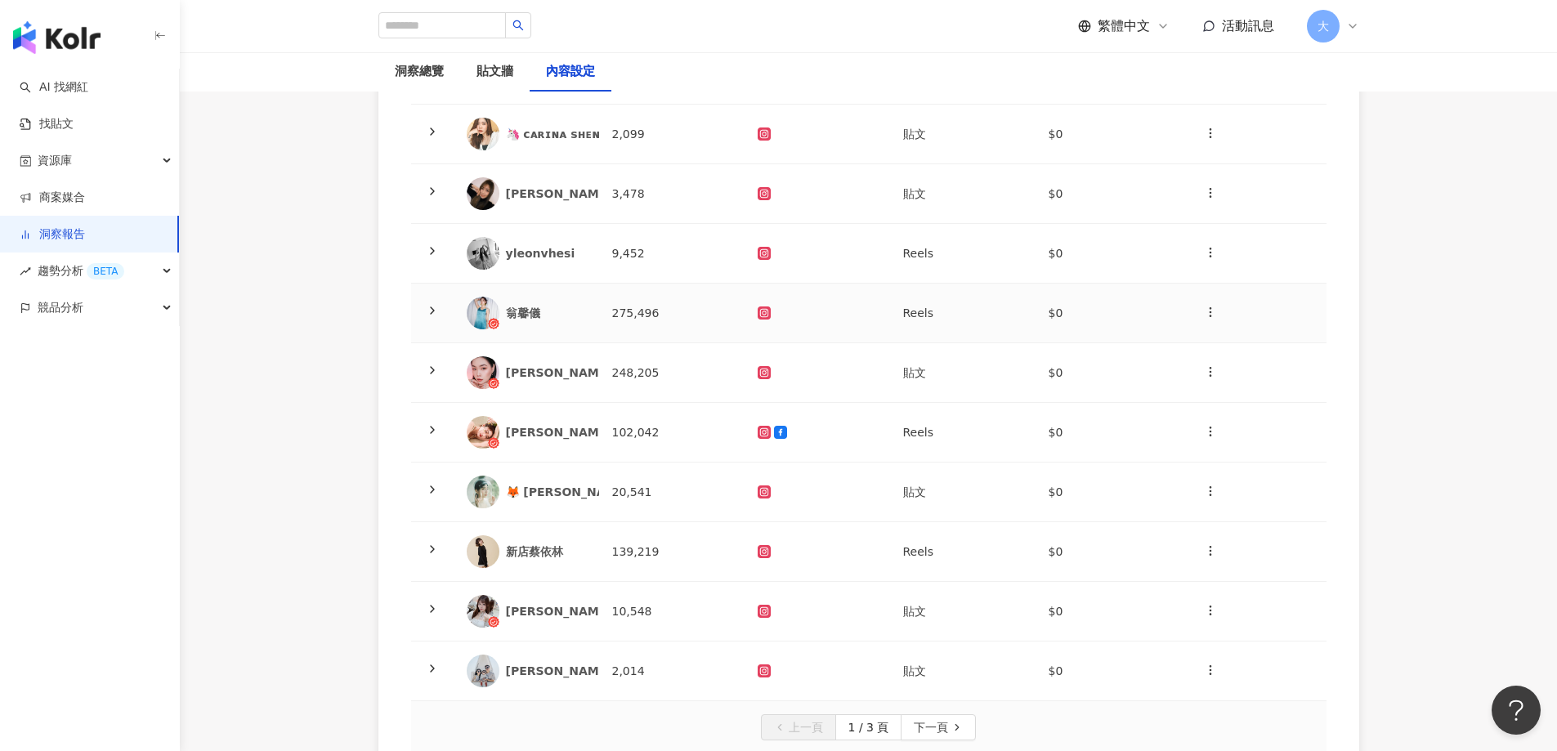
scroll to position [163, 0]
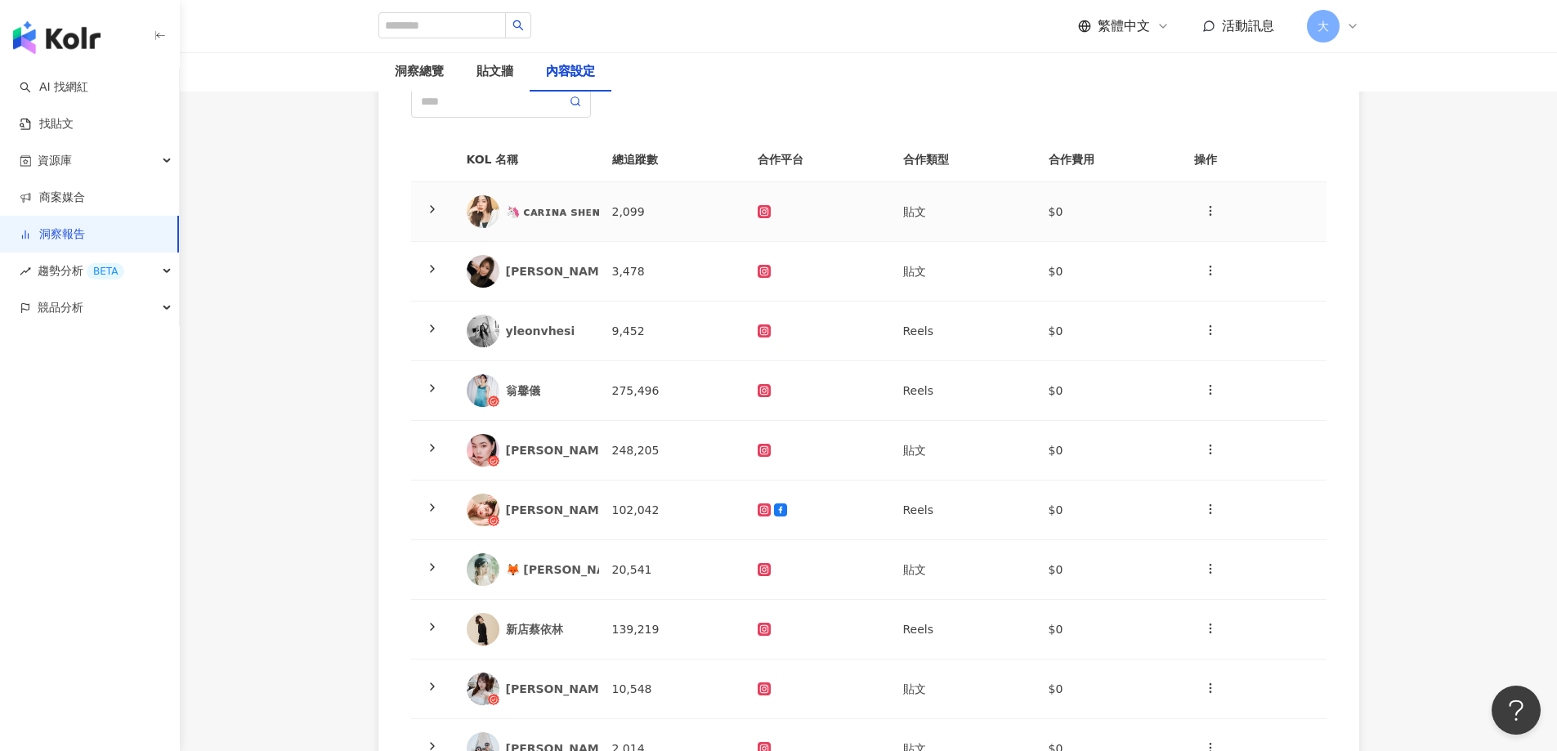
click at [558, 213] on div "️🦄 ᴄᴀʀɪɴᴀ sʜᴇɴ️" at bounding box center [553, 212] width 95 height 16
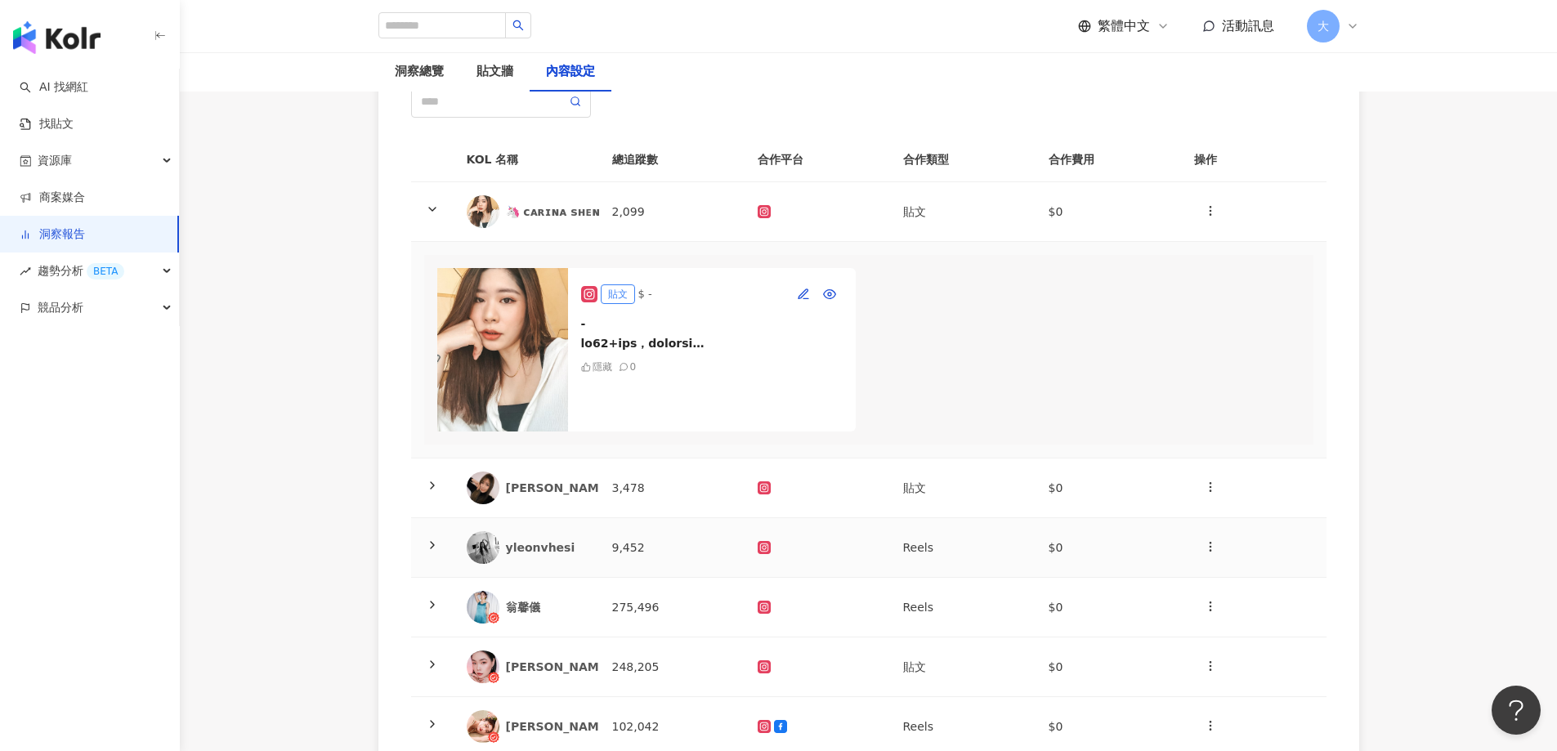
drag, startPoint x: 556, startPoint y: 532, endPoint x: 556, endPoint y: 518, distance: 13.9
click at [556, 529] on tbody "️🦄 ᴄᴀʀɪɴᴀ sʜᴇɴ️ 2,099 貼文 $0 貼文 $ - 隱藏 0 LIN PEI XUAN 3,478 貼文 $0 yleonvhesi 9,4…" at bounding box center [869, 588] width 916 height 813
click at [535, 496] on div "LIN PEI XUAN" at bounding box center [559, 488] width 106 height 16
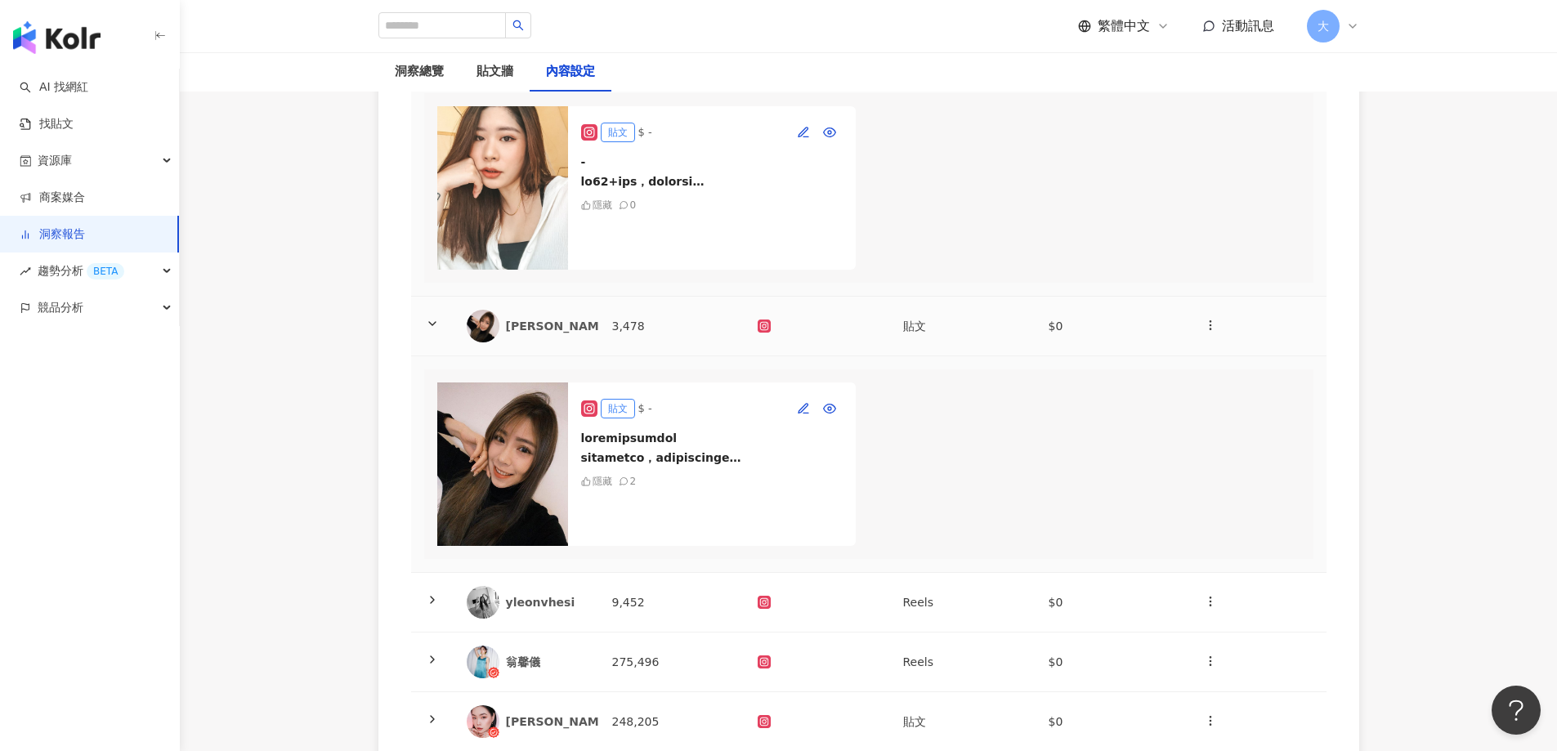
scroll to position [409, 0]
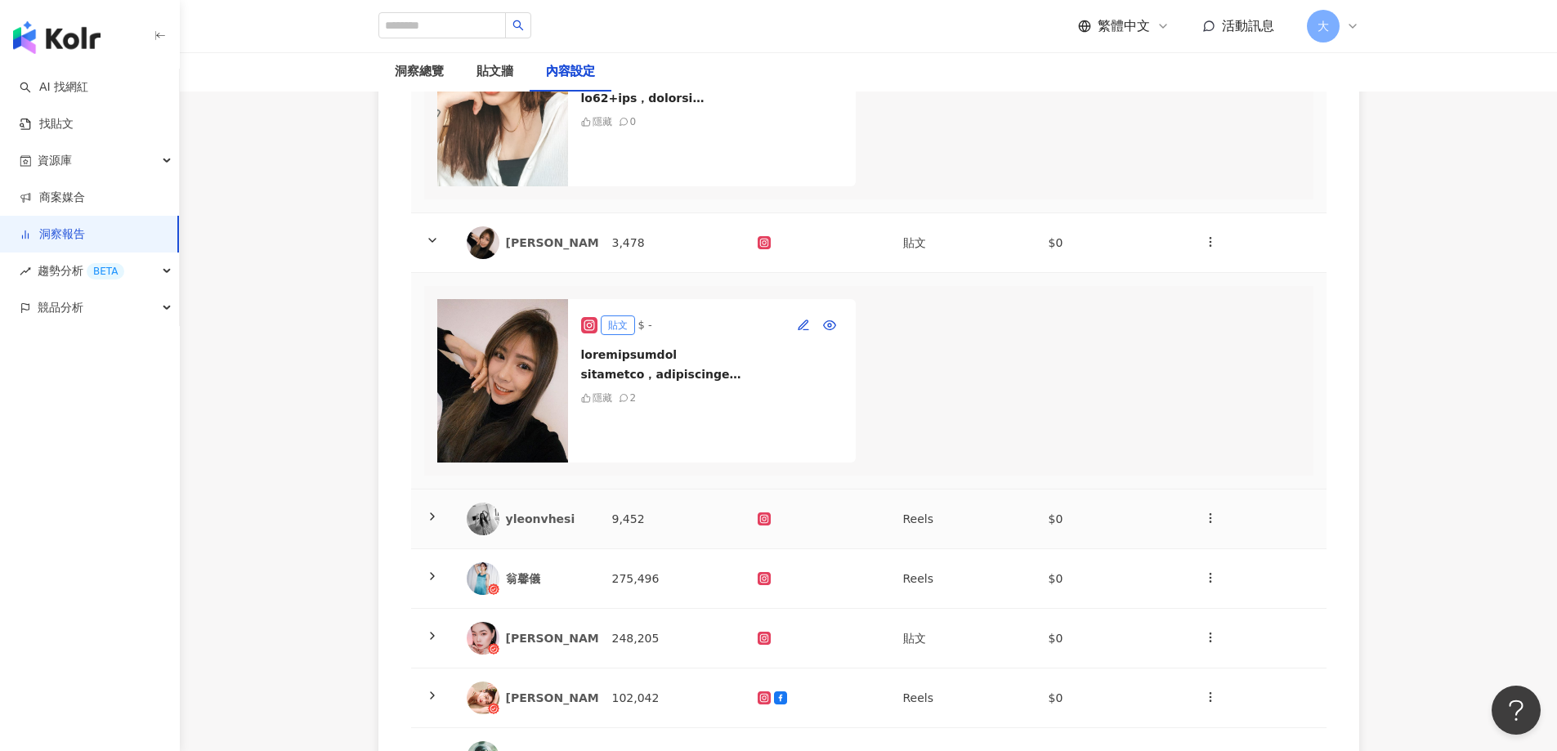
click at [562, 527] on div "yleonvhesi" at bounding box center [546, 519] width 80 height 16
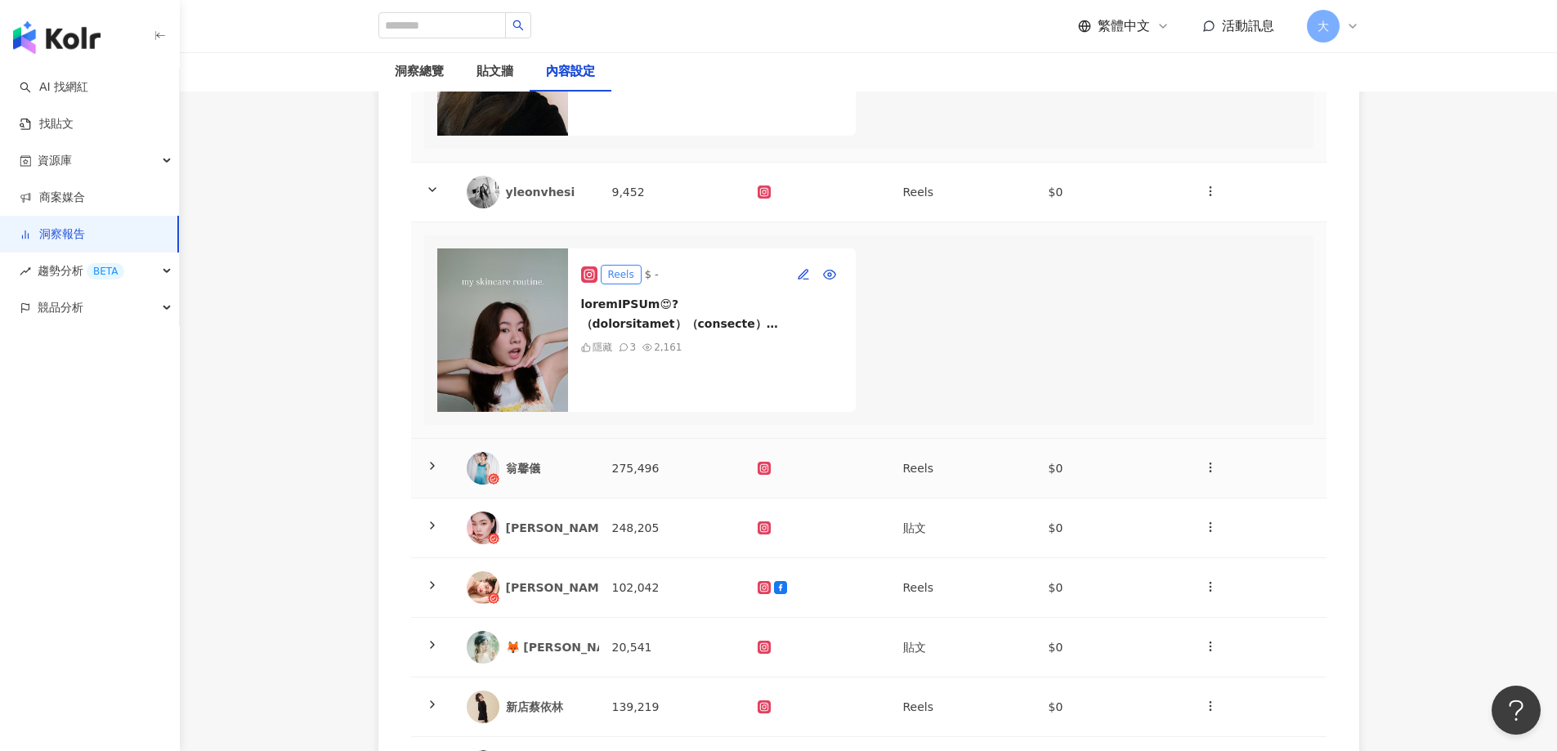
click at [563, 477] on div "翁馨儀" at bounding box center [546, 468] width 80 height 16
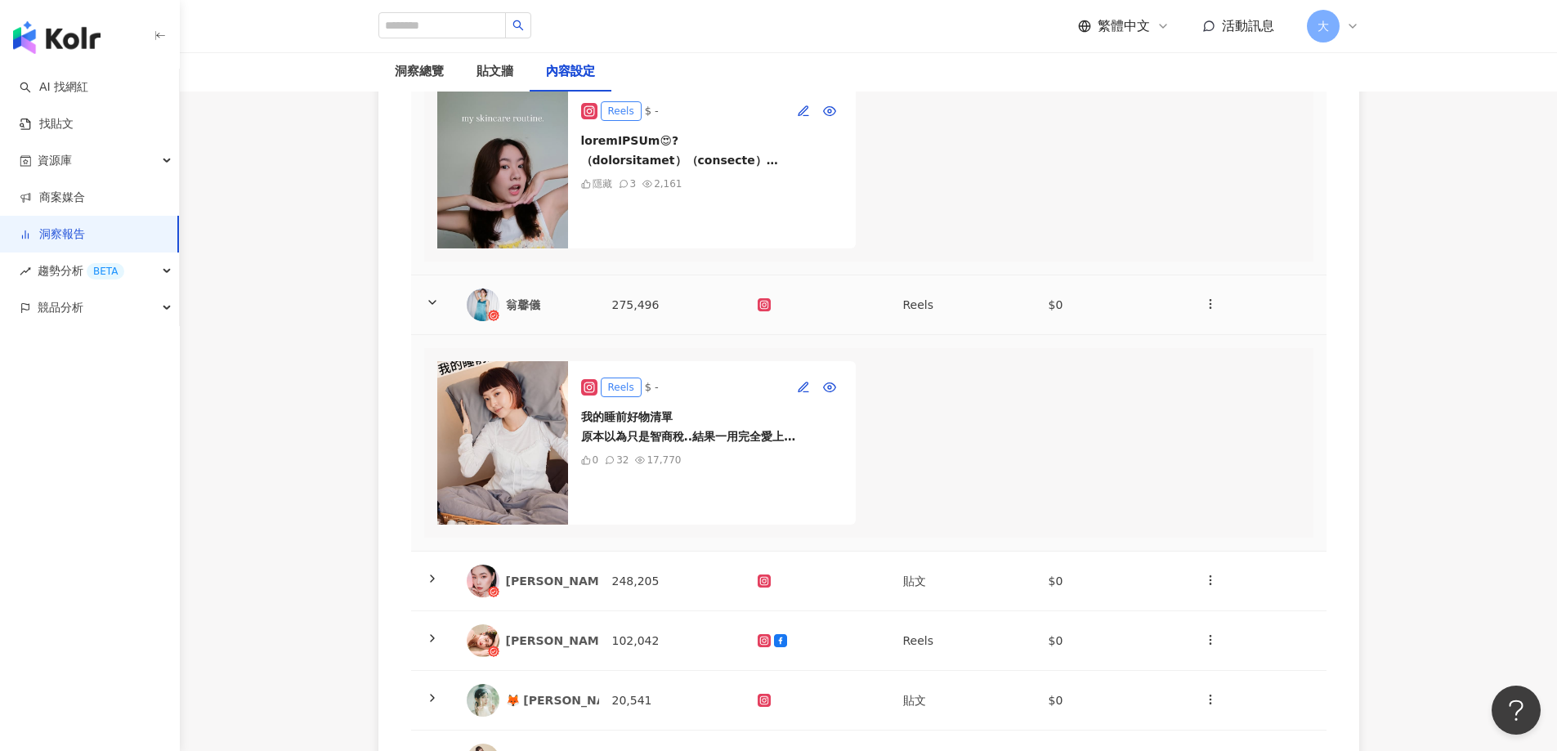
scroll to position [981, 0]
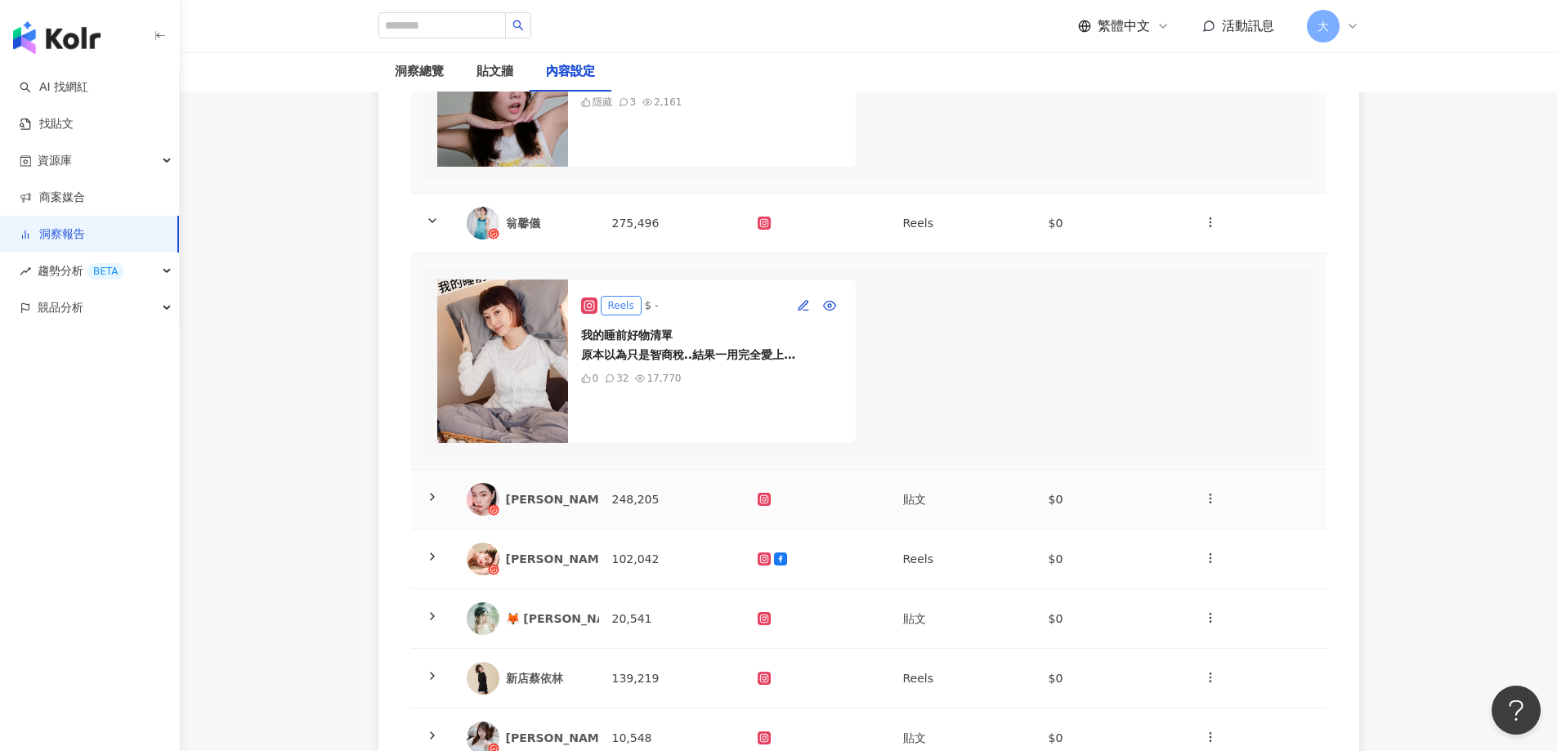
click at [524, 508] on div "[PERSON_NAME]" at bounding box center [559, 499] width 106 height 16
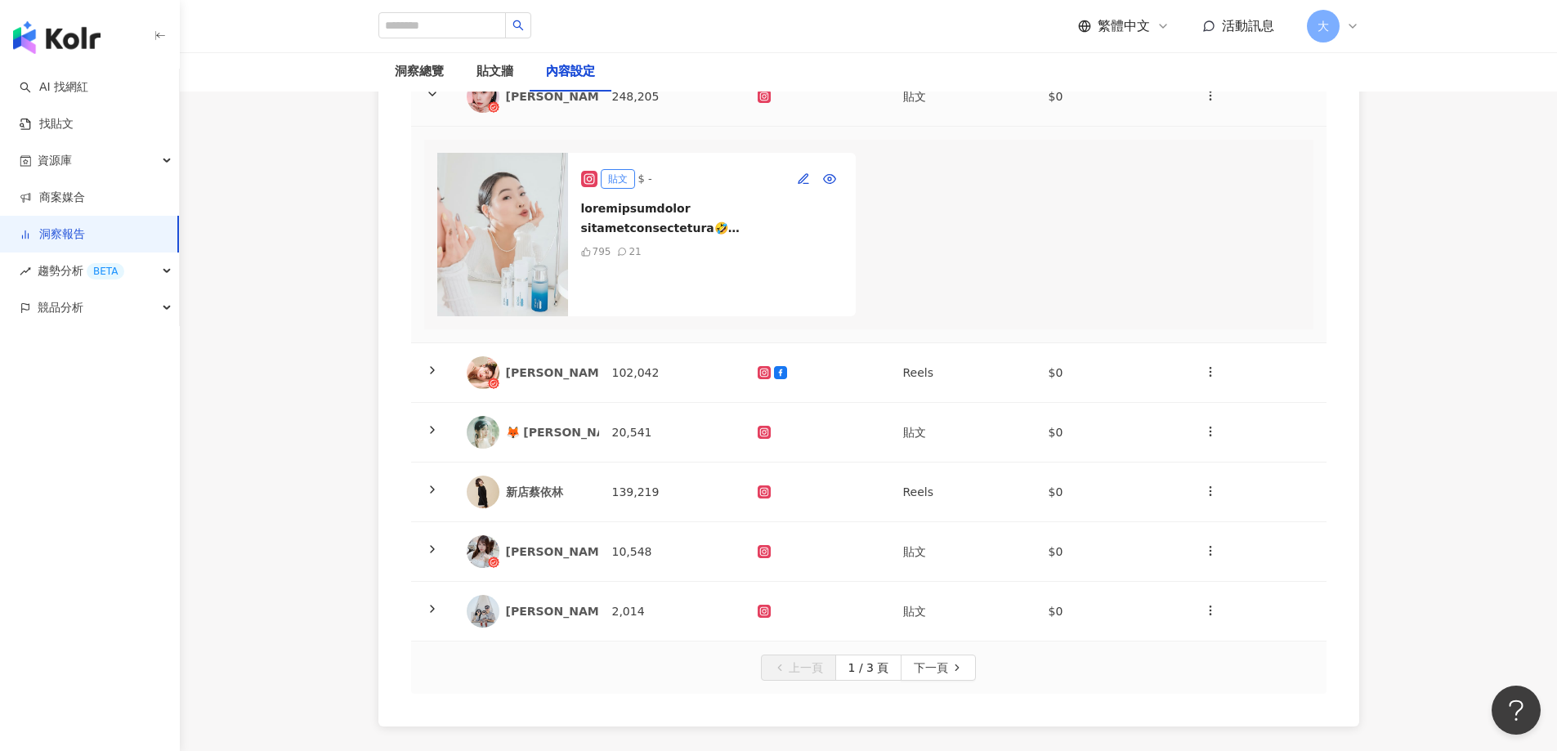
scroll to position [1390, 0]
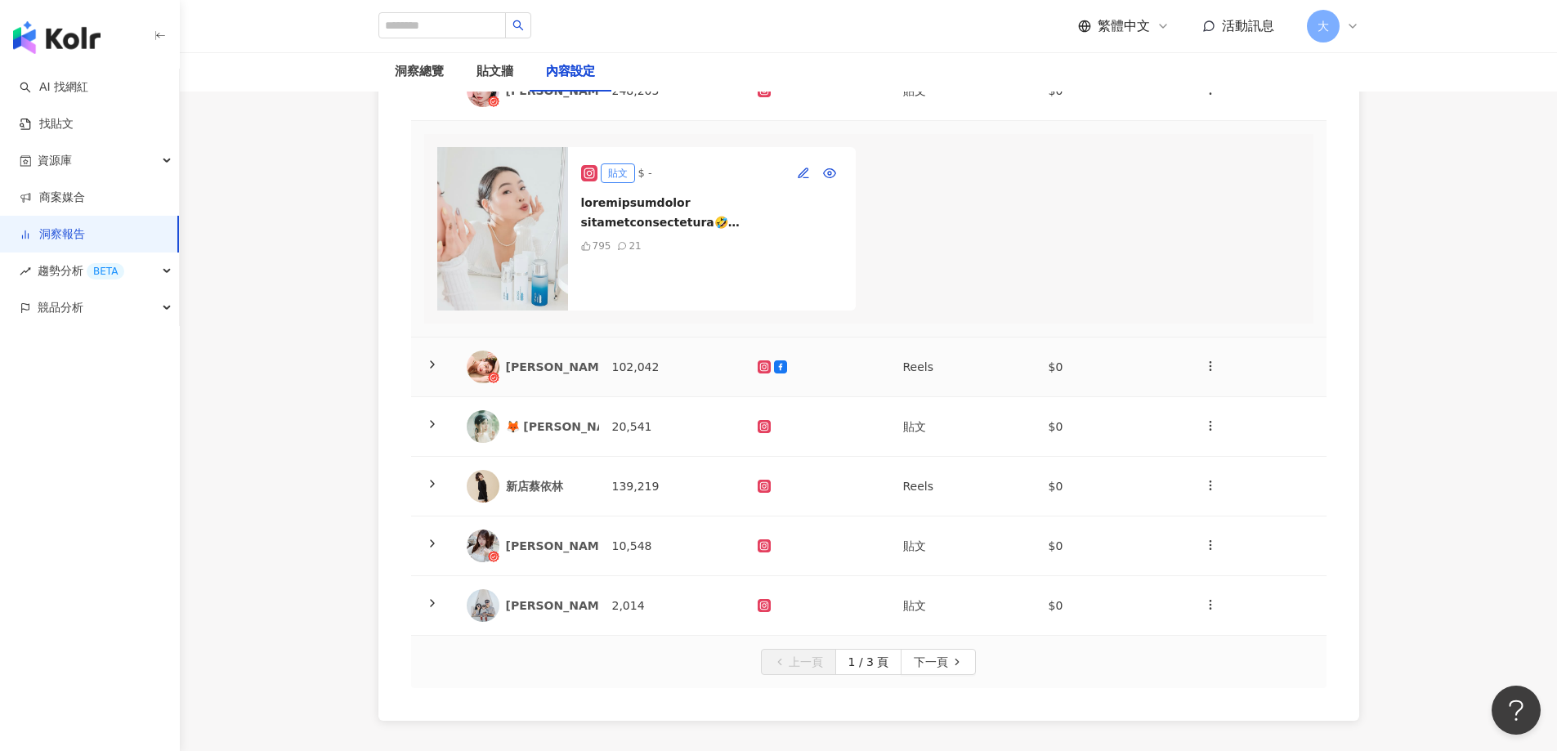
click at [558, 375] on div "[PERSON_NAME]" at bounding box center [559, 367] width 106 height 16
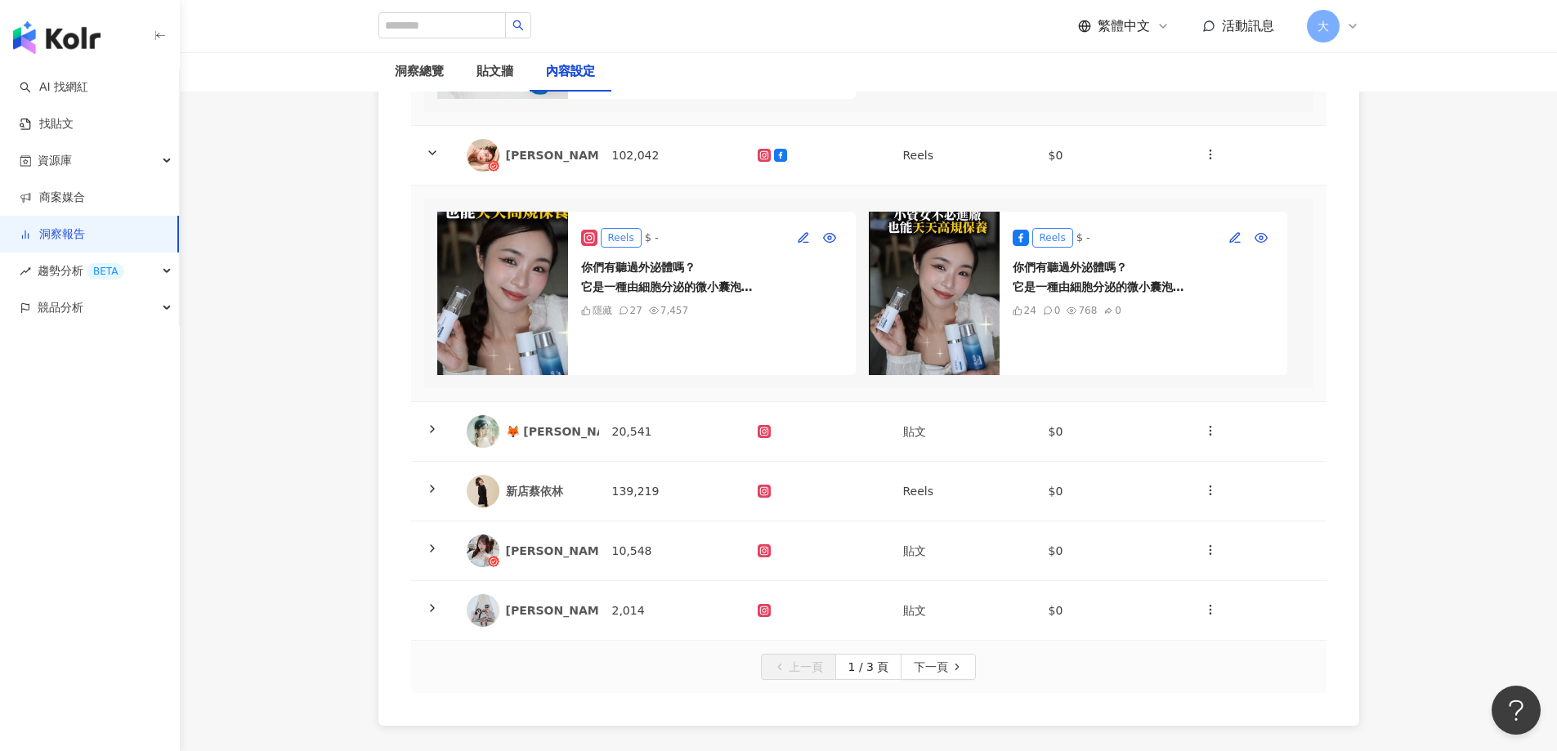
scroll to position [1635, 0]
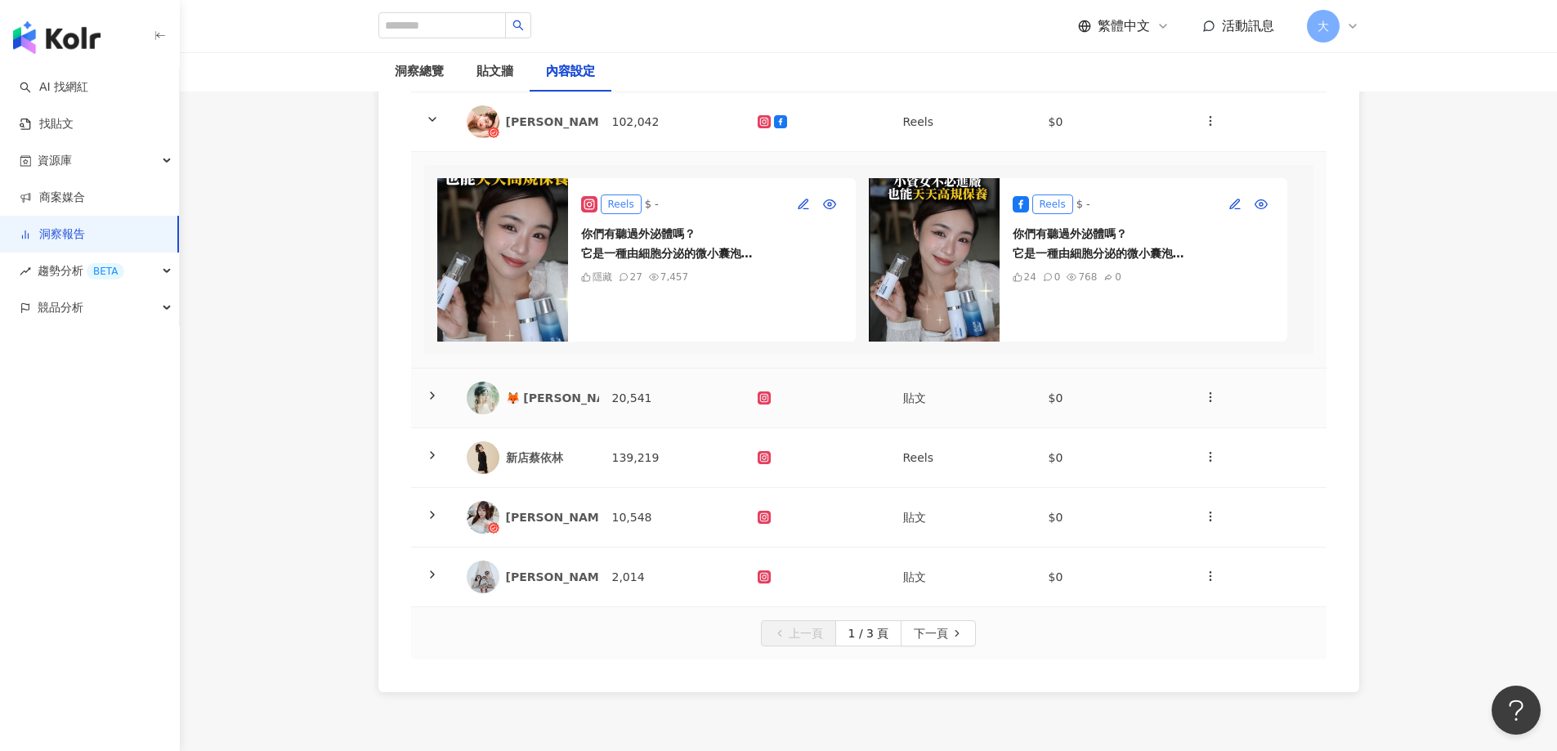
click at [641, 428] on td "20,541" at bounding box center [672, 399] width 146 height 60
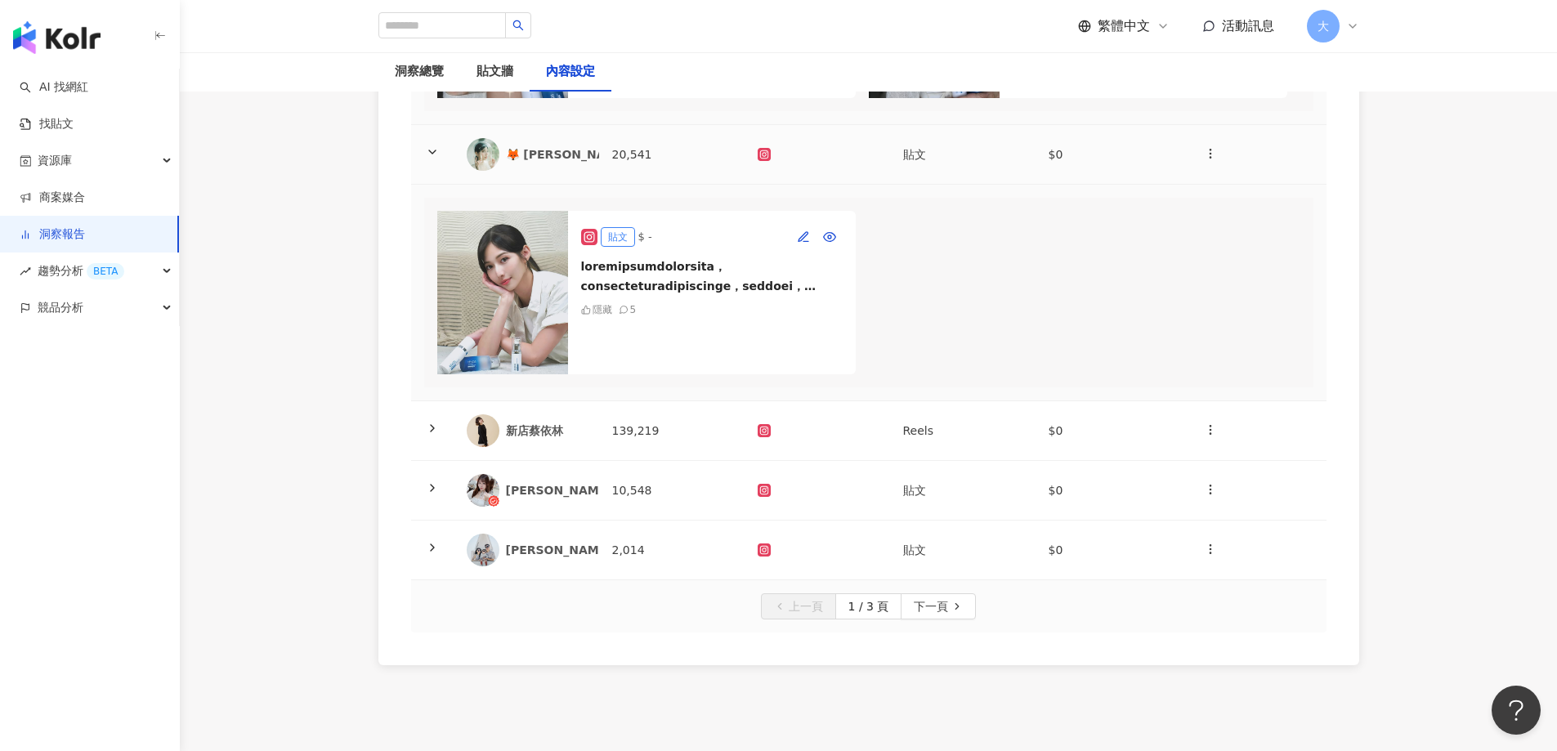
scroll to position [1880, 0]
click at [578, 437] on div "新店蔡依林" at bounding box center [546, 429] width 80 height 16
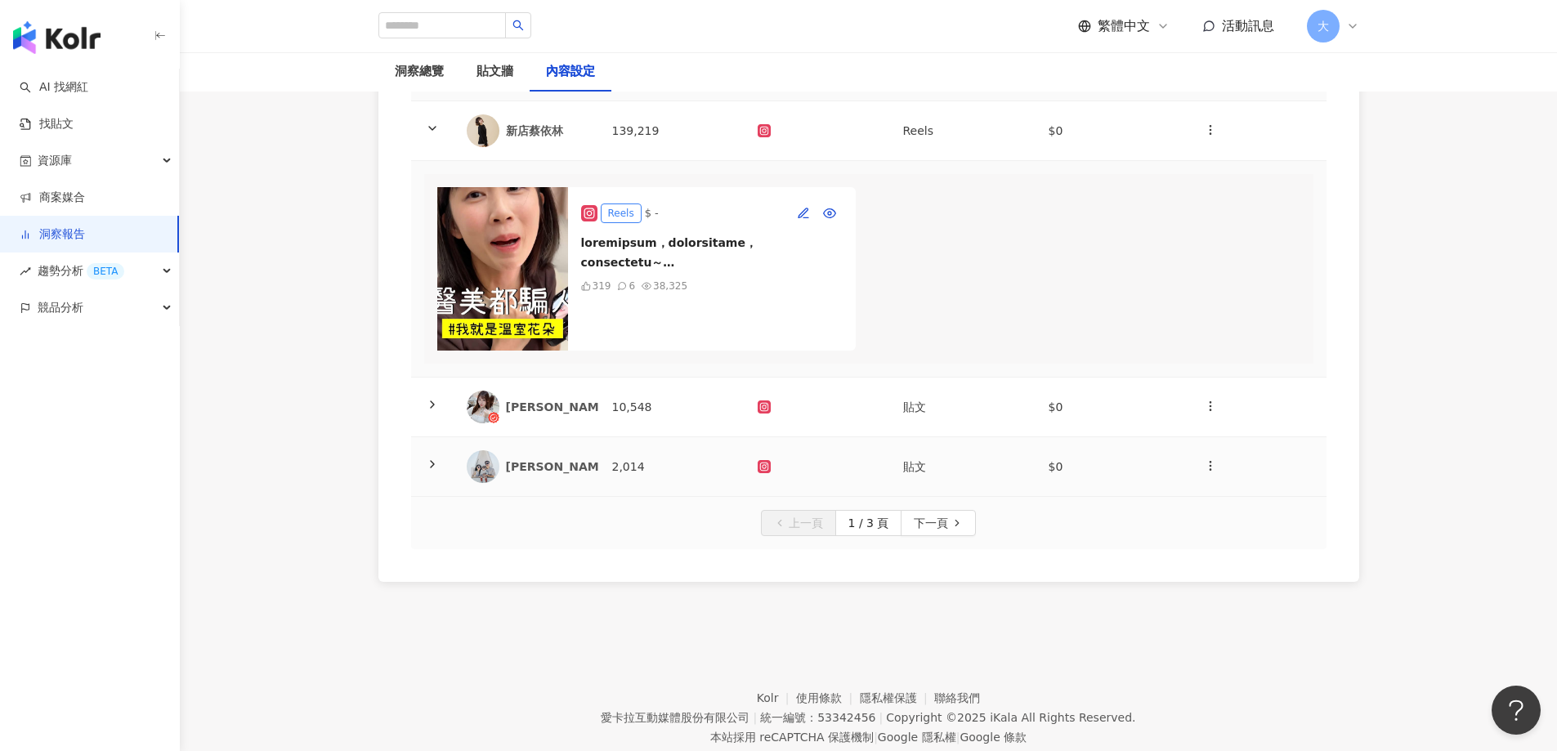
scroll to position [2289, 0]
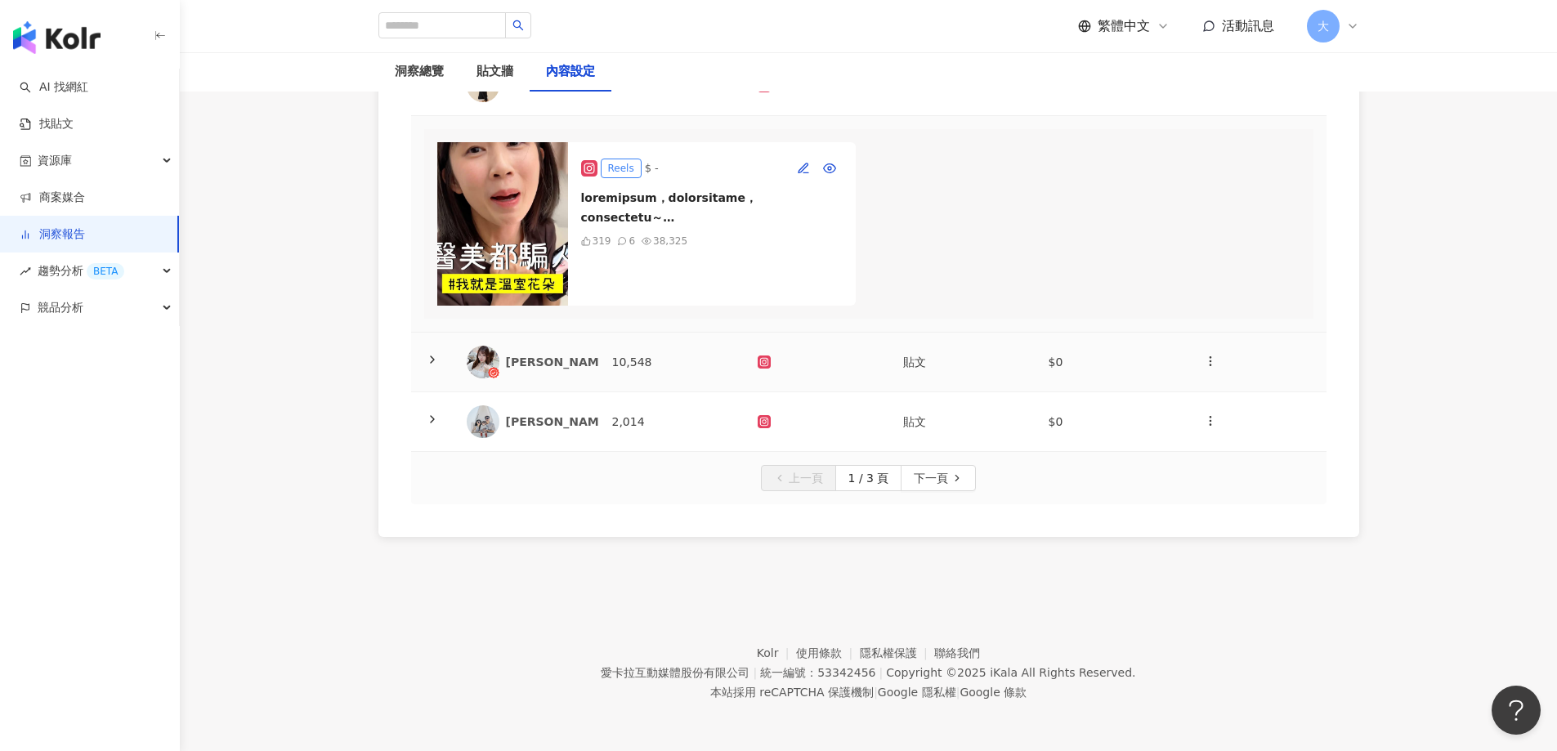
click at [563, 370] on div "[PERSON_NAME]" at bounding box center [559, 362] width 106 height 16
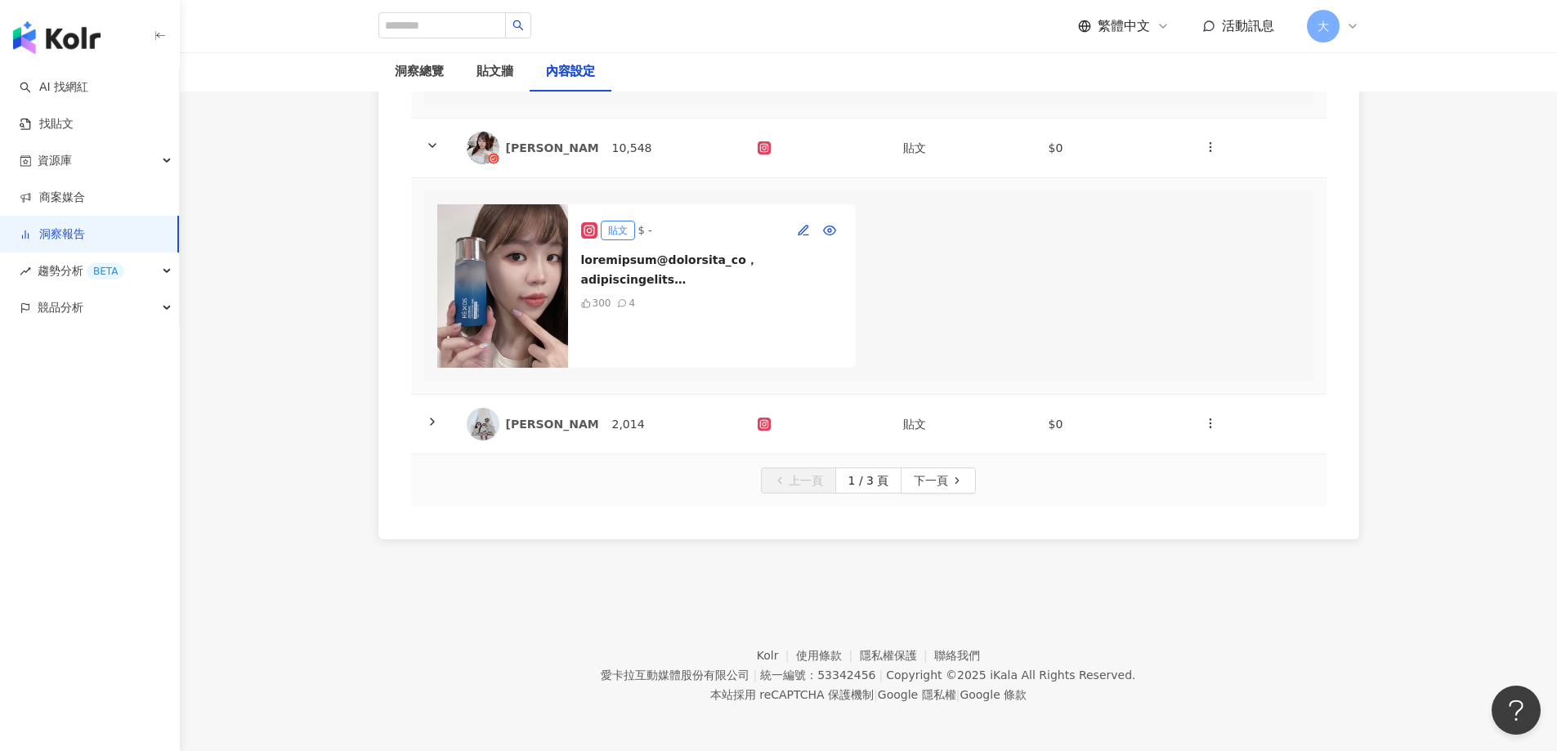
scroll to position [2534, 0]
click at [555, 438] on div "Abby Hong" at bounding box center [526, 421] width 119 height 33
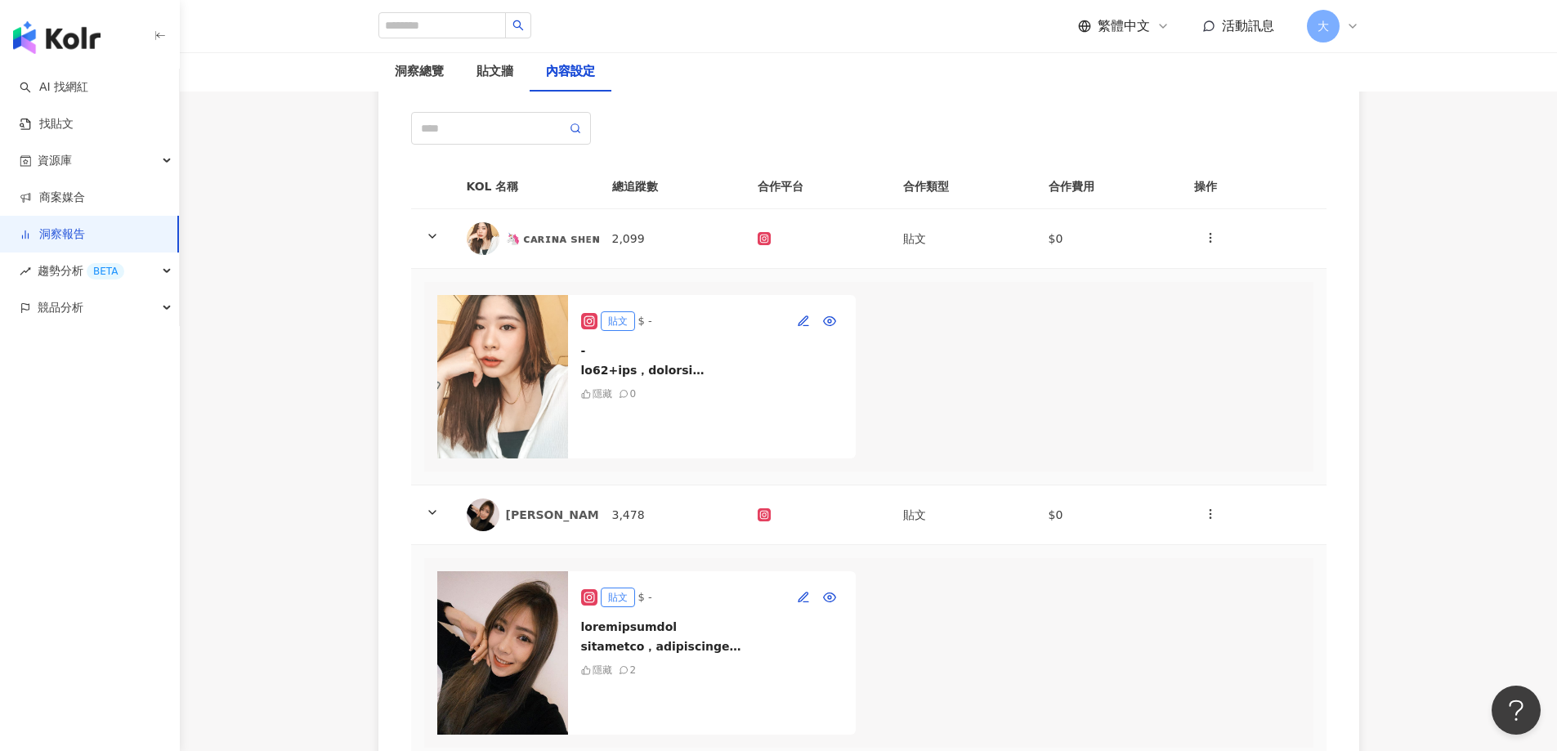
scroll to position [0, 0]
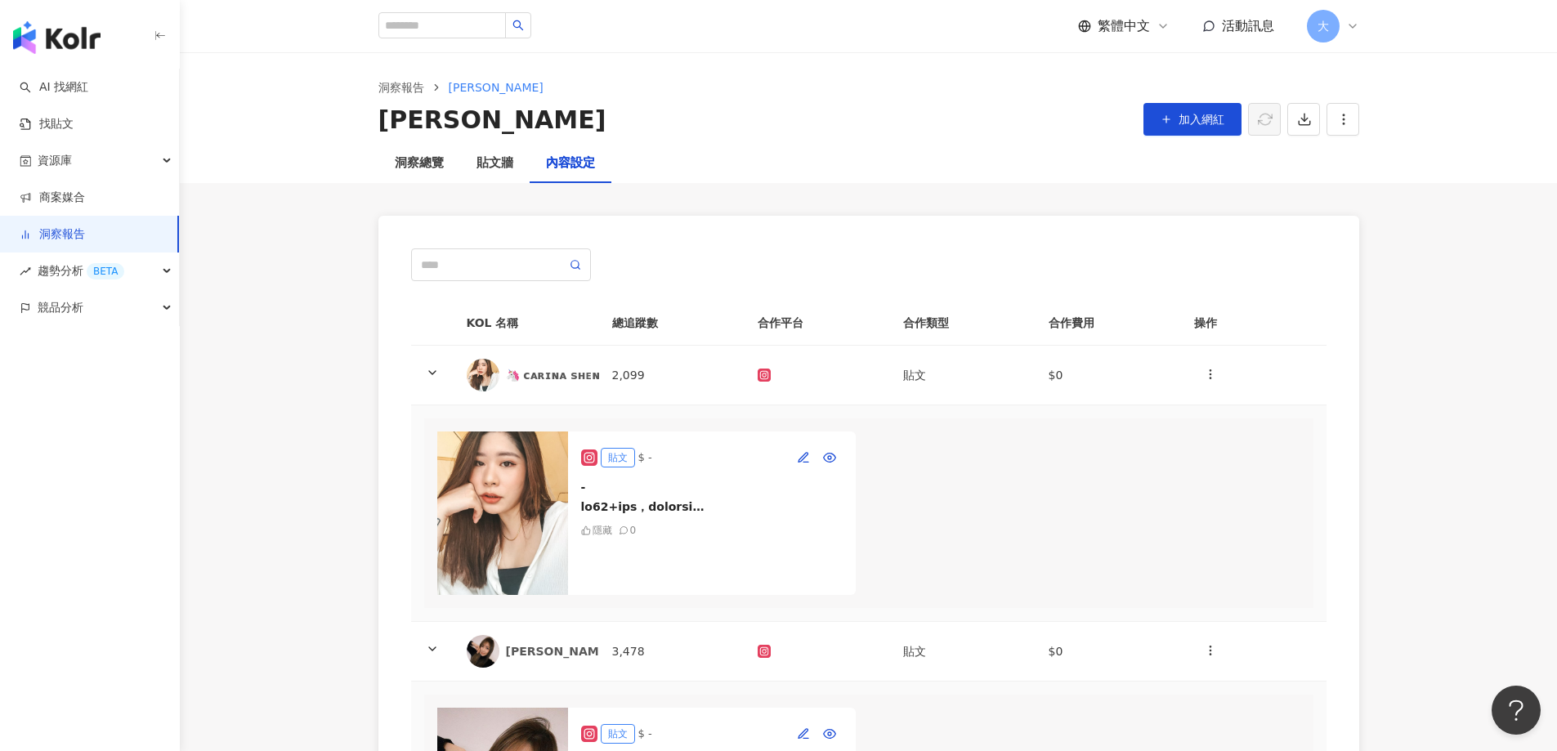
click at [526, 499] on img at bounding box center [502, 513] width 131 height 163
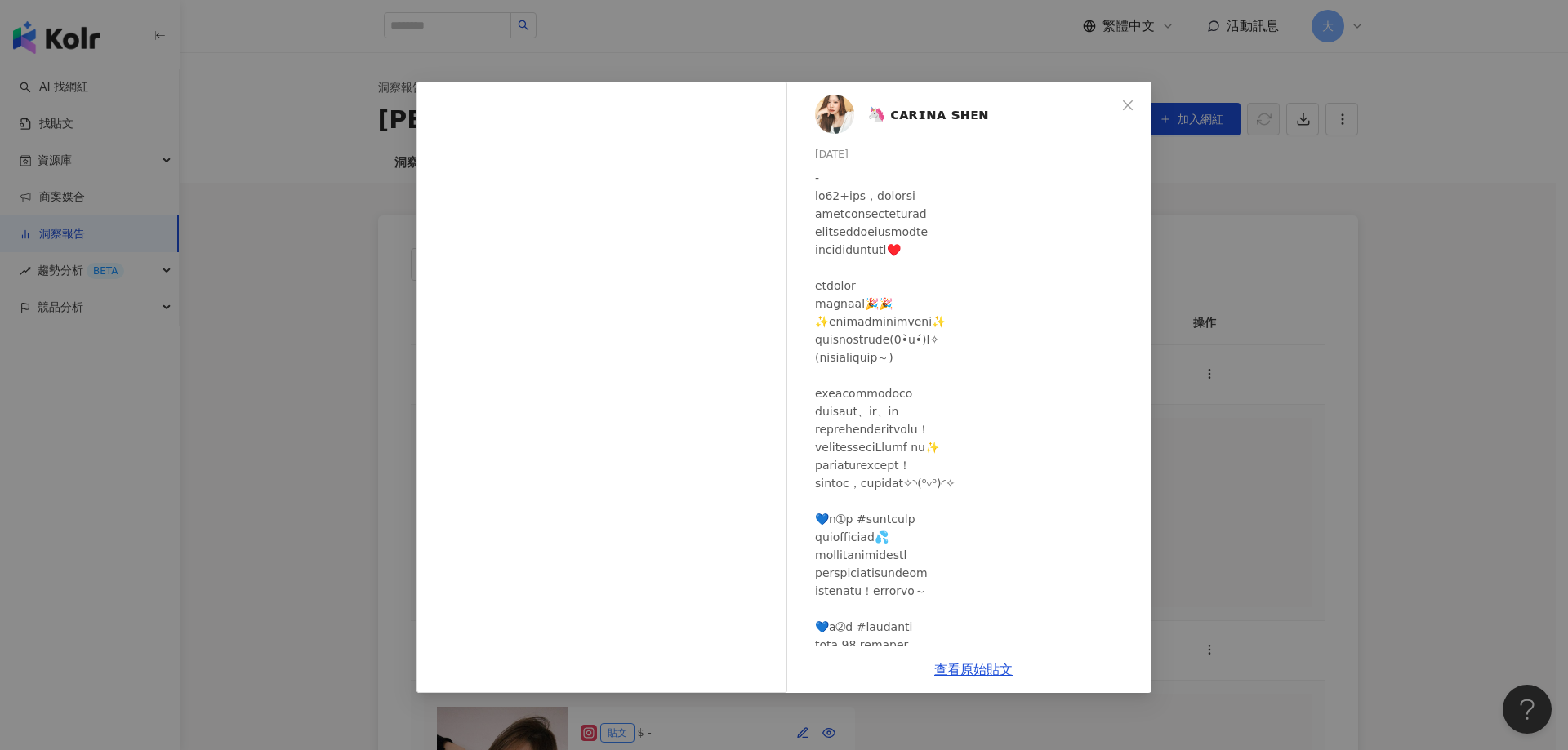
click at [1459, 448] on div "️🦄 ᴄᴀʀɪɴᴀ sʜᴇɴ️ 2025/8/31 隱藏 查看原始貼文" at bounding box center [784, 375] width 1568 height 750
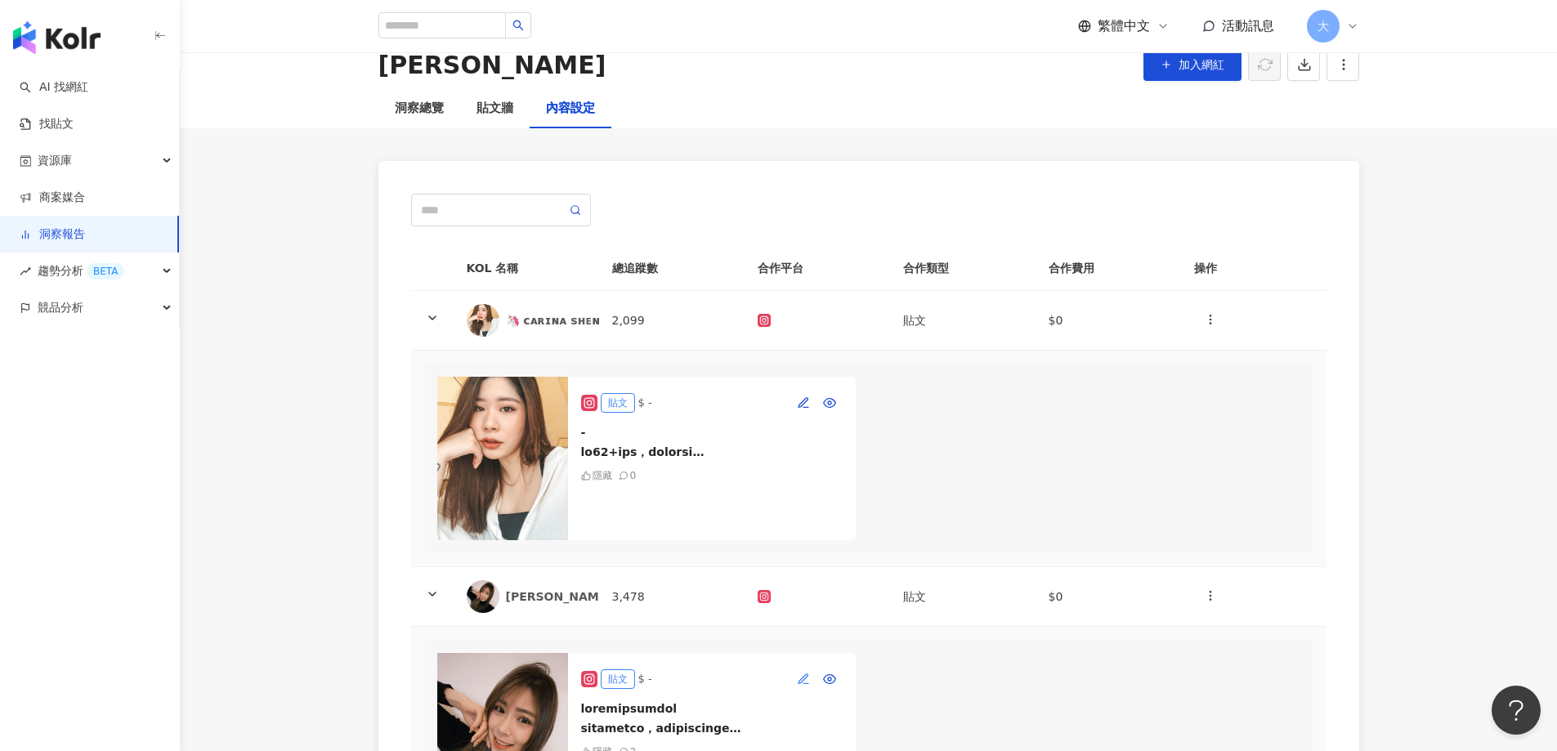
scroll to position [245, 0]
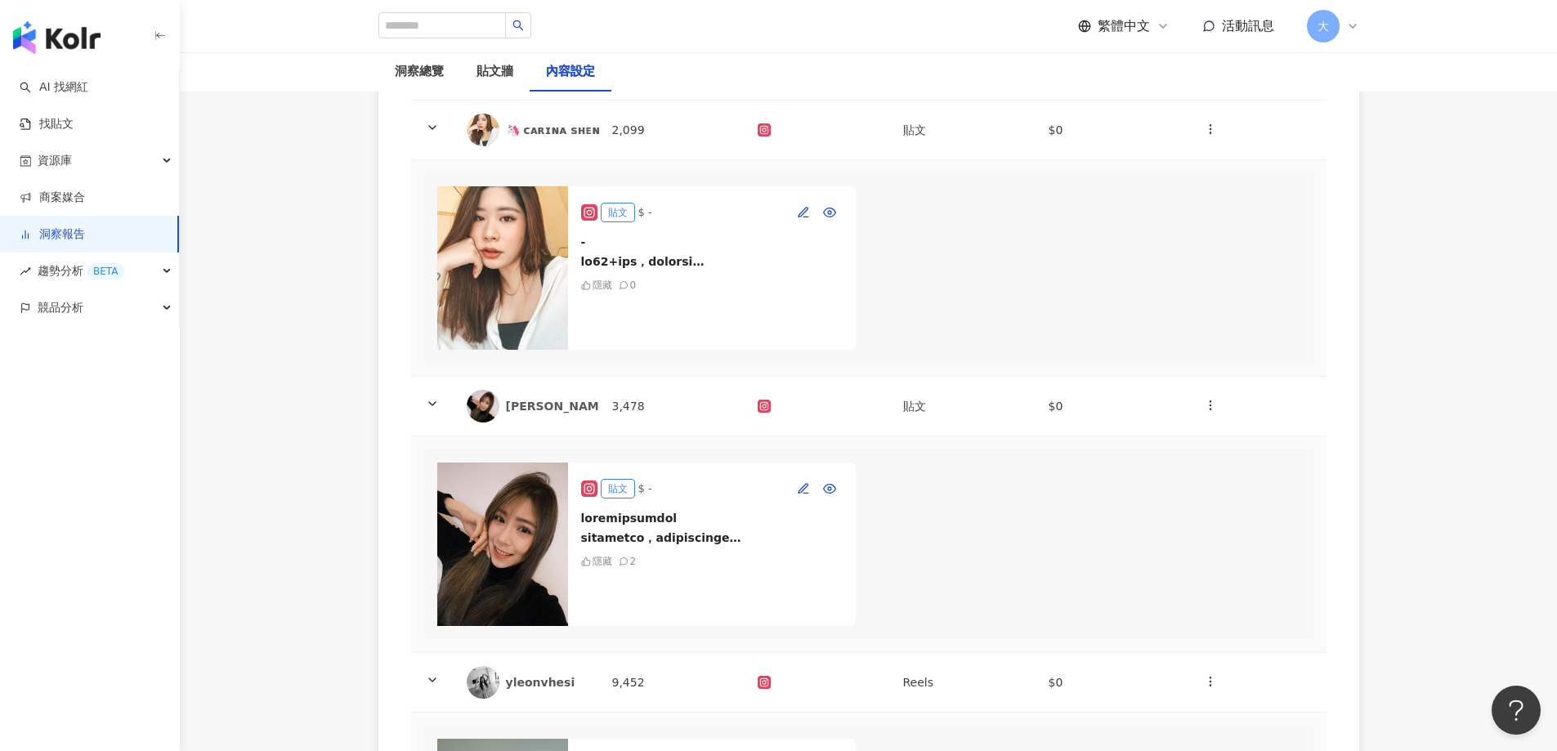
click at [446, 550] on img at bounding box center [502, 544] width 131 height 163
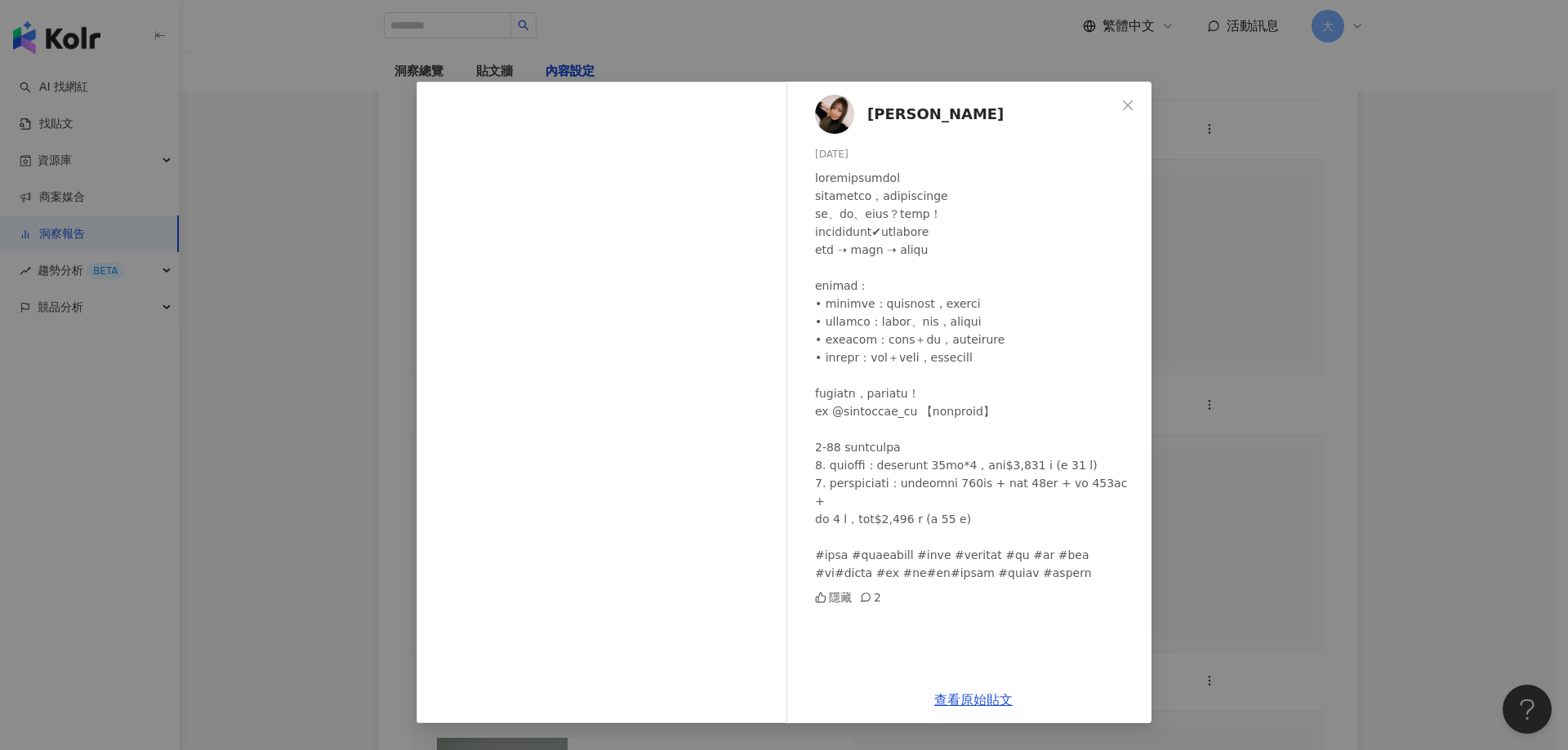
click at [1460, 399] on div "LIN PEI XUAN 2025/9/1 隱藏 2 查看原始貼文" at bounding box center [784, 375] width 1568 height 750
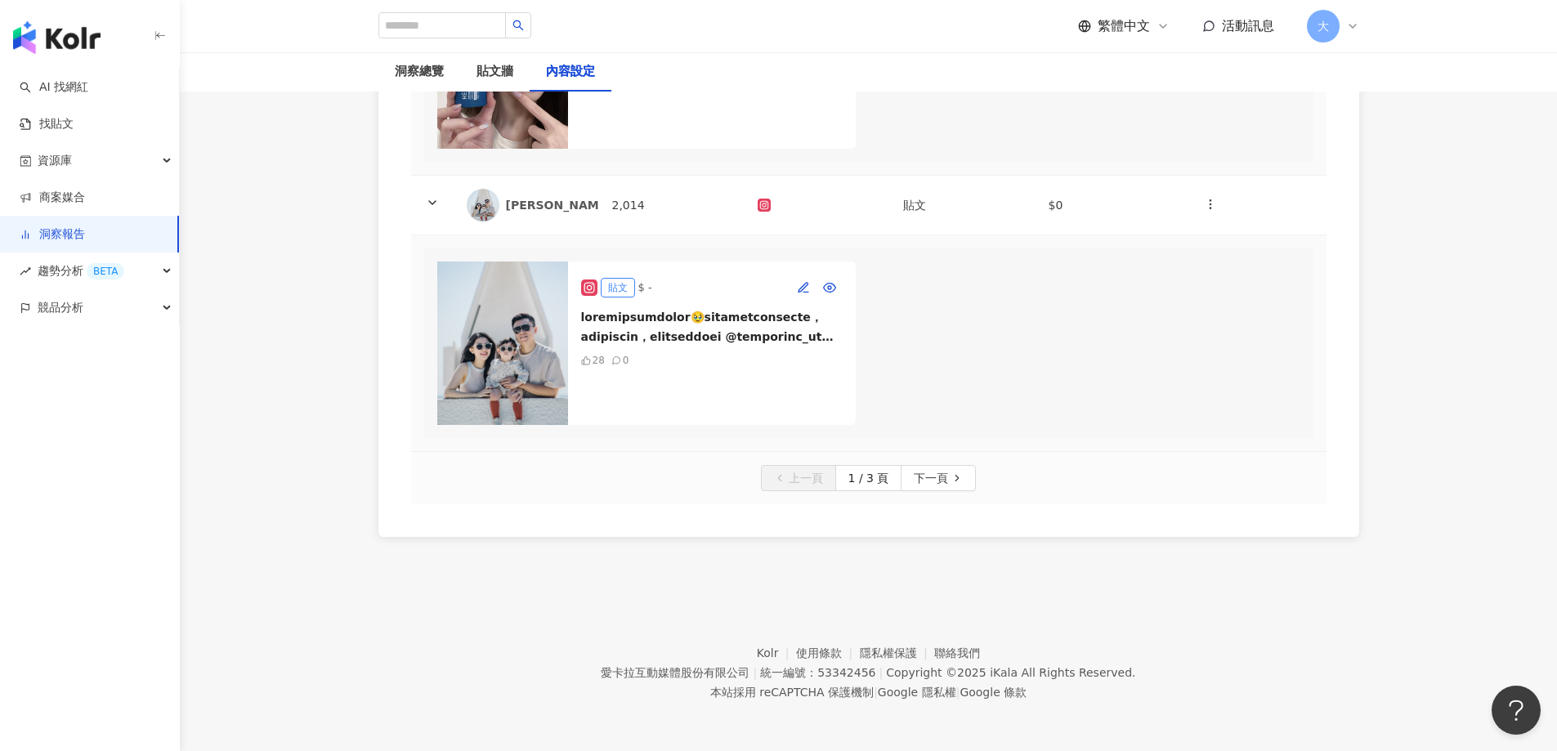
scroll to position [2779, 0]
click at [941, 477] on span "下一頁" at bounding box center [931, 479] width 34 height 26
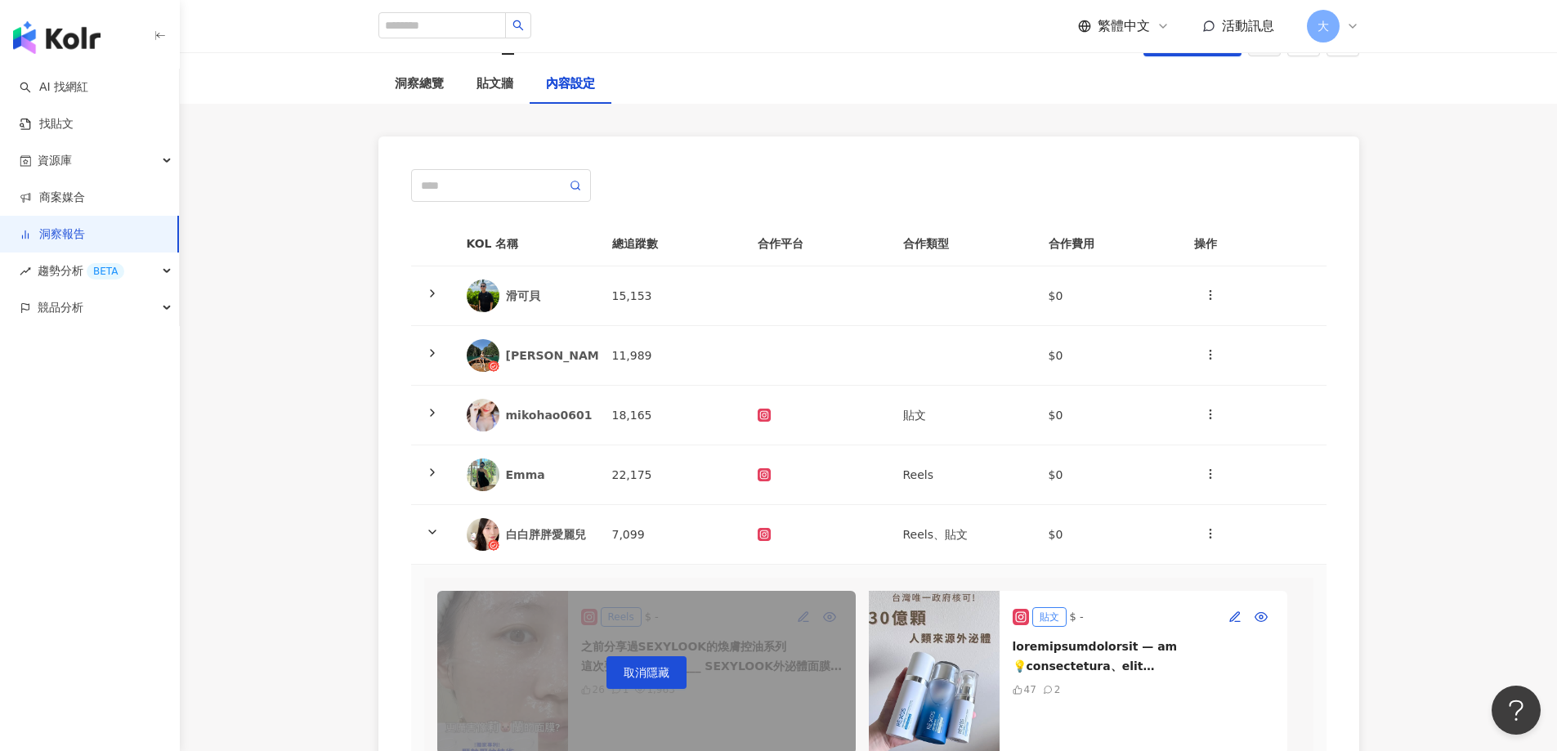
scroll to position [0, 0]
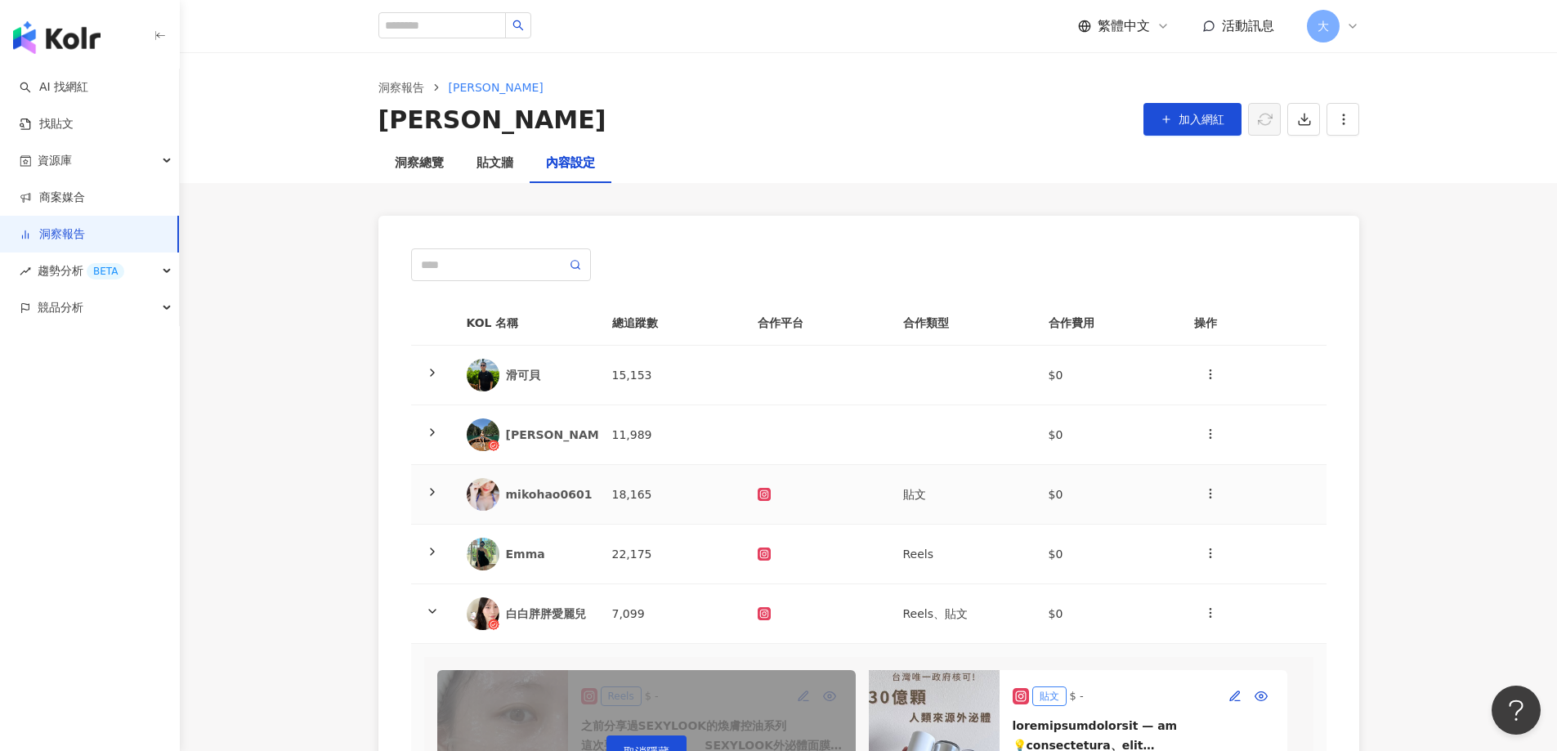
click at [531, 502] on div "mikohao0601" at bounding box center [549, 494] width 87 height 16
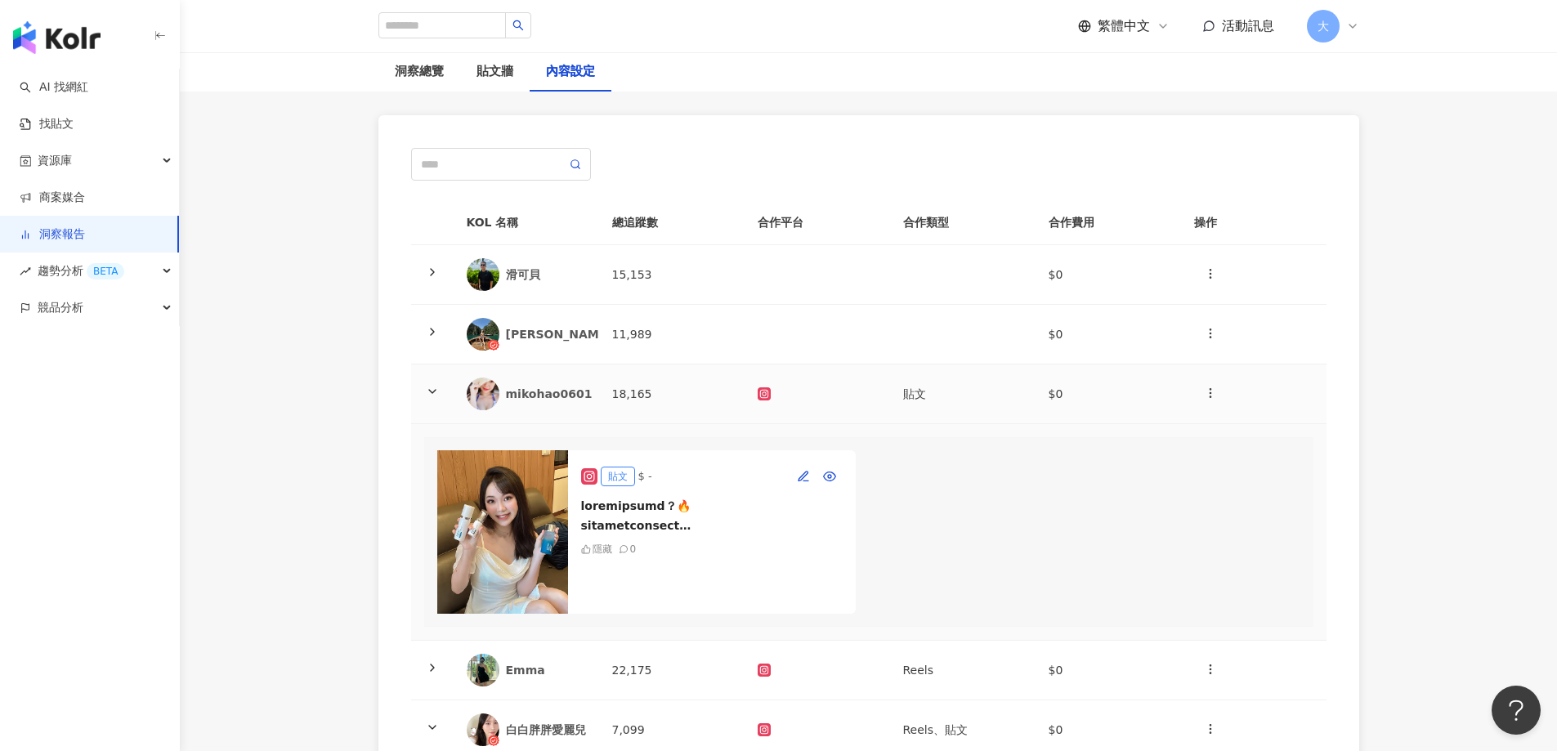
scroll to position [245, 0]
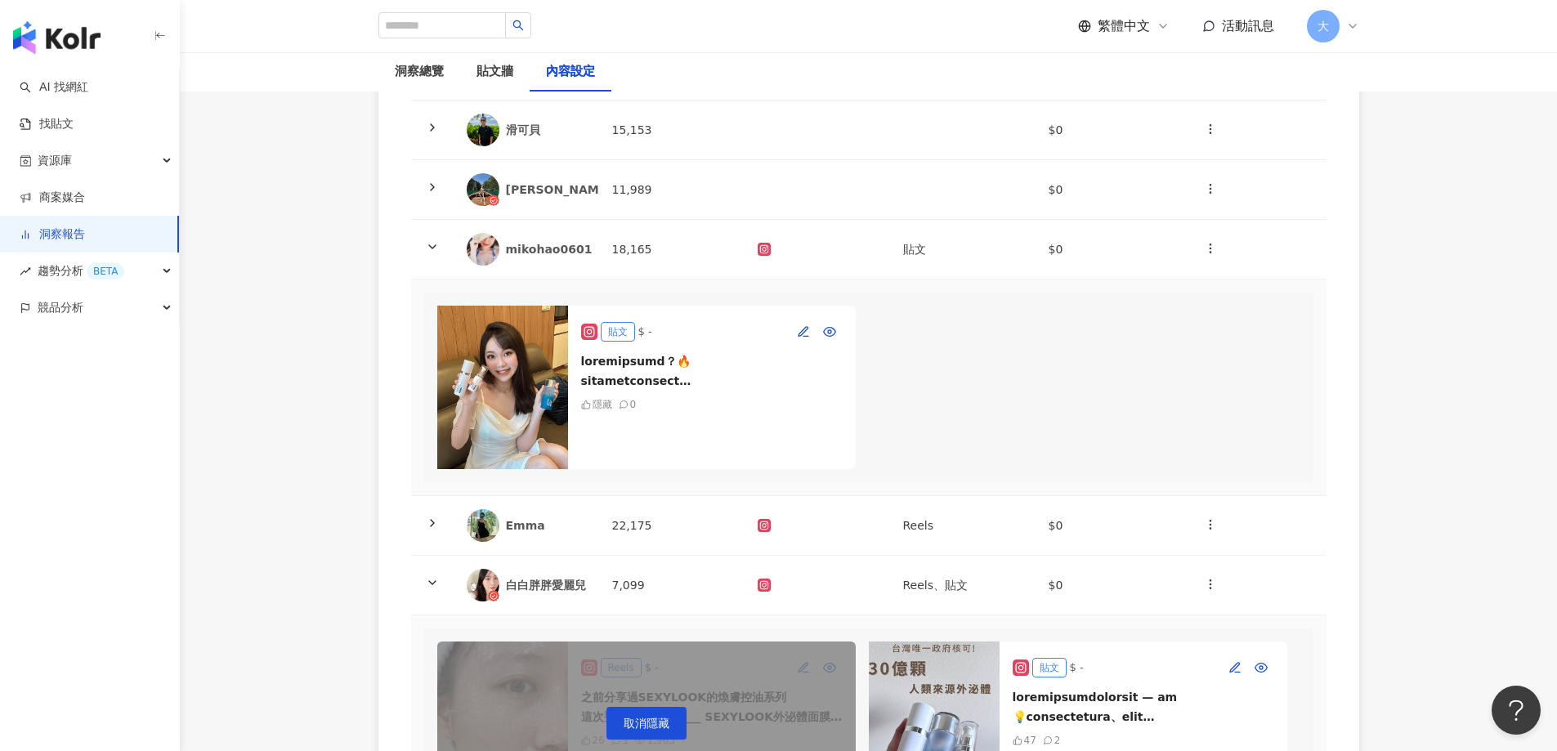
click at [513, 526] on div "Emma" at bounding box center [526, 525] width 119 height 33
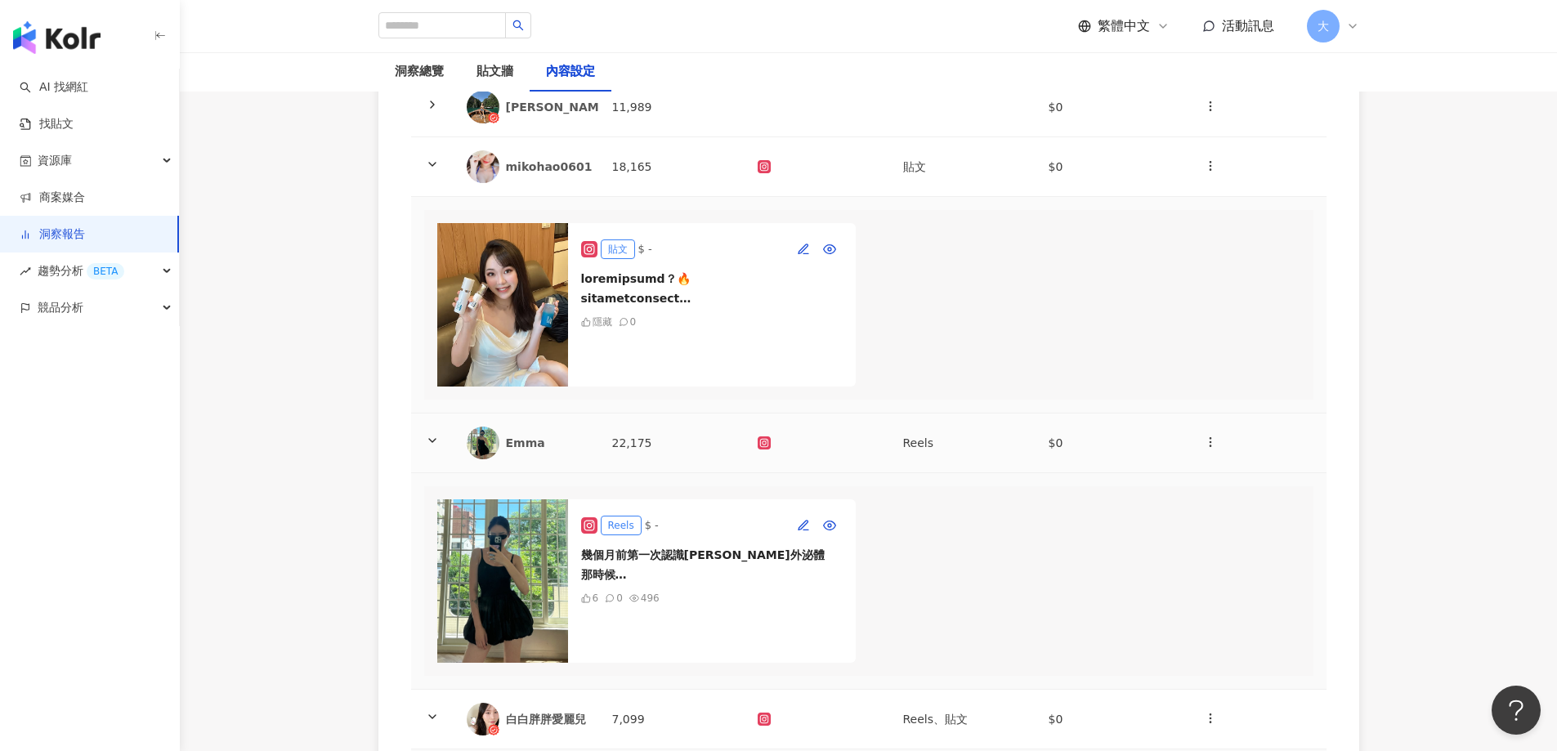
scroll to position [490, 0]
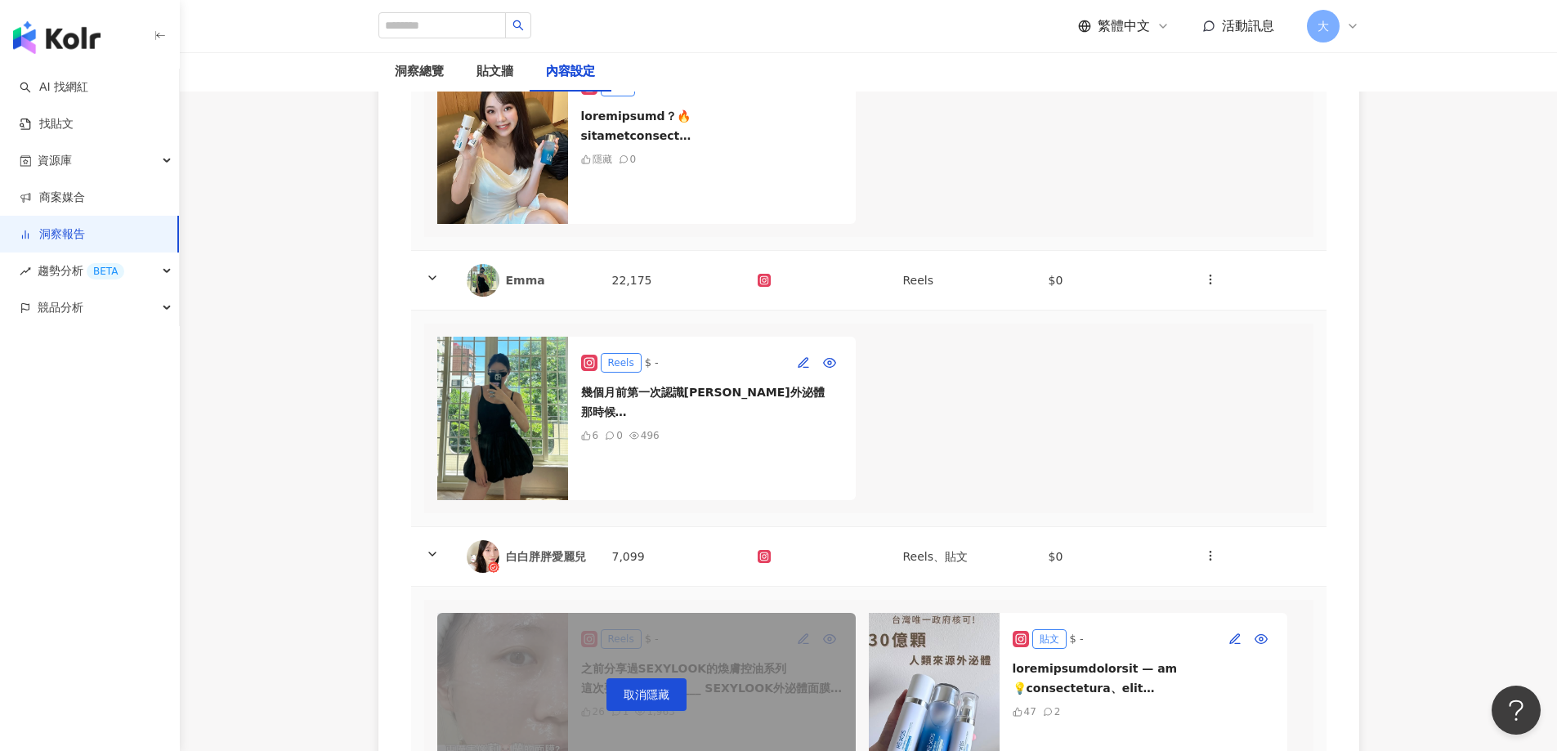
click at [522, 468] on img at bounding box center [502, 418] width 131 height 163
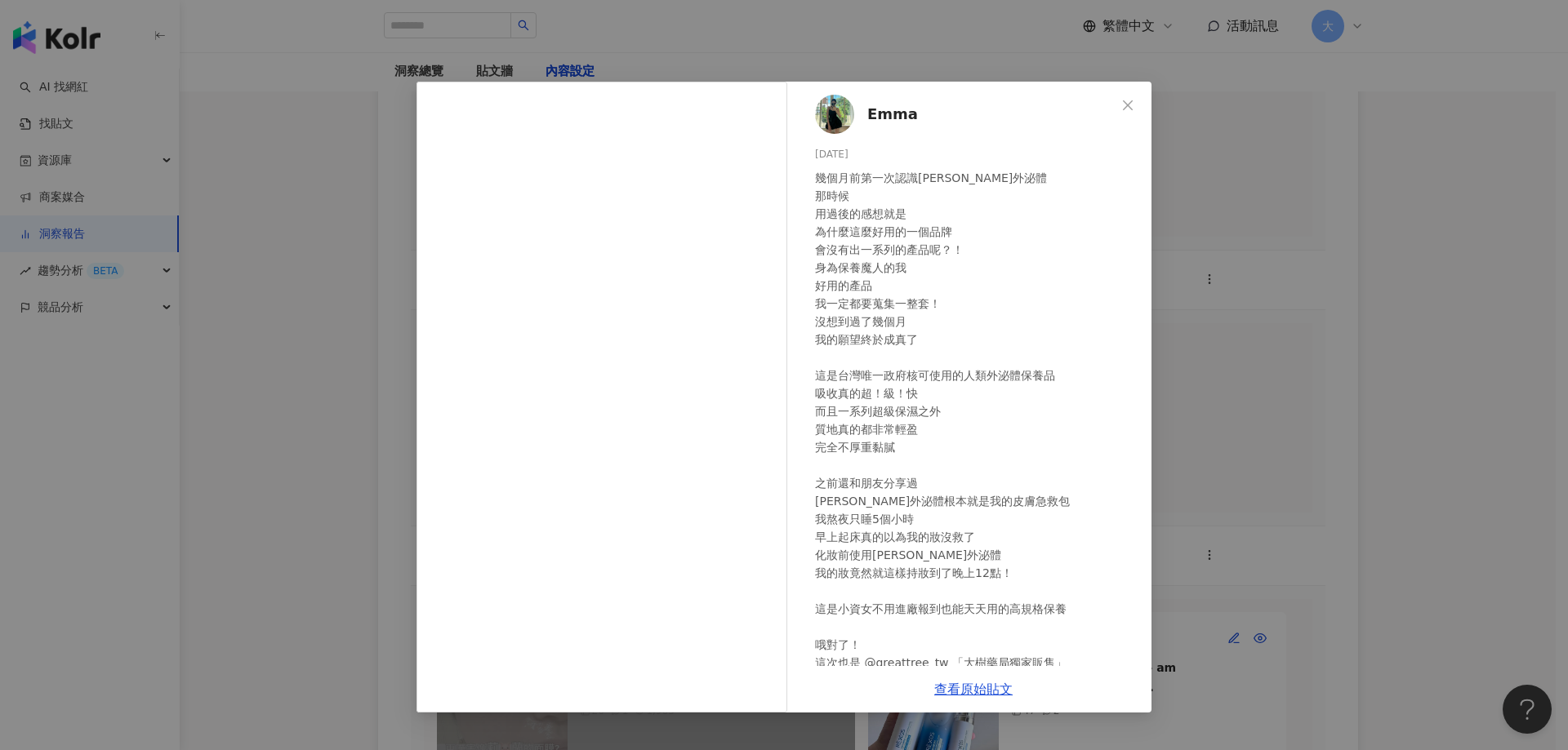
click at [1415, 302] on div "Emma 2025/9/15 幾個月前第一次認識若瑟外泌體 那時候 用過後的感想就是 為什麼這麼好用的一個品牌 會沒有出一系列的產品呢？！ 身為保養魔人的我 …" at bounding box center [784, 375] width 1568 height 750
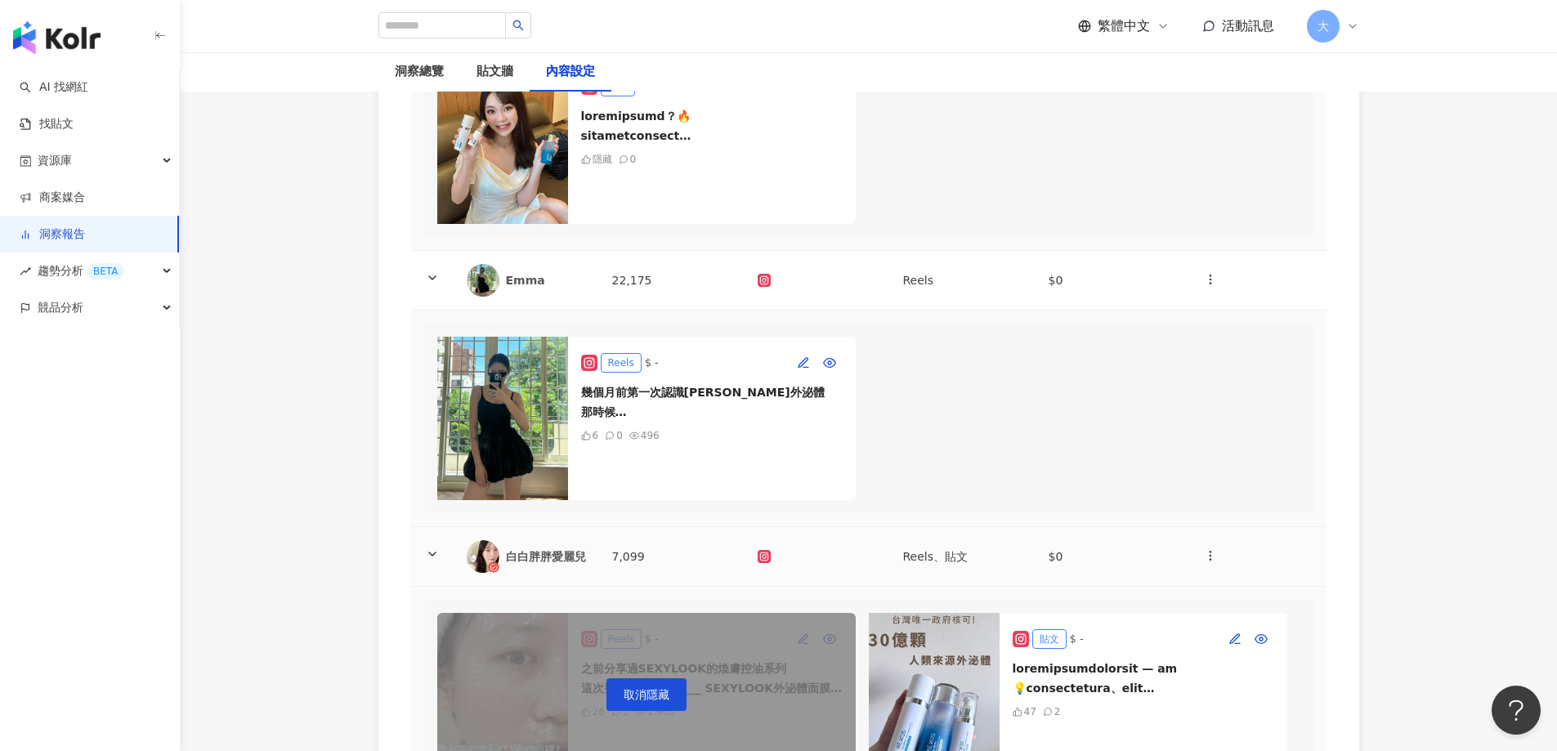
click at [522, 565] on div "白白胖胖愛麗兒" at bounding box center [546, 557] width 80 height 16
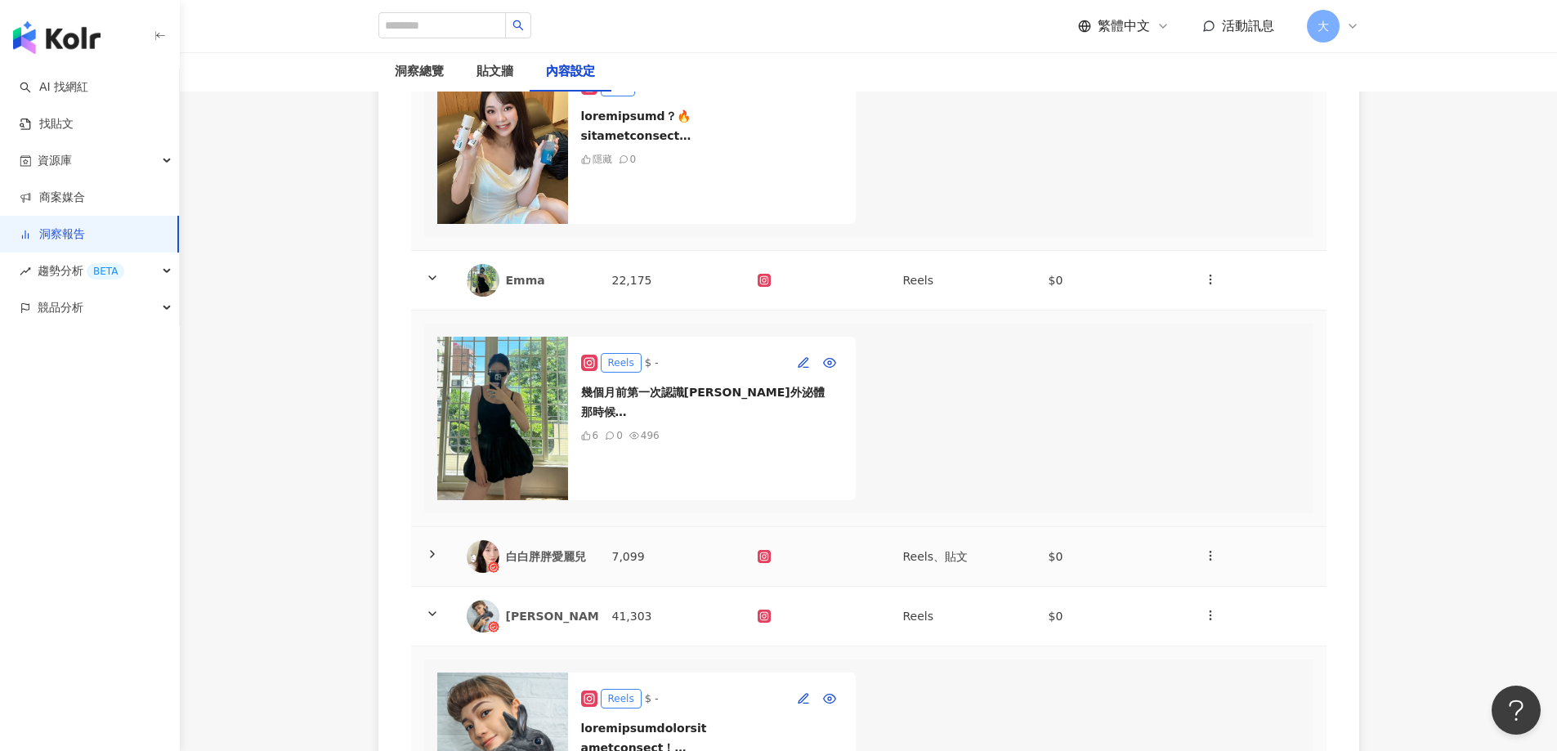
click at [527, 565] on div "白白胖胖愛麗兒" at bounding box center [546, 557] width 80 height 16
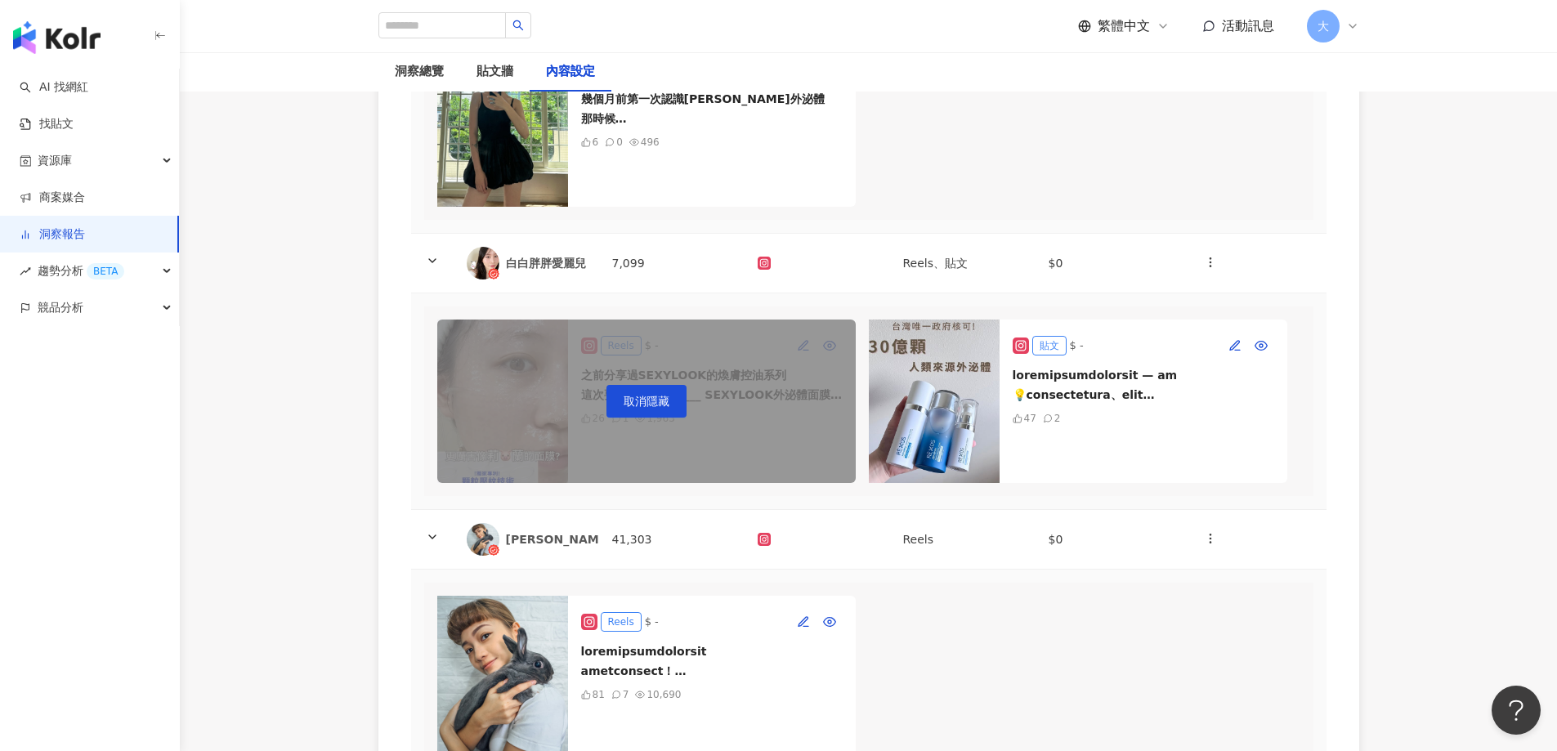
scroll to position [817, 0]
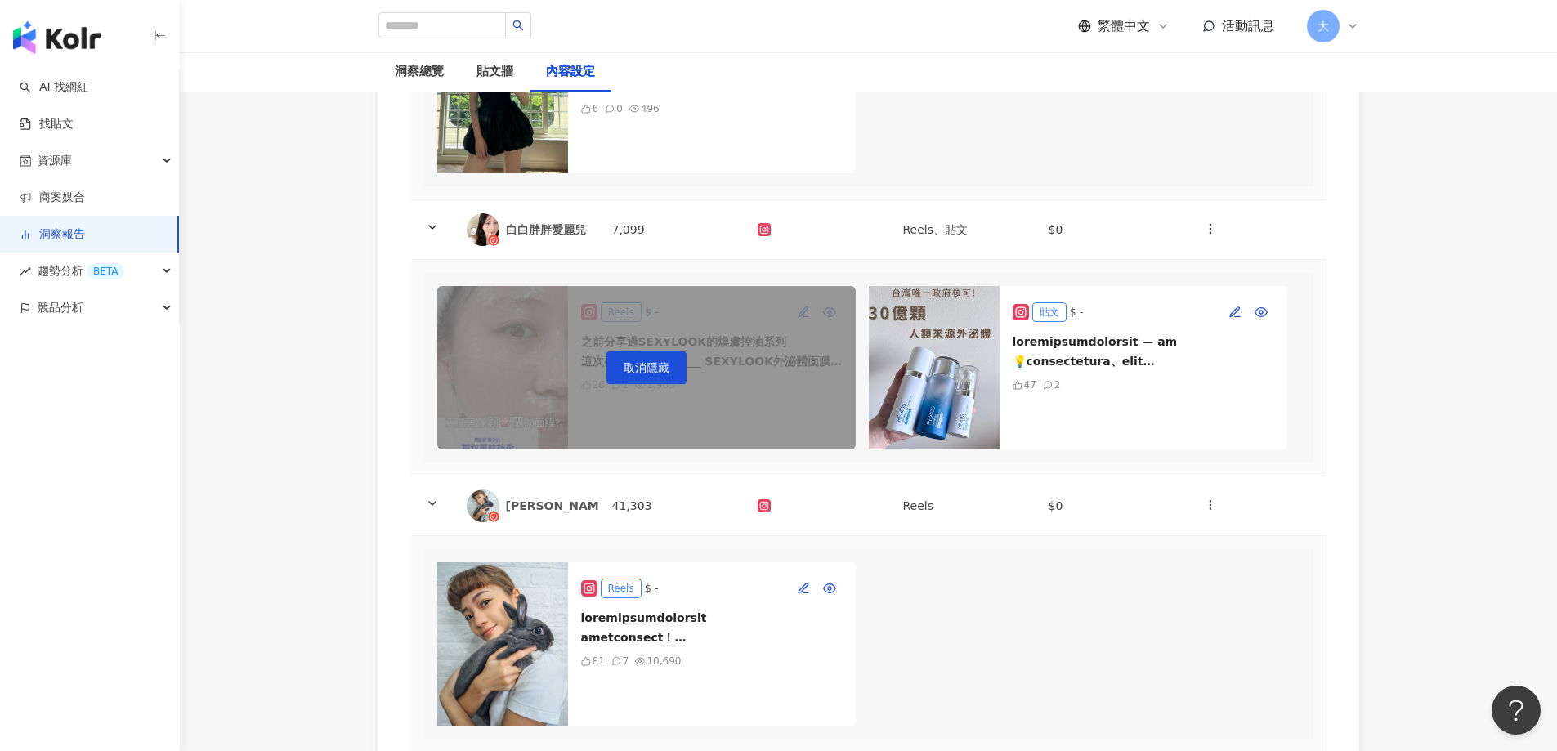
click at [543, 522] on div "[PERSON_NAME]" at bounding box center [526, 506] width 119 height 33
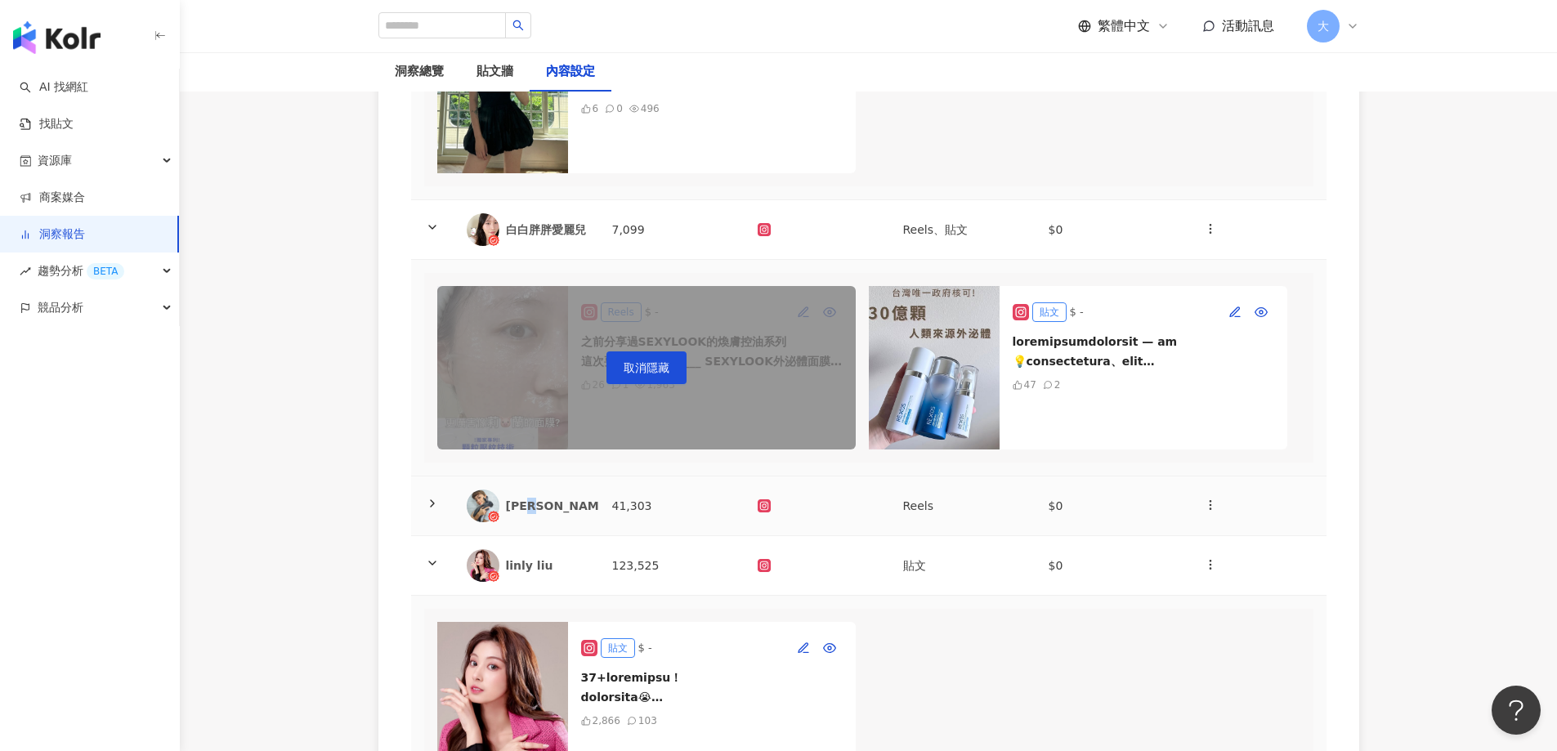
click at [544, 522] on div "[PERSON_NAME]" at bounding box center [526, 506] width 119 height 33
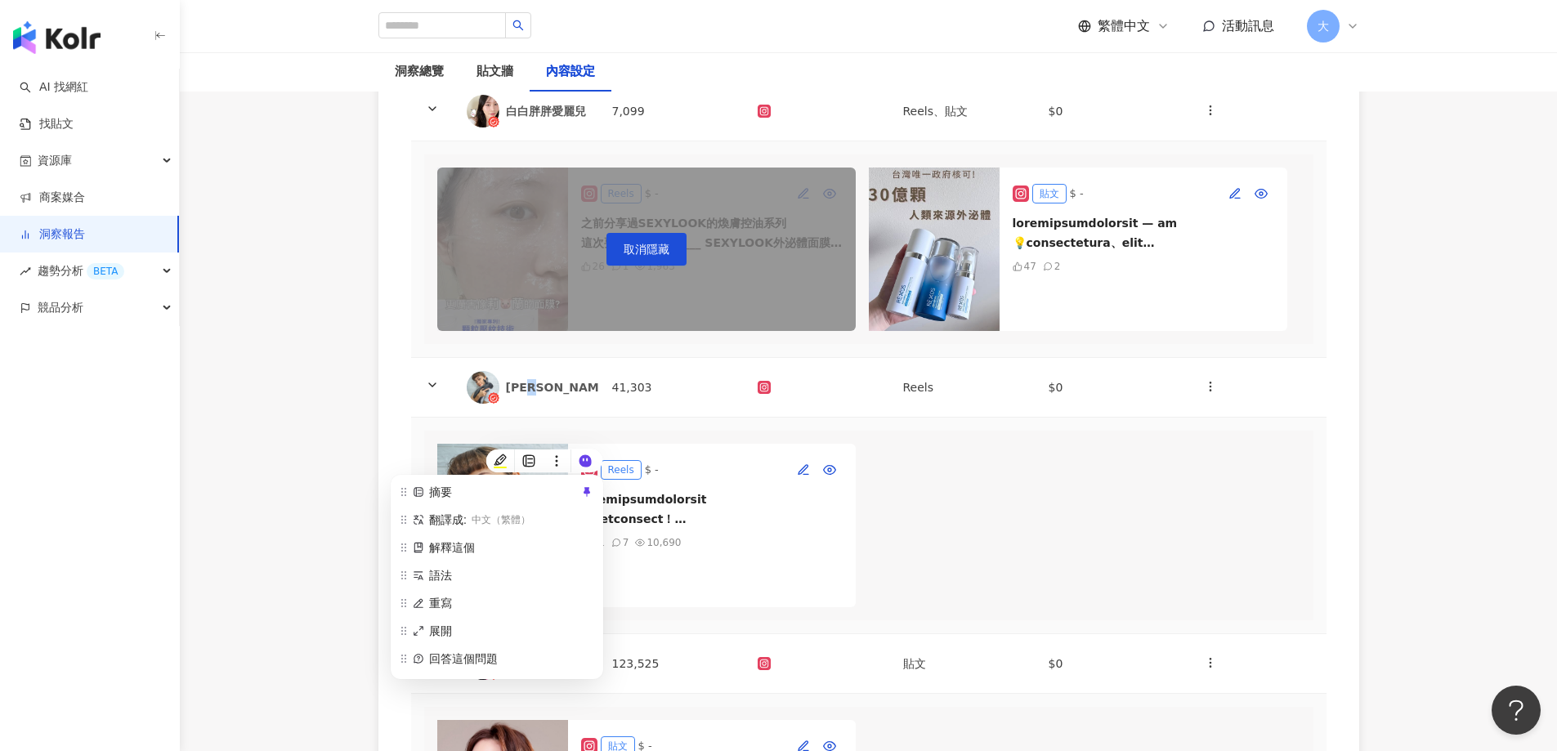
scroll to position [1063, 0]
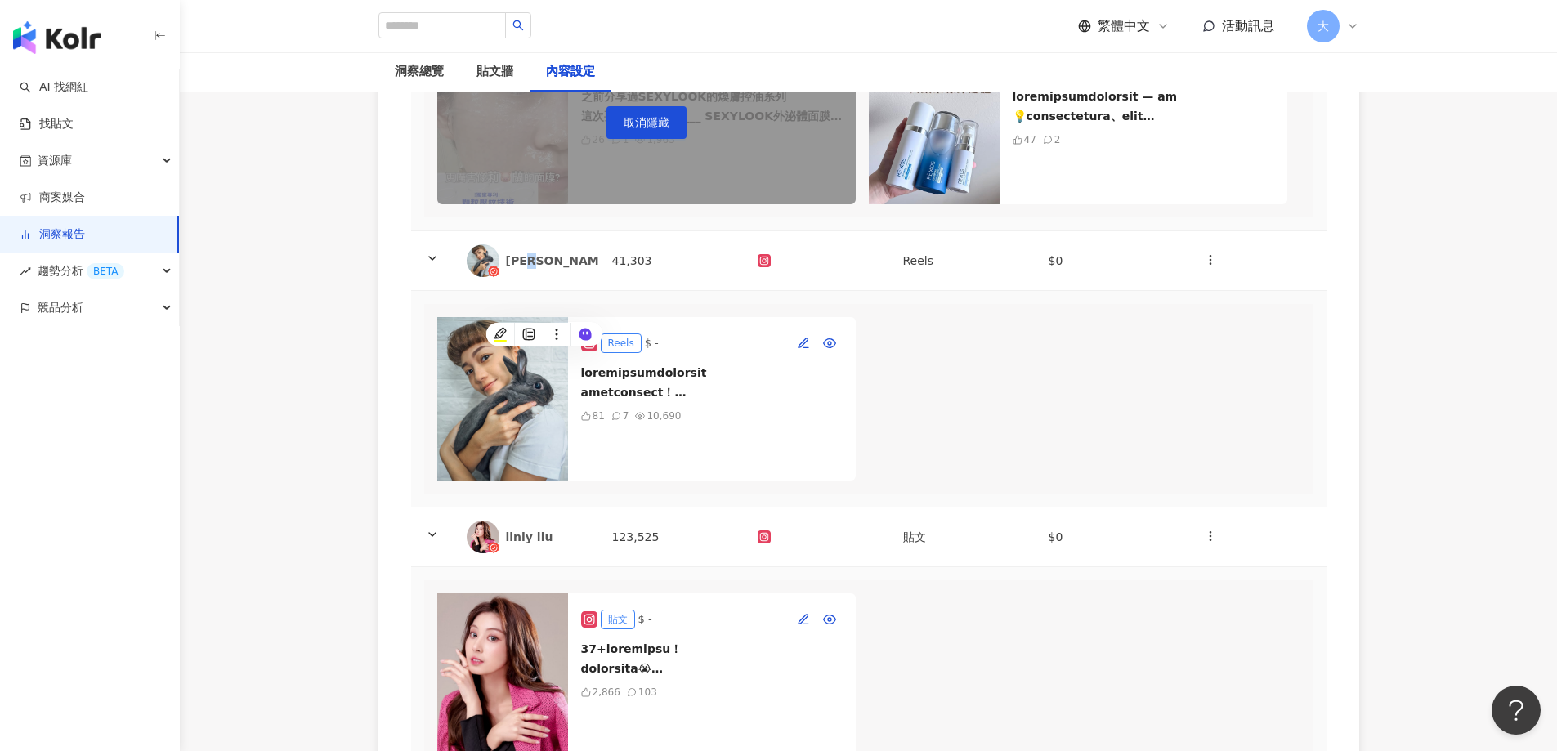
click at [559, 476] on img at bounding box center [502, 398] width 131 height 163
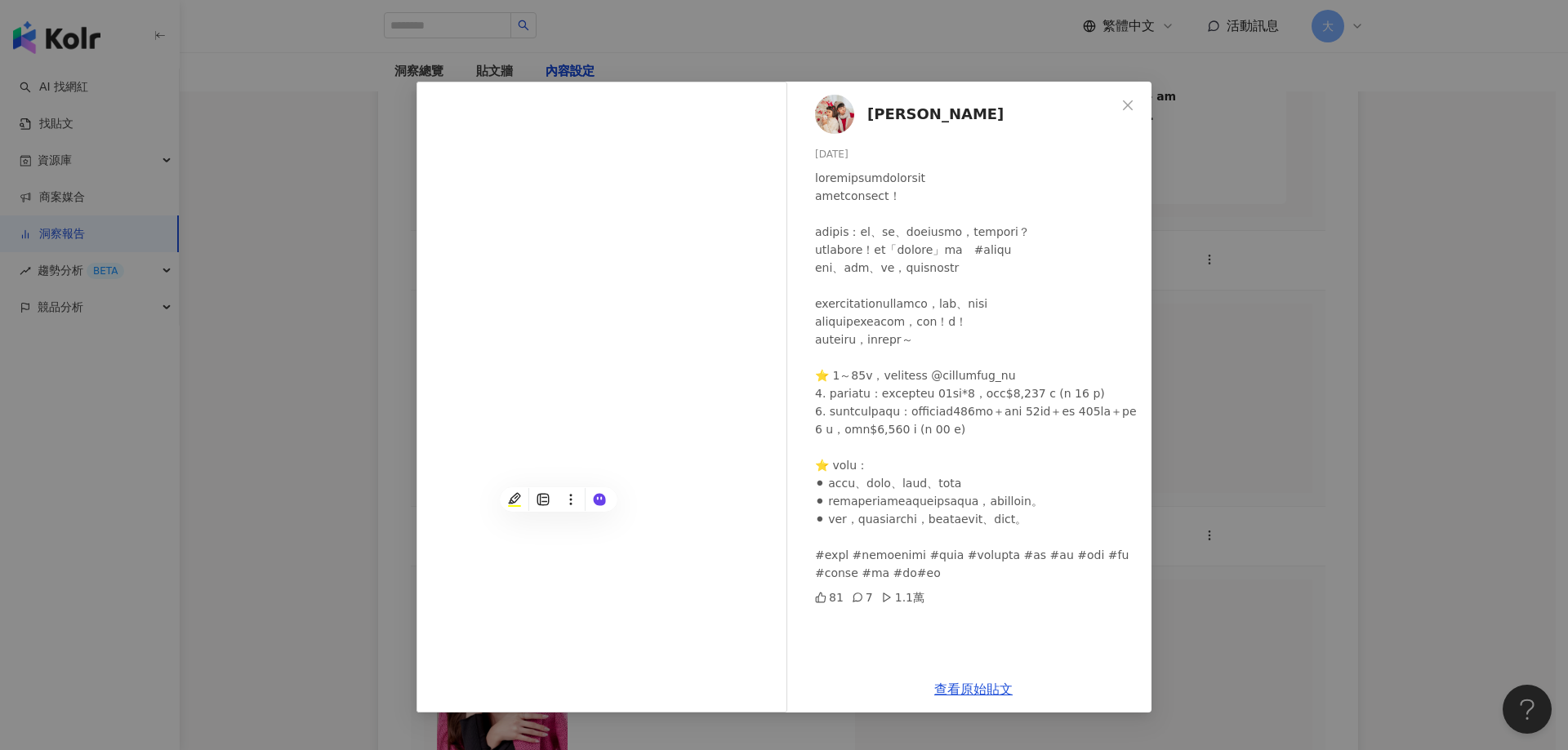
click at [1409, 327] on div "林恩佑 2025/9/1 81 7 1.1萬 查看原始貼文" at bounding box center [784, 375] width 1568 height 750
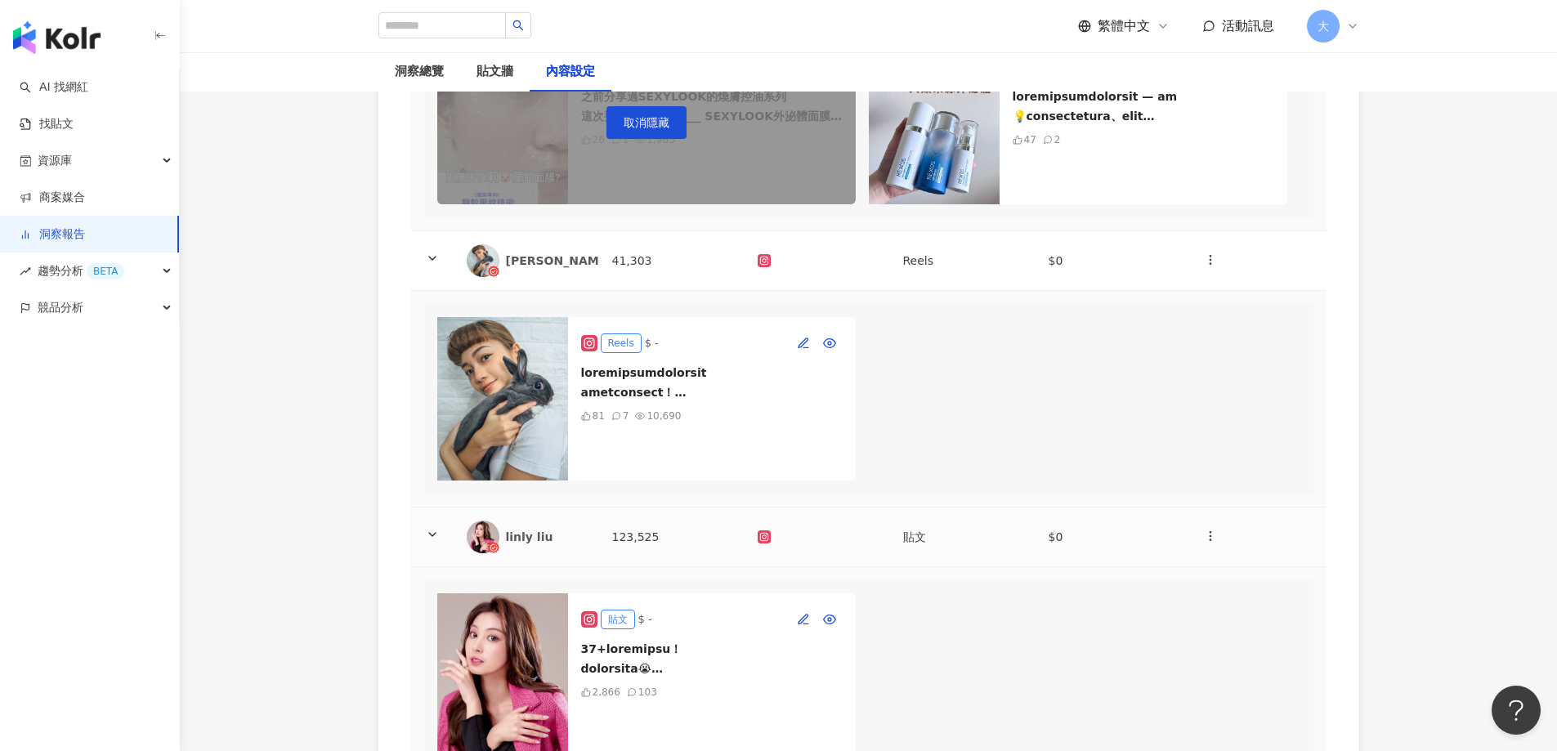
click at [545, 545] on div "linly liu" at bounding box center [546, 537] width 80 height 16
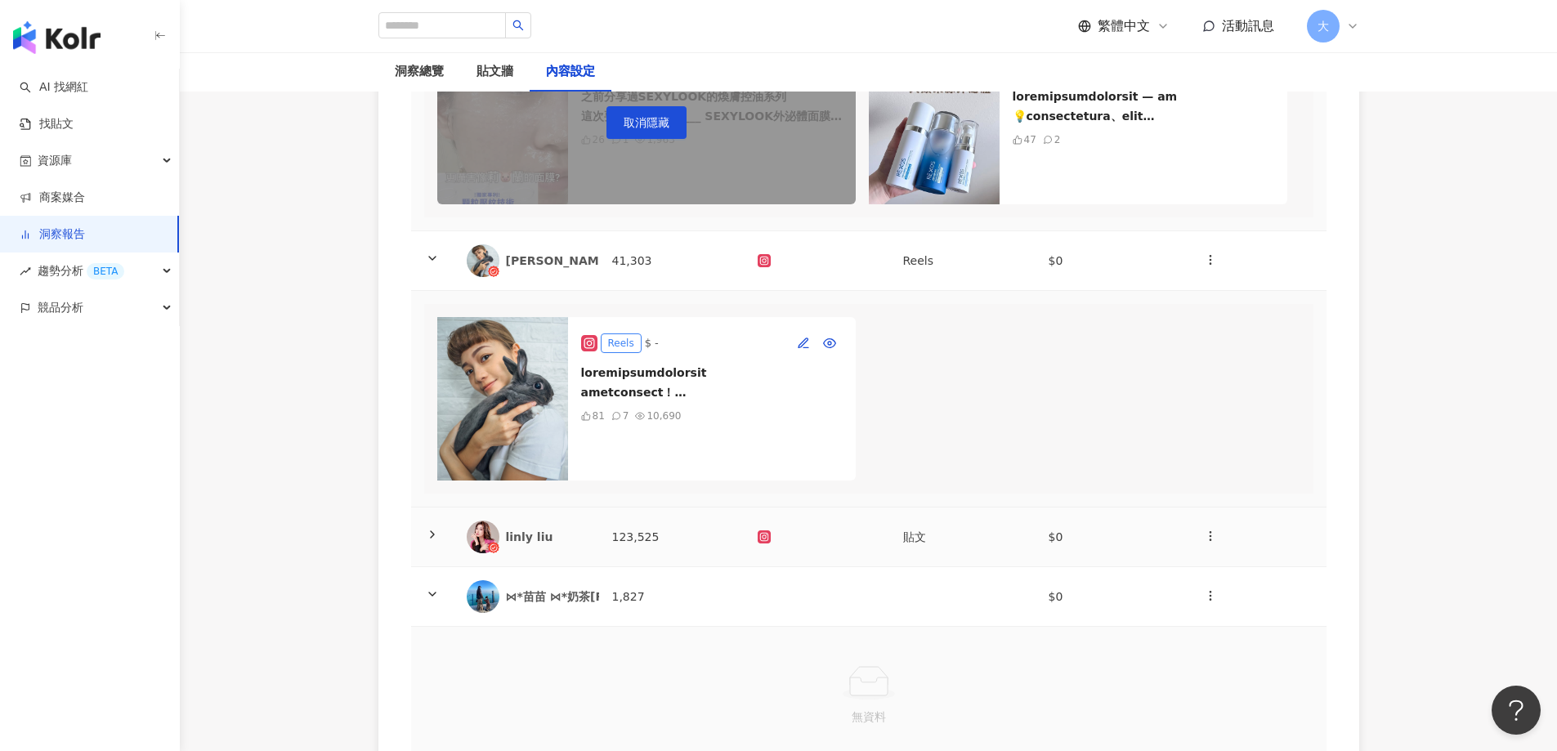
click at [545, 545] on div "linly liu" at bounding box center [546, 537] width 80 height 16
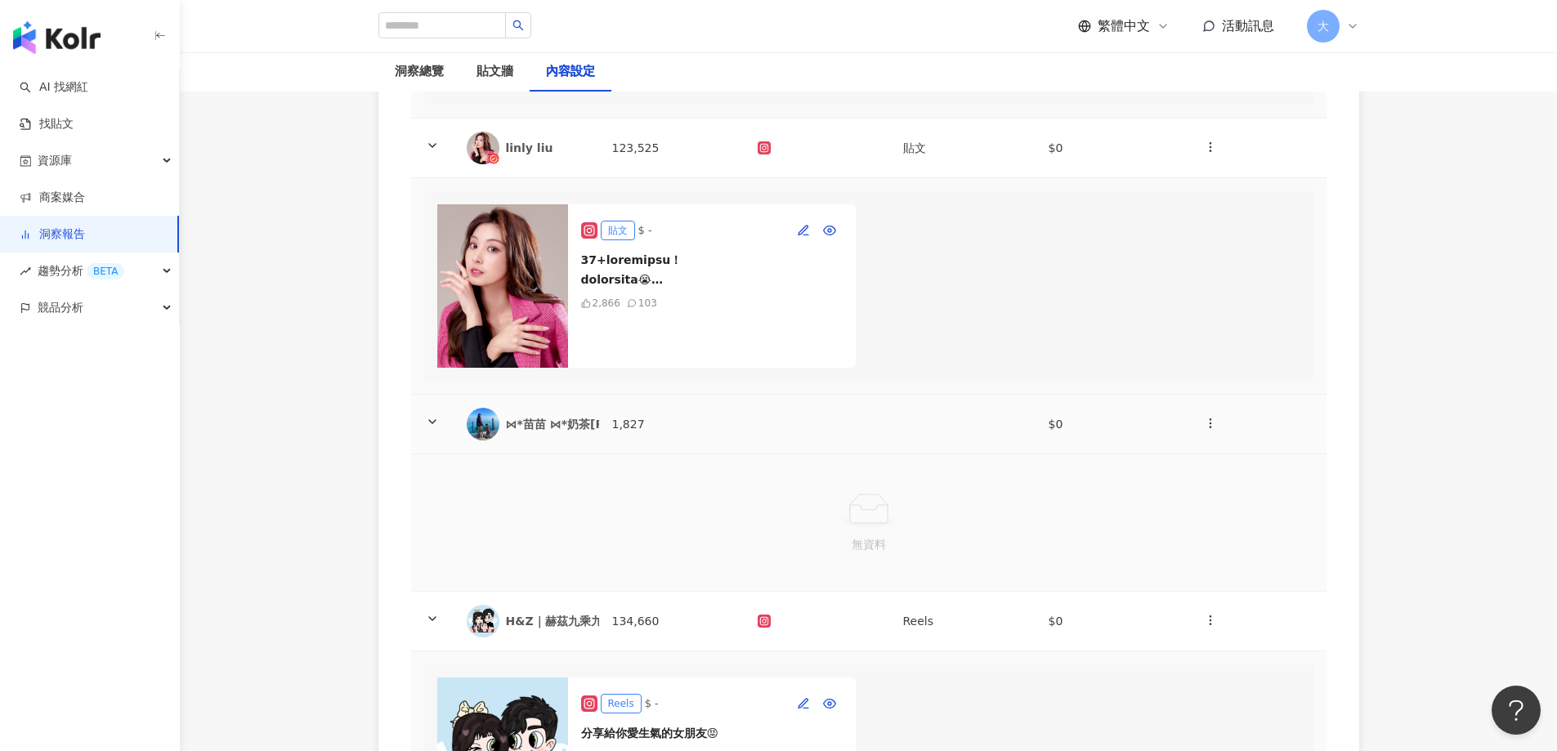
scroll to position [1553, 0]
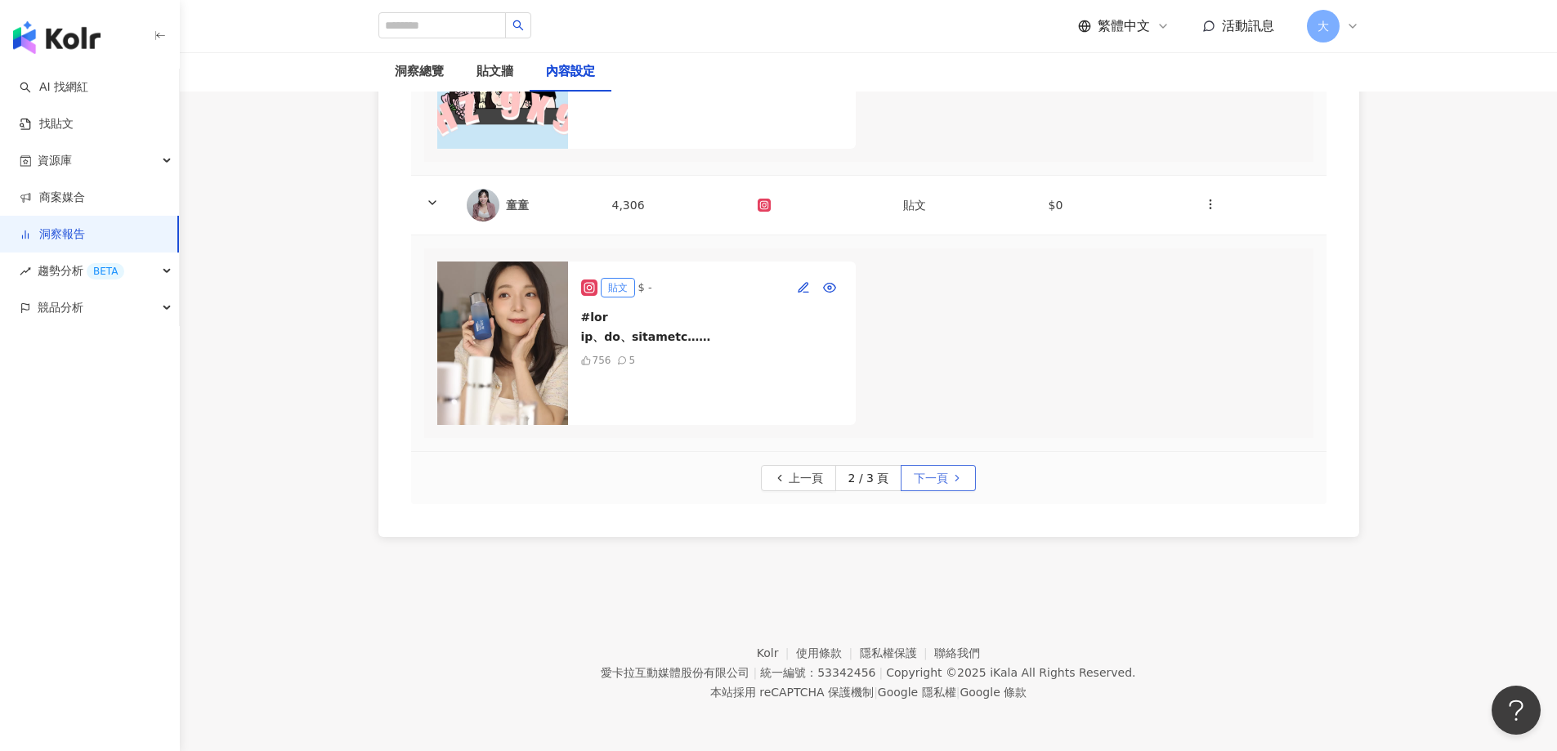
click at [924, 481] on span "下一頁" at bounding box center [931, 479] width 34 height 26
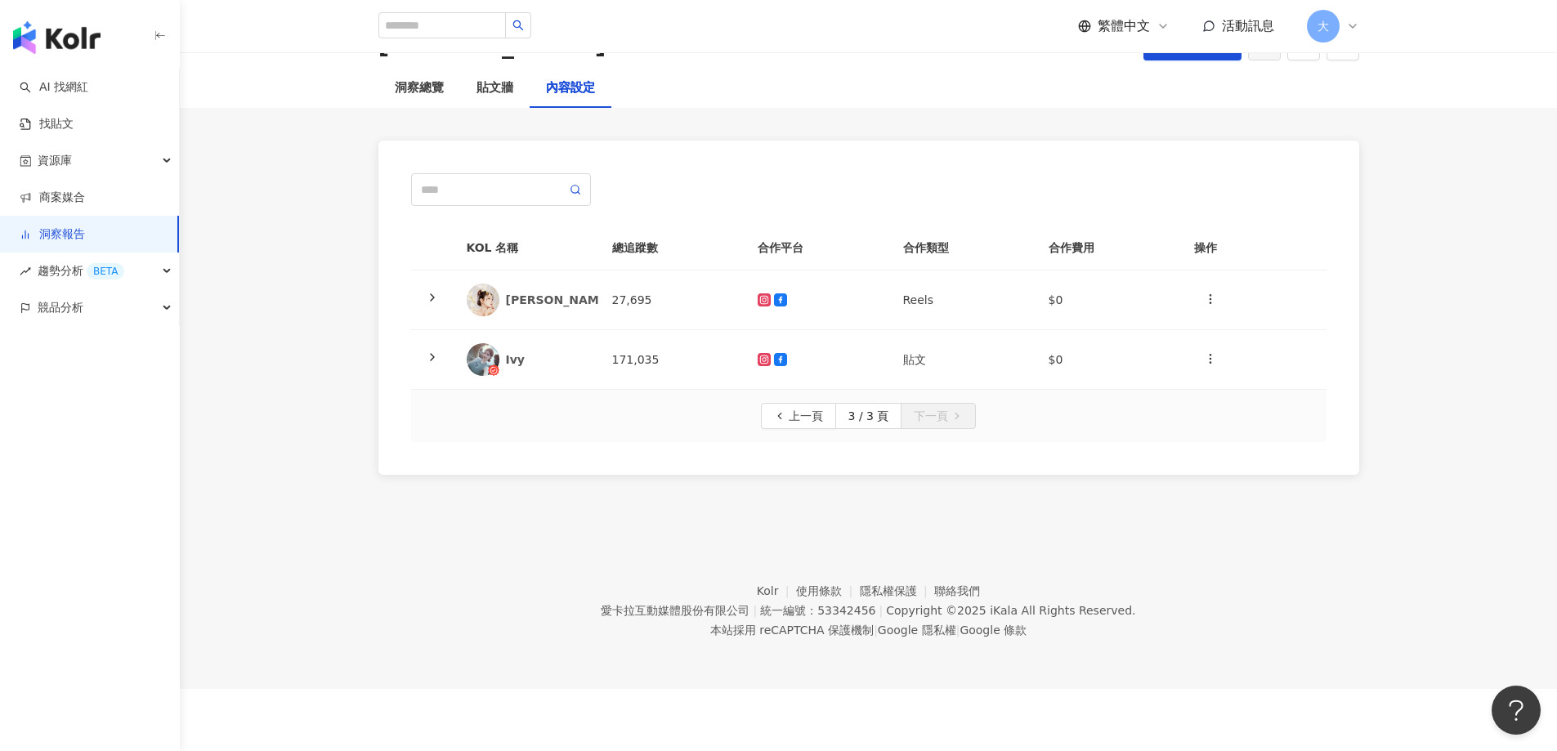
scroll to position [75, 0]
click at [540, 299] on div "Amy.Kao愛咪" at bounding box center [627, 300] width 242 height 16
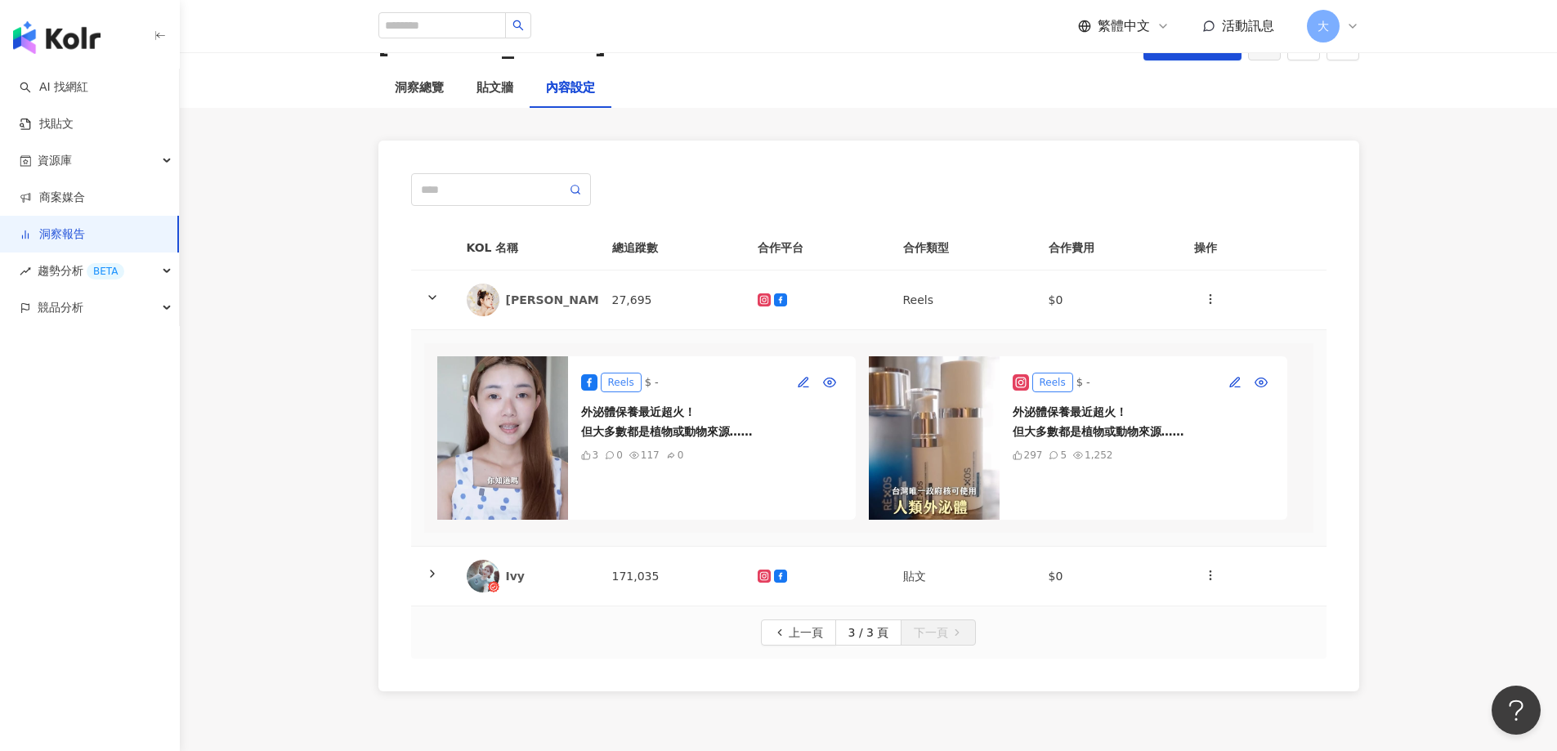
scroll to position [242, 0]
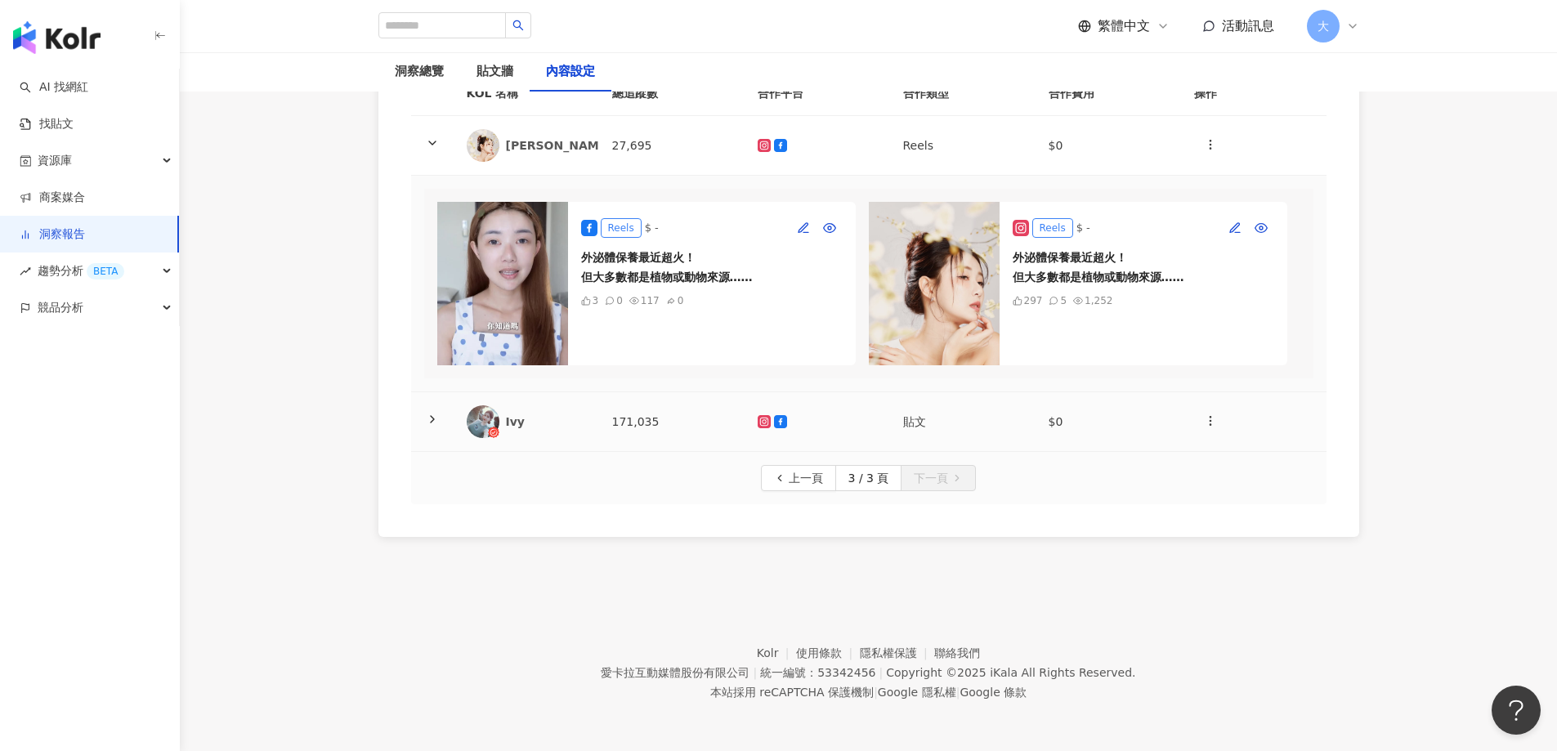
click at [481, 427] on img at bounding box center [483, 421] width 33 height 33
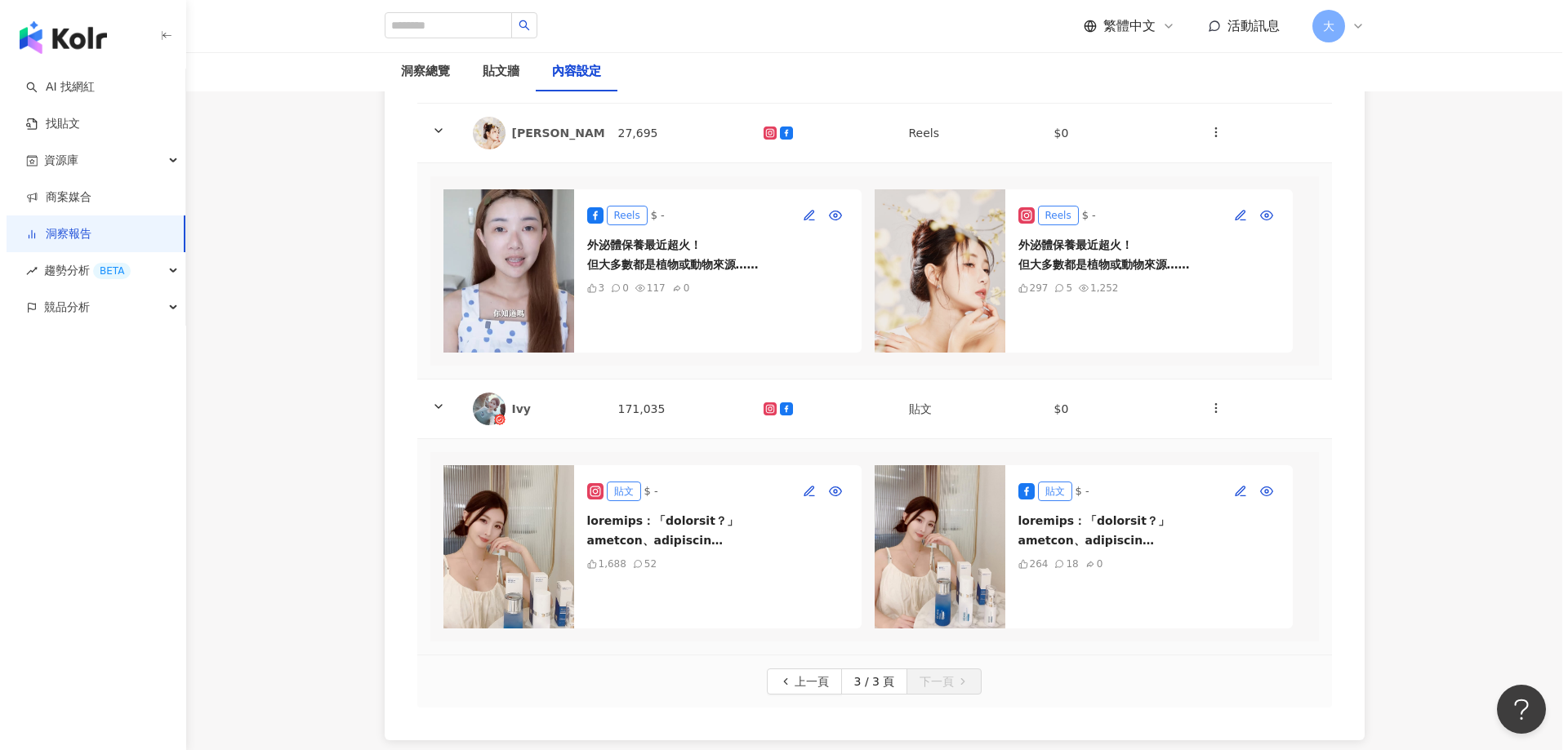
scroll to position [470, 0]
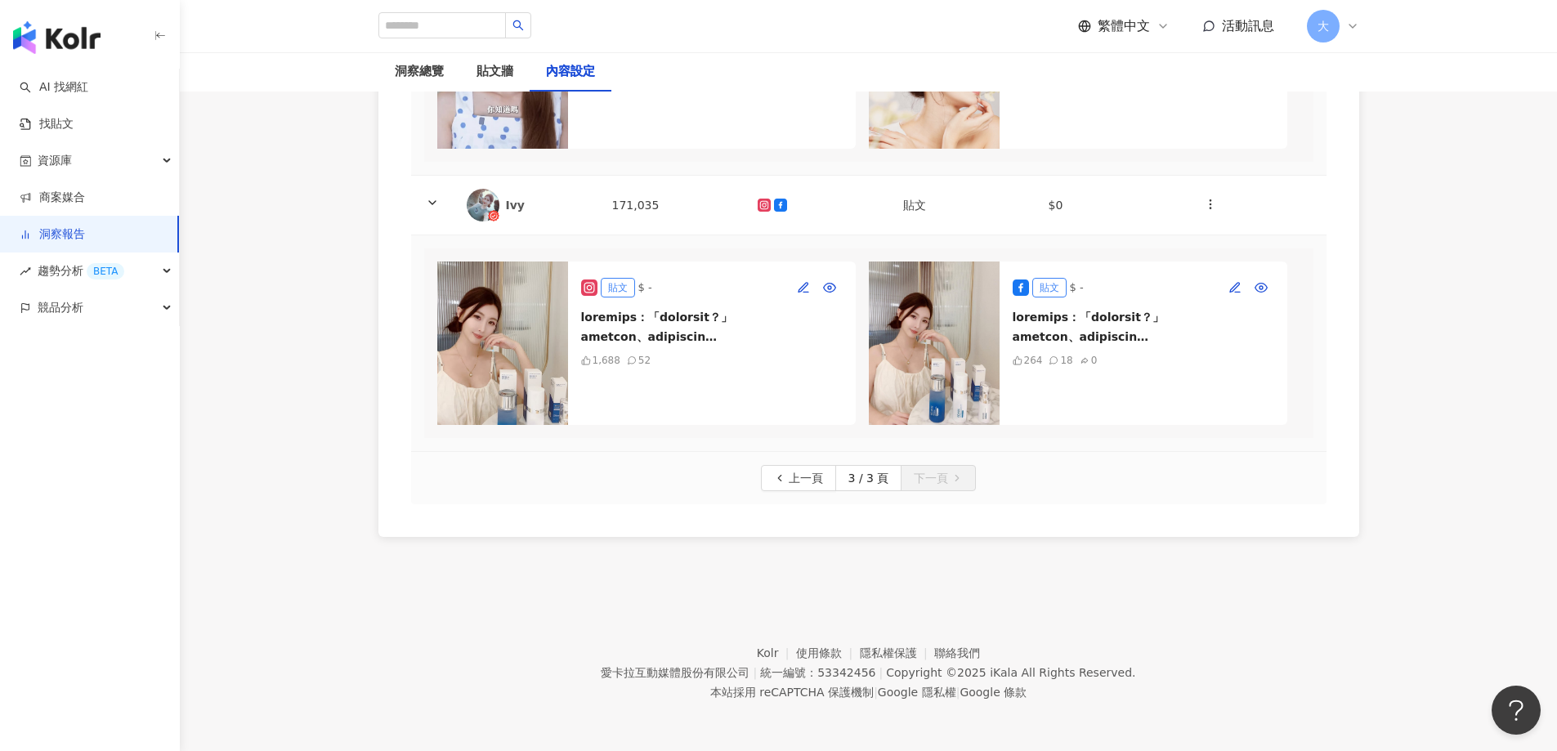
click at [947, 343] on img at bounding box center [934, 343] width 131 height 163
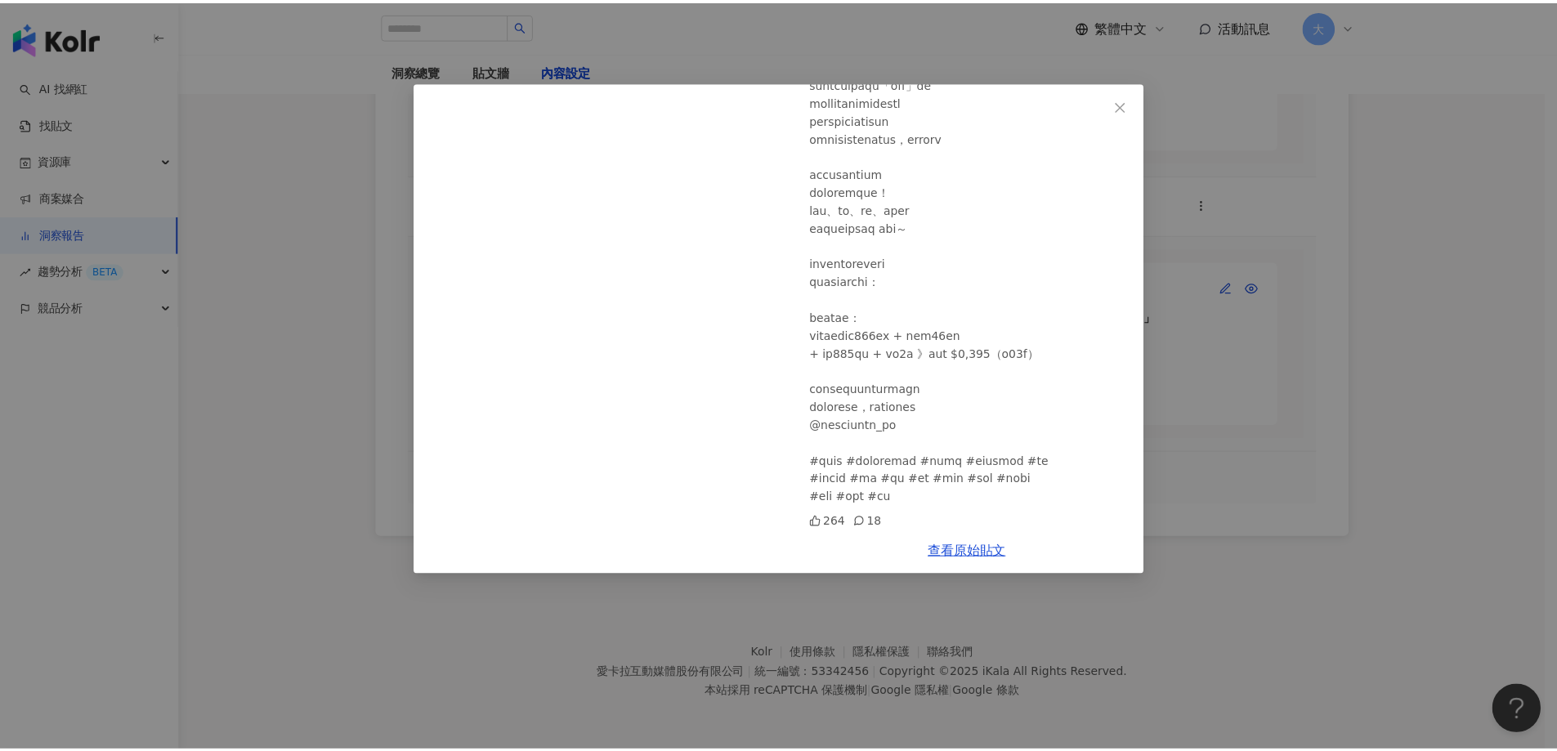
scroll to position [421, 0]
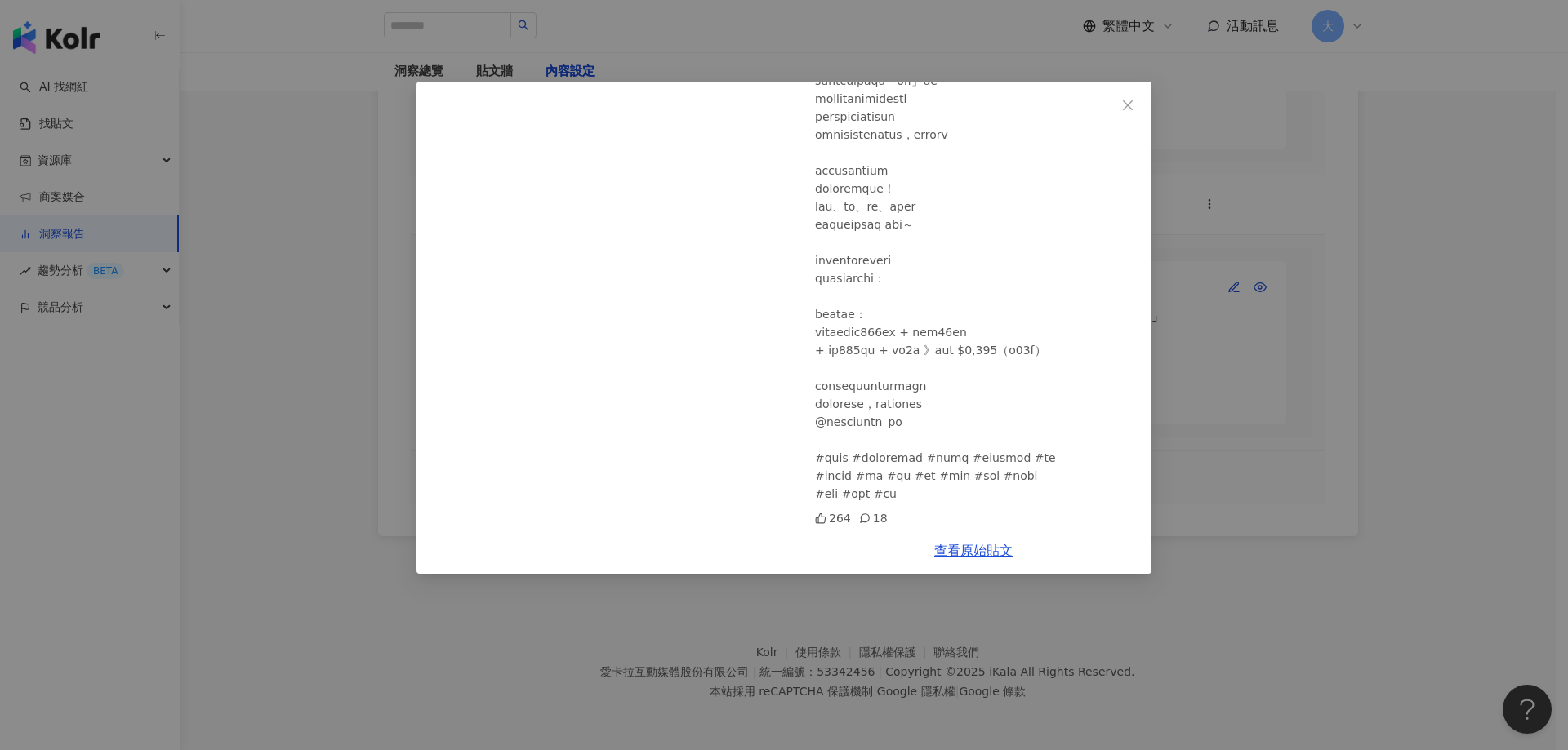
click at [1304, 378] on div "Ivy 2025/9/3 264 18 查看原始貼文" at bounding box center [784, 375] width 1568 height 750
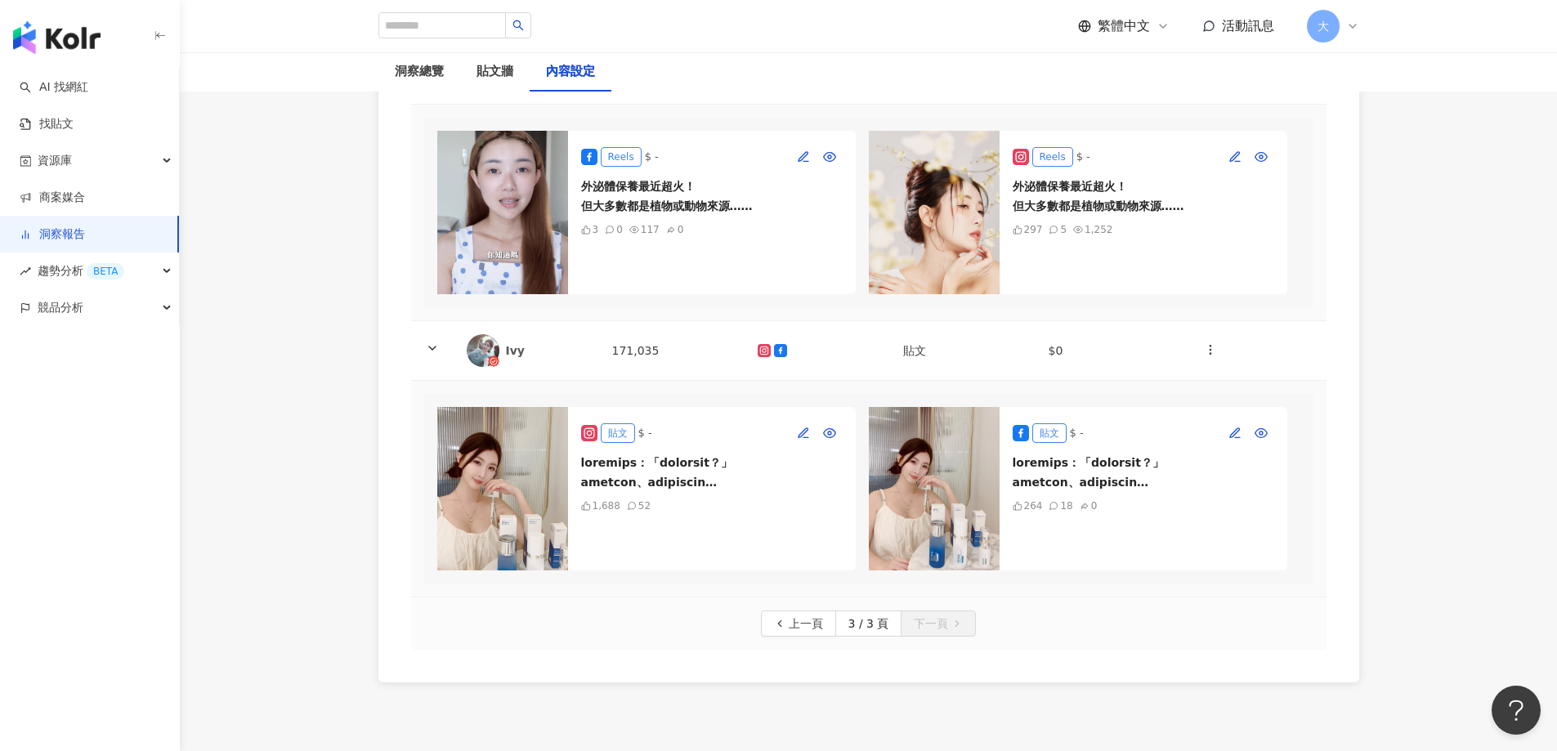
scroll to position [0, 0]
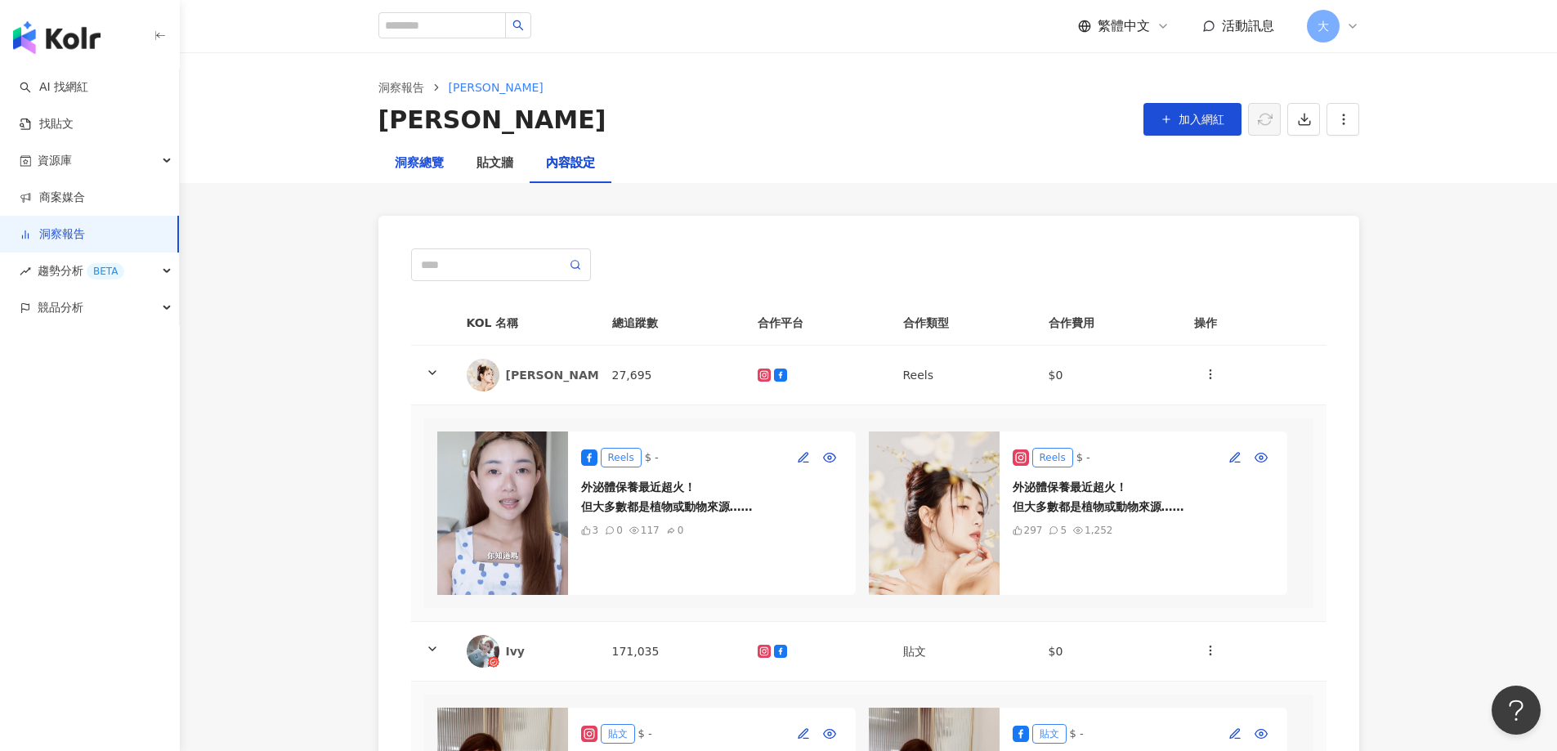
click at [427, 163] on div "洞察總覽" at bounding box center [419, 164] width 49 height 20
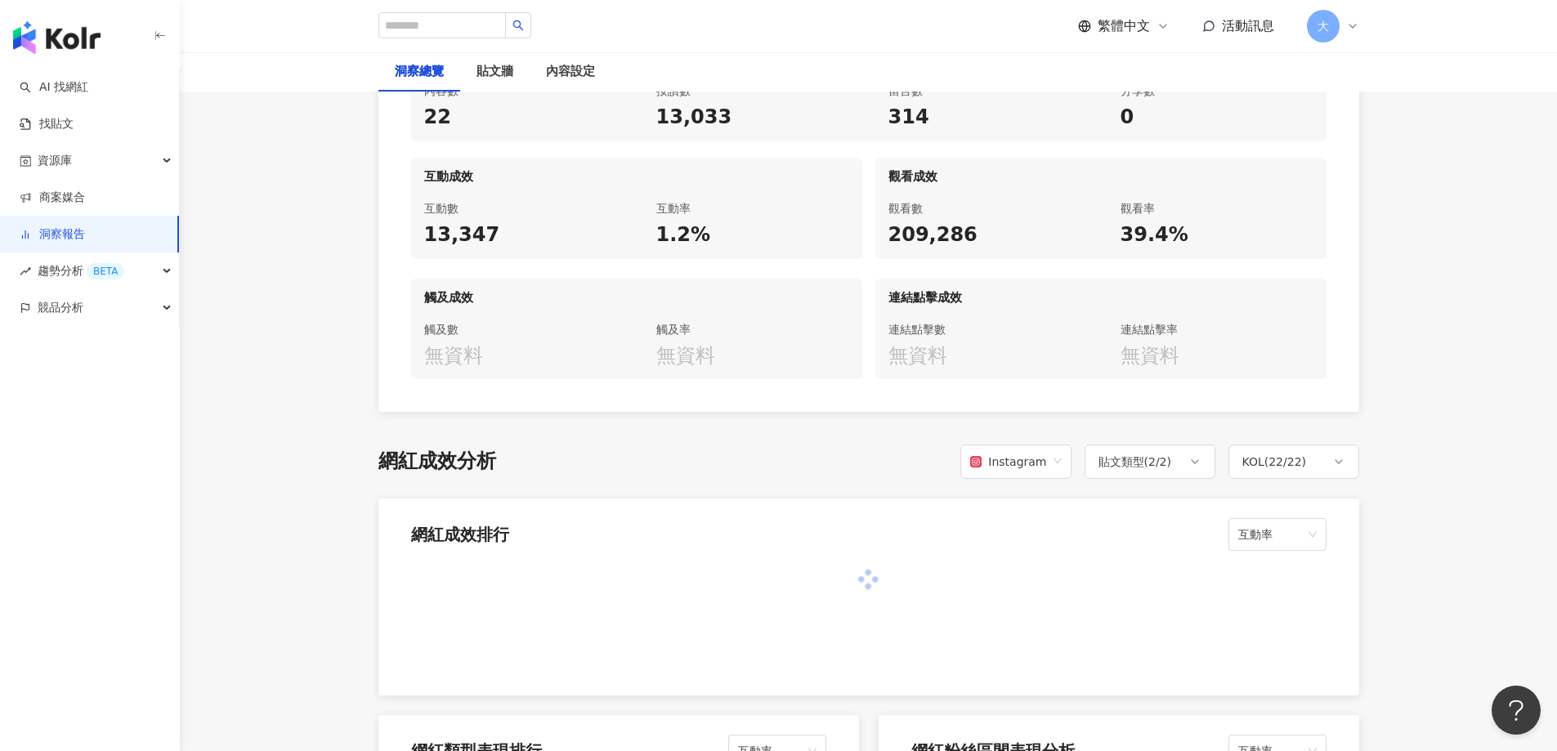
scroll to position [899, 0]
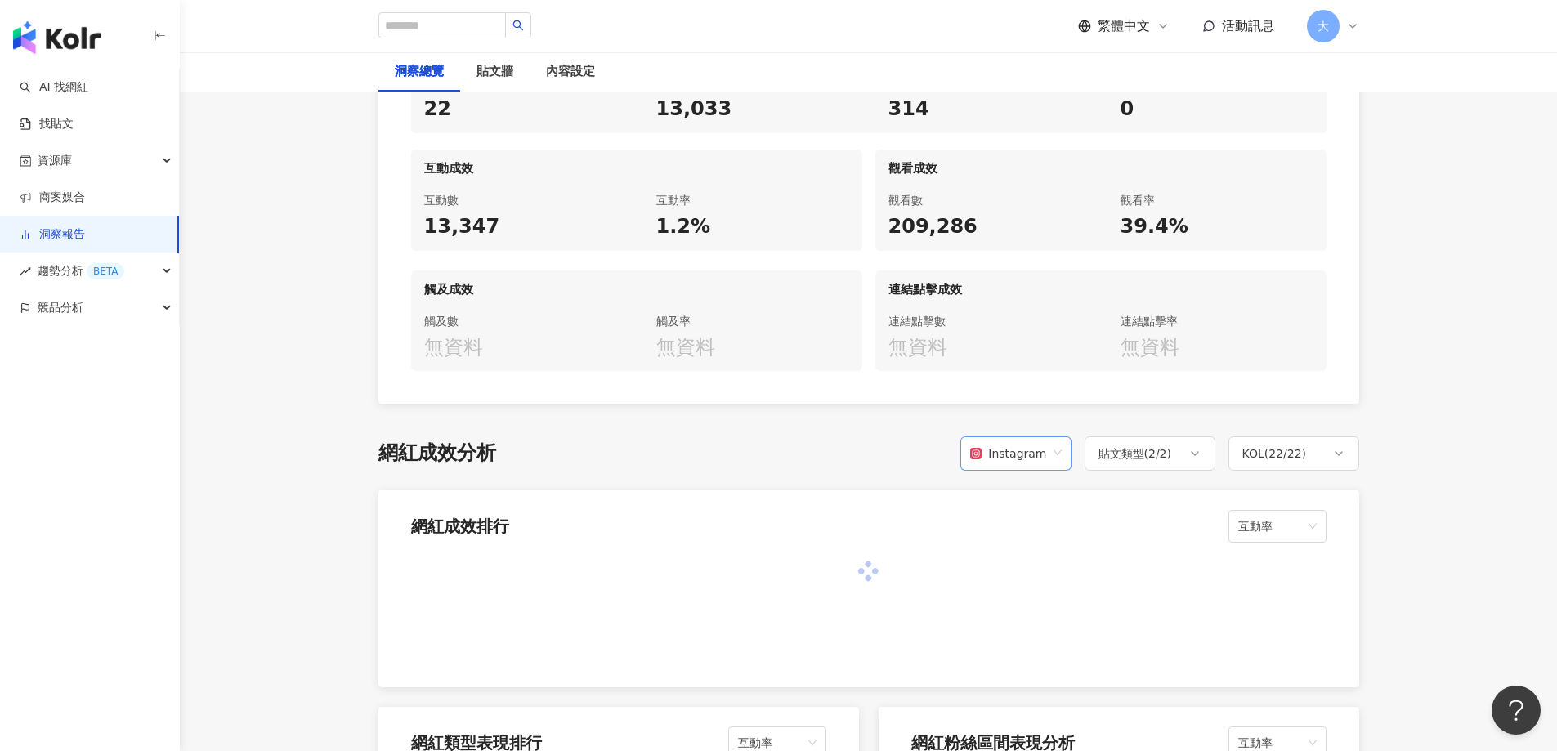
click at [1027, 455] on div "Instagram" at bounding box center [1008, 453] width 76 height 31
click at [1023, 514] on div "Facebook" at bounding box center [1020, 519] width 84 height 18
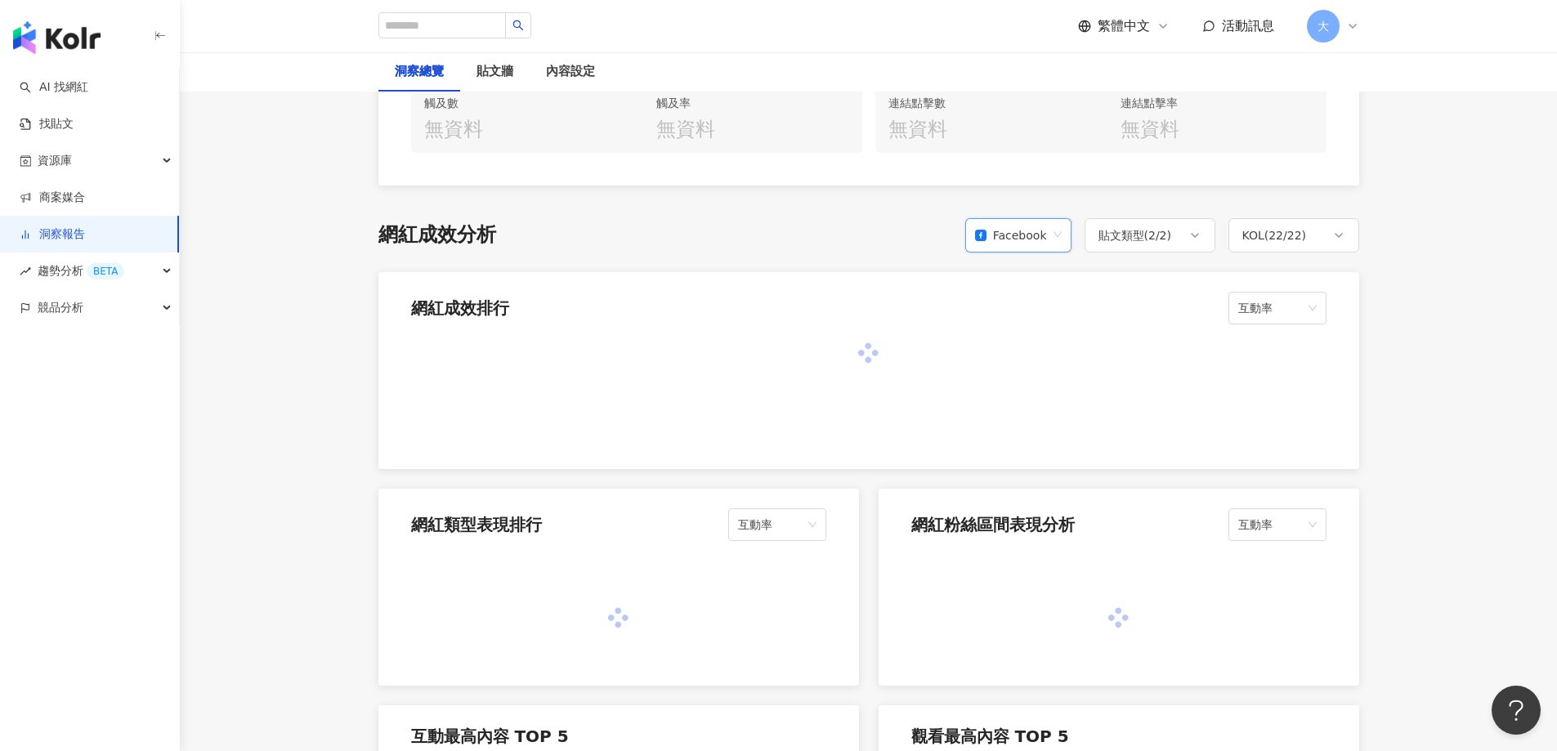
scroll to position [1226, 0]
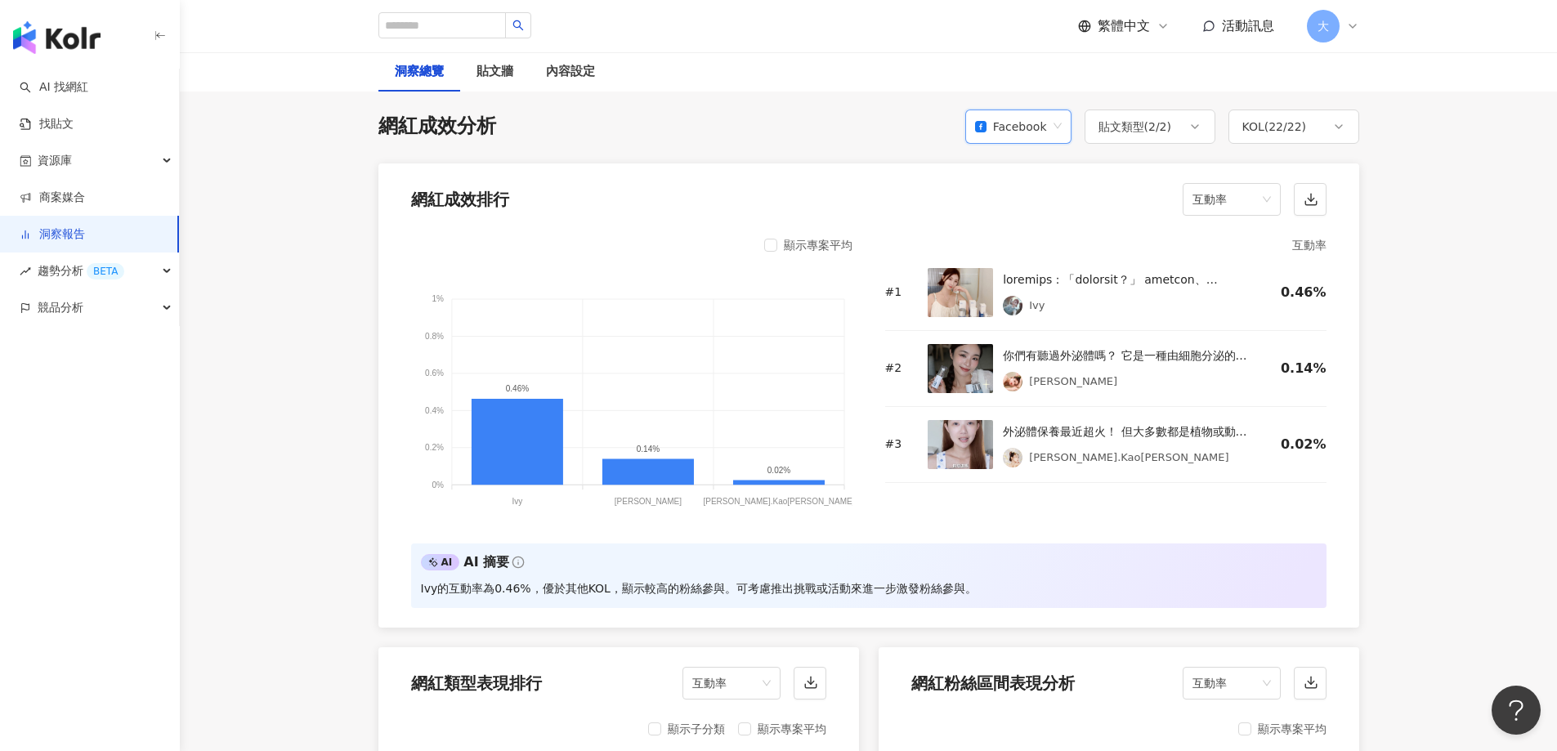
click at [1057, 128] on span "Facebook" at bounding box center [1018, 126] width 87 height 31
click at [1043, 167] on div "Instagram" at bounding box center [1020, 164] width 79 height 18
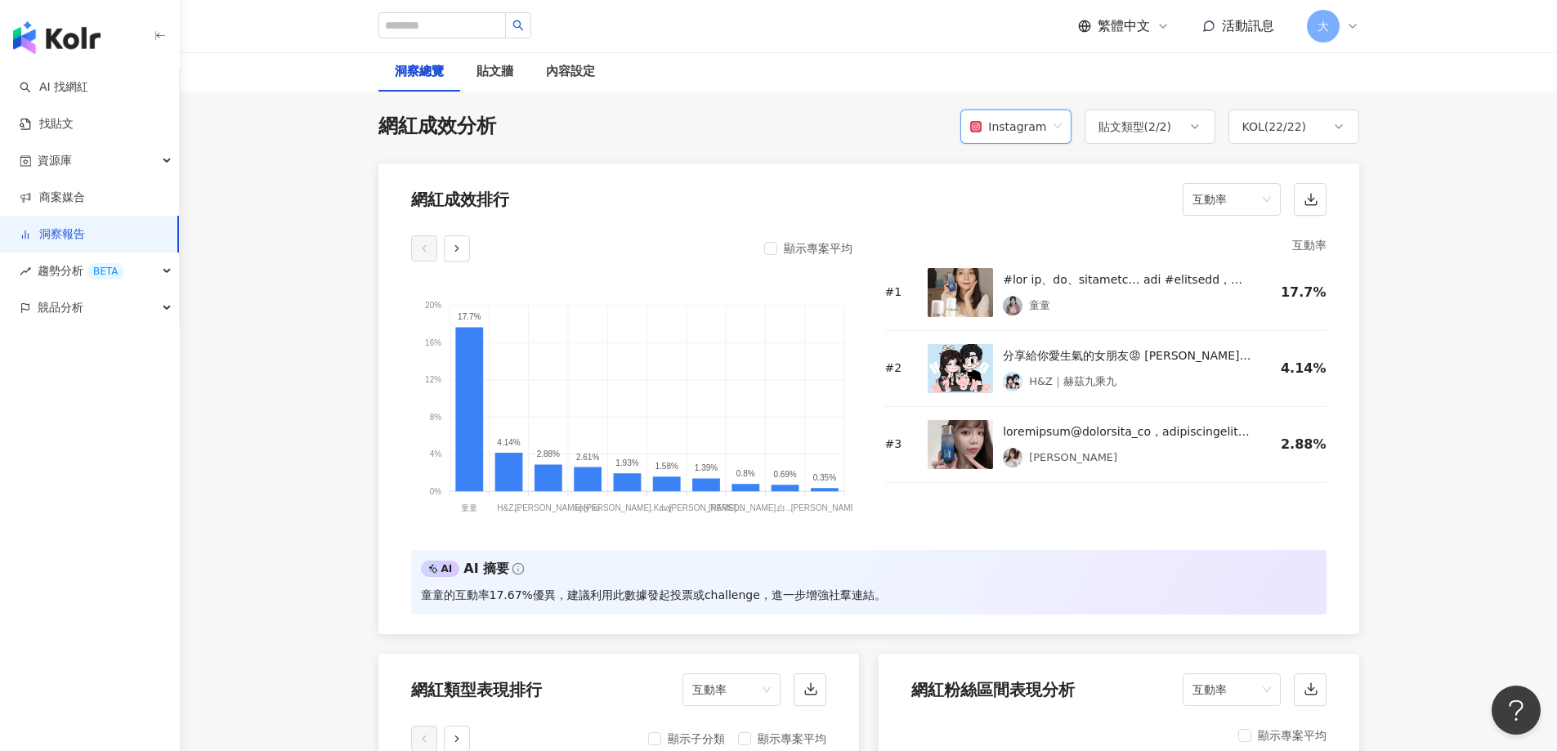
click at [777, 249] on div "顯示專案平均" at bounding box center [808, 249] width 88 height 20
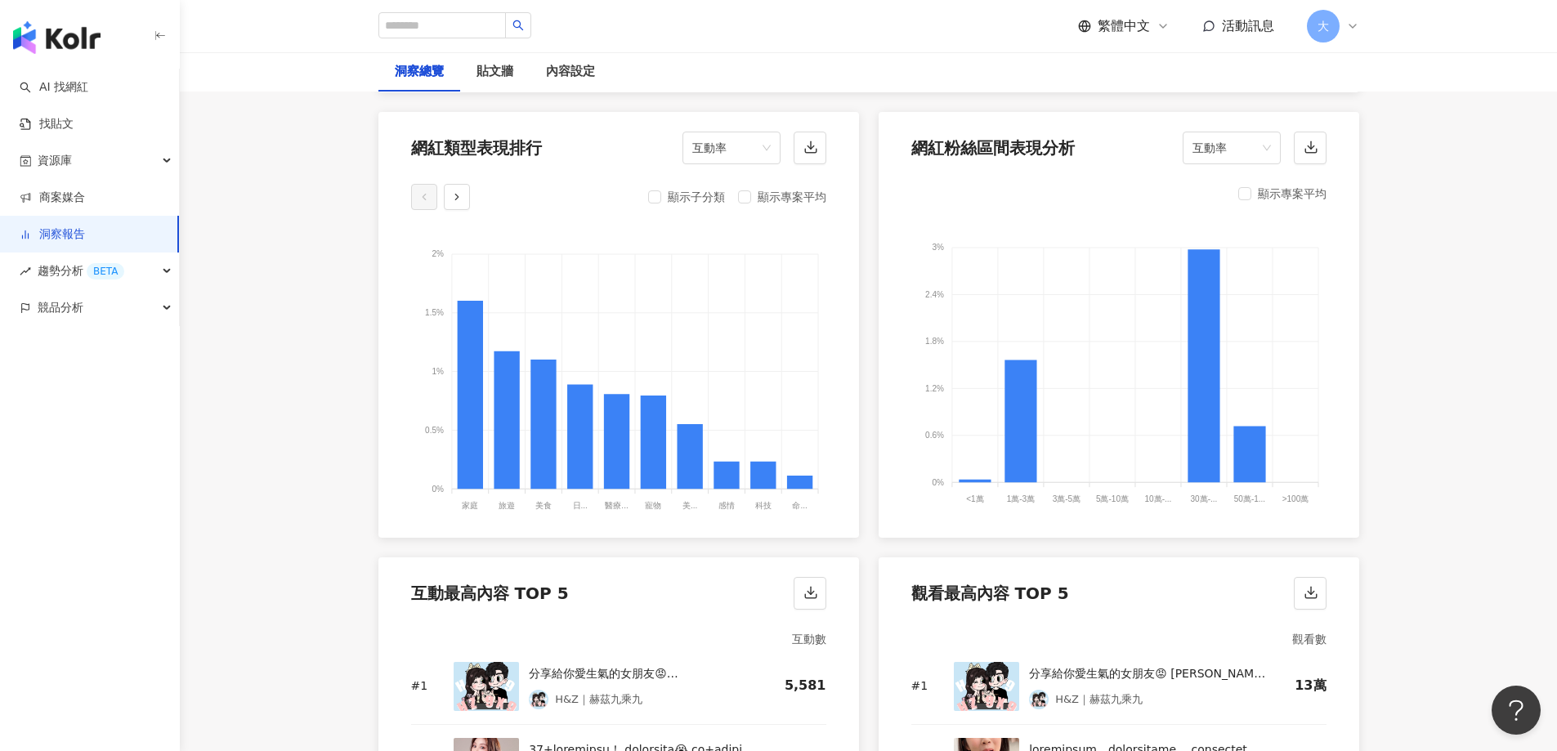
scroll to position [1798, 0]
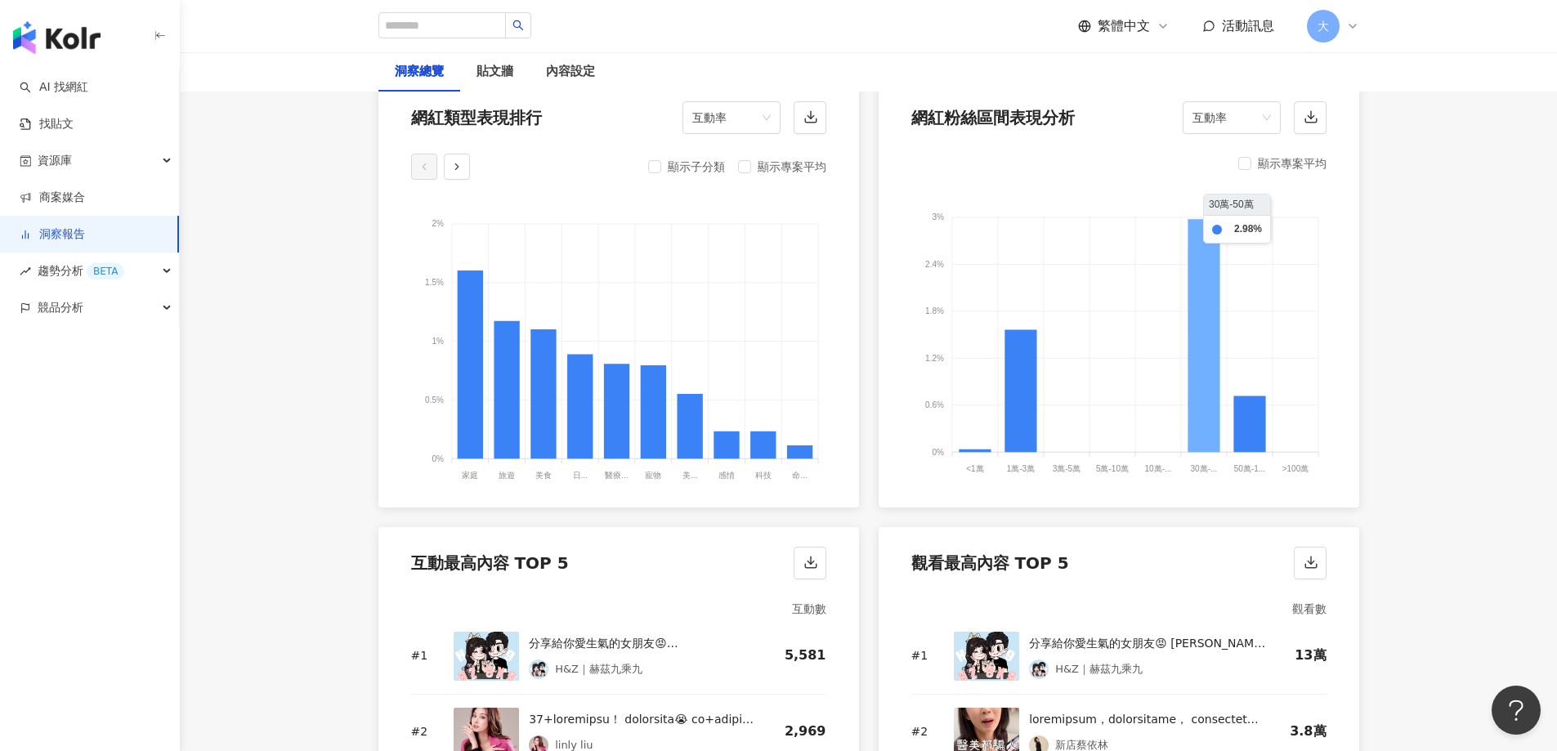
click at [1208, 296] on icon at bounding box center [1204, 335] width 32 height 233
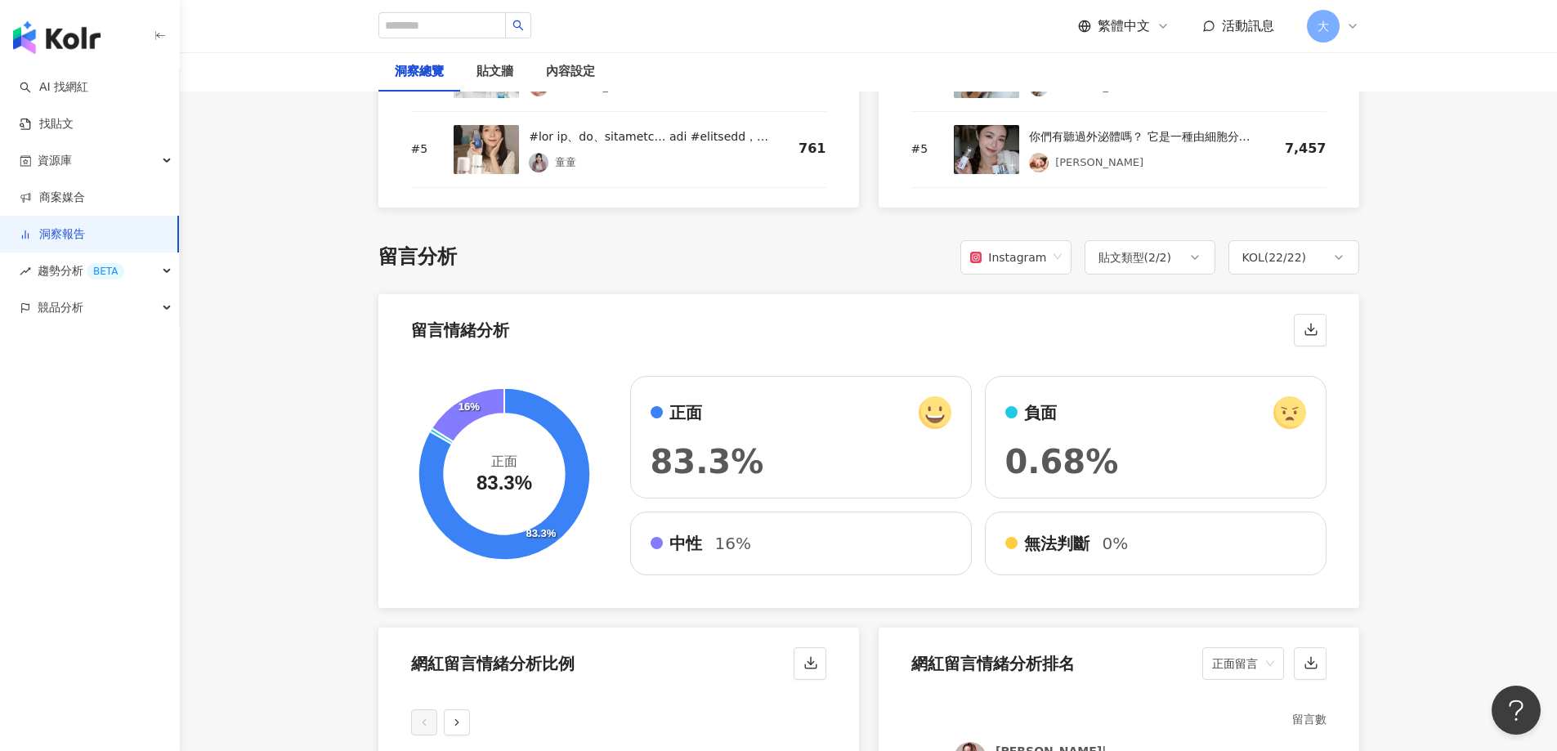
scroll to position [2698, 0]
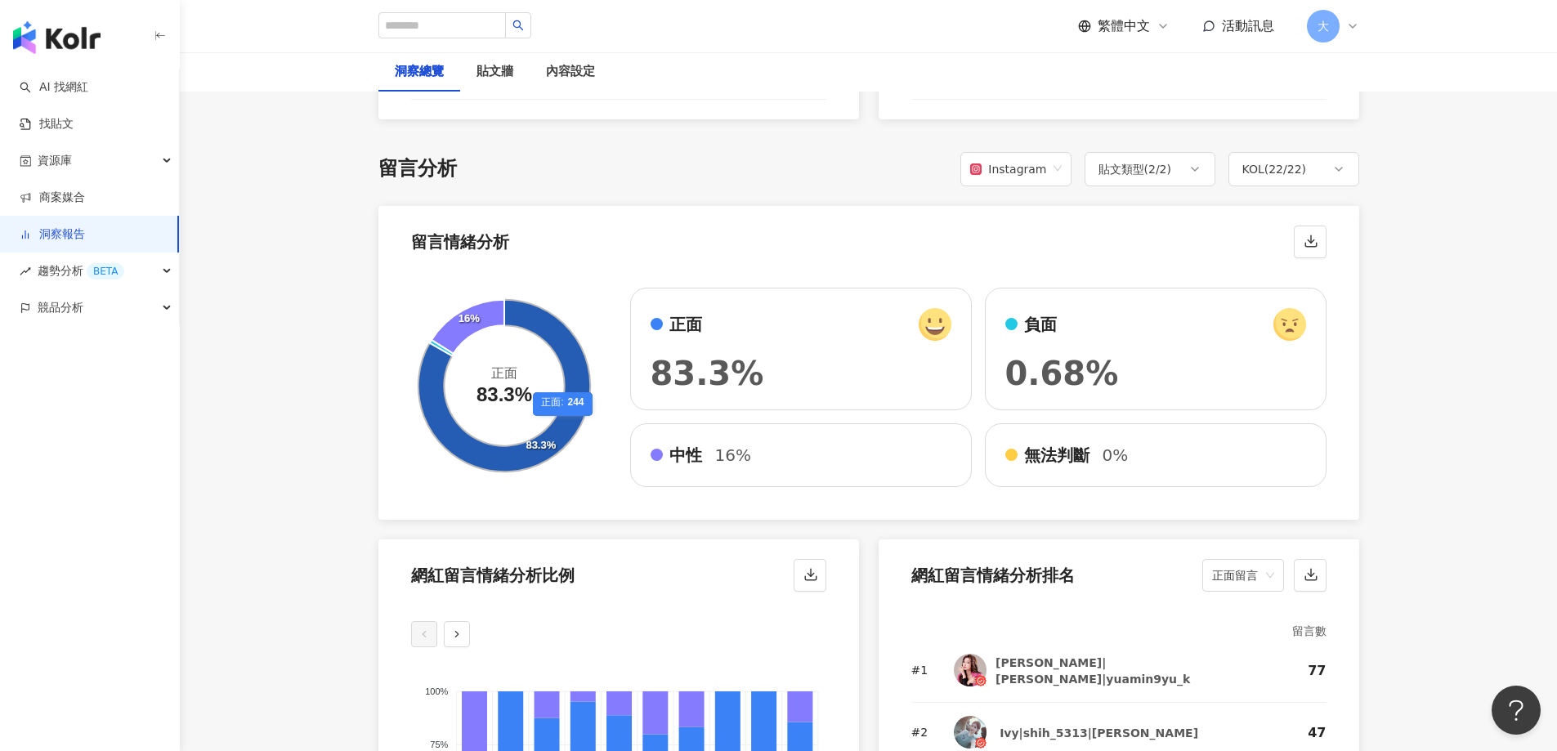
click at [564, 424] on icon at bounding box center [504, 386] width 172 height 172
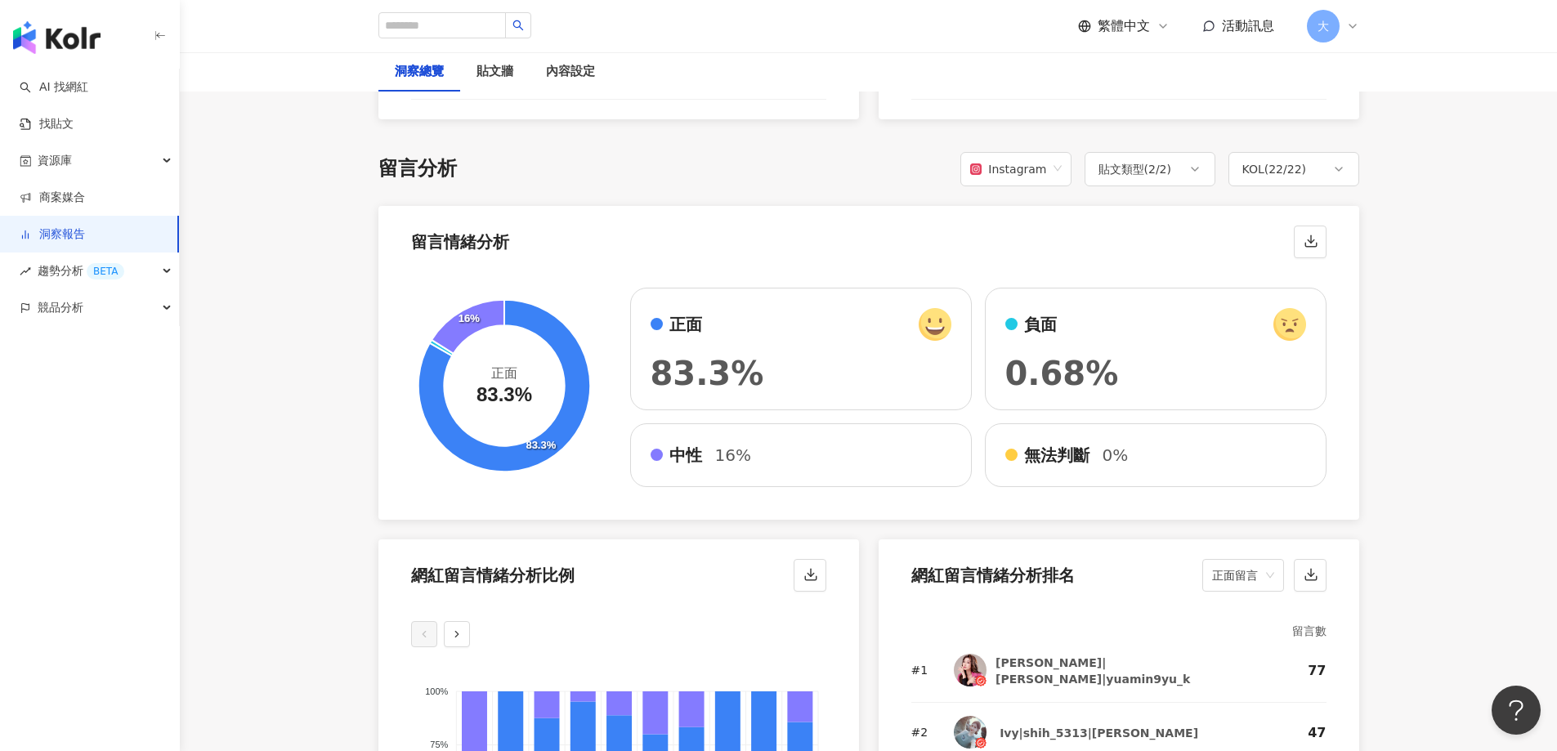
click at [962, 673] on img at bounding box center [970, 670] width 33 height 33
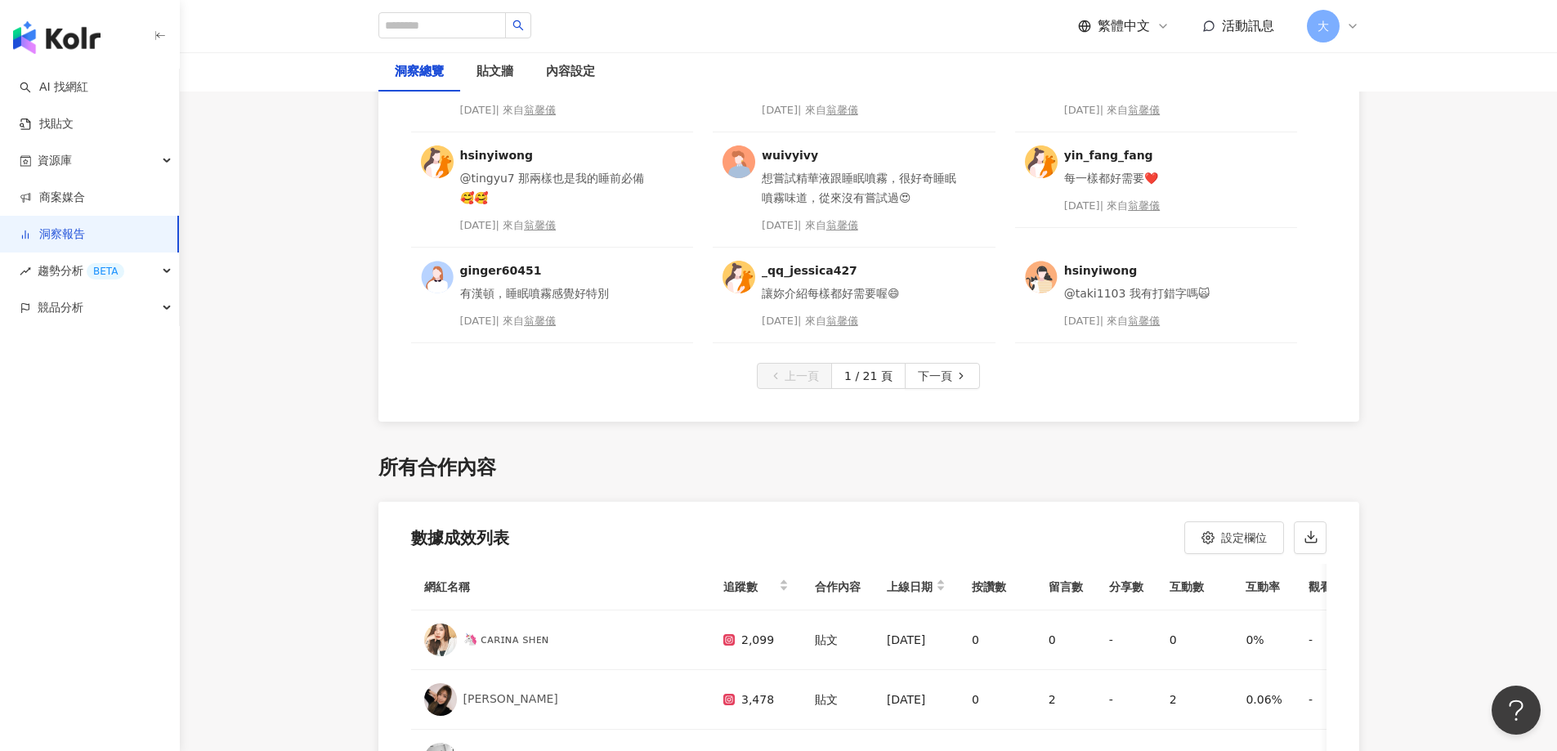
scroll to position [4414, 0]
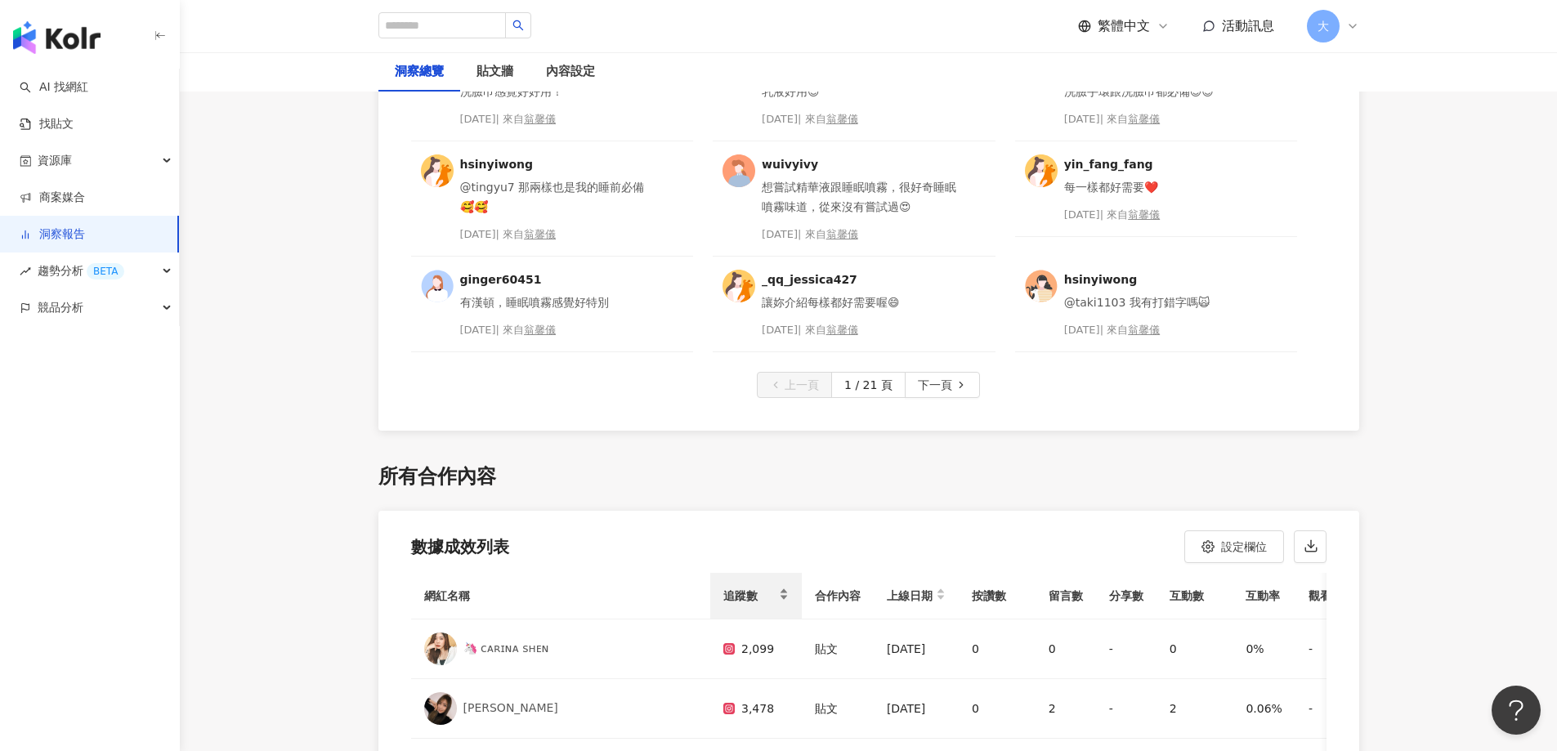
click at [723, 594] on span "追蹤數" at bounding box center [749, 596] width 52 height 20
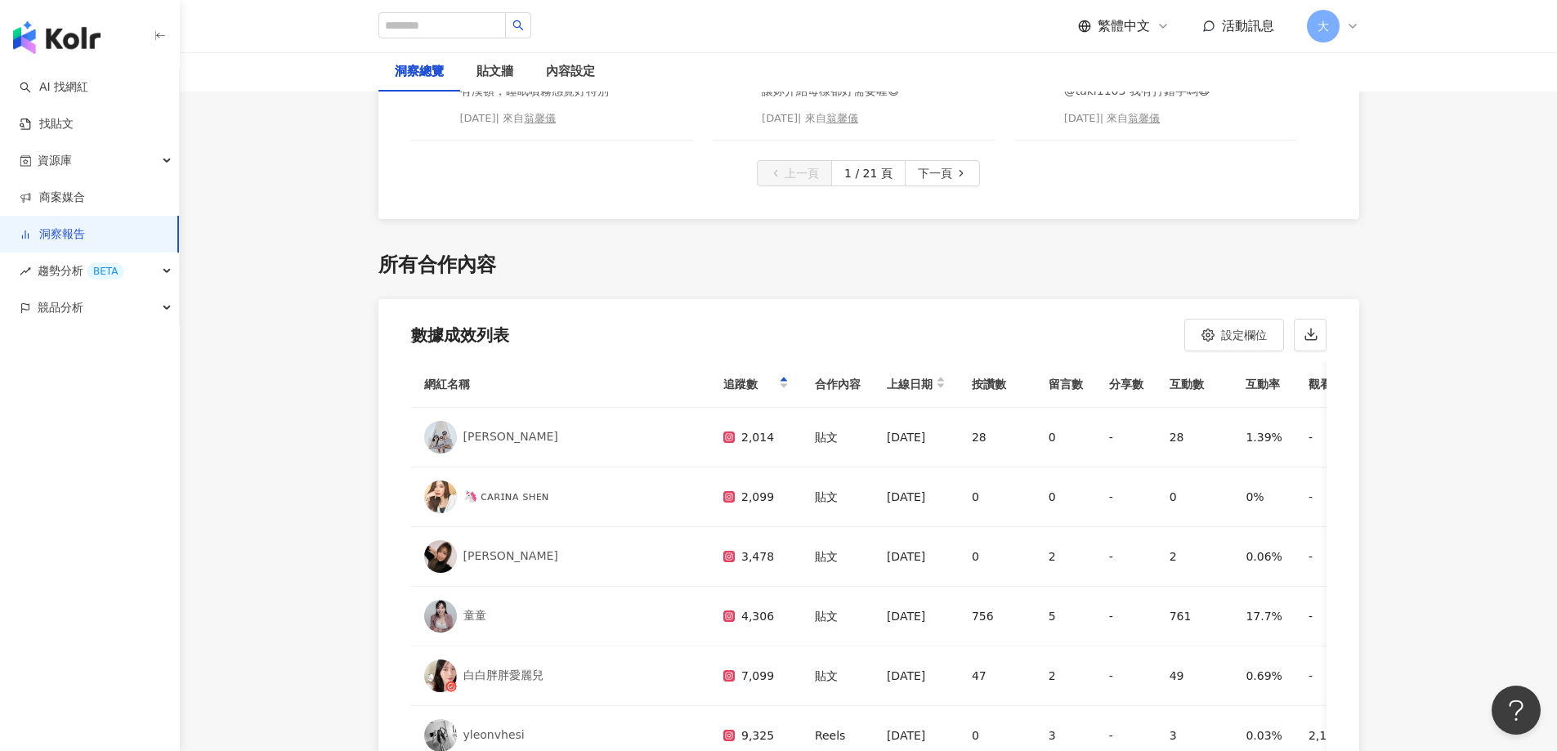
scroll to position [4659, 0]
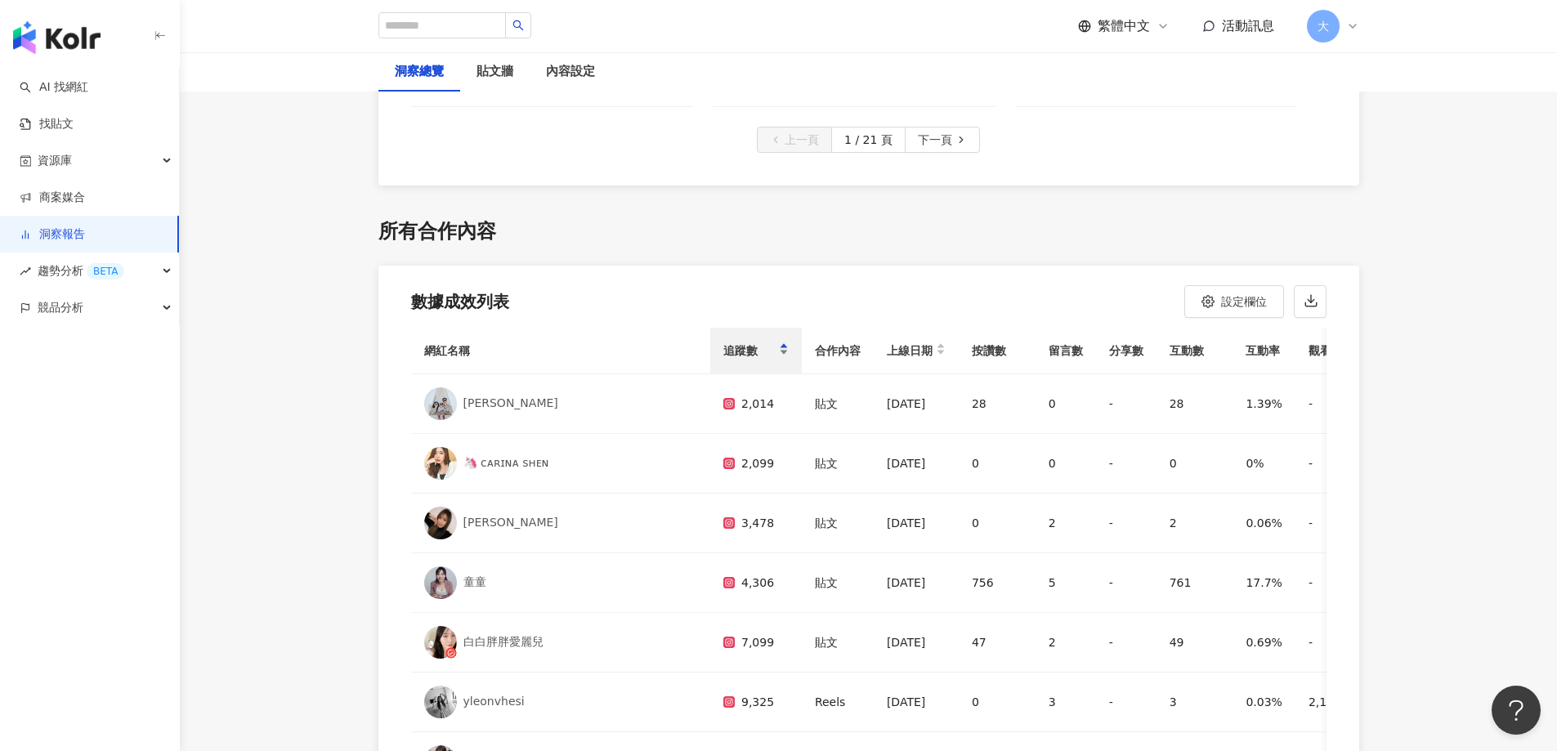
click at [723, 344] on span "追蹤數" at bounding box center [749, 351] width 52 height 20
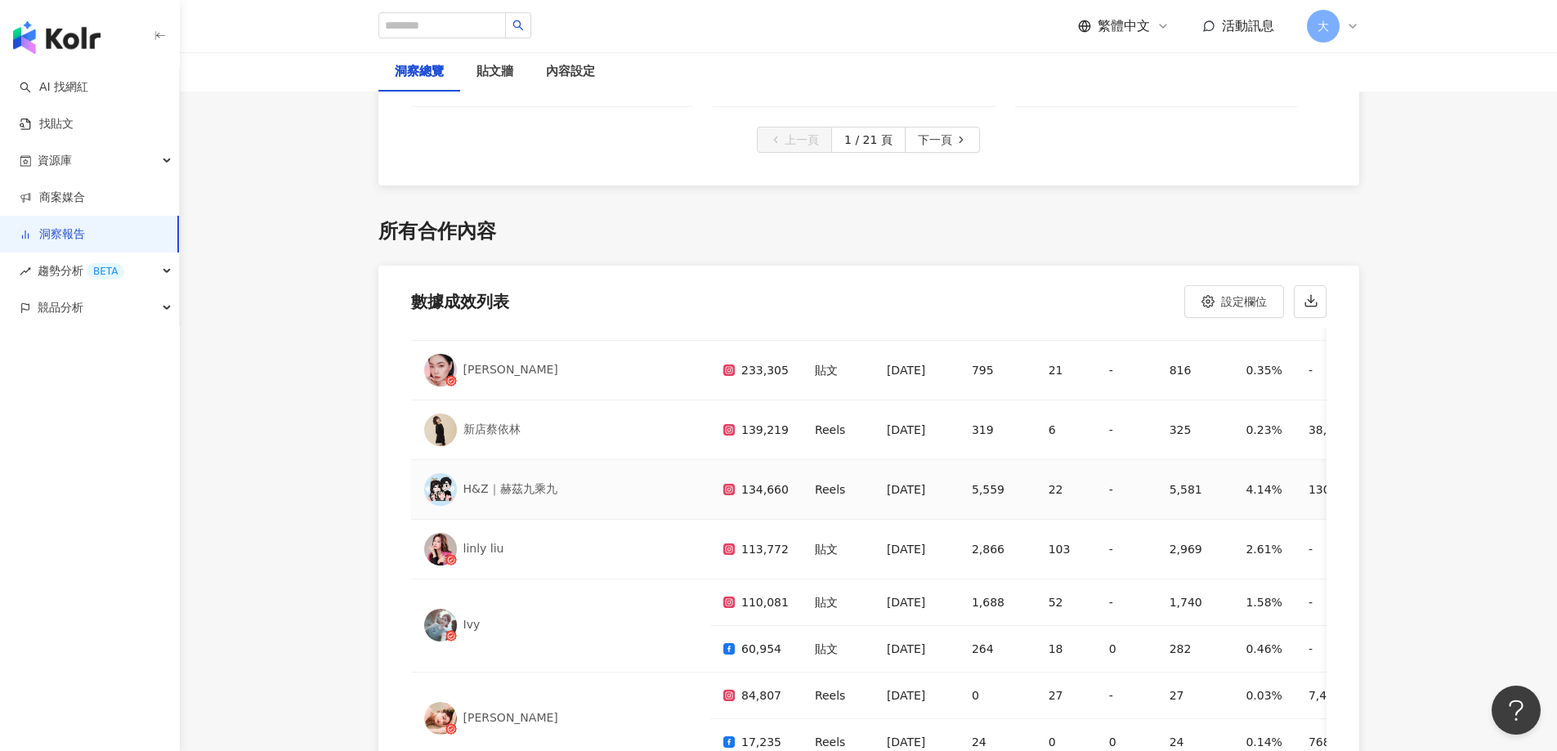
scroll to position [0, 0]
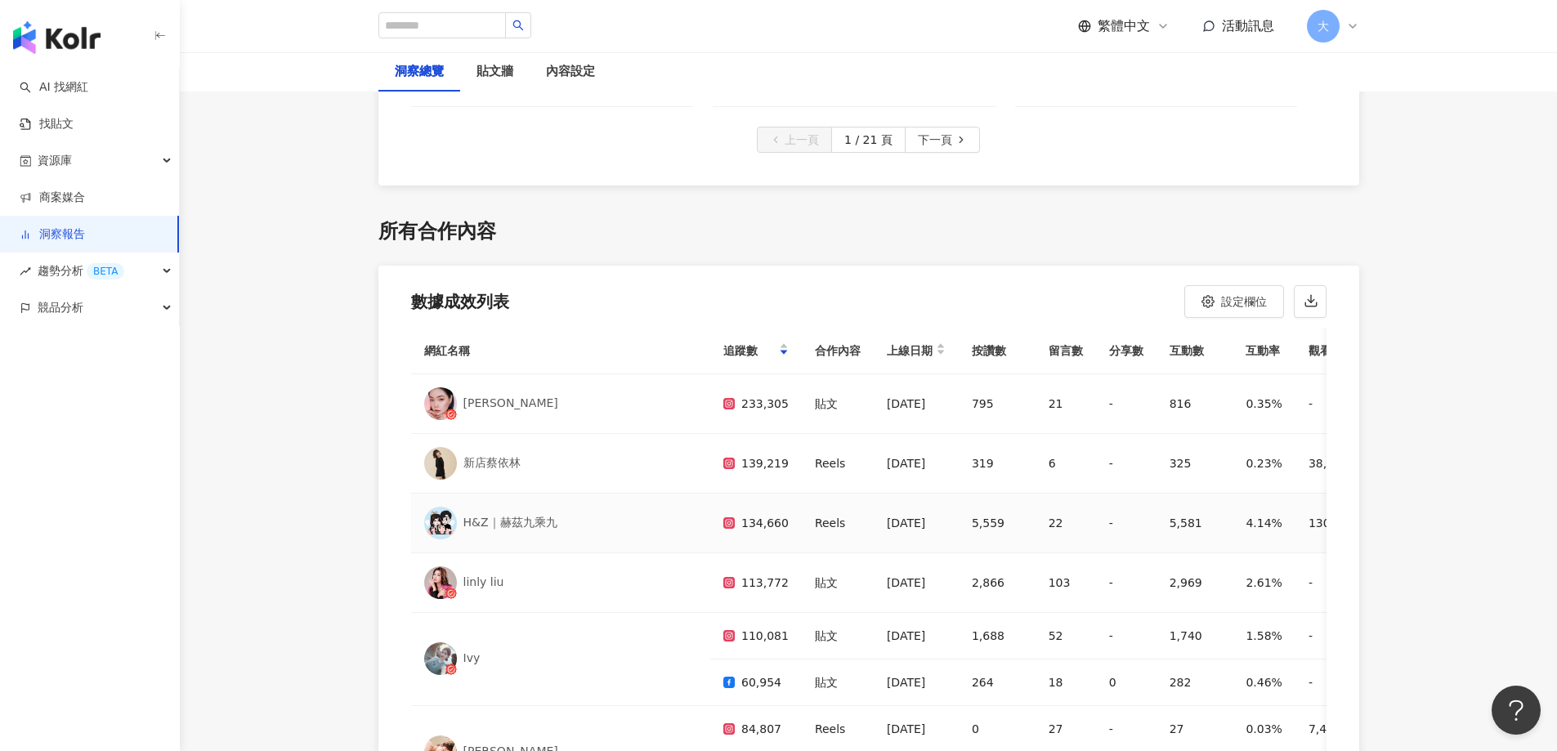
click at [1395, 519] on div "96.7%" at bounding box center [1418, 523] width 46 height 20
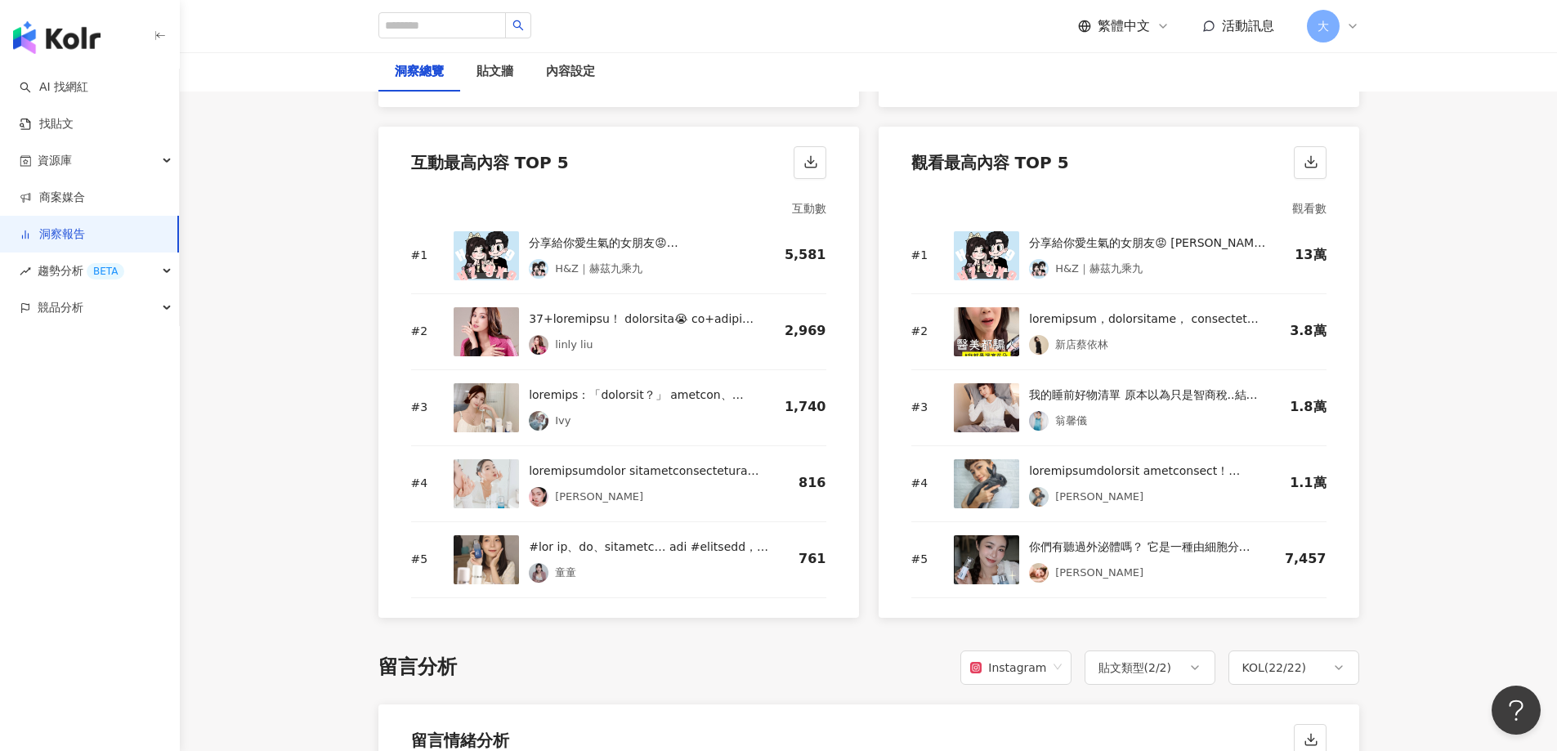
scroll to position [2194, 0]
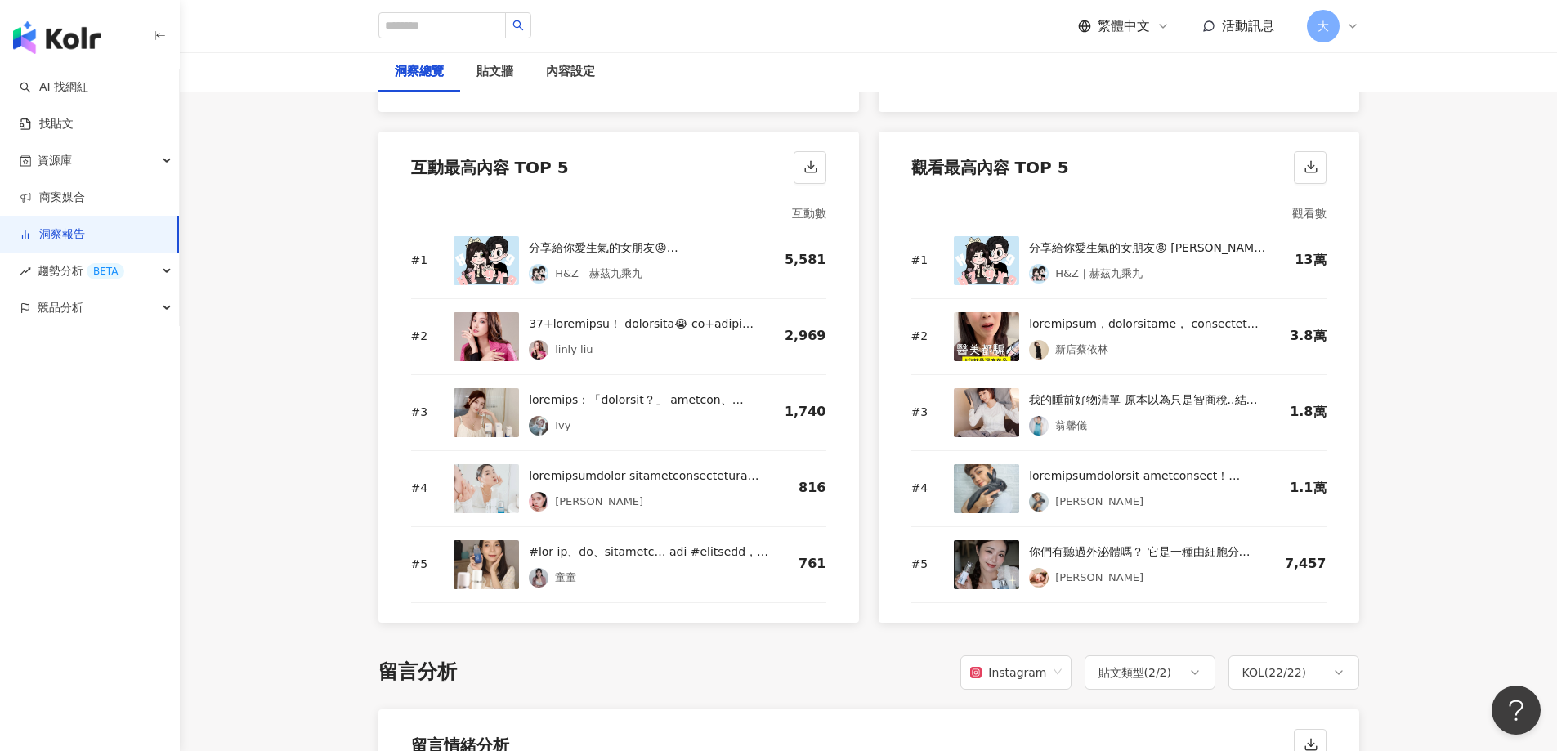
click at [508, 344] on img at bounding box center [486, 336] width 65 height 49
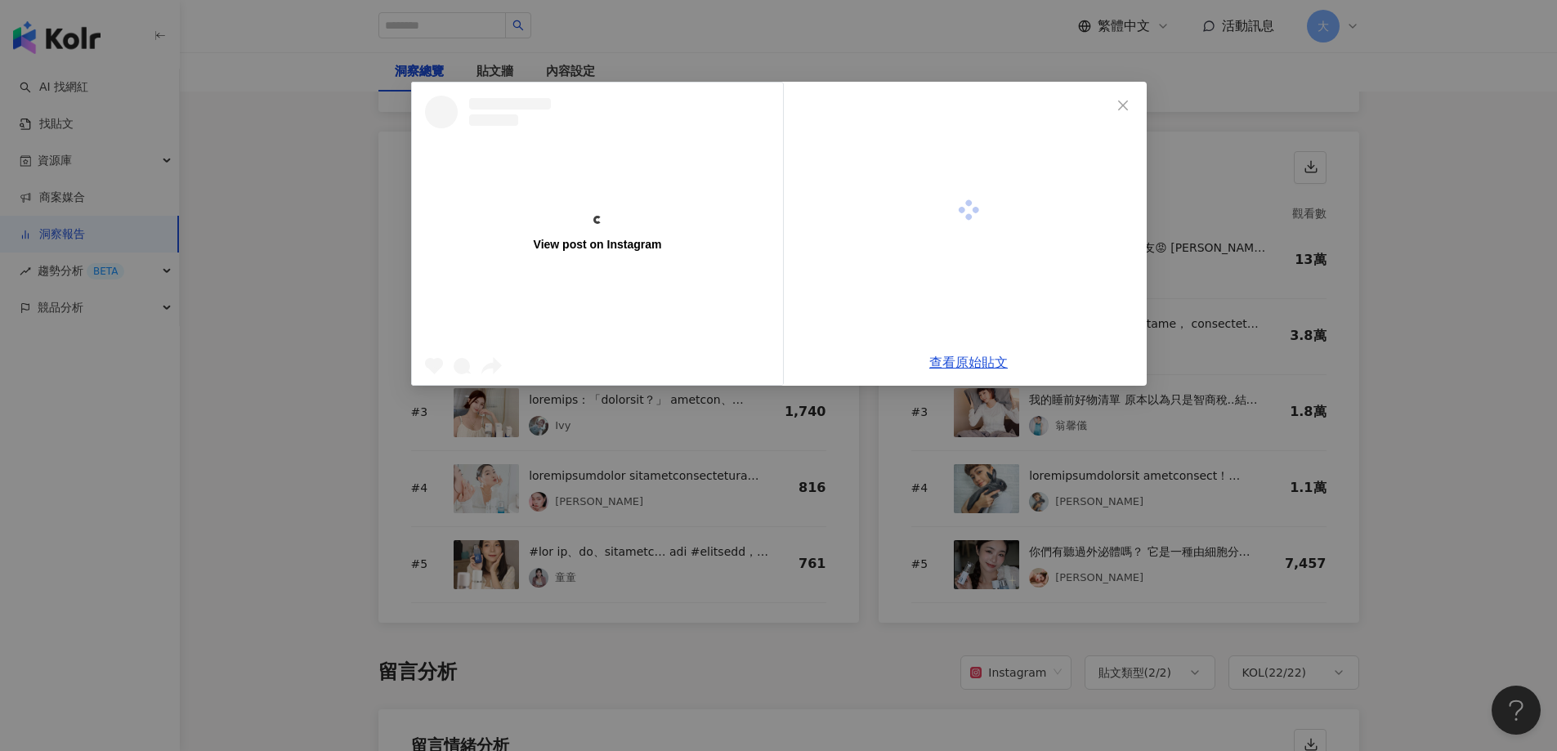
click at [498, 340] on div "View post on Instagram" at bounding box center [597, 234] width 371 height 302
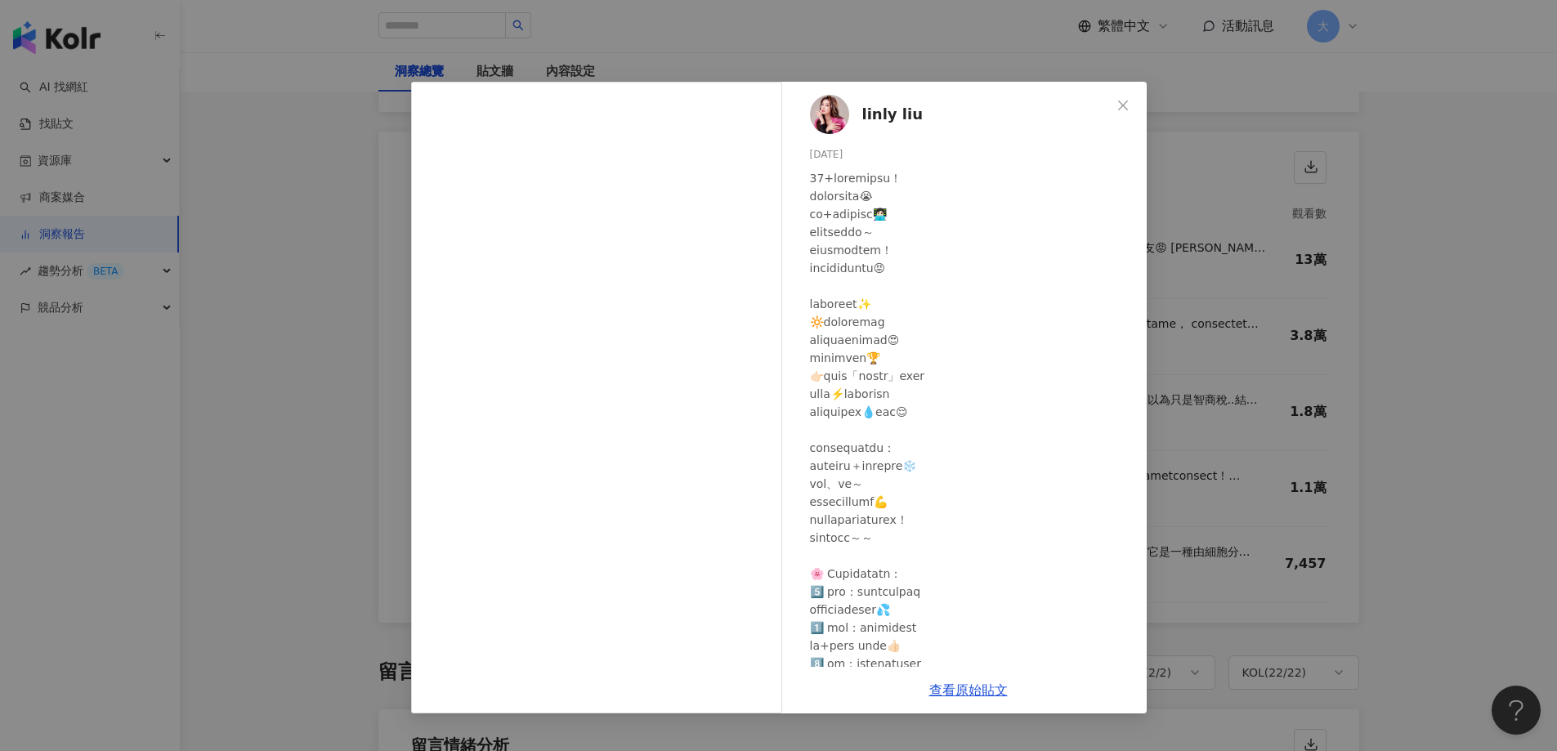
click at [1449, 226] on div "linly liu 2025/9/1 2,866 103 查看原始貼文" at bounding box center [778, 375] width 1557 height 751
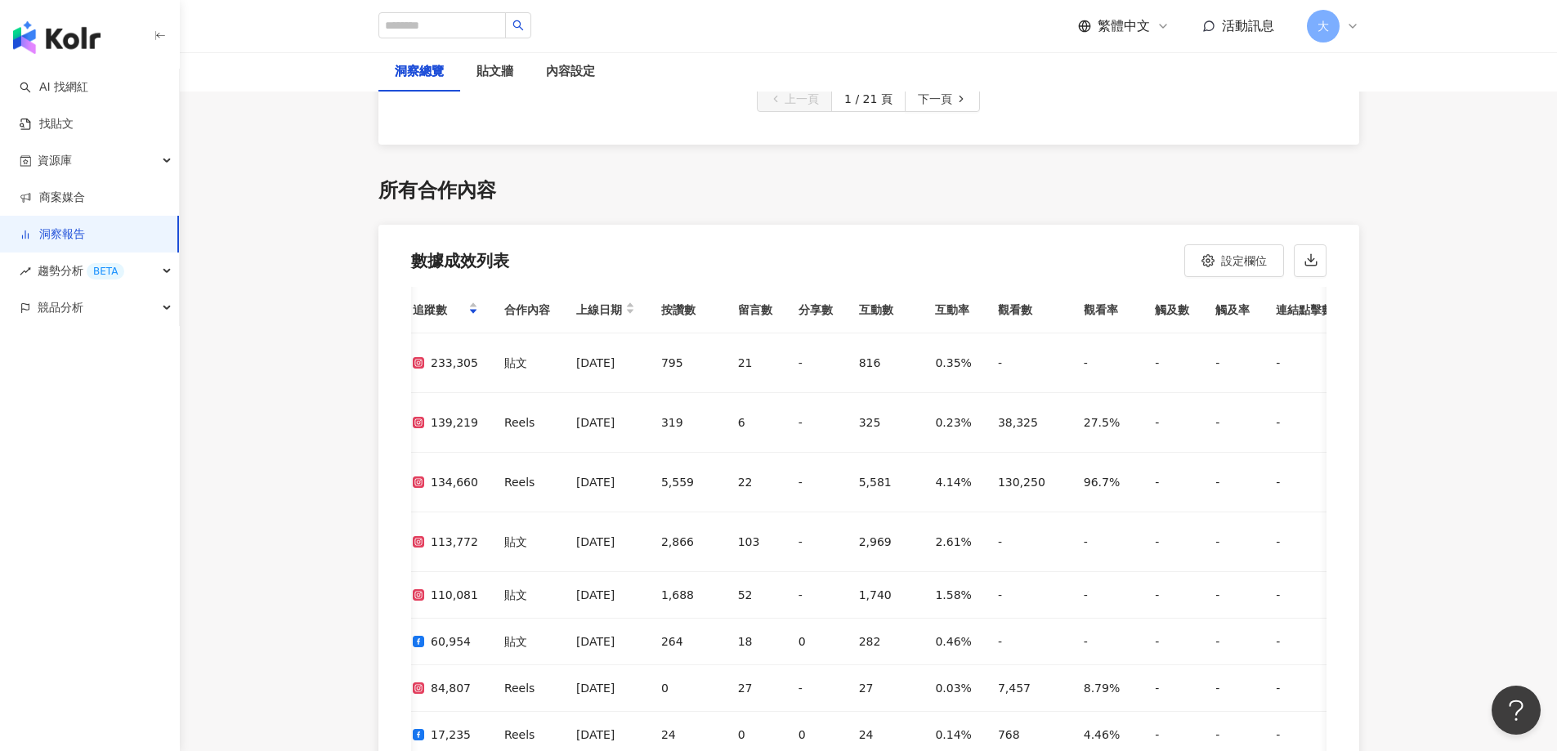
scroll to position [4646, 0]
